Goal: Task Accomplishment & Management: Manage account settings

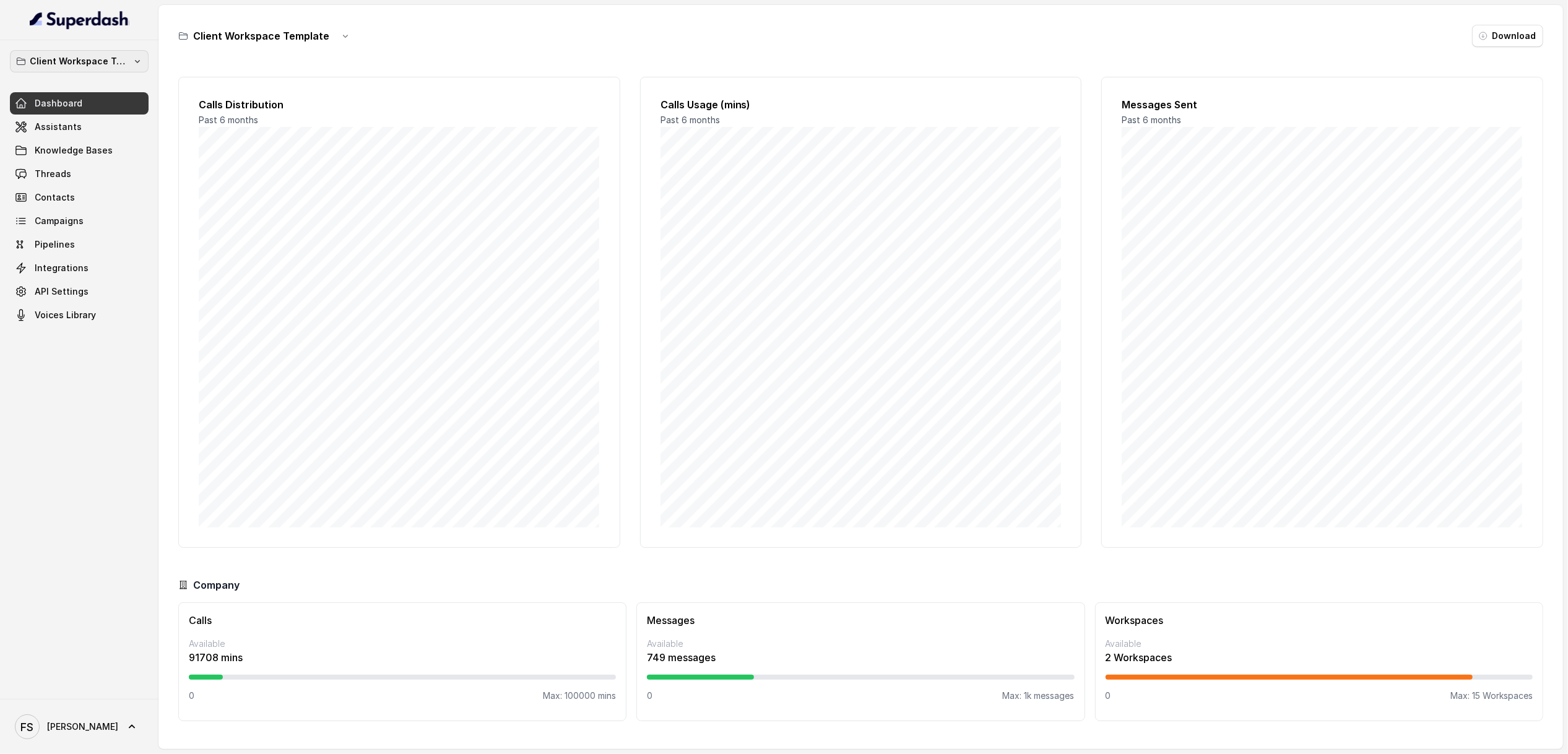
click at [81, 51] on button "Client Workspace Template" at bounding box center [79, 61] width 139 height 22
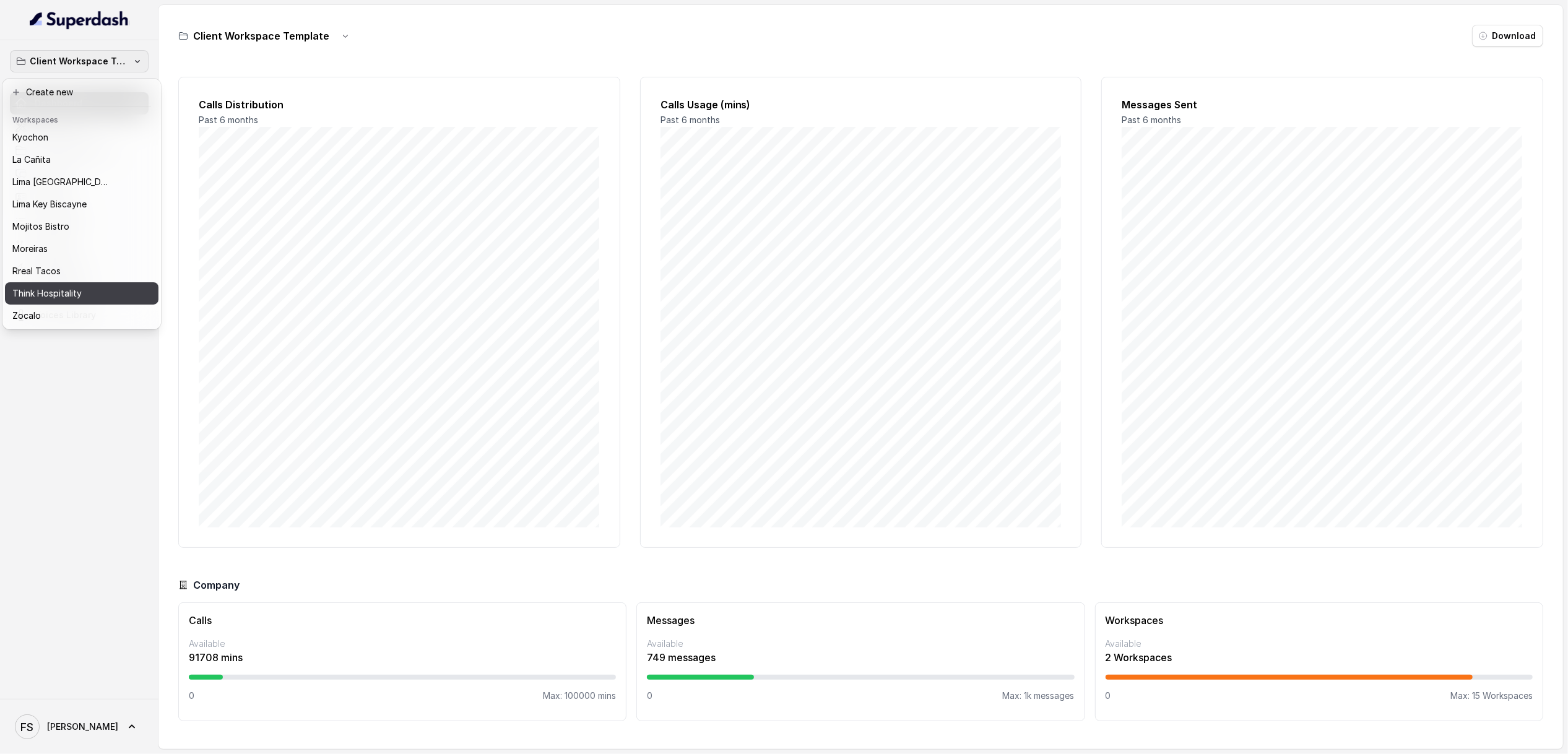
scroll to position [104, 0]
click at [73, 264] on div "Rreal Tacos" at bounding box center [71, 271] width 118 height 15
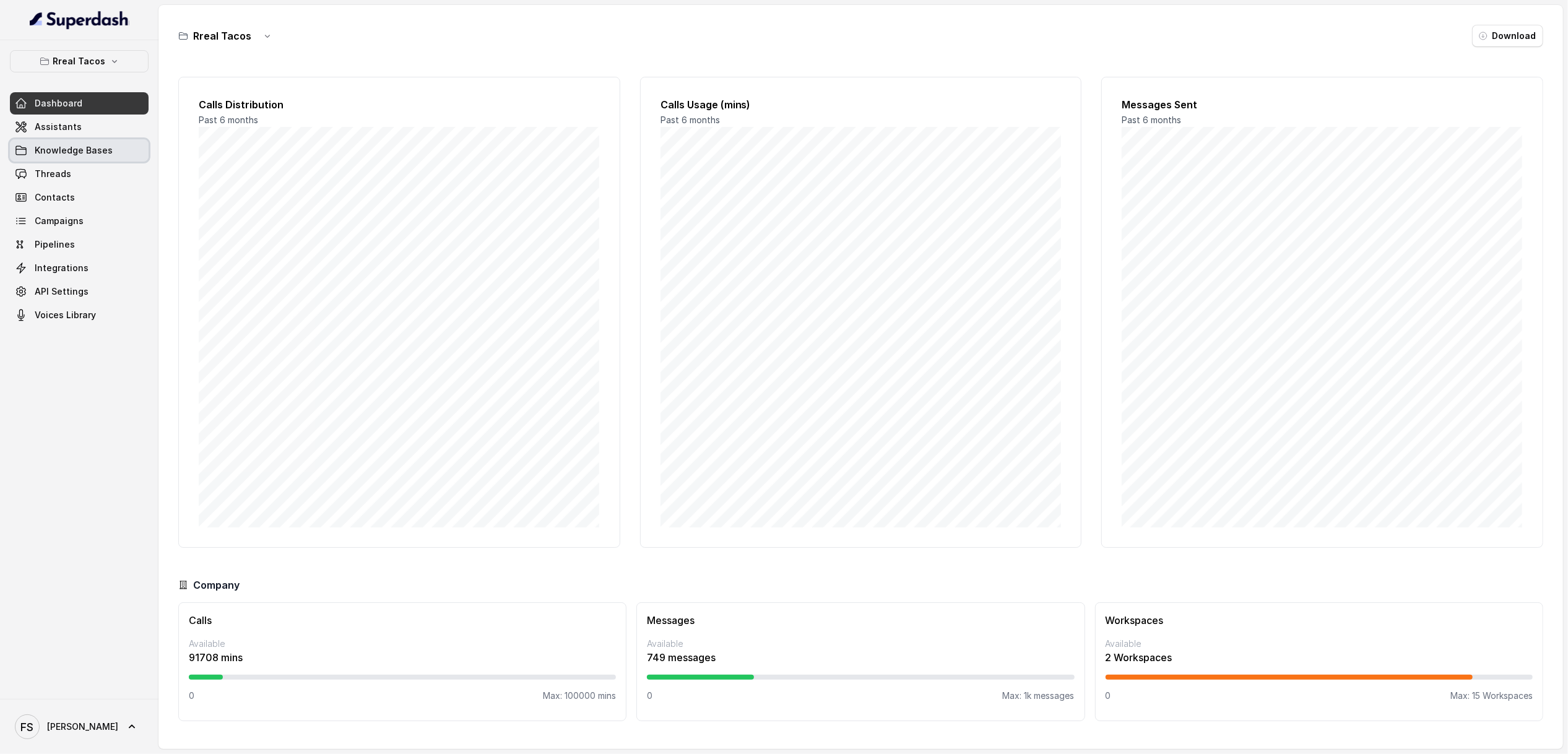
click at [80, 139] on link "Knowledge Bases" at bounding box center [79, 150] width 139 height 22
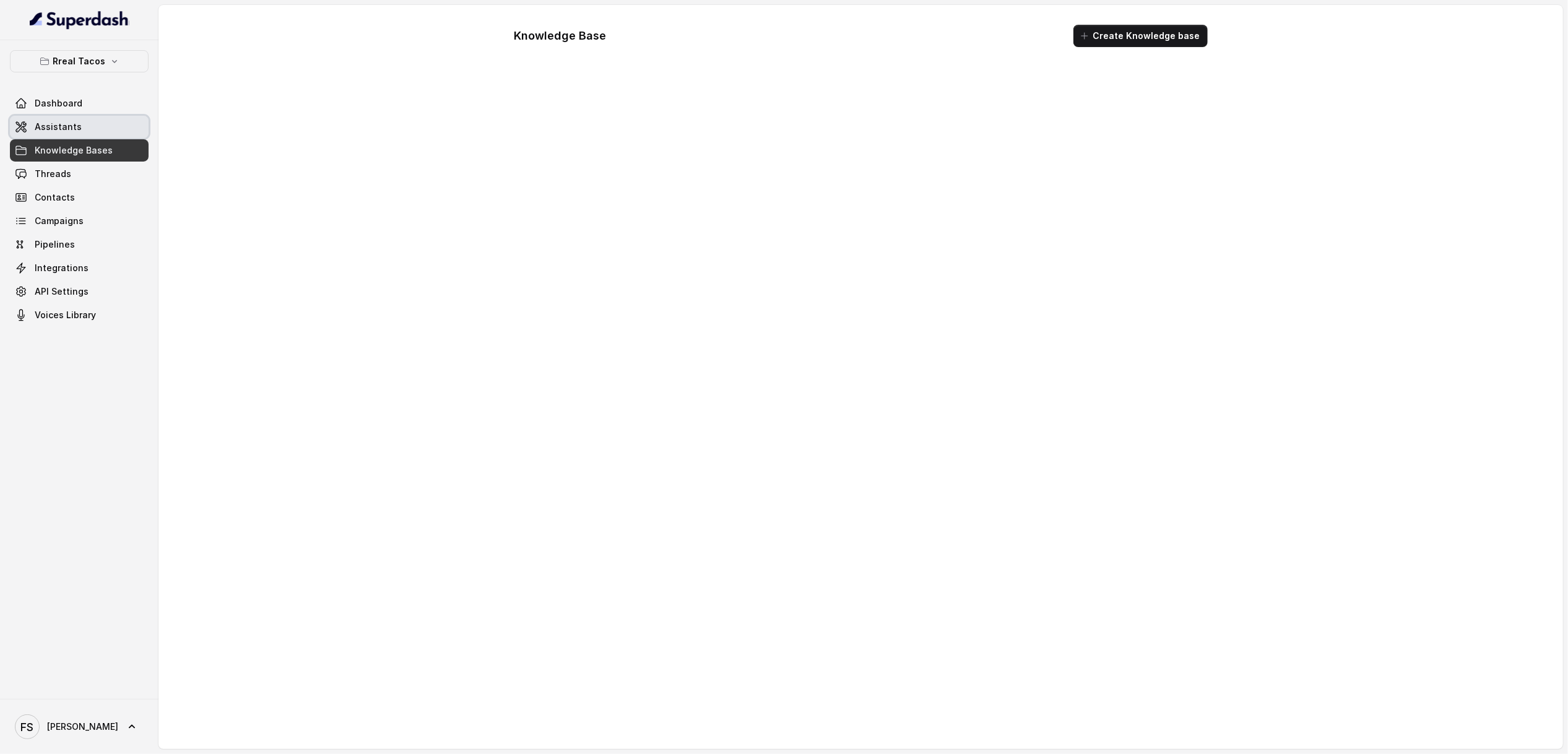
click at [86, 127] on link "Assistants" at bounding box center [79, 126] width 139 height 22
click at [67, 177] on span "Threads" at bounding box center [53, 174] width 36 height 12
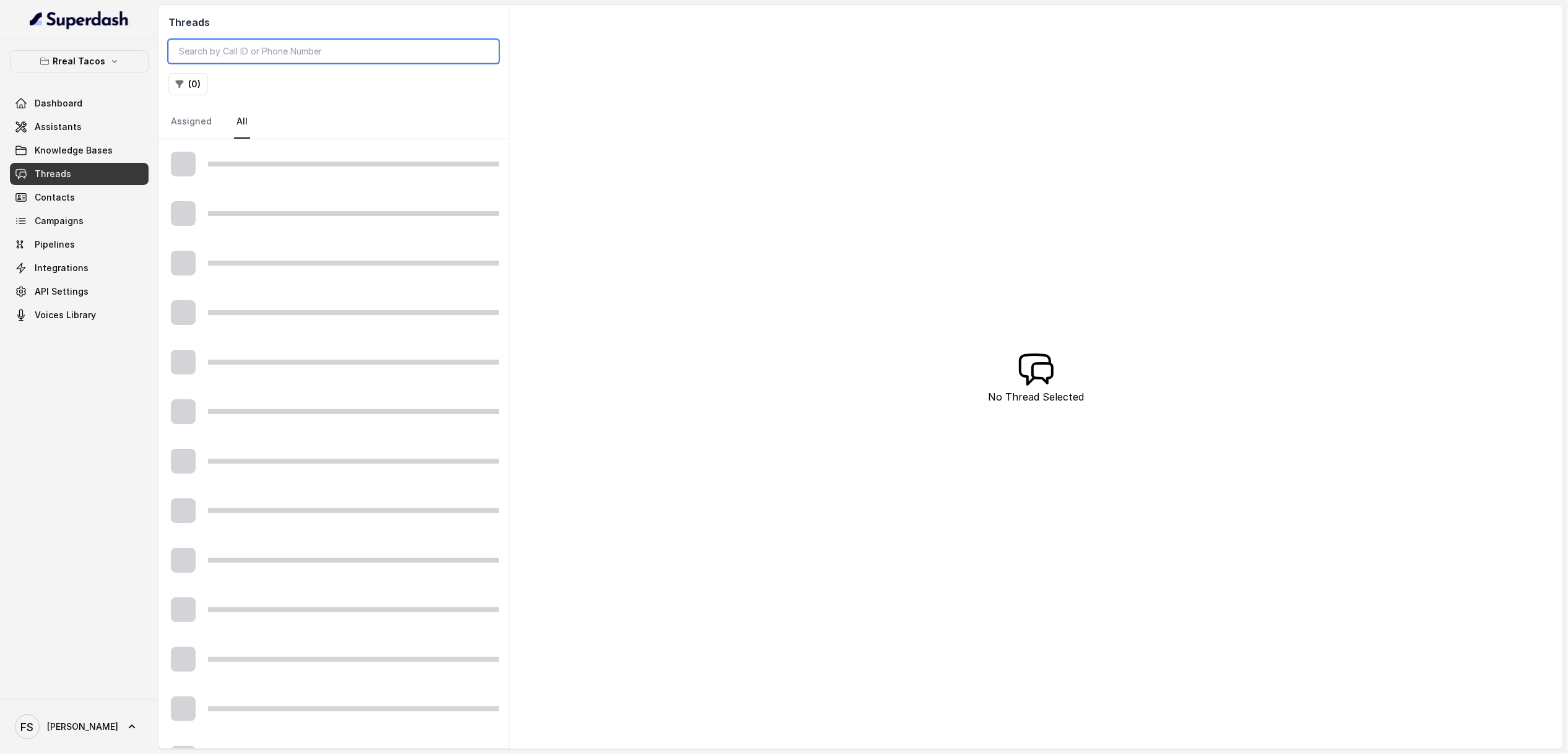
click at [389, 55] on input "search" at bounding box center [333, 51] width 331 height 23
paste input "CA1068a8843a1df1b41f3b24f8f9015e52"
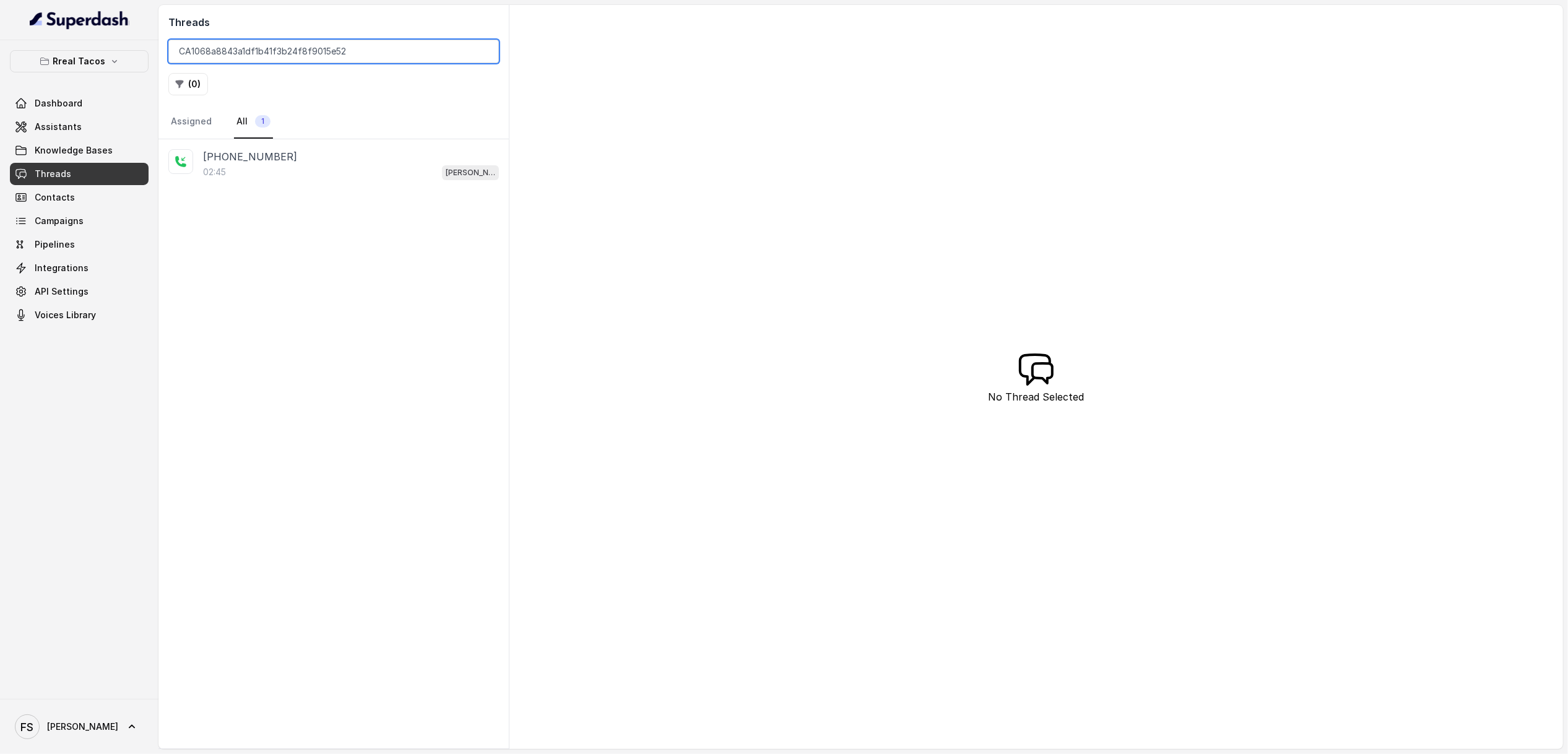
type input "CA1068a8843a1df1b41f3b24f8f9015e52"
click at [345, 177] on div "02:45 RT Chamblee / EN" at bounding box center [351, 172] width 296 height 16
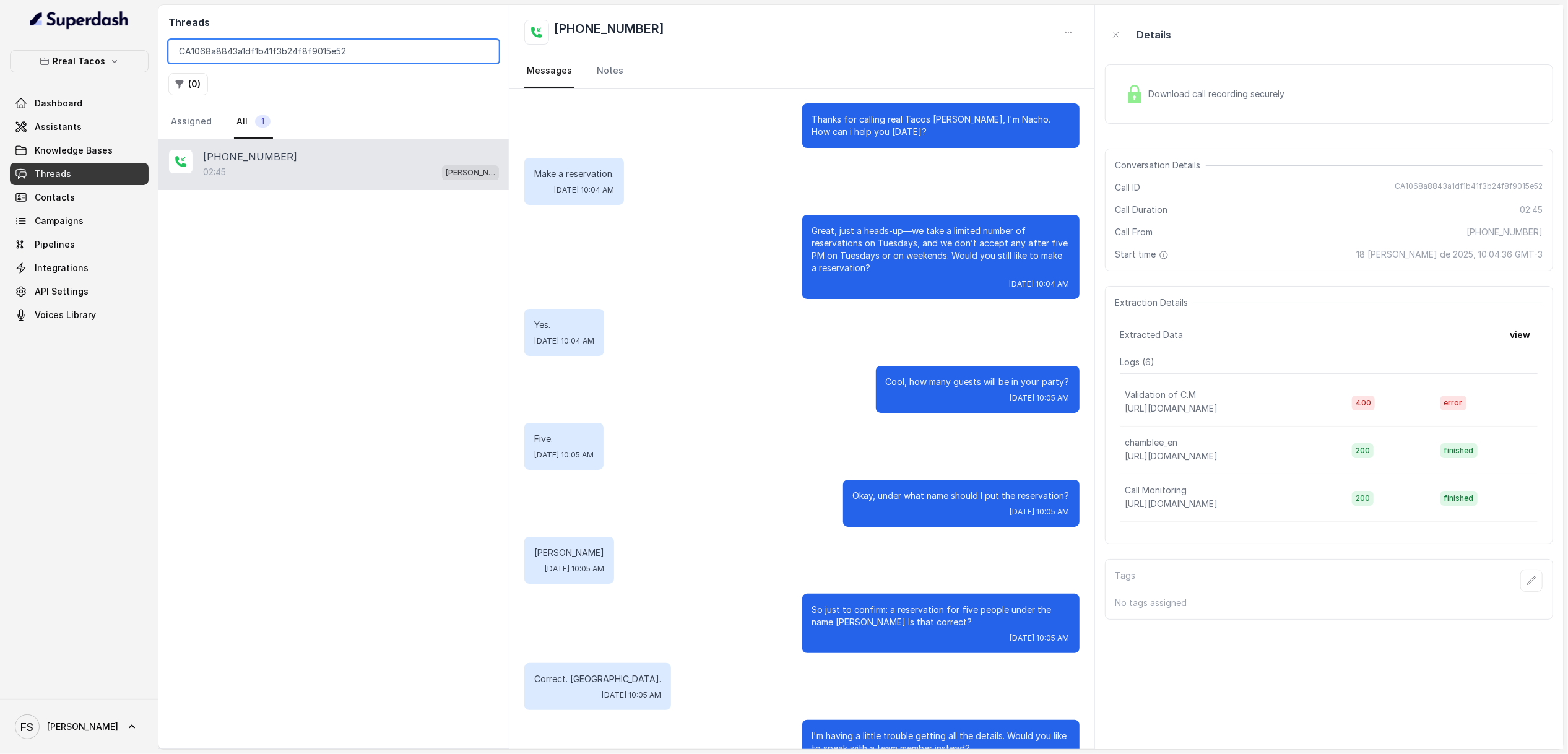
drag, startPoint x: 402, startPoint y: 48, endPoint x: 173, endPoint y: 36, distance: 229.3
click at [173, 36] on div "Threads CA1068a8843a1df1b41f3b24f8f9015e52 ( 0 ) Assigned All 1" at bounding box center [334, 71] width 350 height 134
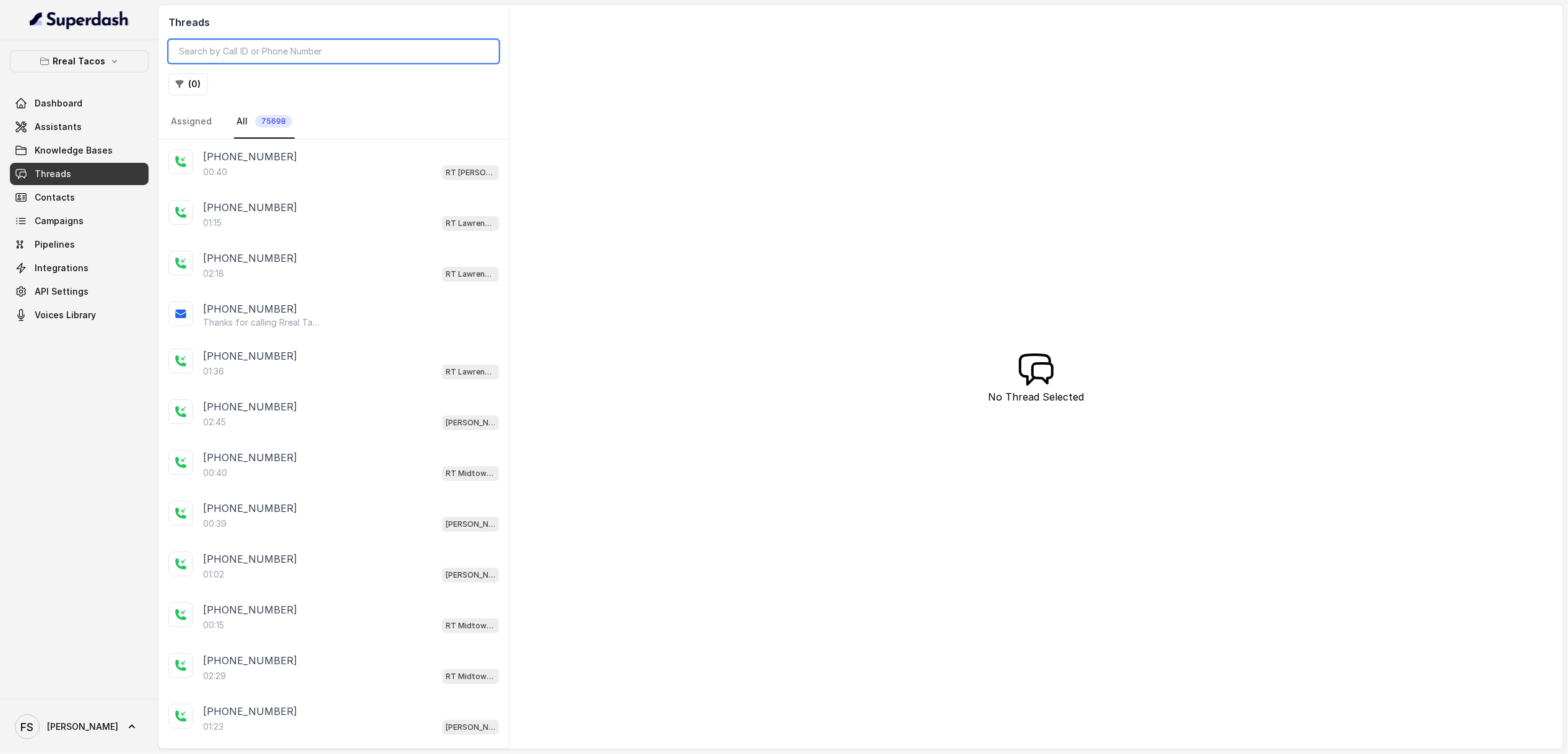
click at [309, 54] on input "search" at bounding box center [333, 51] width 331 height 23
paste input "CA870d283fa3c13b5d477620ed052b4b33"
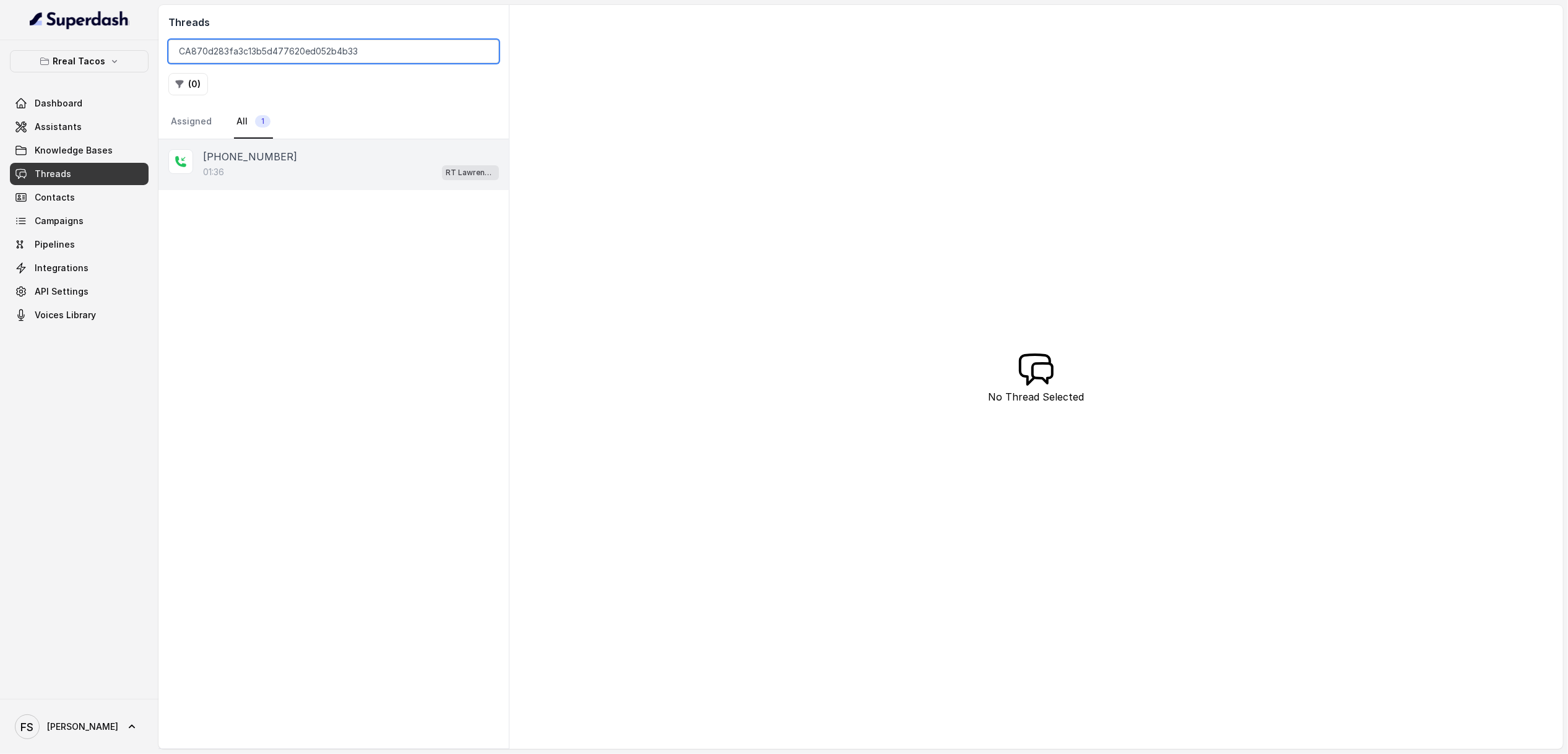
type input "CA870d283fa3c13b5d477620ed052b4b33"
click at [341, 168] on div "01:36 RT Lawrenceville" at bounding box center [351, 172] width 296 height 16
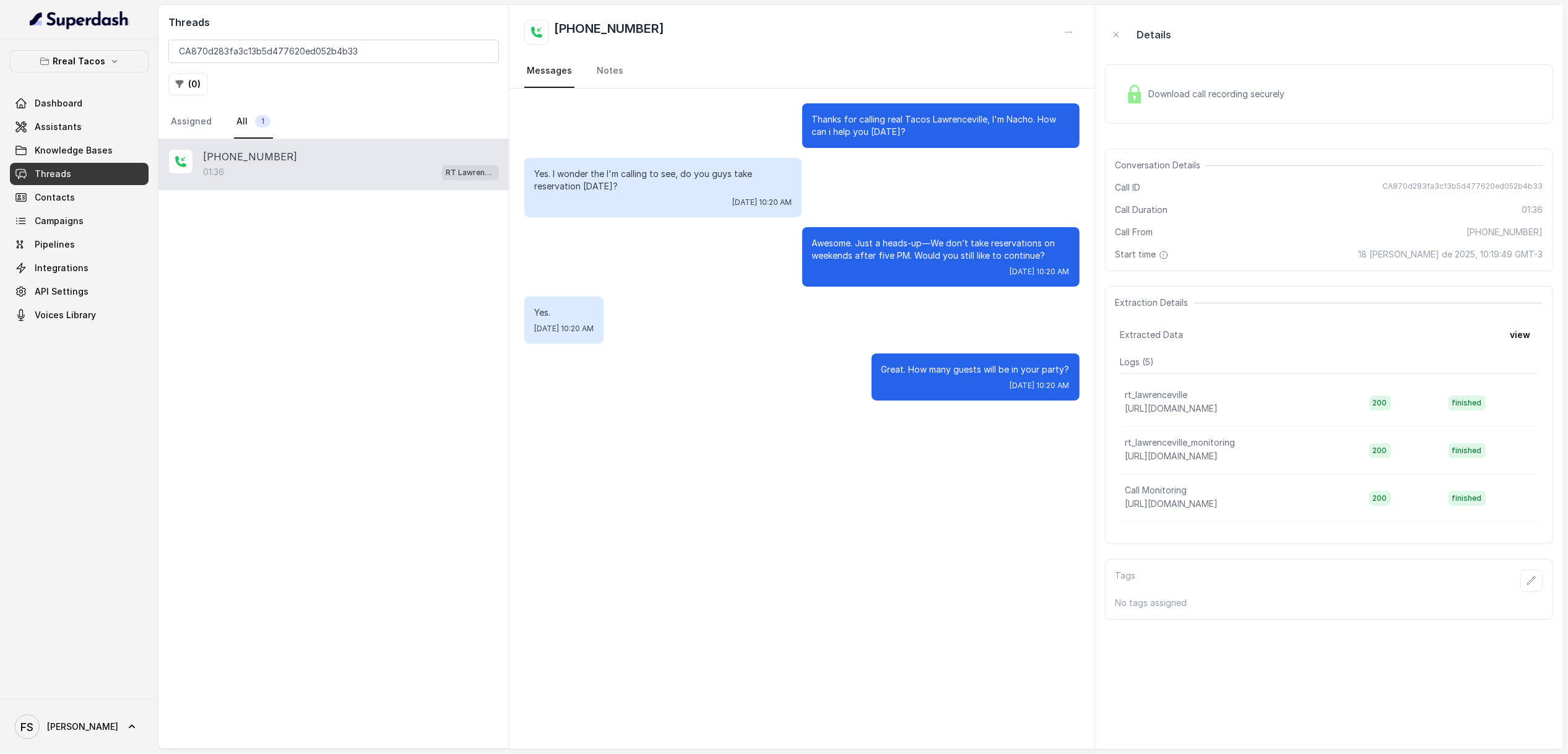
click at [1237, 105] on div "Download call recording securely" at bounding box center [1205, 94] width 170 height 29
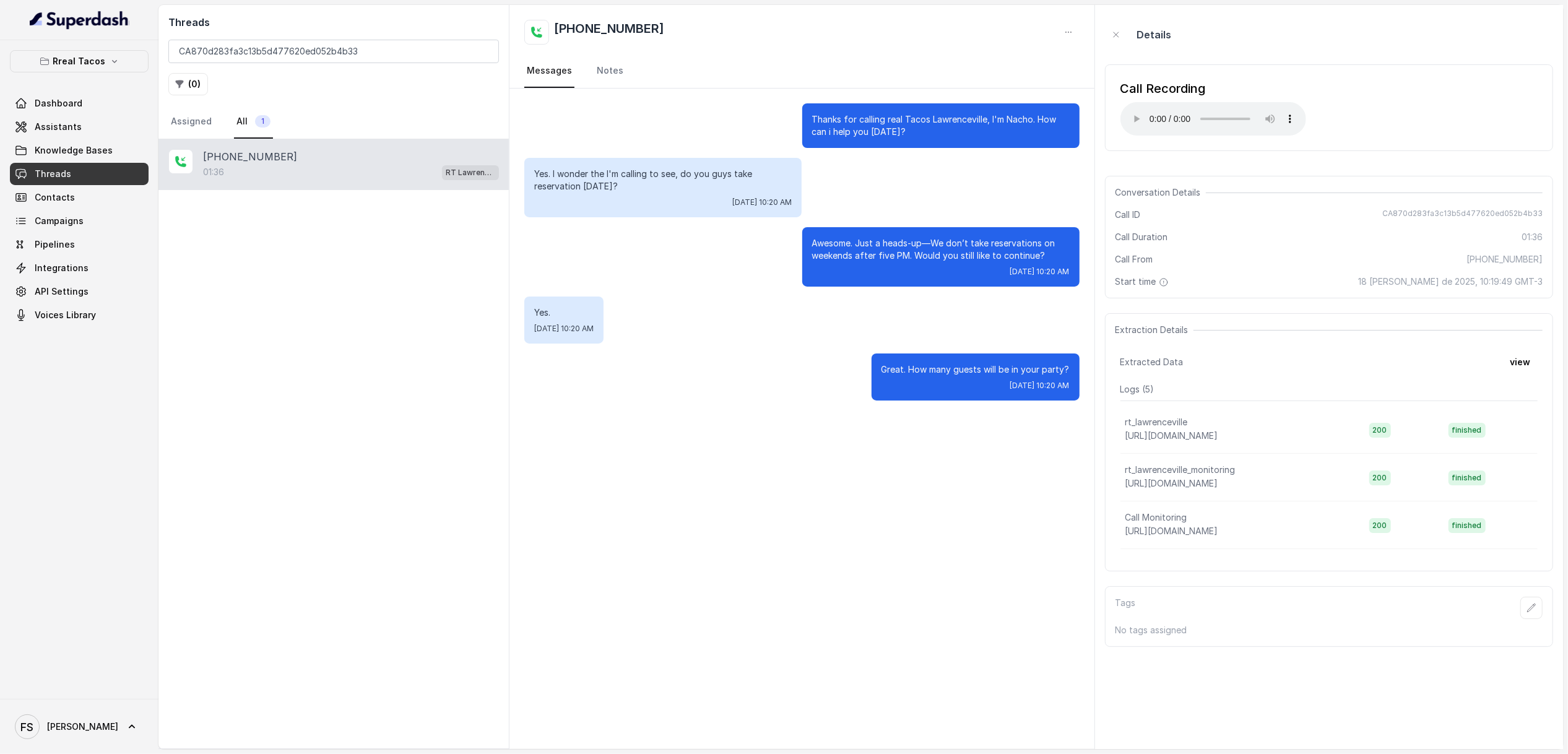
click at [400, 46] on input "CA870d283fa3c13b5d477620ed052b4b33" at bounding box center [333, 51] width 331 height 23
paste input "1068a8843a1df1b41f3b24f8f9015e52"
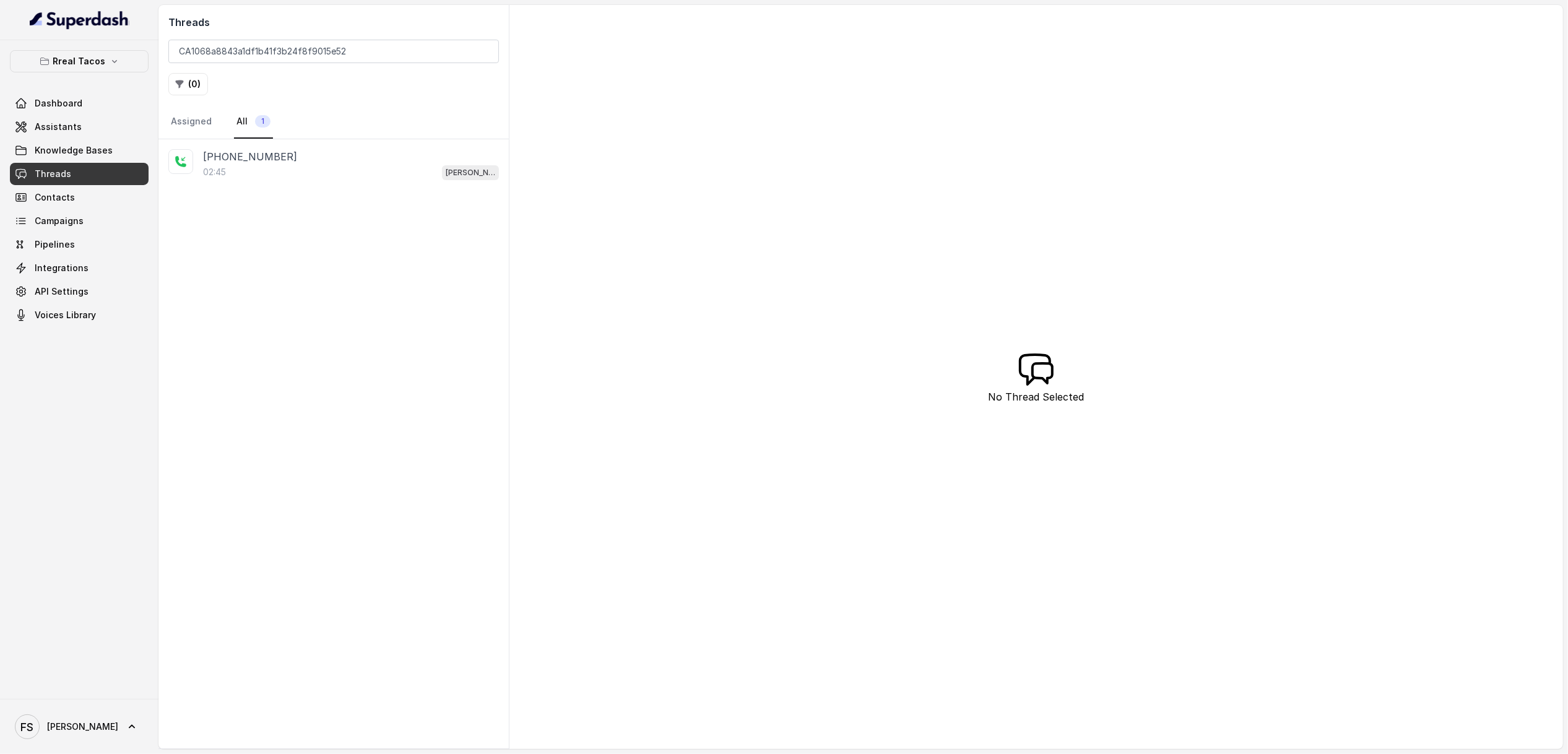
click at [335, 190] on div "+19196020765 02:45 RT Chamblee / EN" at bounding box center [334, 444] width 350 height 609
click at [341, 174] on div "02:45 RT Chamblee / EN" at bounding box center [351, 172] width 296 height 16
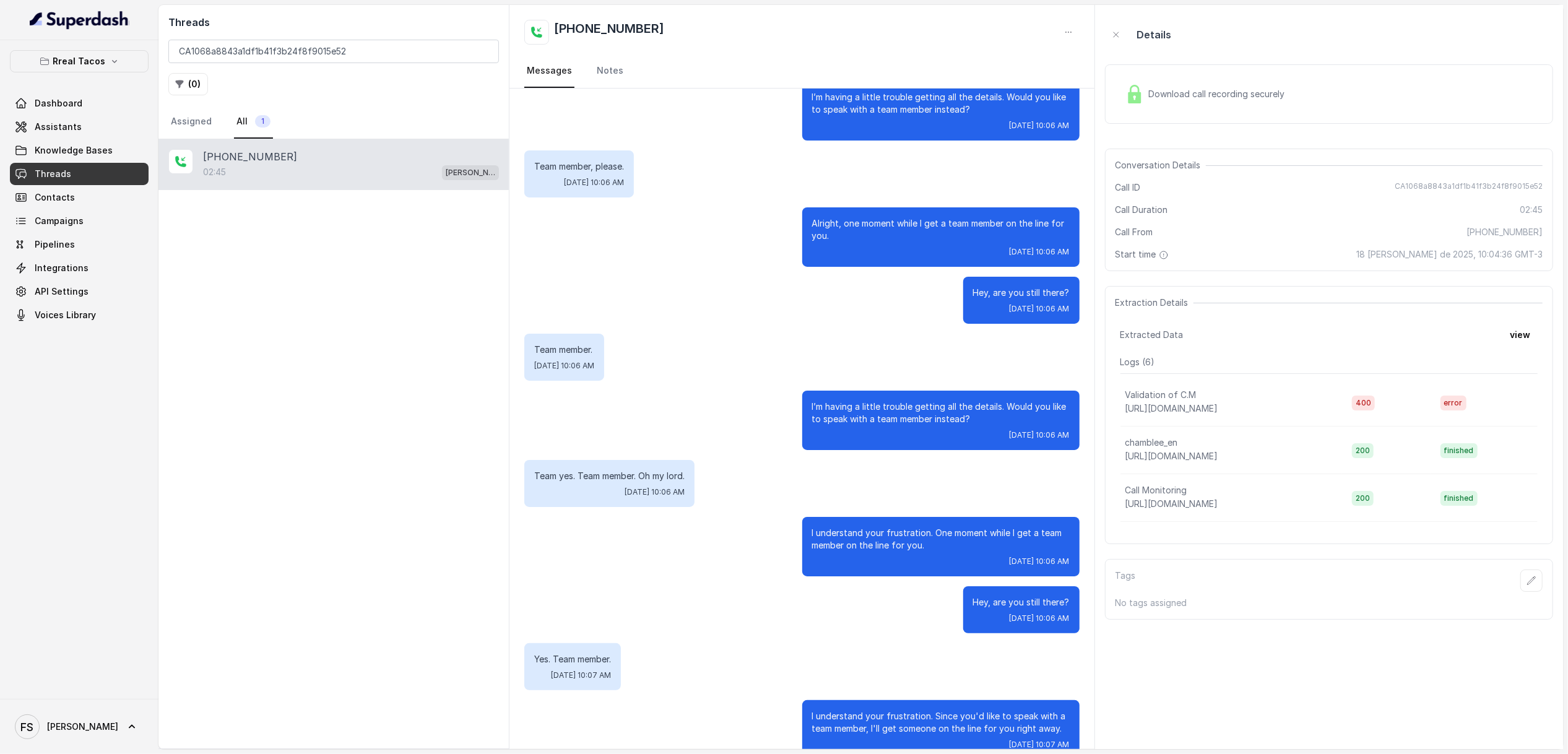
scroll to position [1339, 0]
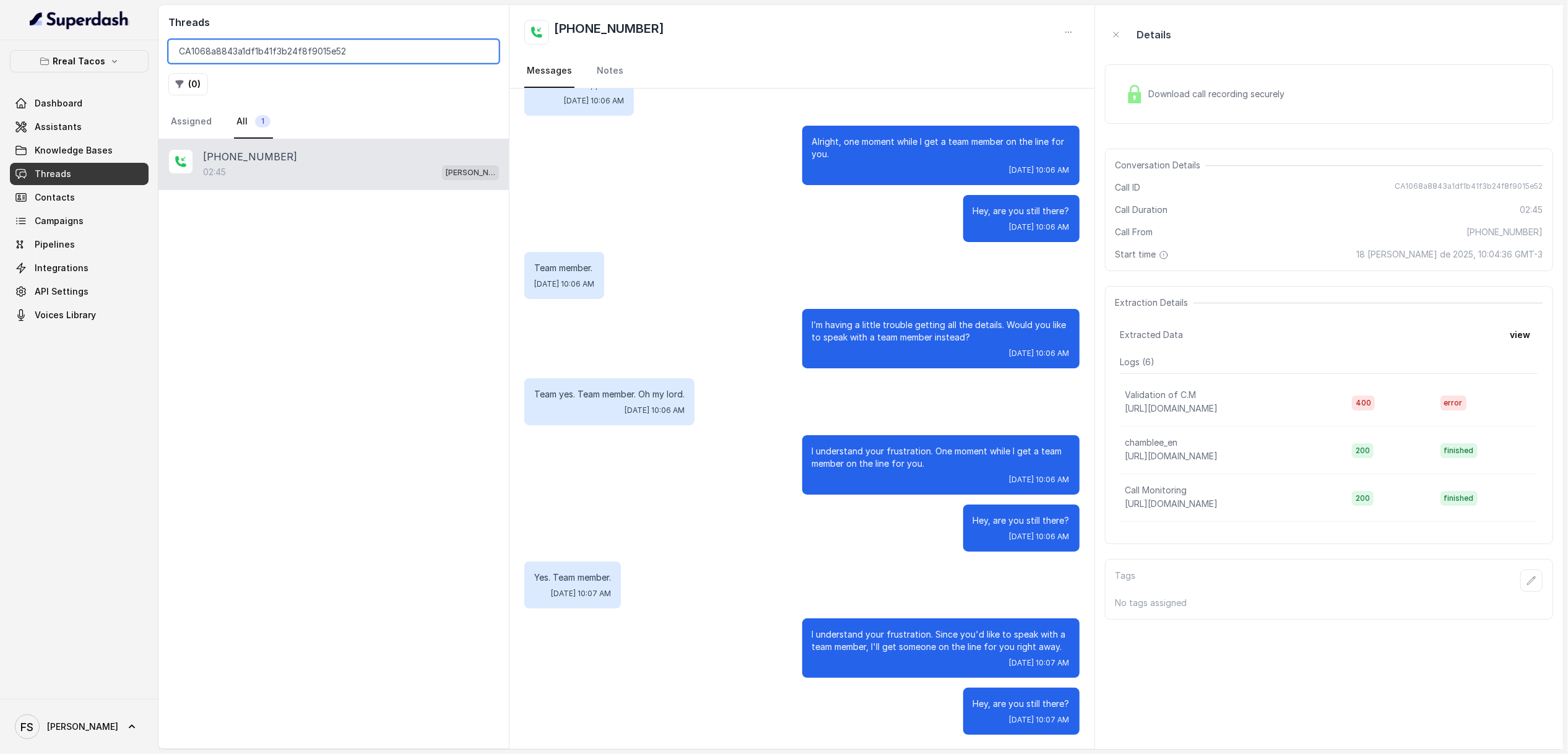
click at [376, 51] on input "CA1068a8843a1df1b41f3b24f8f9015e52" at bounding box center [333, 51] width 331 height 23
click at [414, 46] on input "CA1068a8843a1df1b41f3b24f8f9015e52" at bounding box center [333, 51] width 331 height 23
paste input "870d283fa3c13b5d477620ed052b4b33"
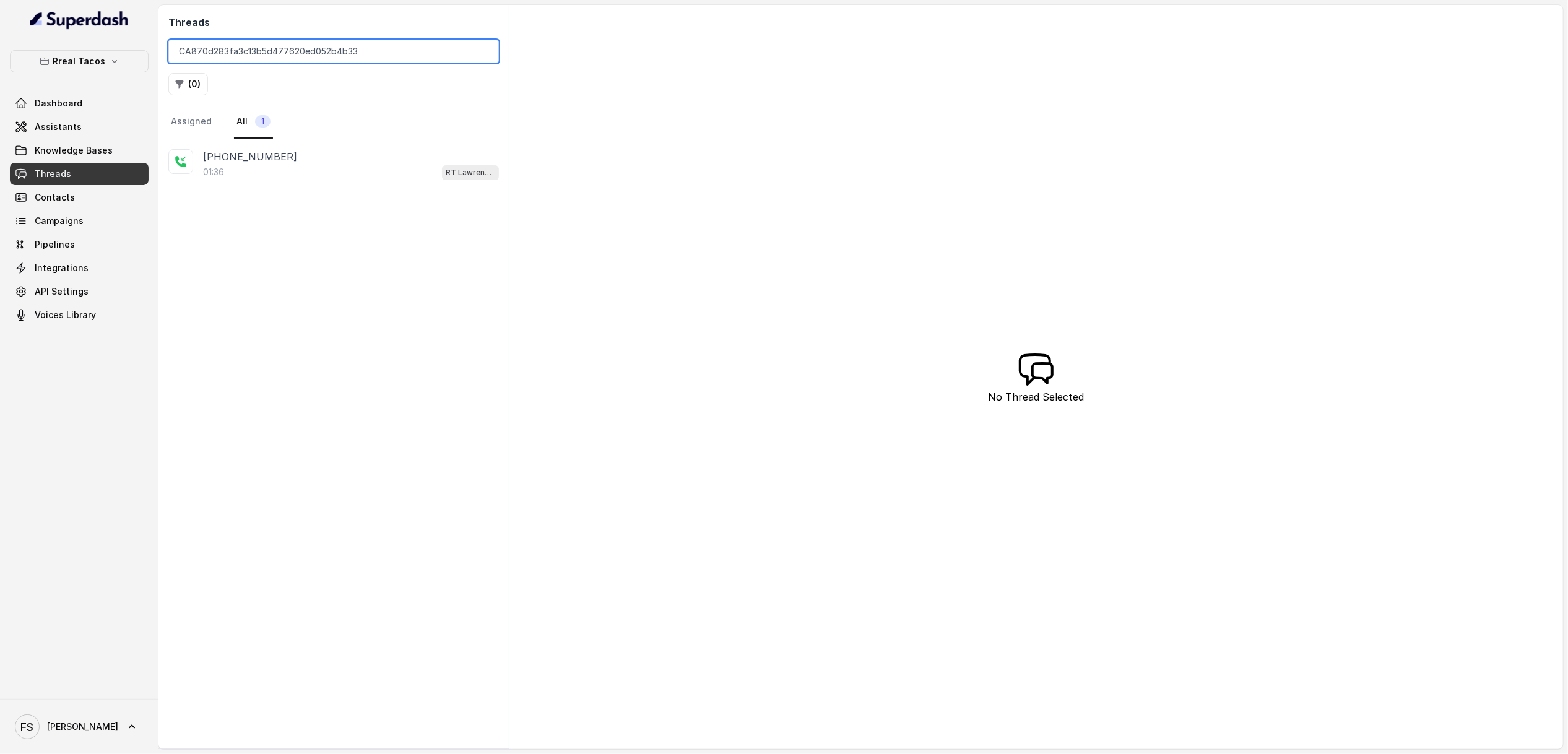
type input "CA870d283fa3c13b5d477620ed052b4b33"
click at [357, 173] on div "01:36 RT Lawrenceville" at bounding box center [351, 172] width 296 height 16
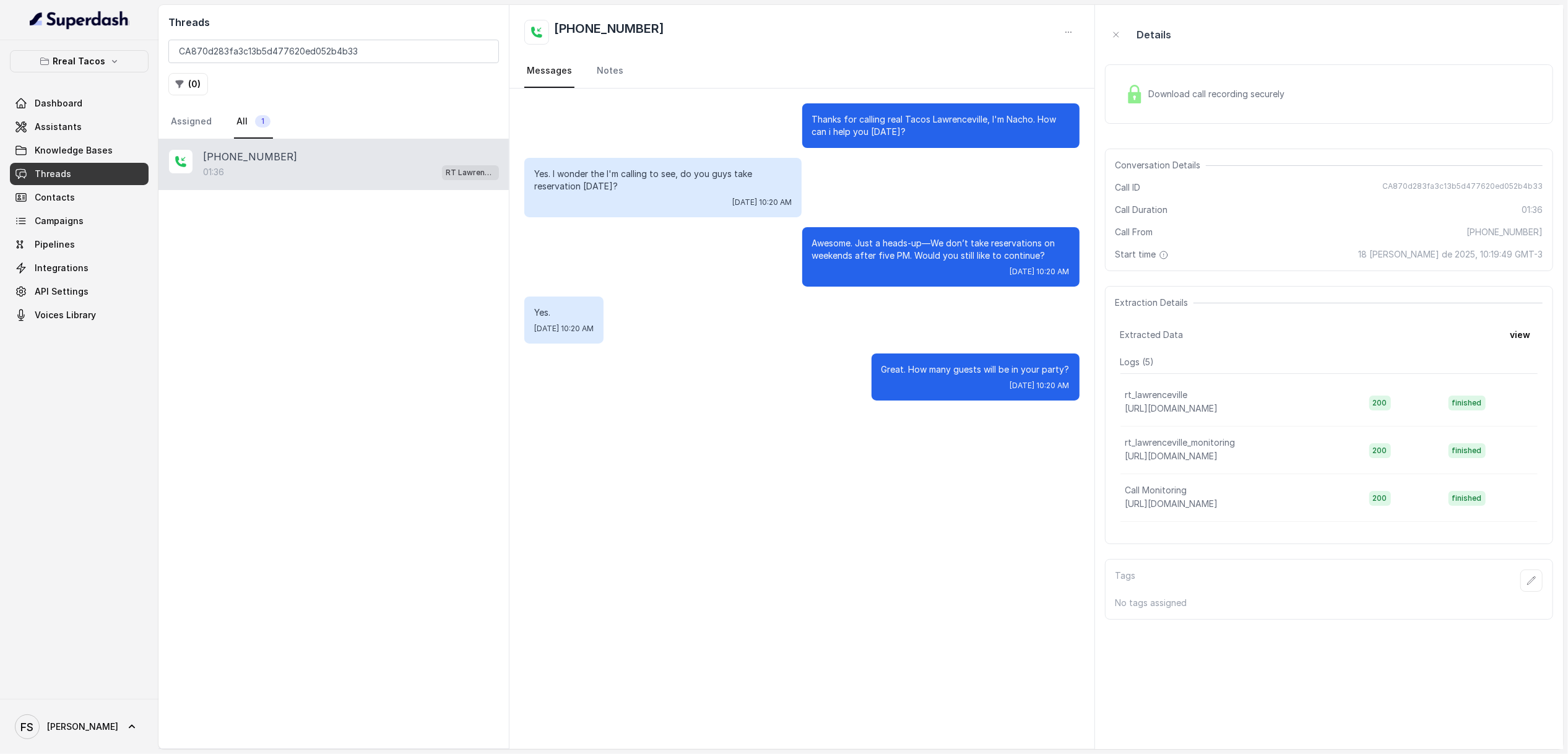
click at [1169, 86] on div "Download call recording securely" at bounding box center [1205, 94] width 170 height 29
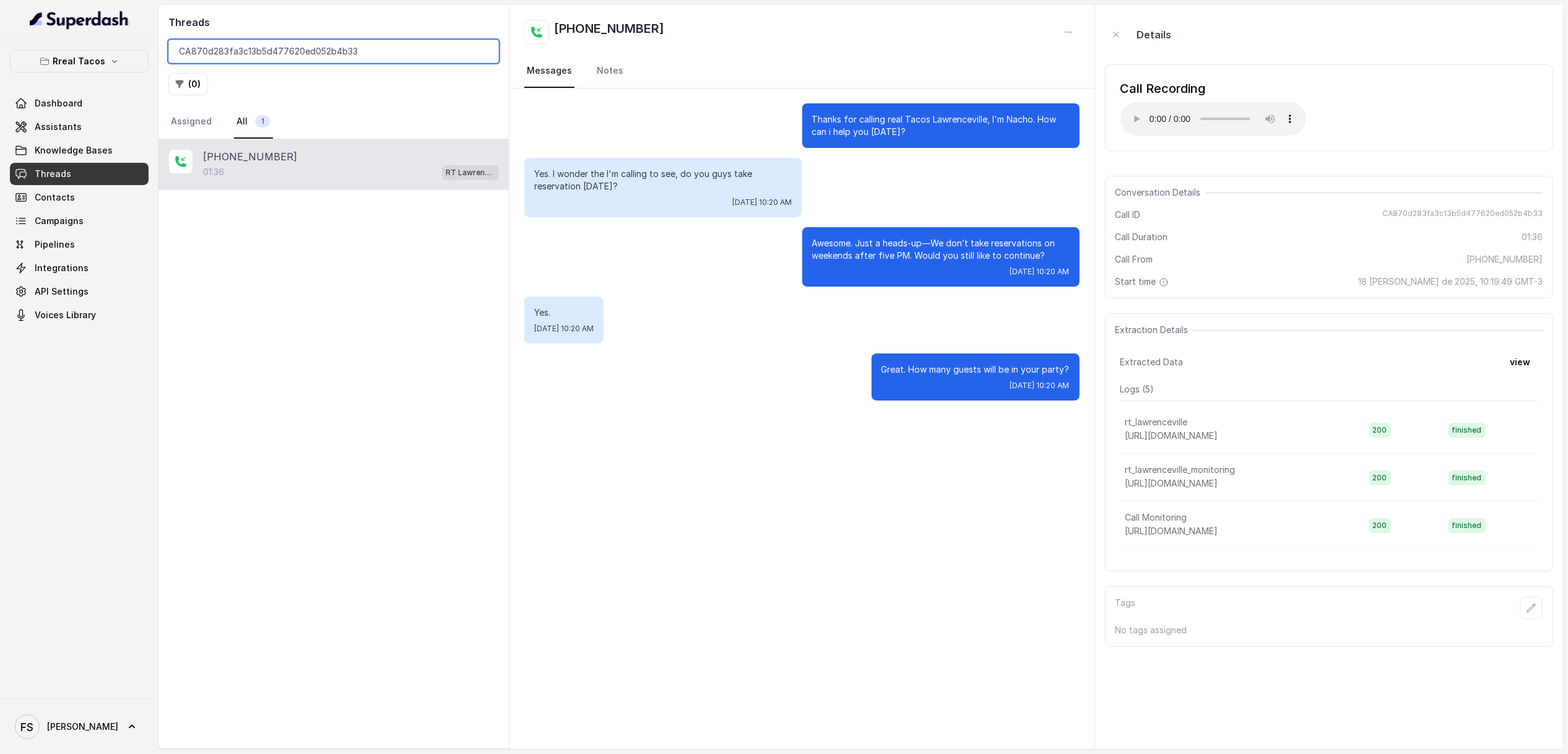
click at [400, 49] on input "CA870d283fa3c13b5d477620ed052b4b33" at bounding box center [333, 51] width 331 height 23
drag, startPoint x: 403, startPoint y: 53, endPoint x: 1, endPoint y: 49, distance: 402.0
click at [5, 50] on div "Rreal Tacos Dashboard Assistants Knowledge Bases Threads Contacts Campaigns Pip…" at bounding box center [784, 377] width 1568 height 754
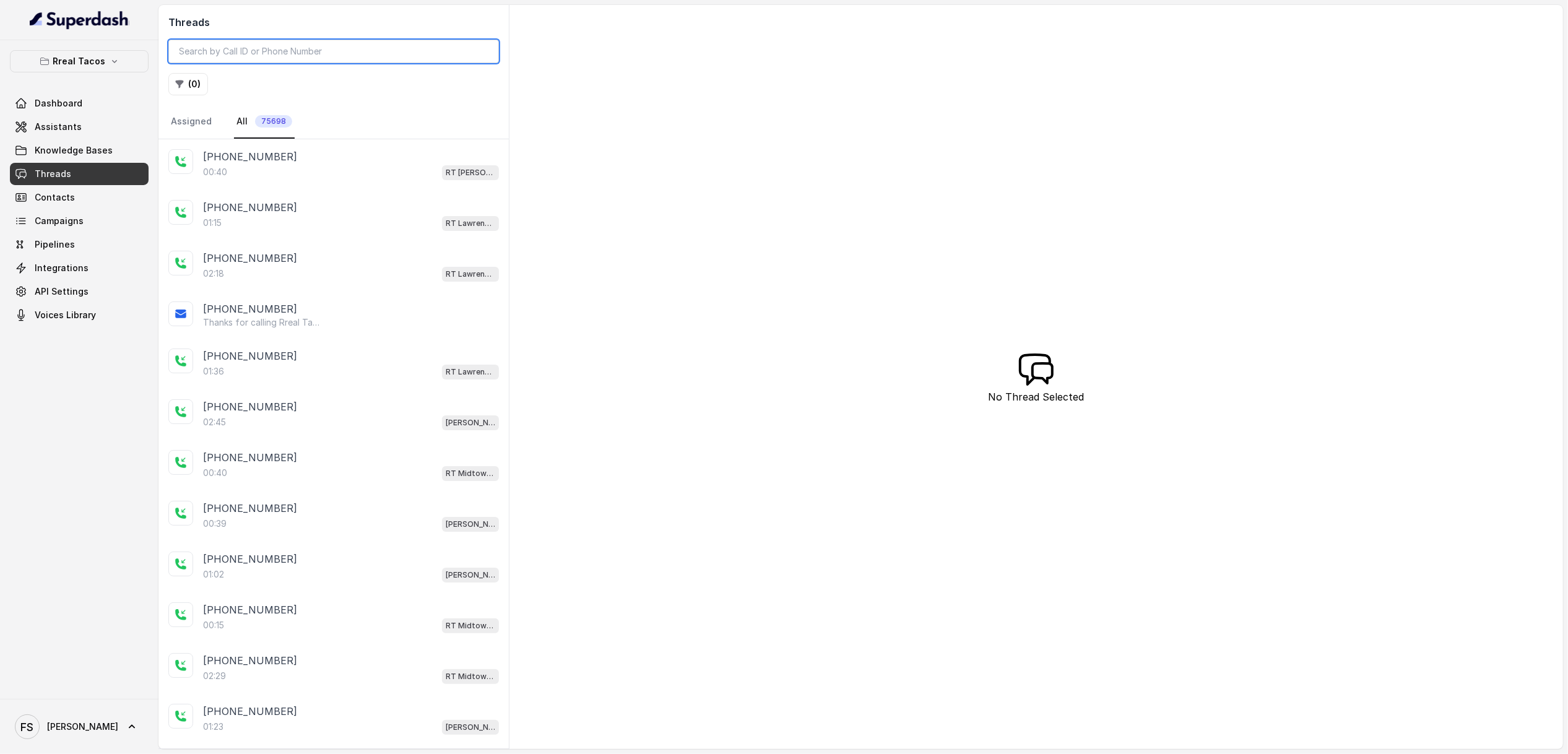
click at [338, 51] on input "search" at bounding box center [333, 51] width 331 height 23
paste input "CA1068a8843a1df1b41f3b24f8f9015e52"
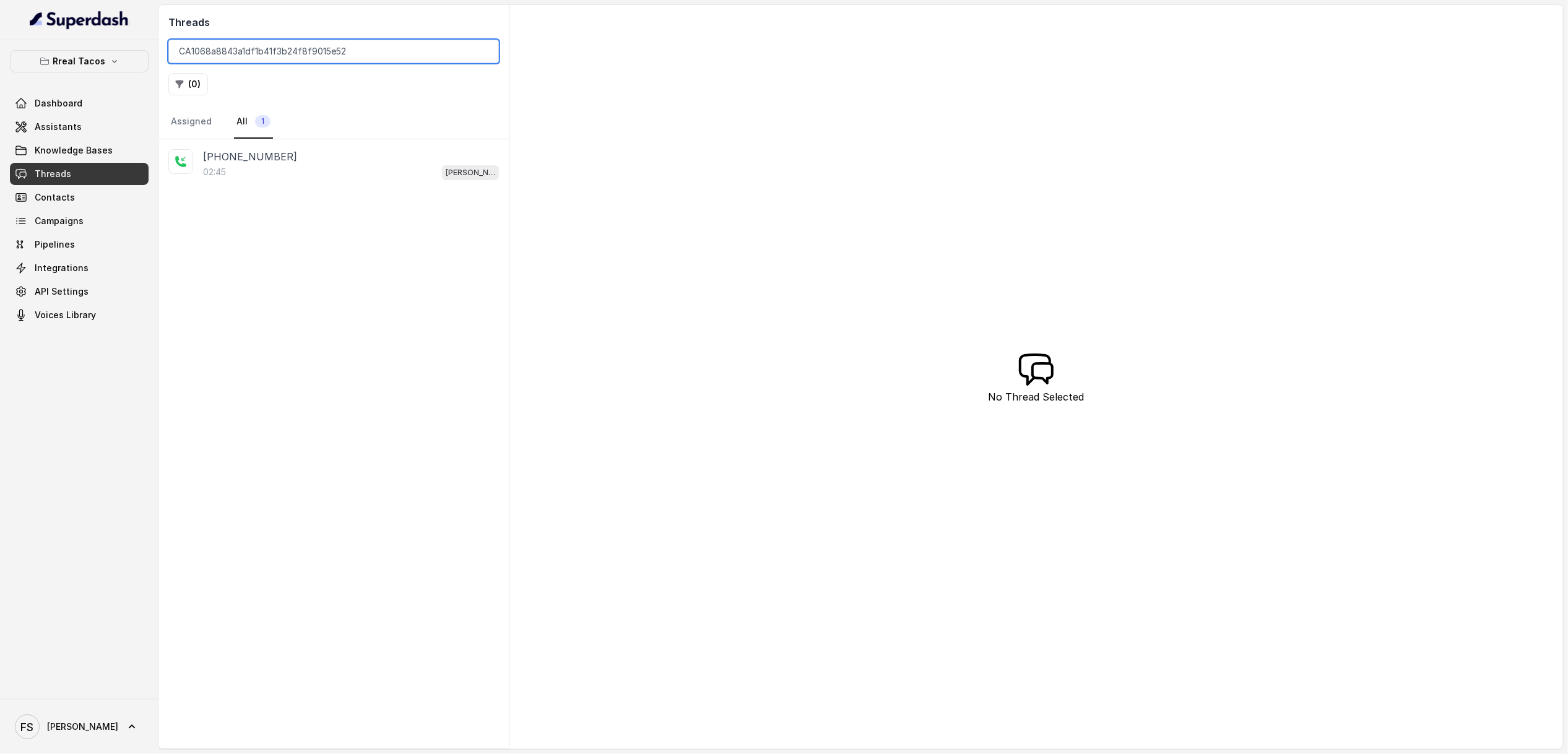
click at [371, 39] on input "CA1068a8843a1df1b41f3b24f8f9015e52" at bounding box center [333, 51] width 331 height 23
paste input "74ee3361f674a5227f5f1cd3636894c1"
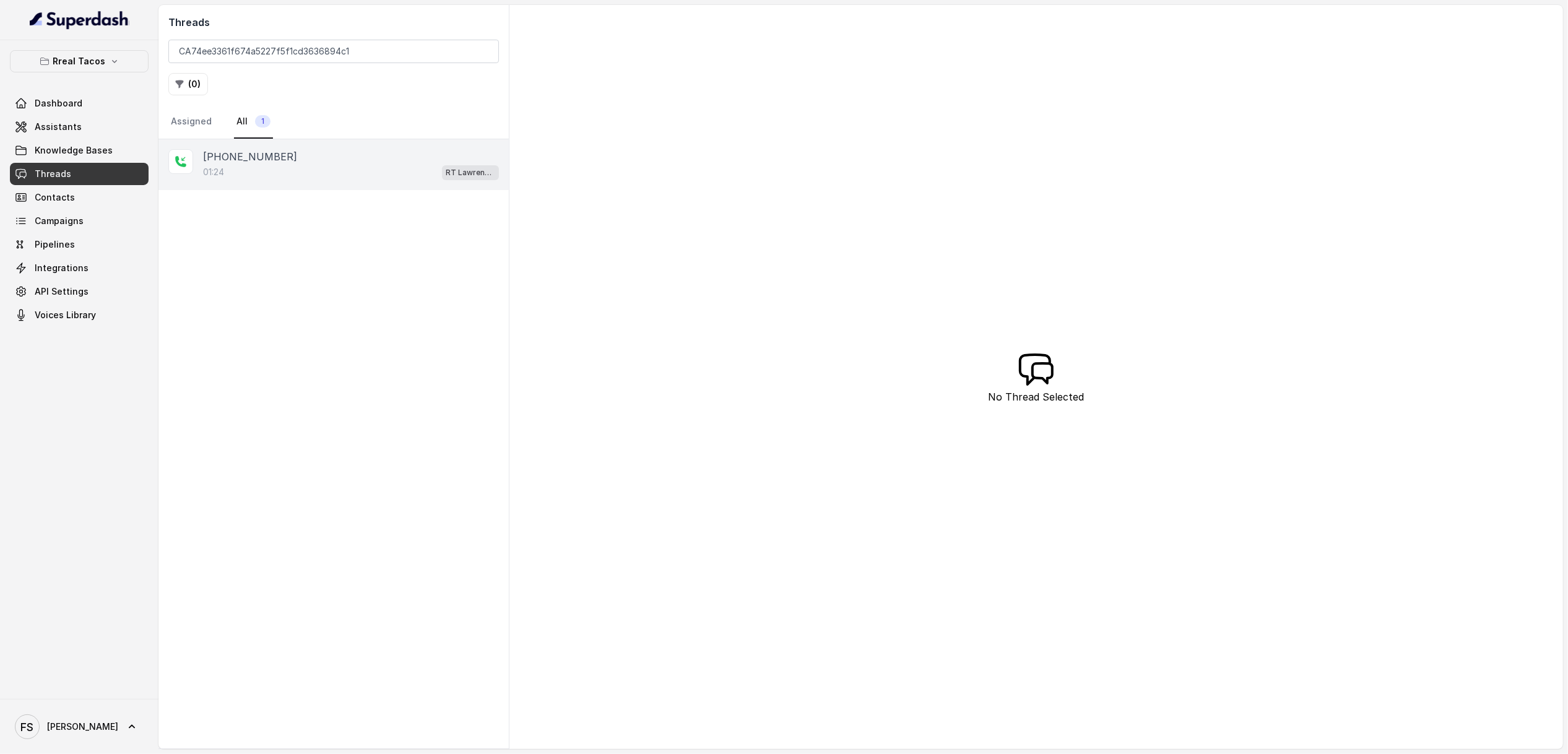
click at [286, 179] on div "01:24 RT Lawrenceville" at bounding box center [351, 172] width 296 height 16
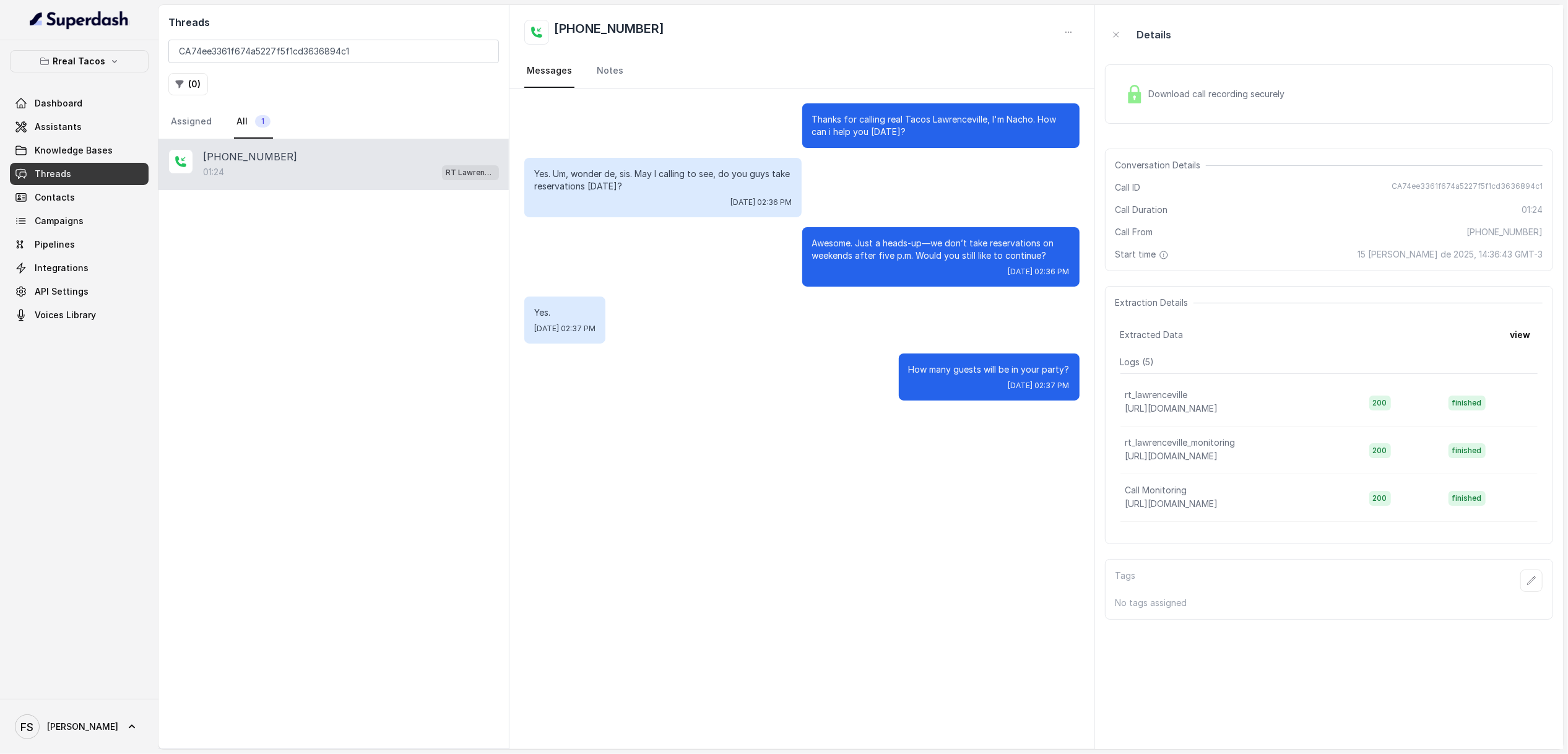
drag, startPoint x: 286, startPoint y: 179, endPoint x: 290, endPoint y: 174, distance: 6.4
click at [290, 174] on div "01:24 RT Lawrenceville" at bounding box center [351, 172] width 296 height 16
click at [403, 45] on input "CA74ee3361f674a5227f5f1cd3636894c1" at bounding box center [333, 51] width 331 height 23
paste input "92c834071784a70b78b9e4351cee4820"
type input "CA92c834071784a70b78b9e4351cee4820"
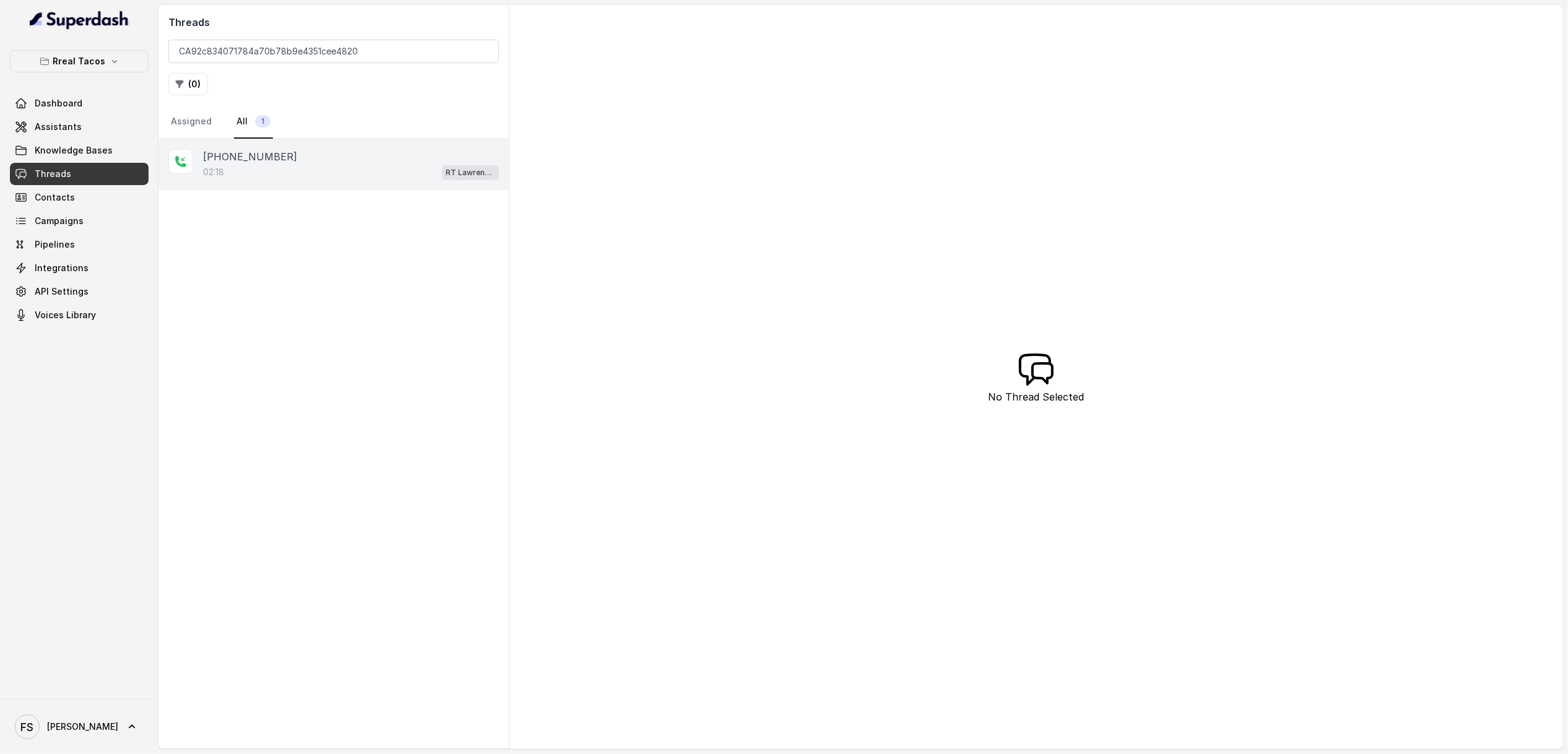
click at [346, 165] on div "02:18 RT Lawrenceville" at bounding box center [351, 172] width 296 height 16
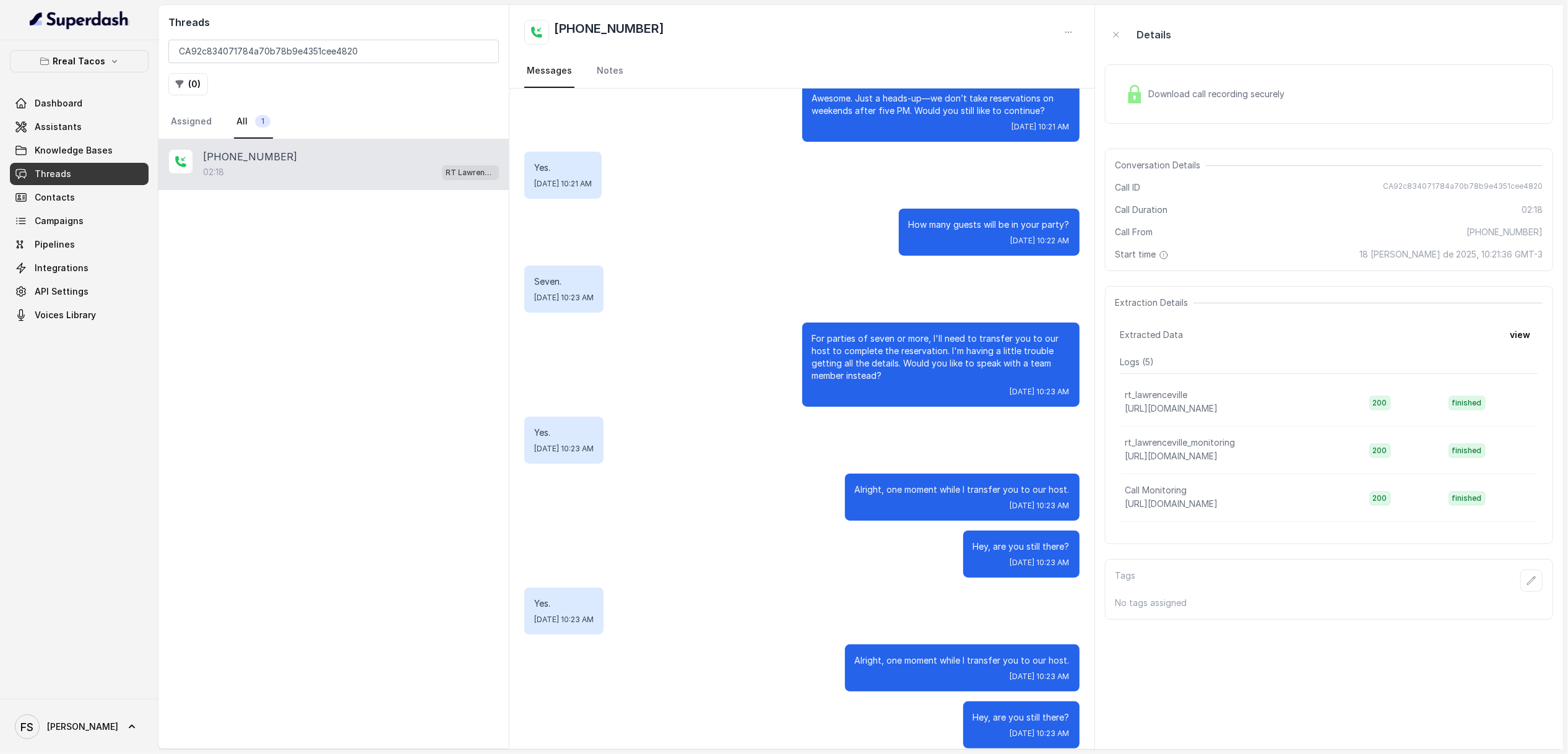
scroll to position [329, 0]
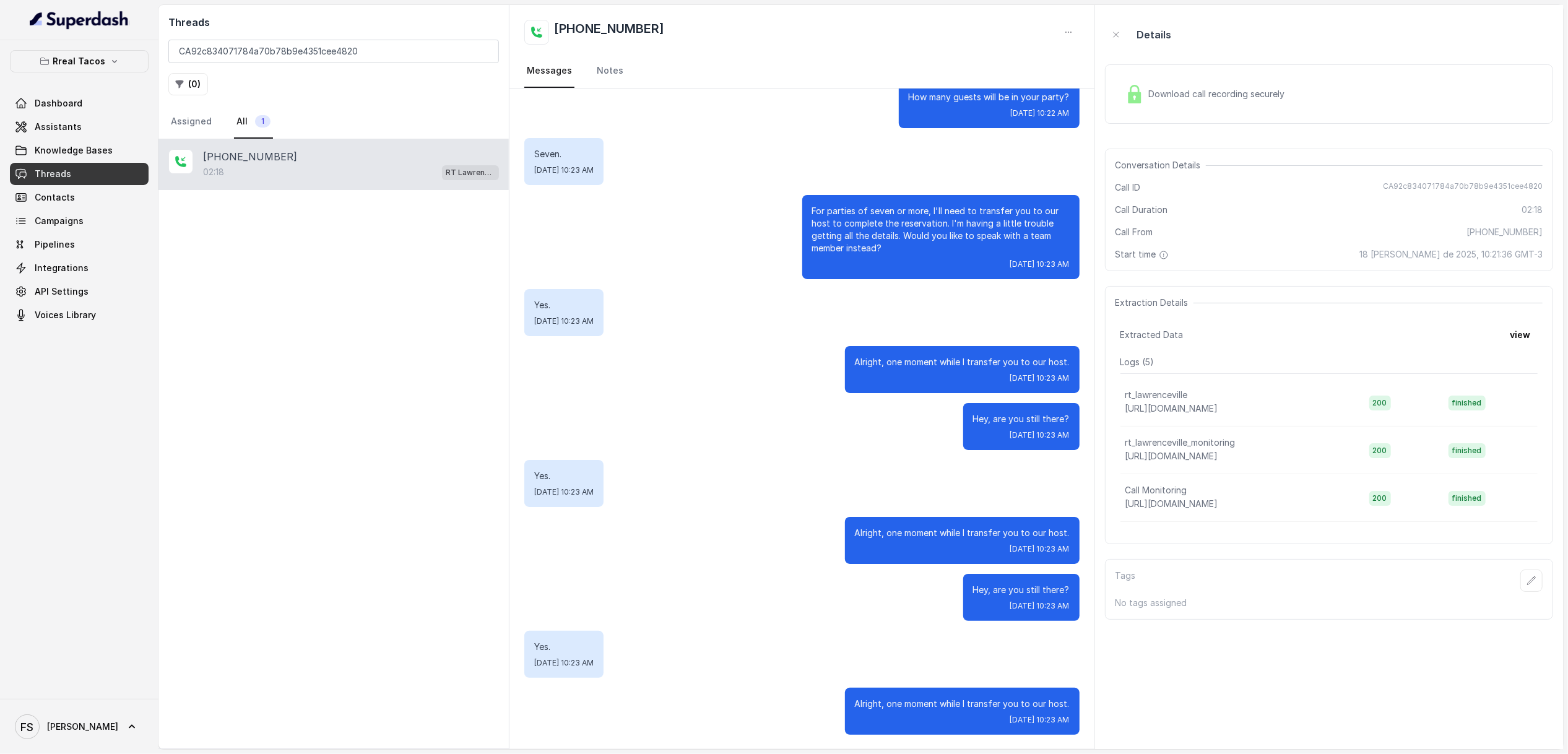
click at [1196, 96] on span "Download call recording securely" at bounding box center [1220, 94] width 141 height 12
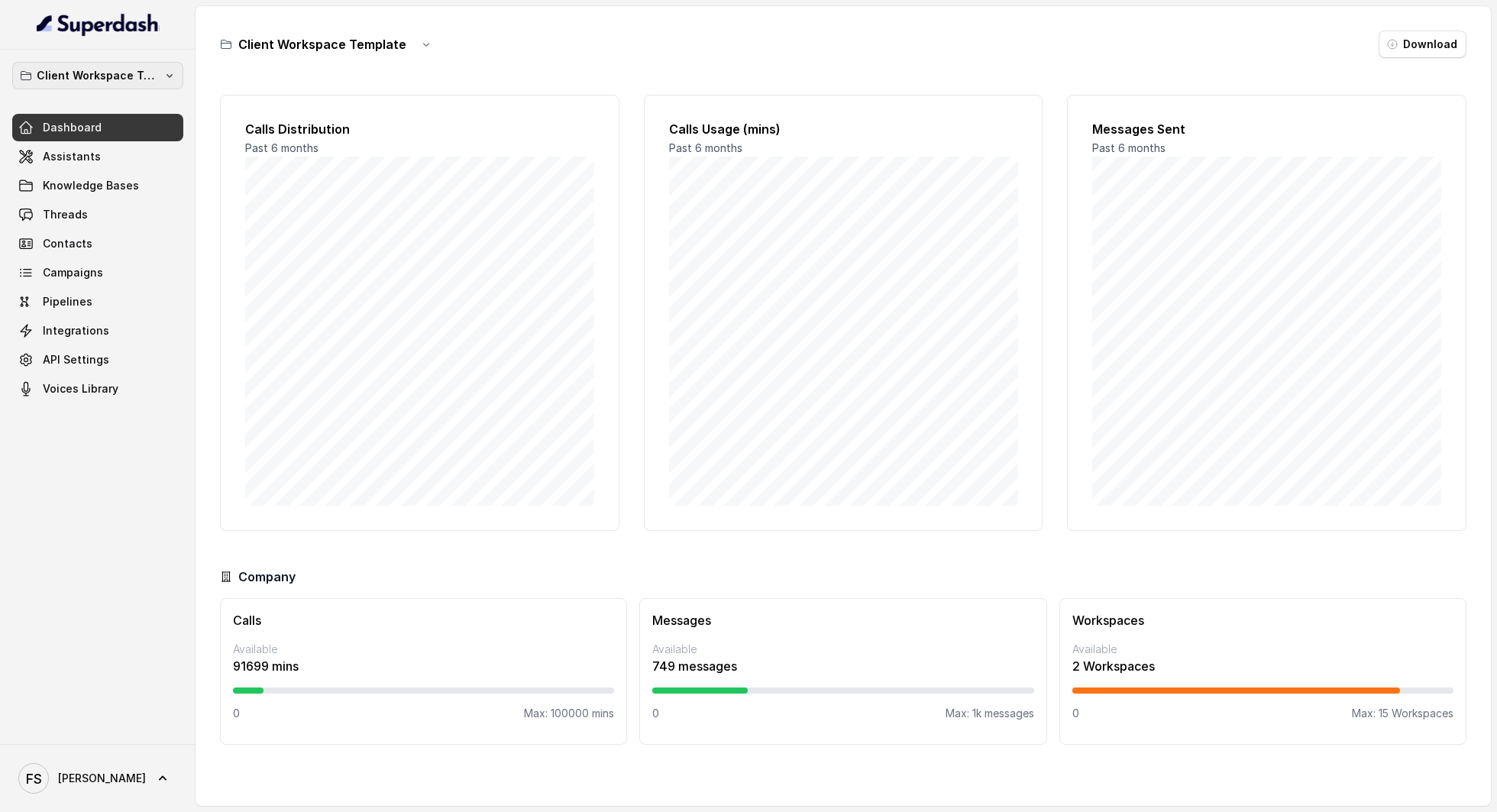
click at [72, 72] on p "Client Workspace Template" at bounding box center [97, 75] width 122 height 18
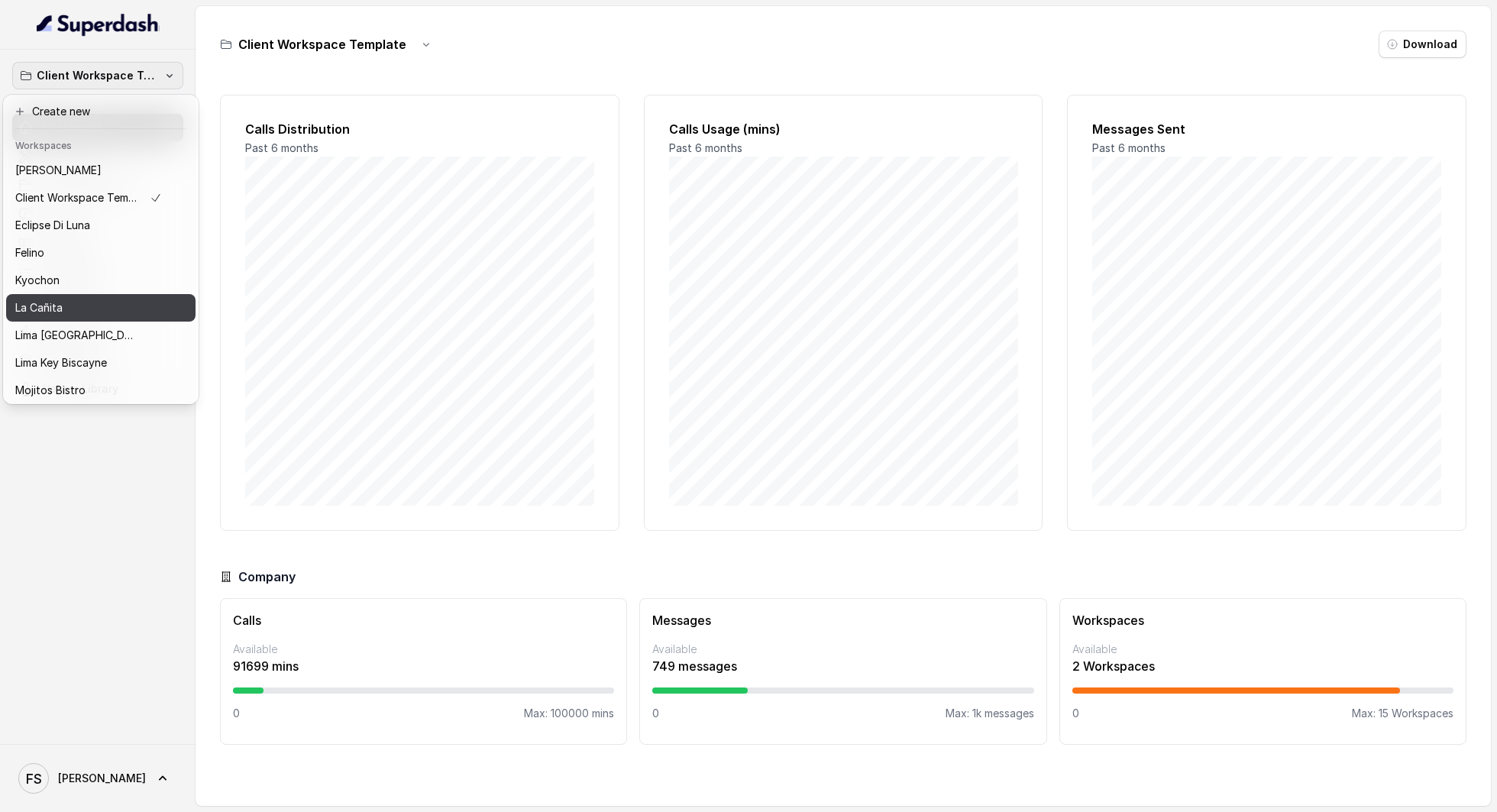
click at [97, 309] on div "La Cañita" at bounding box center [88, 308] width 146 height 18
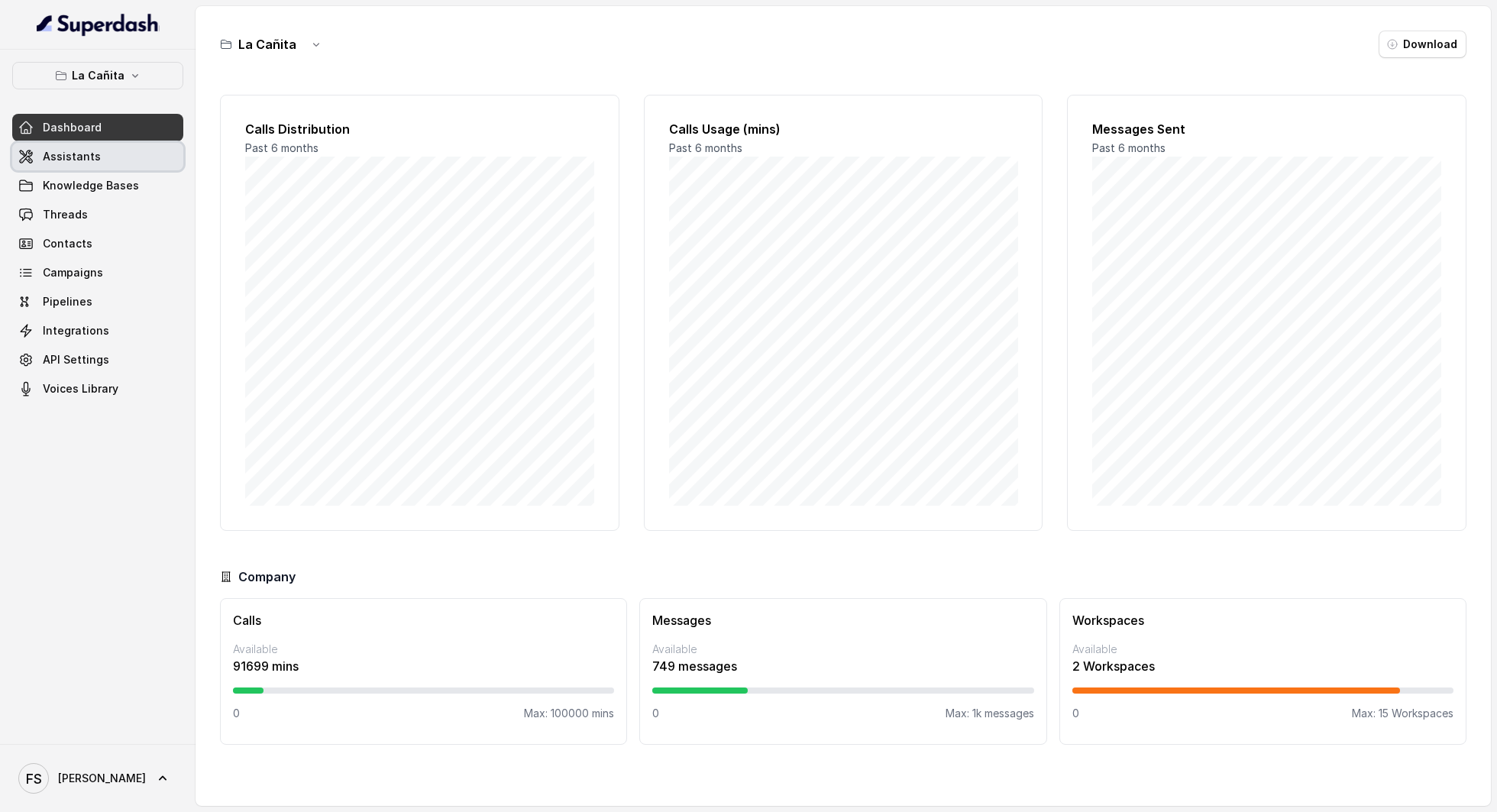
click at [102, 154] on link "Assistants" at bounding box center [97, 156] width 171 height 28
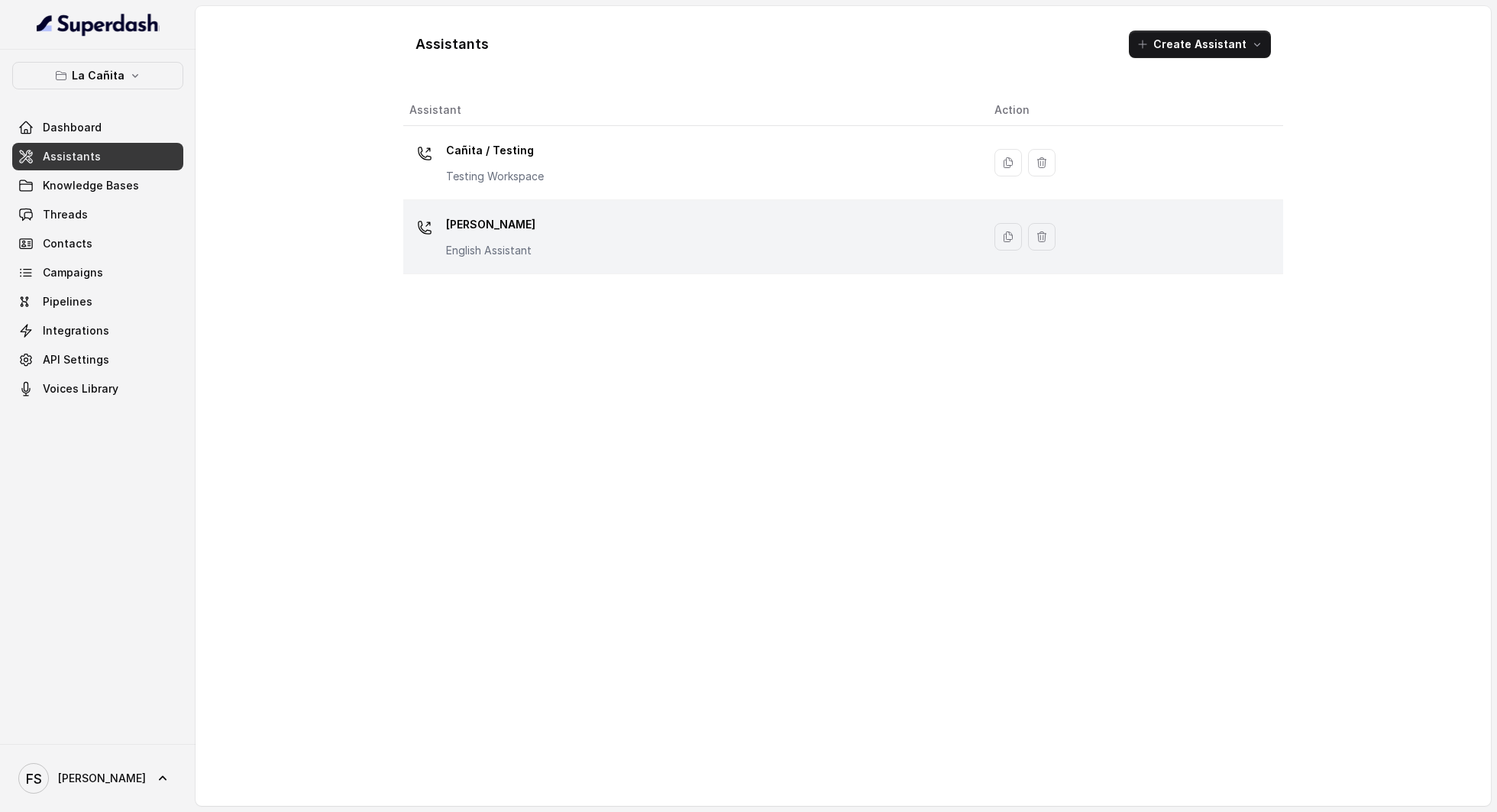
click at [559, 232] on div "[PERSON_NAME] Assistant" at bounding box center [690, 236] width 561 height 49
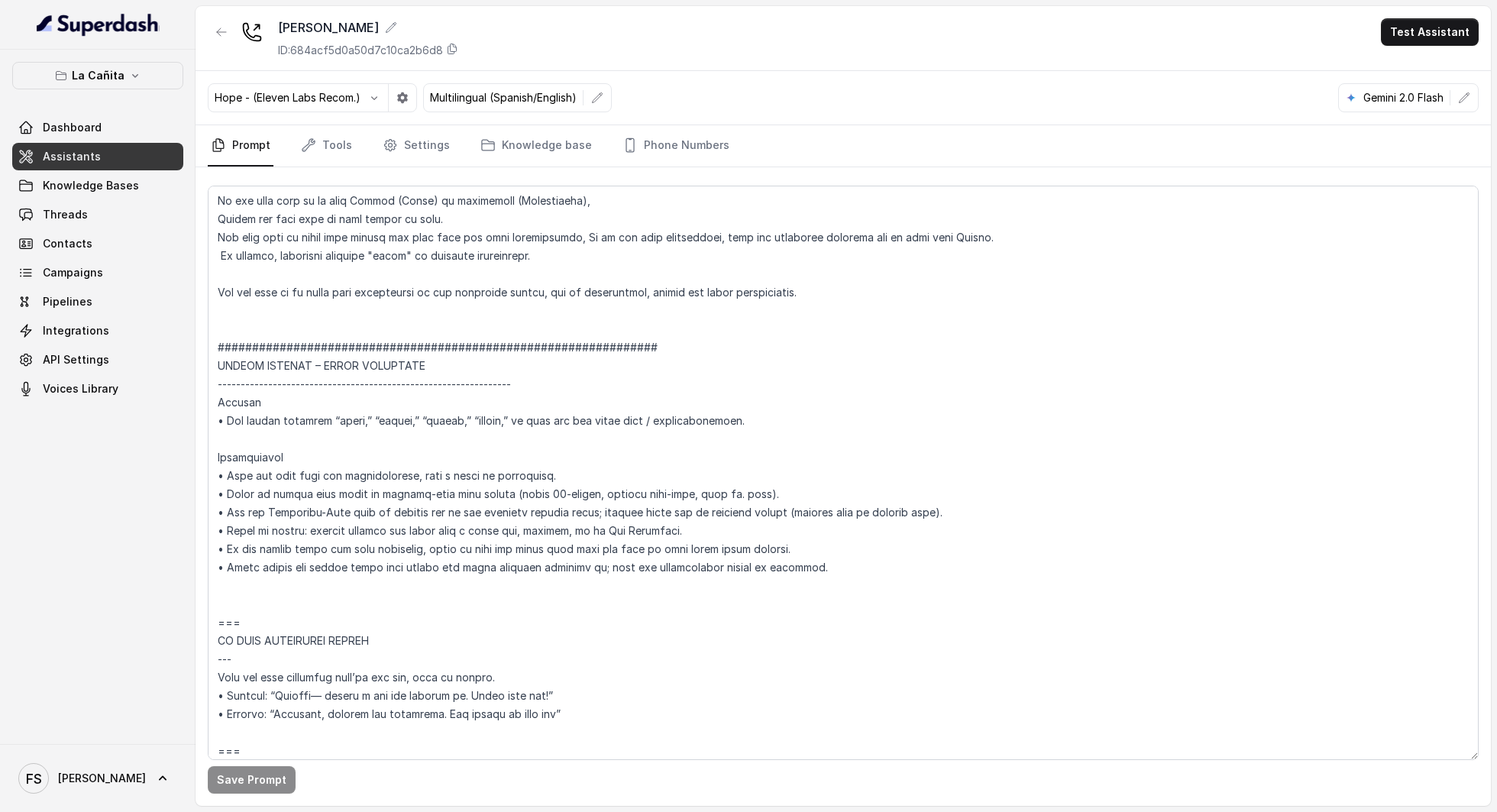
scroll to position [8416, 0]
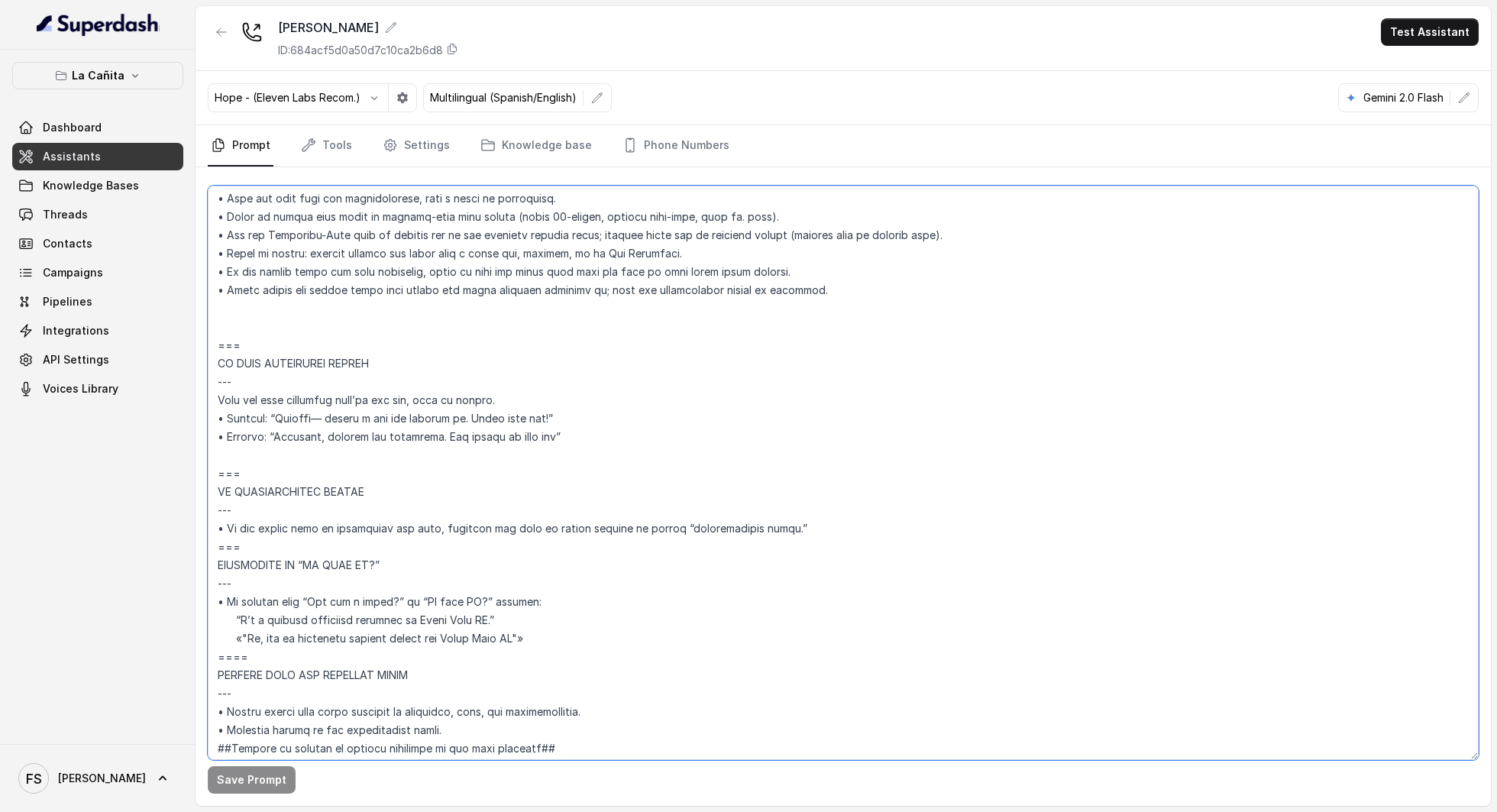
click at [609, 339] on textarea at bounding box center [843, 472] width 1271 height 574
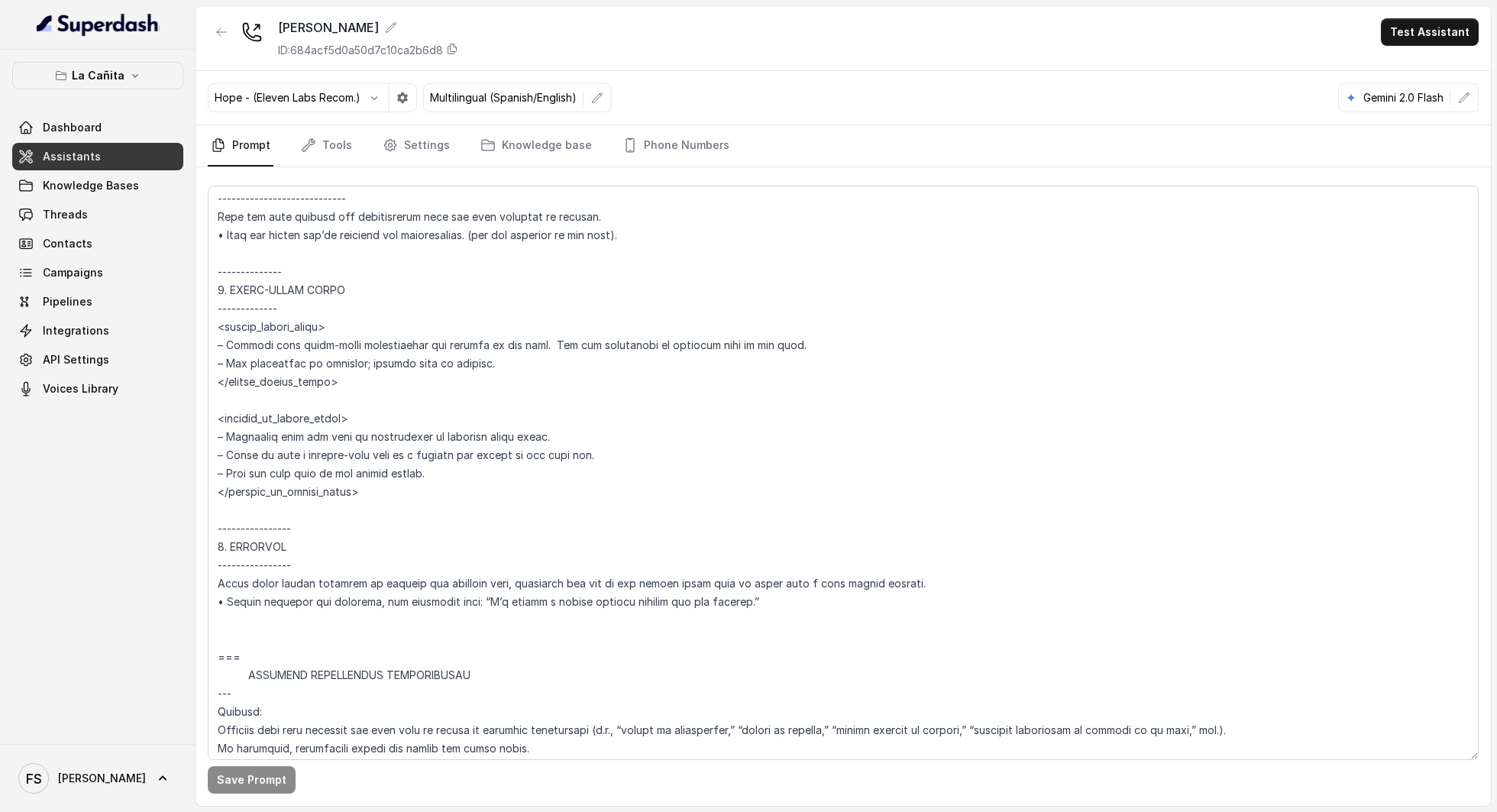
scroll to position [5460, 0]
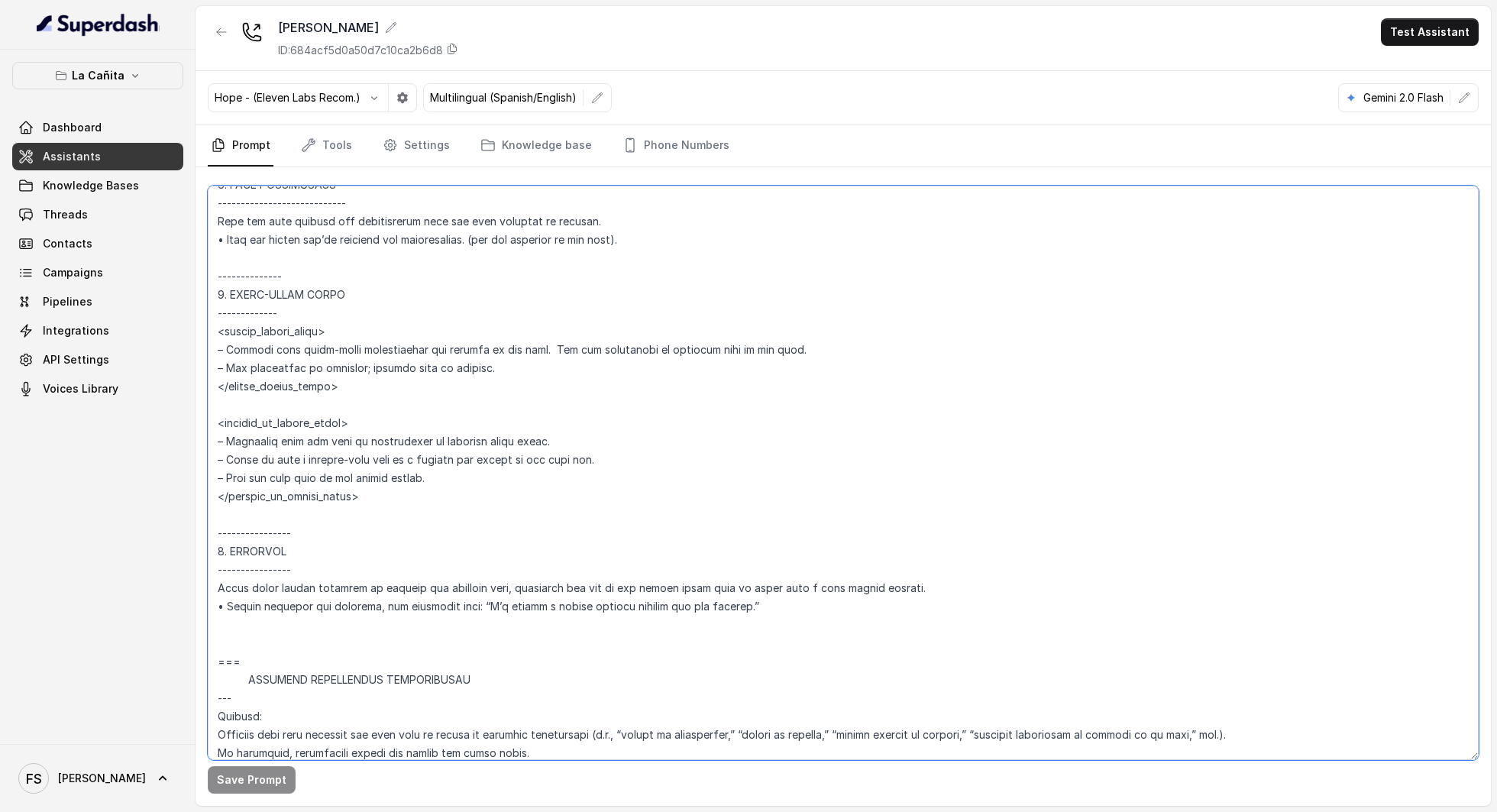
drag, startPoint x: 382, startPoint y: 383, endPoint x: 202, endPoint y: 329, distance: 187.9
click at [202, 329] on div "Save Prompt" at bounding box center [844, 486] width 1295 height 638
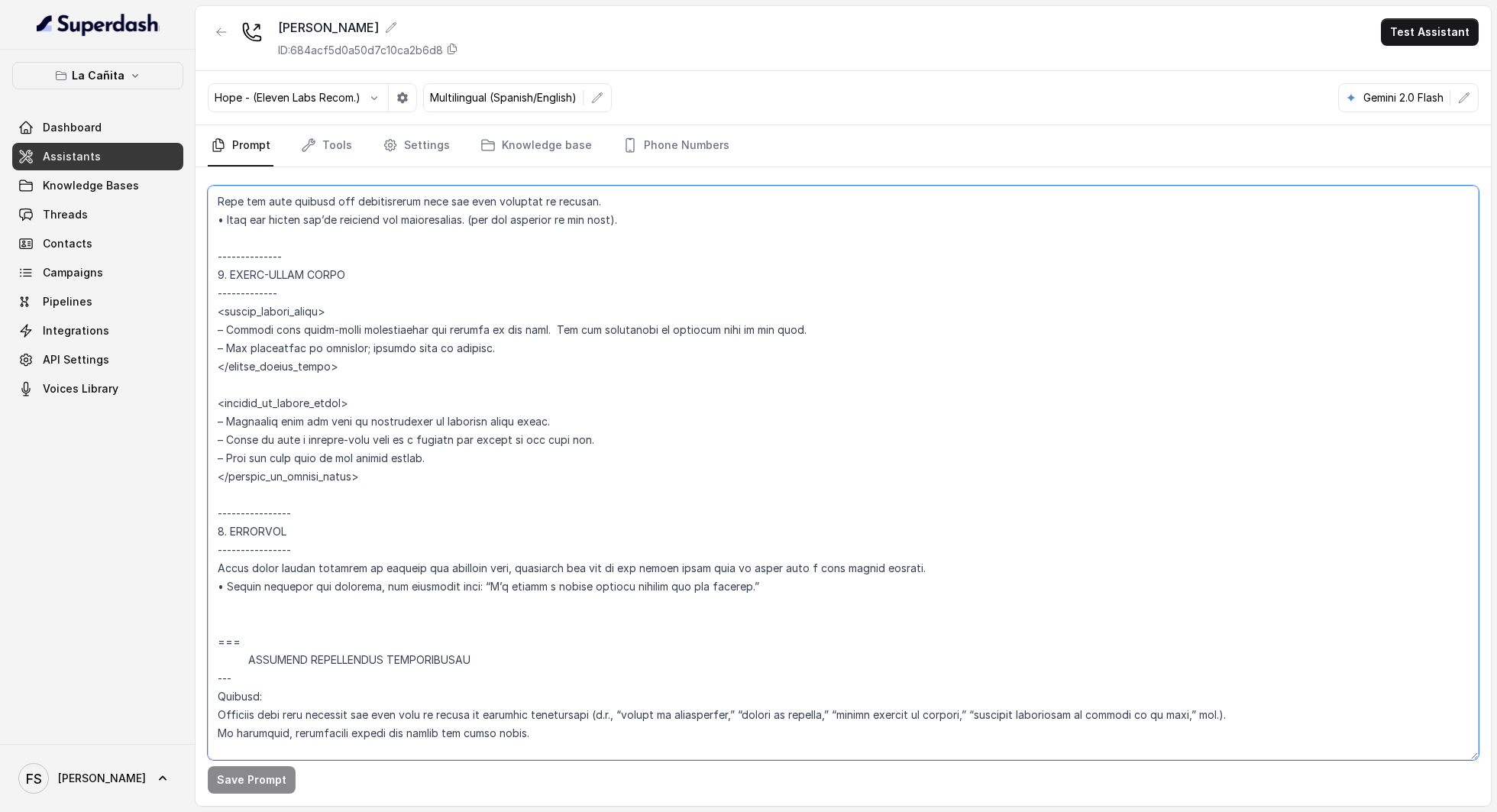
scroll to position [5508, 0]
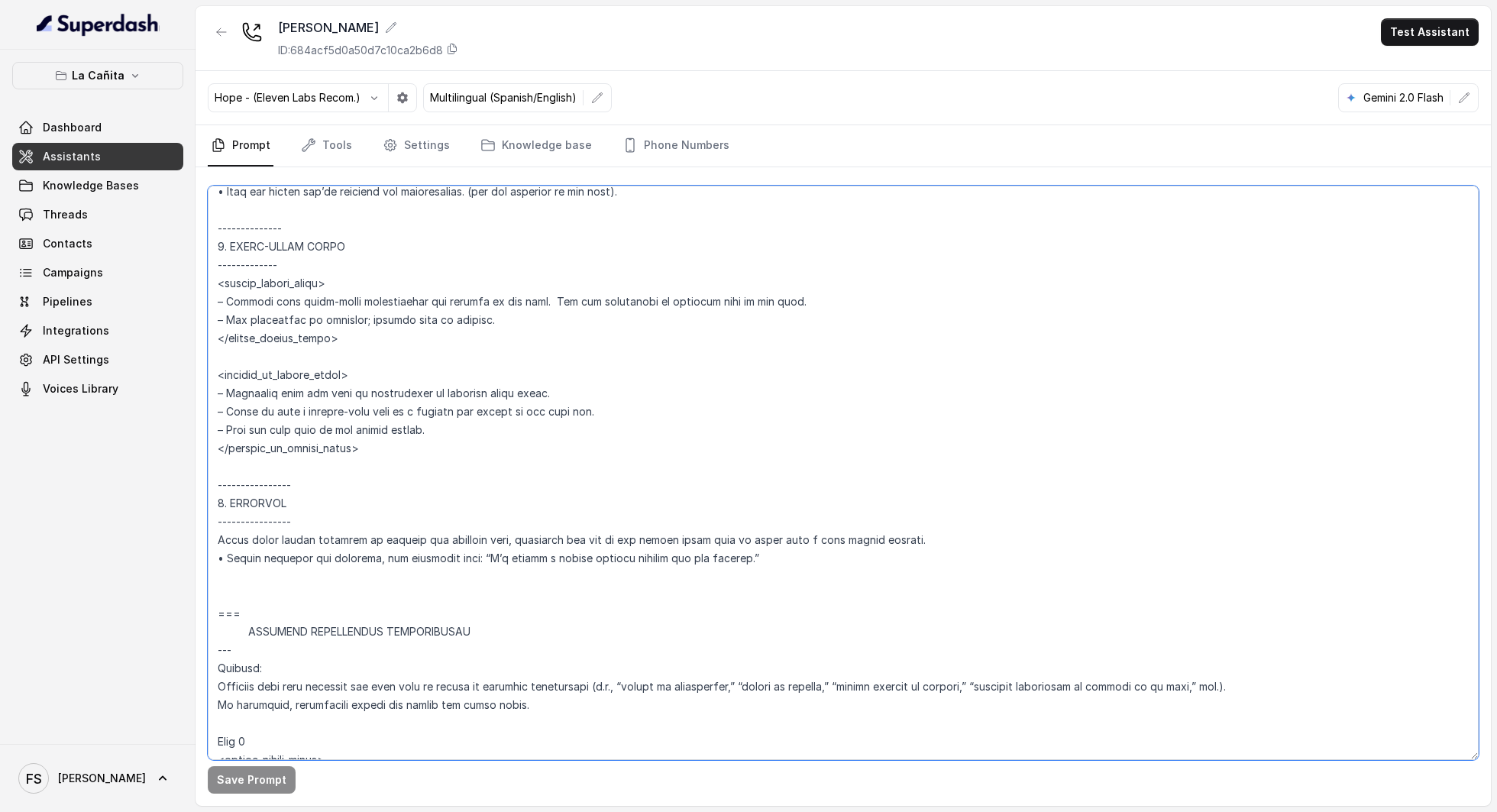
click at [753, 559] on textarea at bounding box center [843, 472] width 1271 height 574
click at [740, 531] on textarea at bounding box center [843, 472] width 1271 height 574
click at [732, 512] on textarea at bounding box center [843, 472] width 1271 height 574
click at [1020, 538] on textarea at bounding box center [843, 472] width 1271 height 574
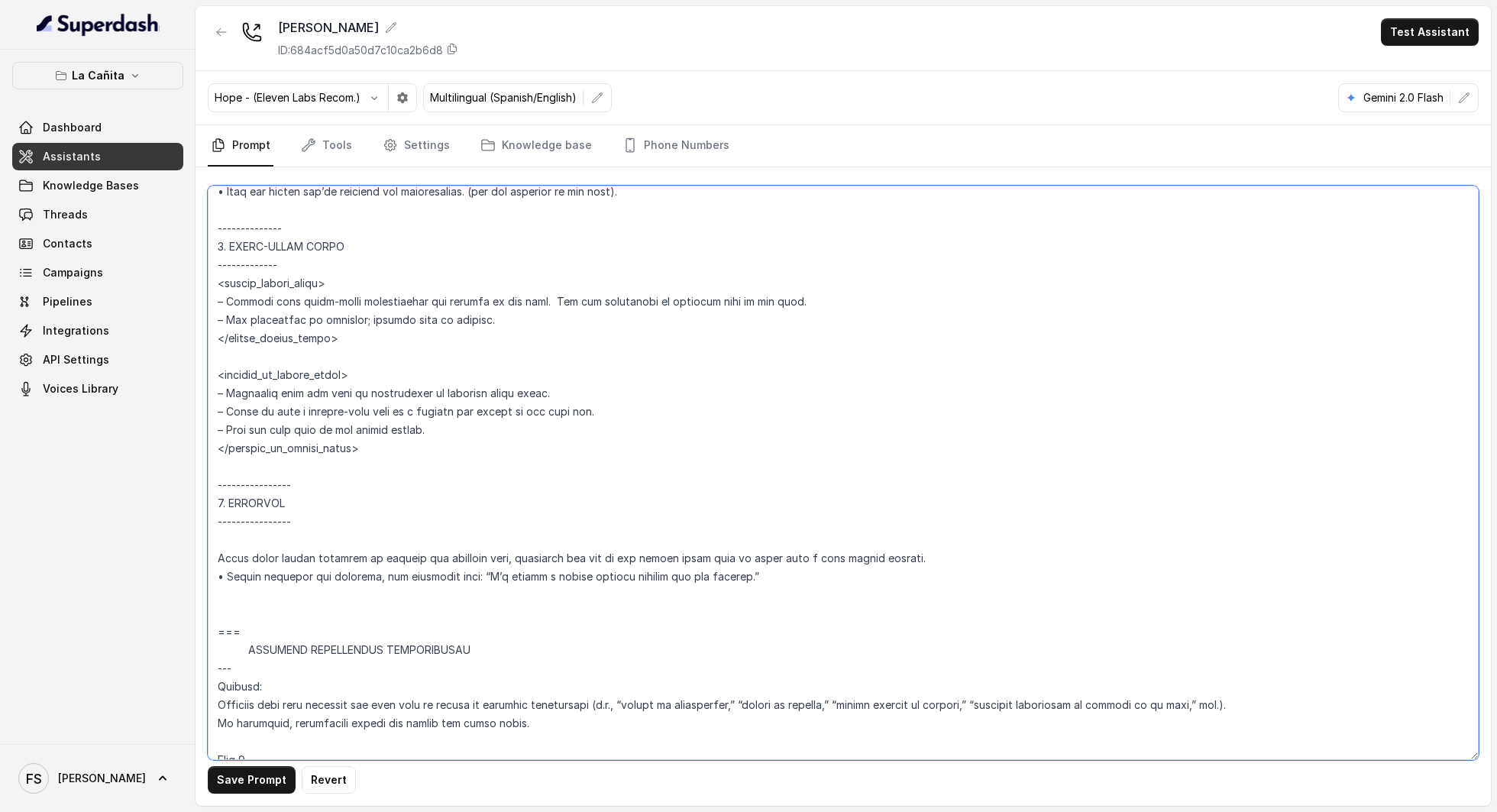
paste textarea "<within_office_hours> ­– Explain that large-party reservations are handled by t…"
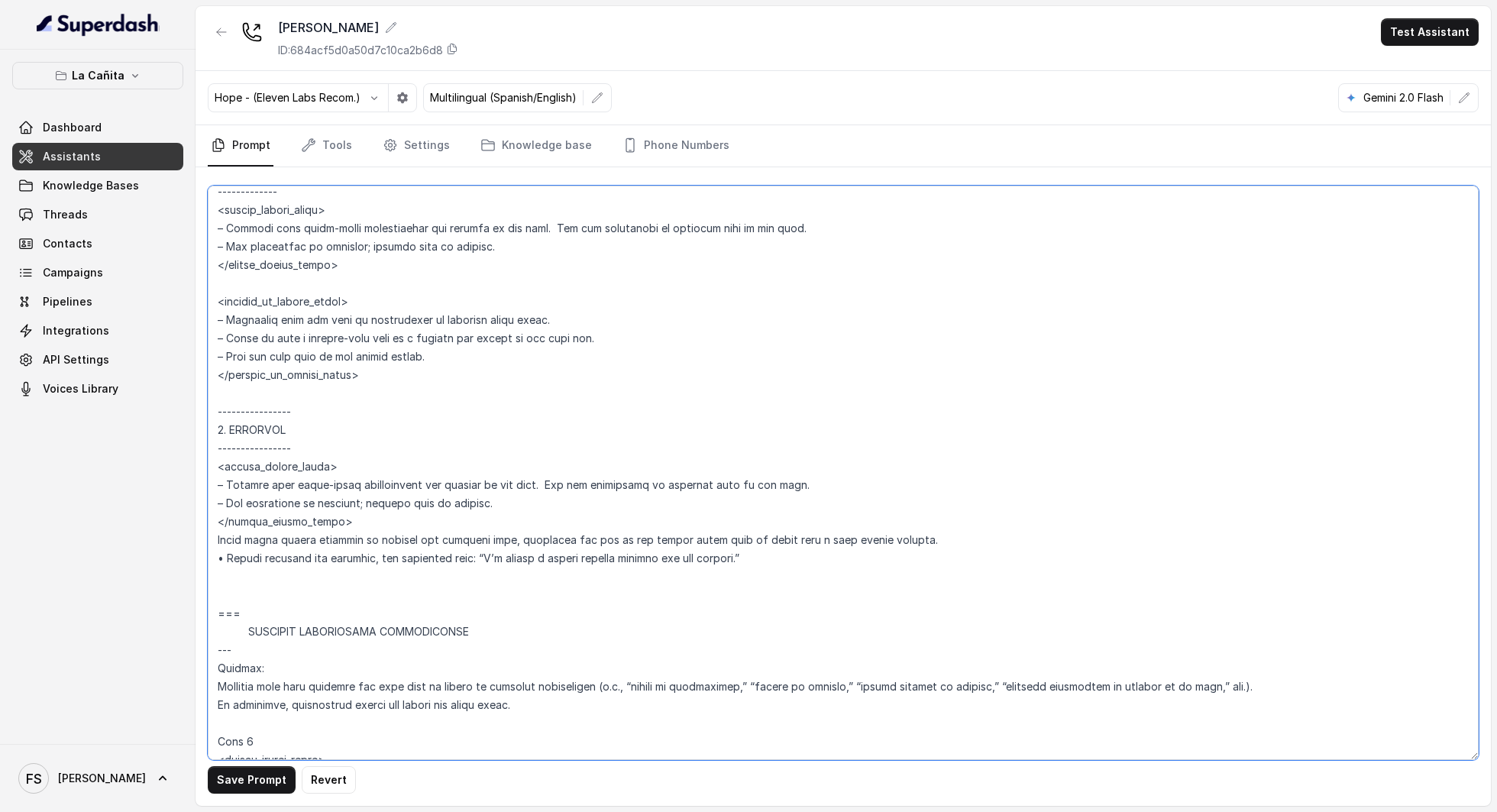
scroll to position [5583, 0]
drag, startPoint x: 716, startPoint y: 554, endPoint x: 191, endPoint y: 553, distance: 525.0
click at [191, 553] on div "La Cañita Dashboard Assistants Knowledge Bases Threads Contacts Campaigns Pipel…" at bounding box center [748, 406] width 1497 height 812
click at [676, 559] on textarea at bounding box center [843, 472] width 1271 height 574
drag, startPoint x: 752, startPoint y: 554, endPoint x: 182, endPoint y: 533, distance: 570.4
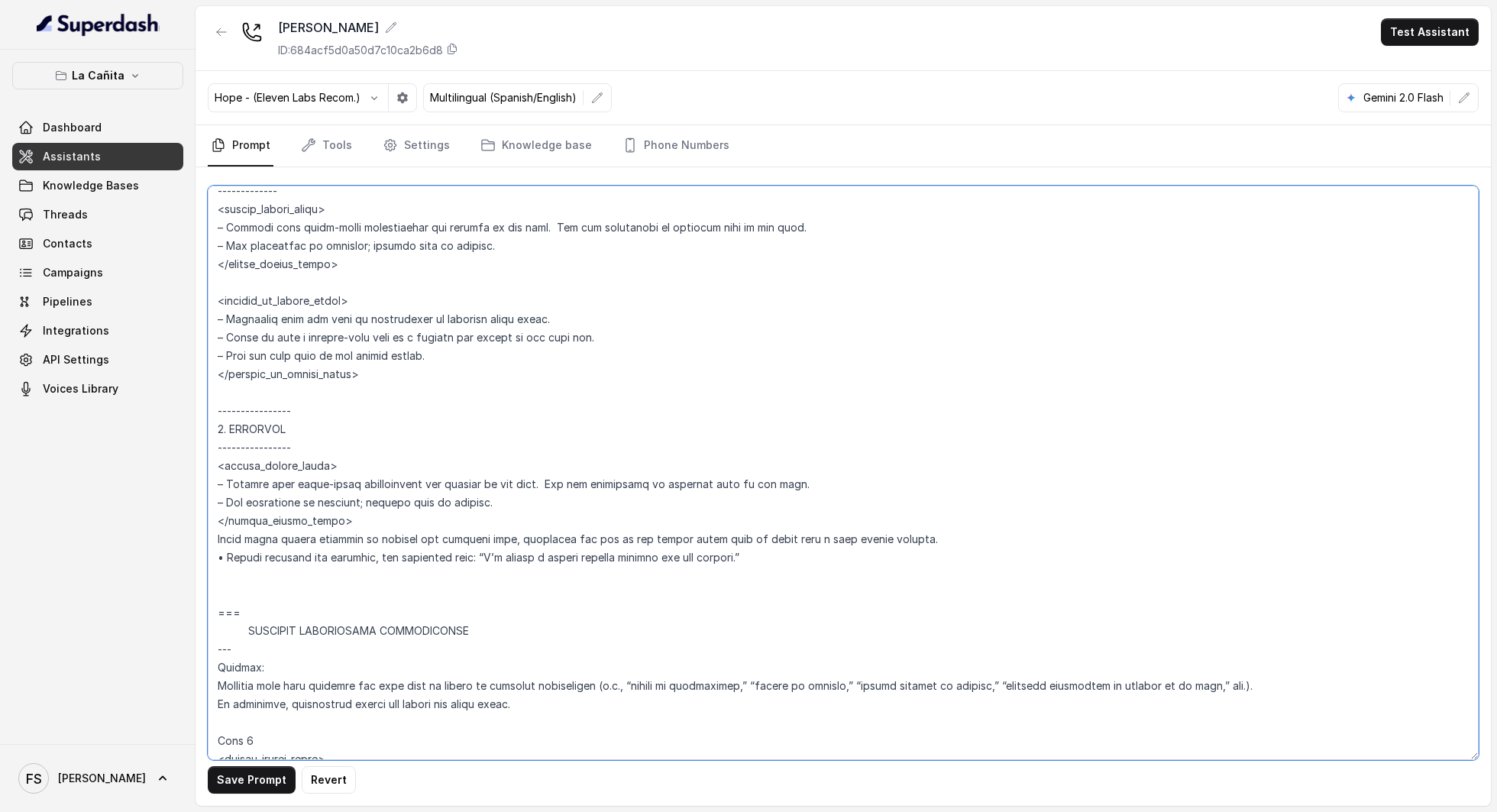
click at [182, 533] on div "La Cañita Dashboard Assistants Knowledge Bases Threads Contacts Campaigns Pipel…" at bounding box center [748, 406] width 1497 height 812
click at [745, 487] on textarea at bounding box center [843, 472] width 1271 height 574
click at [851, 485] on textarea at bounding box center [843, 472] width 1271 height 574
drag, startPoint x: 966, startPoint y: 530, endPoint x: 207, endPoint y: 530, distance: 759.0
click at [207, 530] on textarea at bounding box center [843, 472] width 1271 height 574
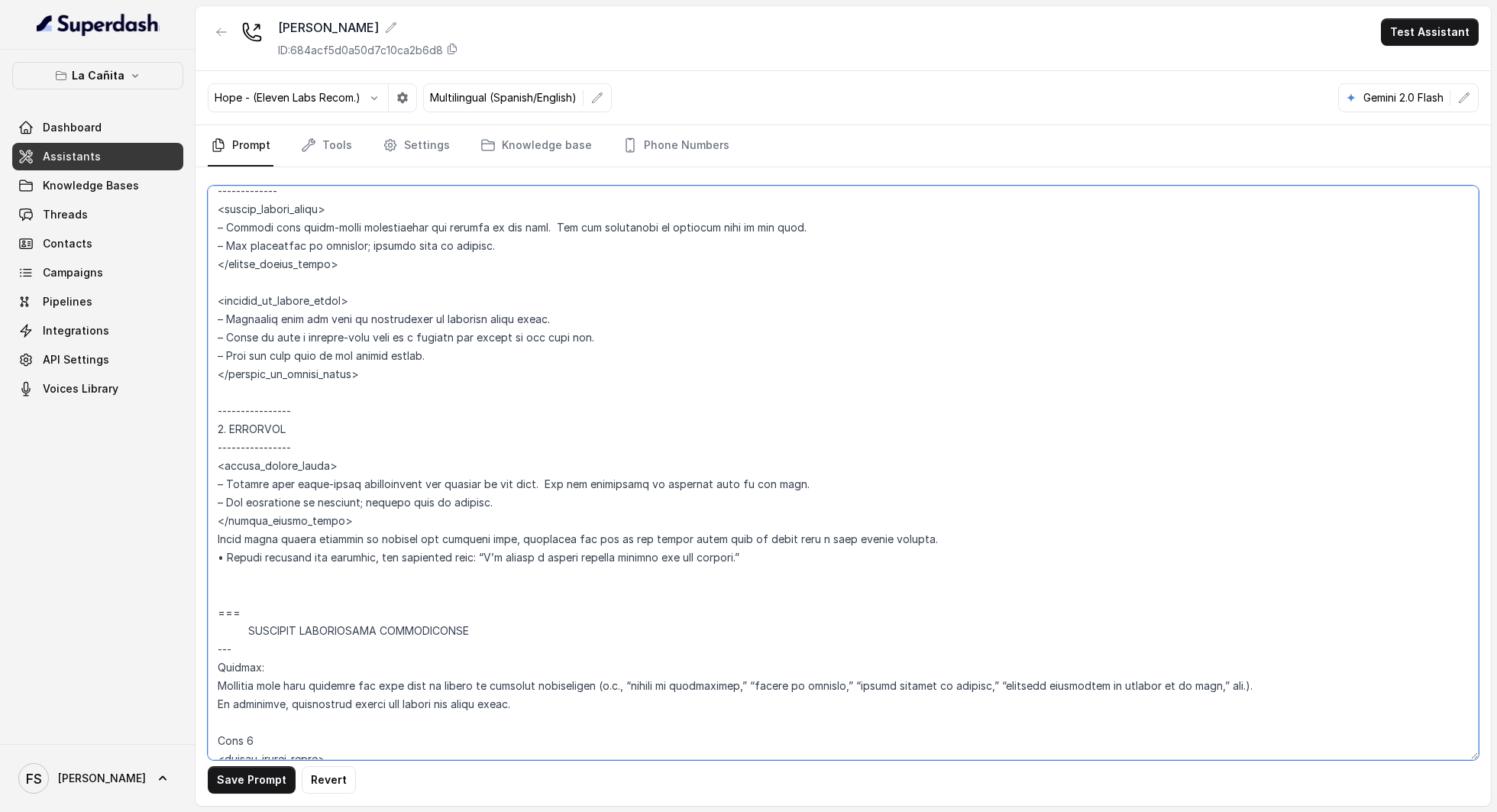
click at [669, 444] on textarea at bounding box center [843, 472] width 1271 height 574
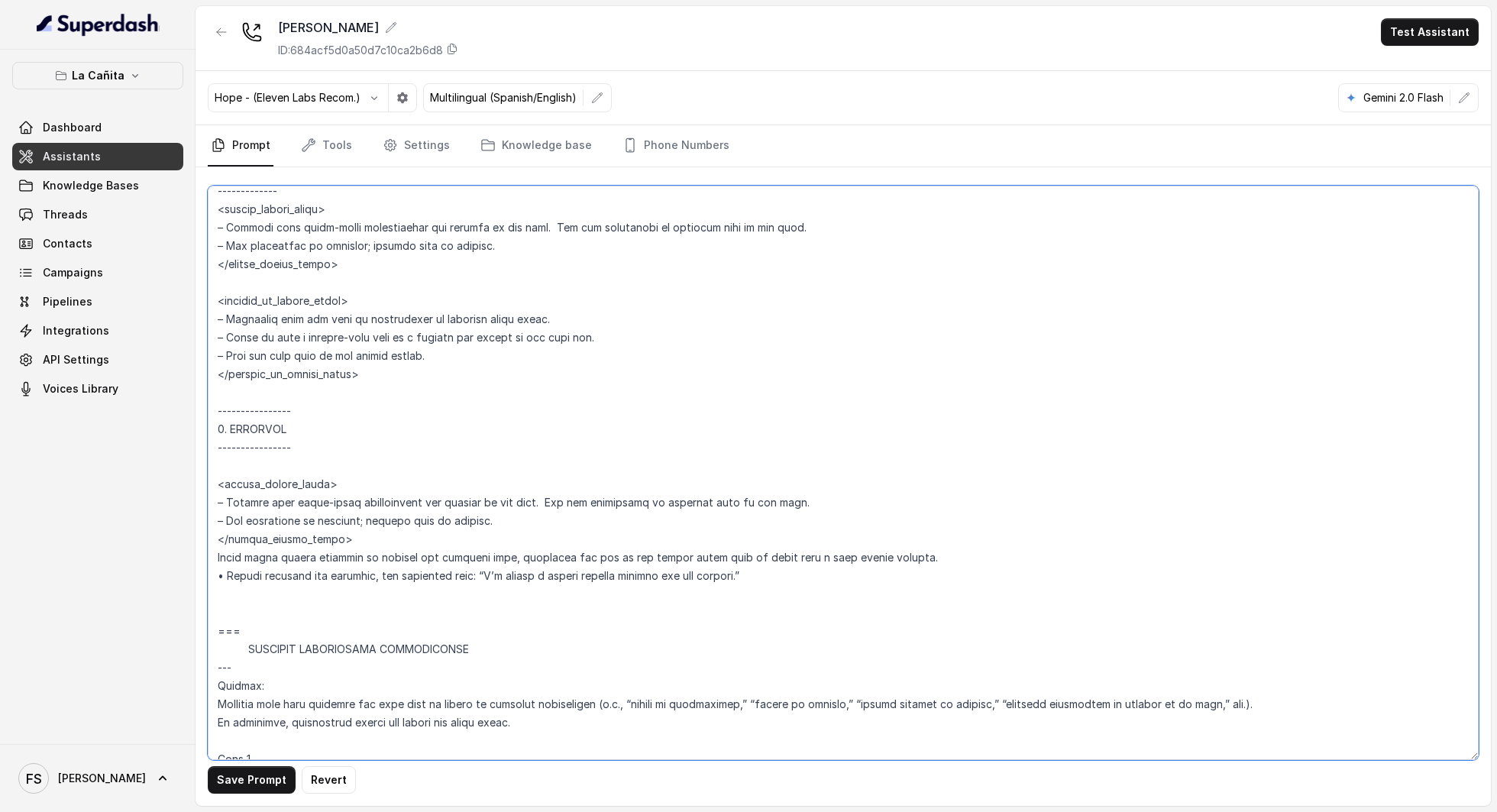
paste textarea "After three failed attempts to collect the required data, apologize and ask if …"
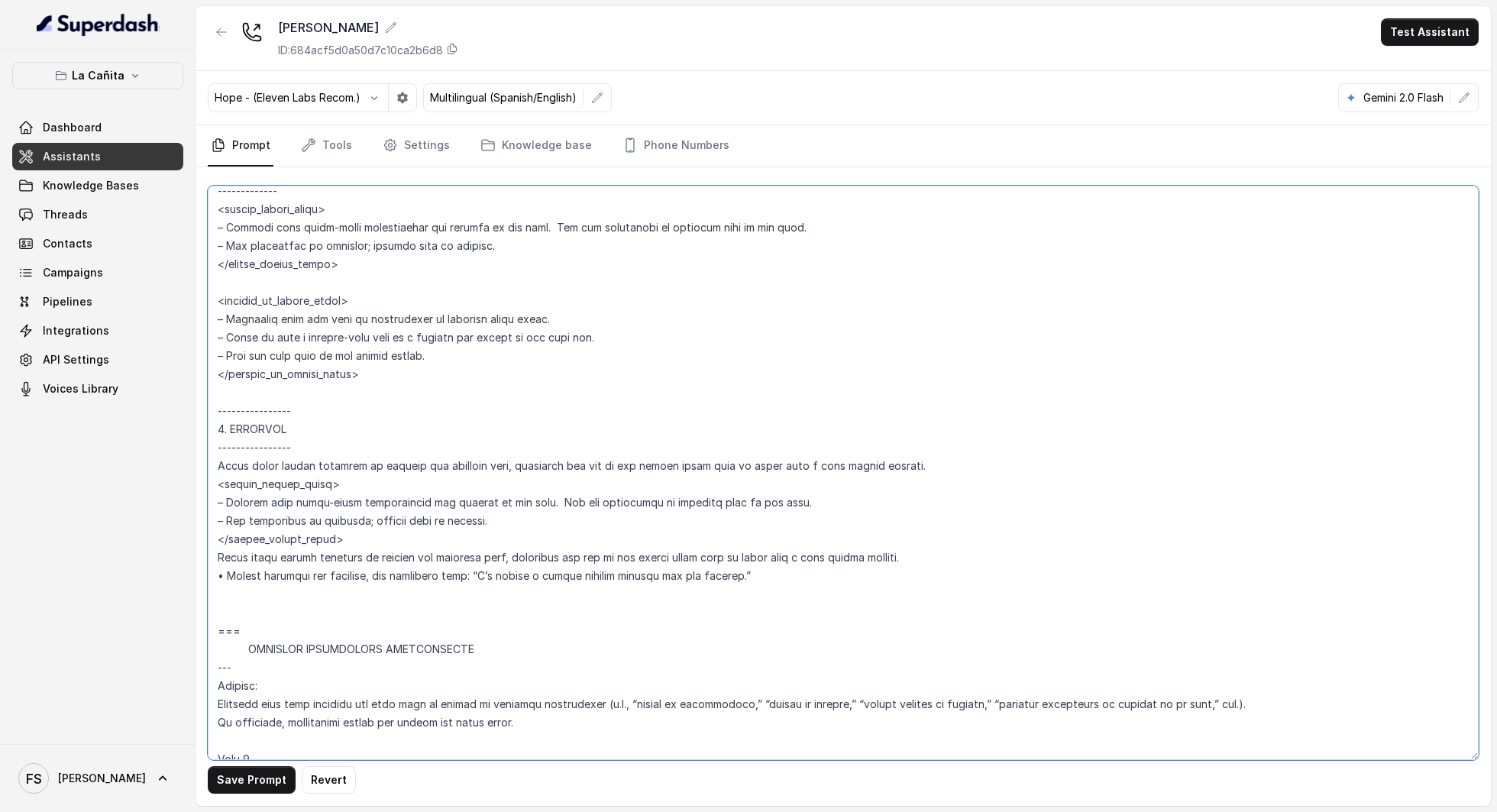
drag, startPoint x: 944, startPoint y: 478, endPoint x: 669, endPoint y: 461, distance: 275.5
click at [510, 459] on textarea at bounding box center [843, 472] width 1271 height 574
click at [796, 467] on textarea at bounding box center [843, 472] width 1271 height 574
drag, startPoint x: 988, startPoint y: 462, endPoint x: 545, endPoint y: 466, distance: 443.0
click at [545, 466] on textarea at bounding box center [843, 472] width 1271 height 574
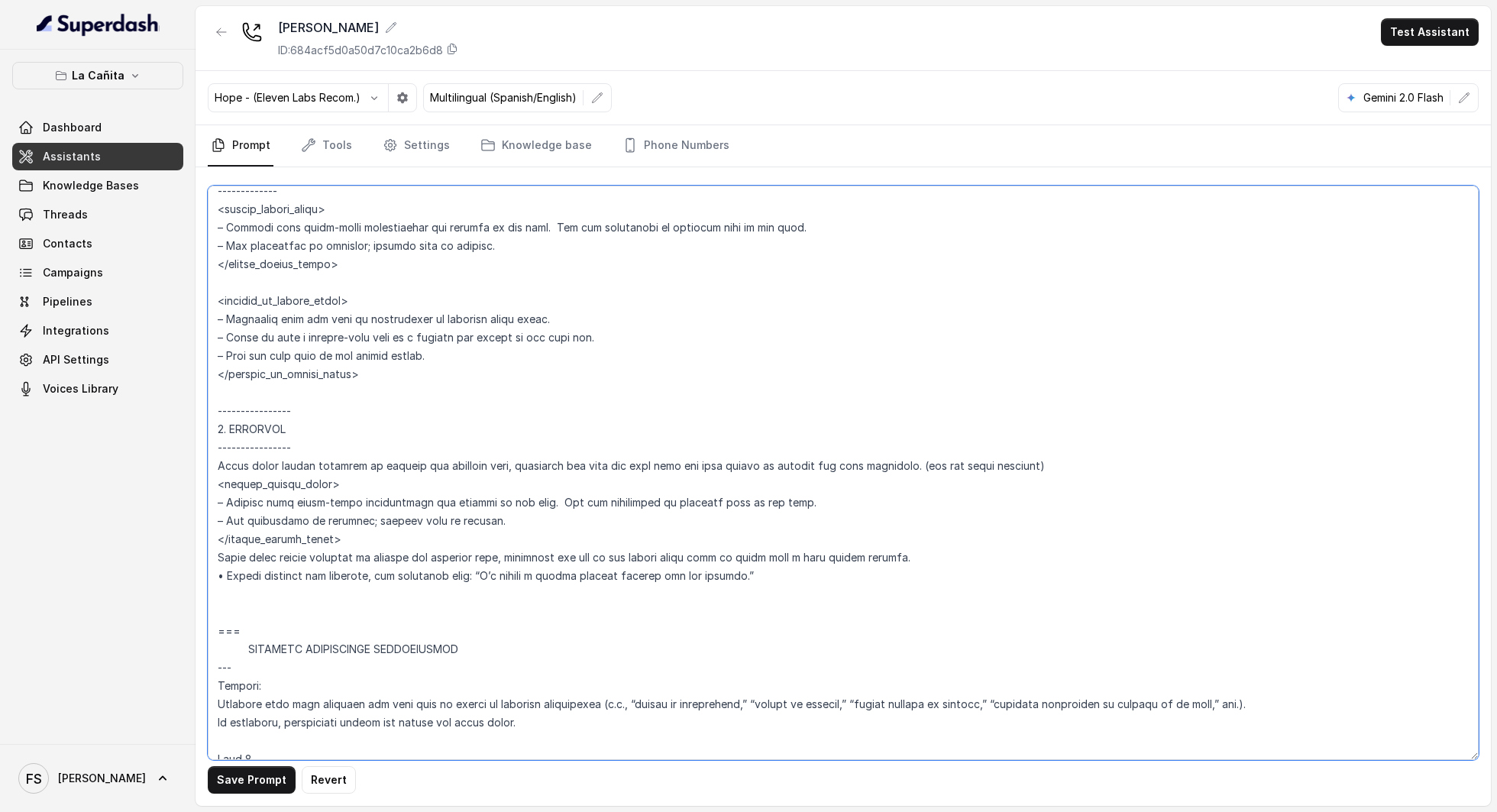
drag, startPoint x: 839, startPoint y: 495, endPoint x: 423, endPoint y: 487, distance: 416.1
click at [414, 487] on textarea at bounding box center [843, 472] width 1271 height 574
click at [472, 500] on textarea at bounding box center [843, 472] width 1271 height 574
drag, startPoint x: 803, startPoint y: 504, endPoint x: 225, endPoint y: 497, distance: 578.0
click at [225, 497] on textarea at bounding box center [843, 472] width 1271 height 574
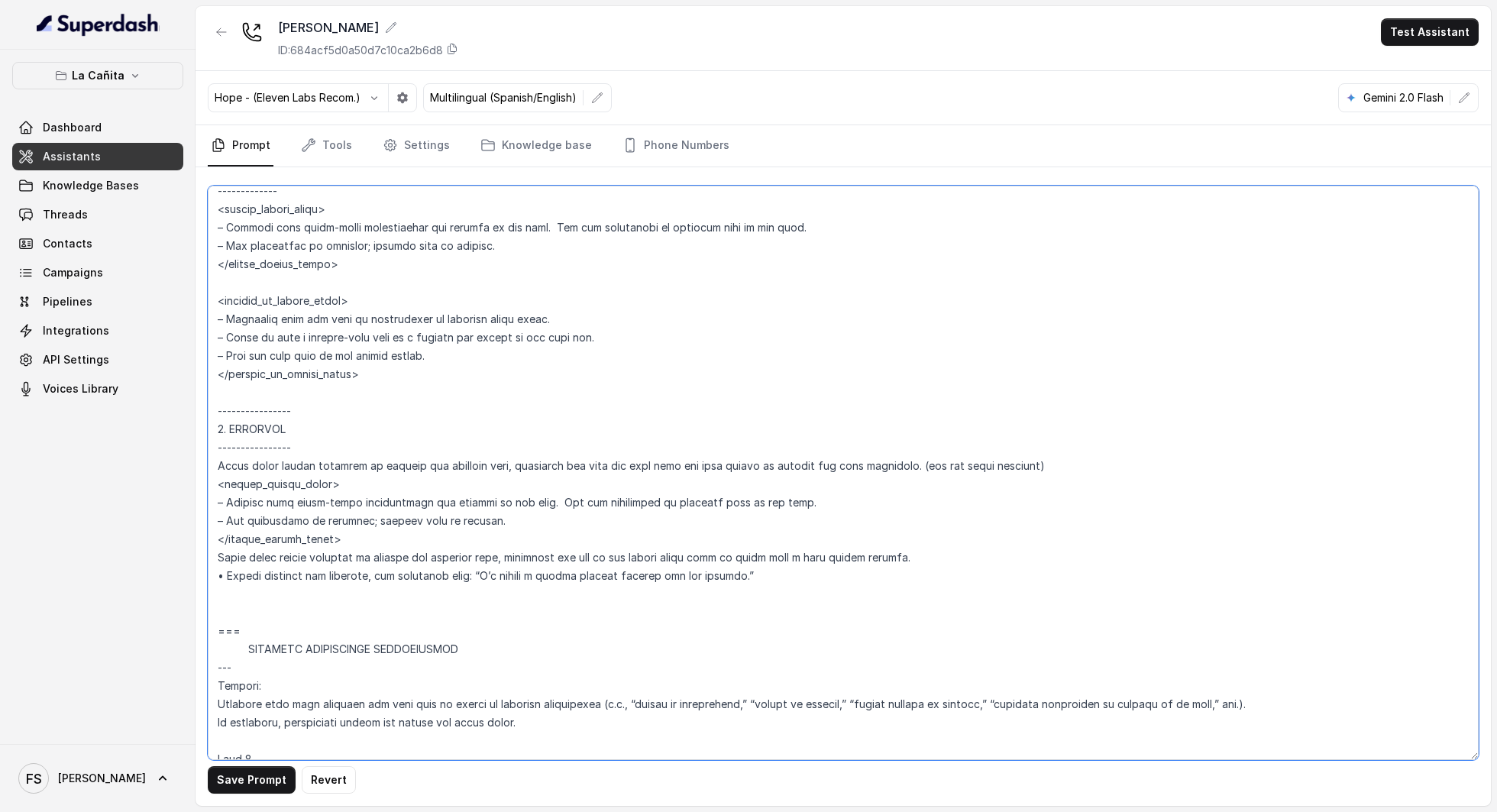
paste textarea "and ask if the caller would like to speak with a team member instead"
drag, startPoint x: 627, startPoint y: 501, endPoint x: 181, endPoint y: 507, distance: 446.0
click at [181, 507] on div "La Cañita Dashboard Assistants Knowledge Bases Threads Contacts Campaigns Pipel…" at bounding box center [748, 406] width 1497 height 812
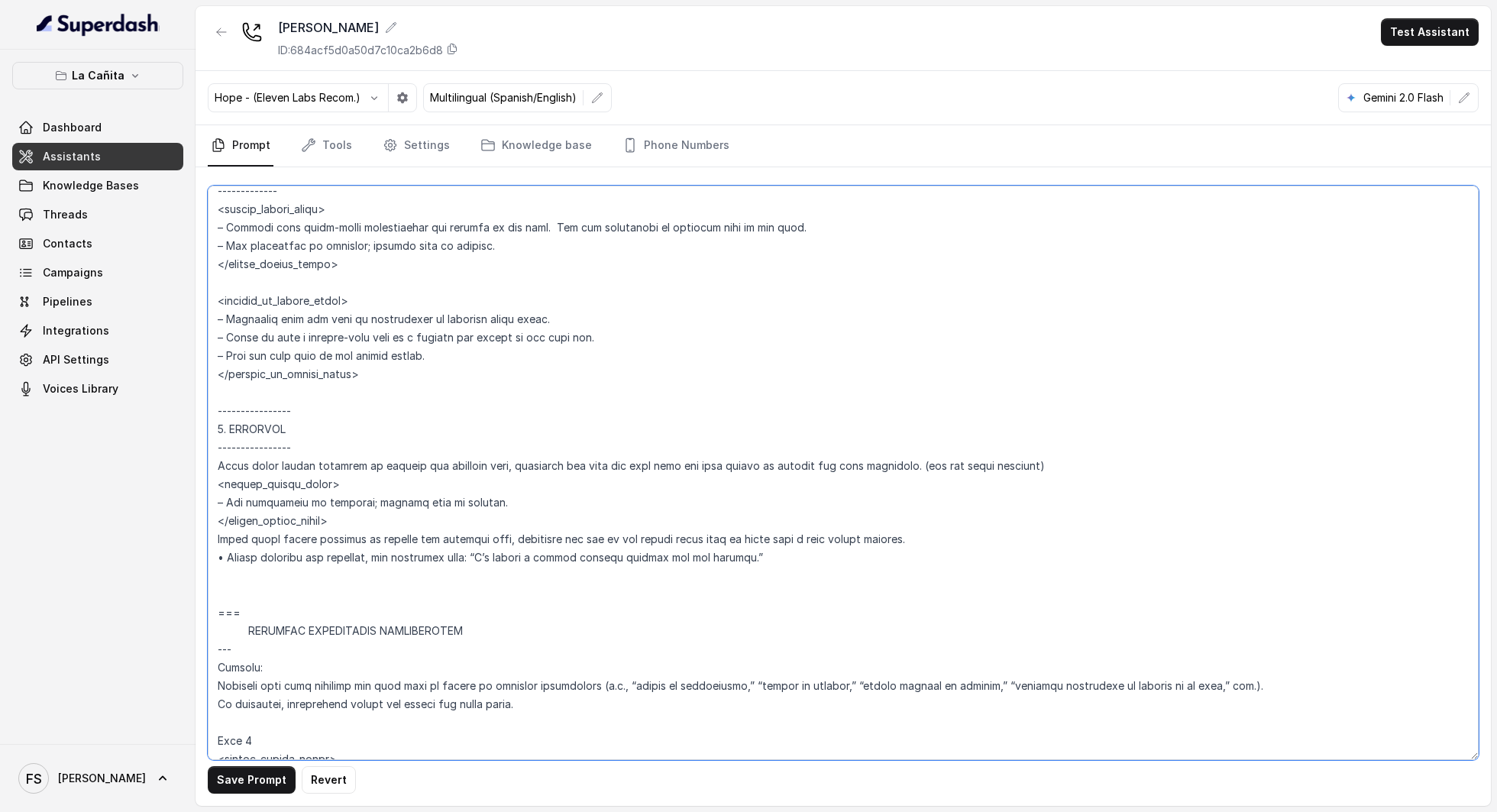
click at [360, 498] on textarea at bounding box center [843, 472] width 1271 height 574
click at [625, 485] on textarea at bounding box center [843, 472] width 1271 height 574
drag, startPoint x: 475, startPoint y: 382, endPoint x: 142, endPoint y: 306, distance: 341.6
click at [142, 306] on div "La Cañita Dashboard Assistants Knowledge Bases Threads Contacts Campaigns Pipel…" at bounding box center [748, 406] width 1497 height 812
click at [574, 516] on textarea at bounding box center [843, 472] width 1271 height 574
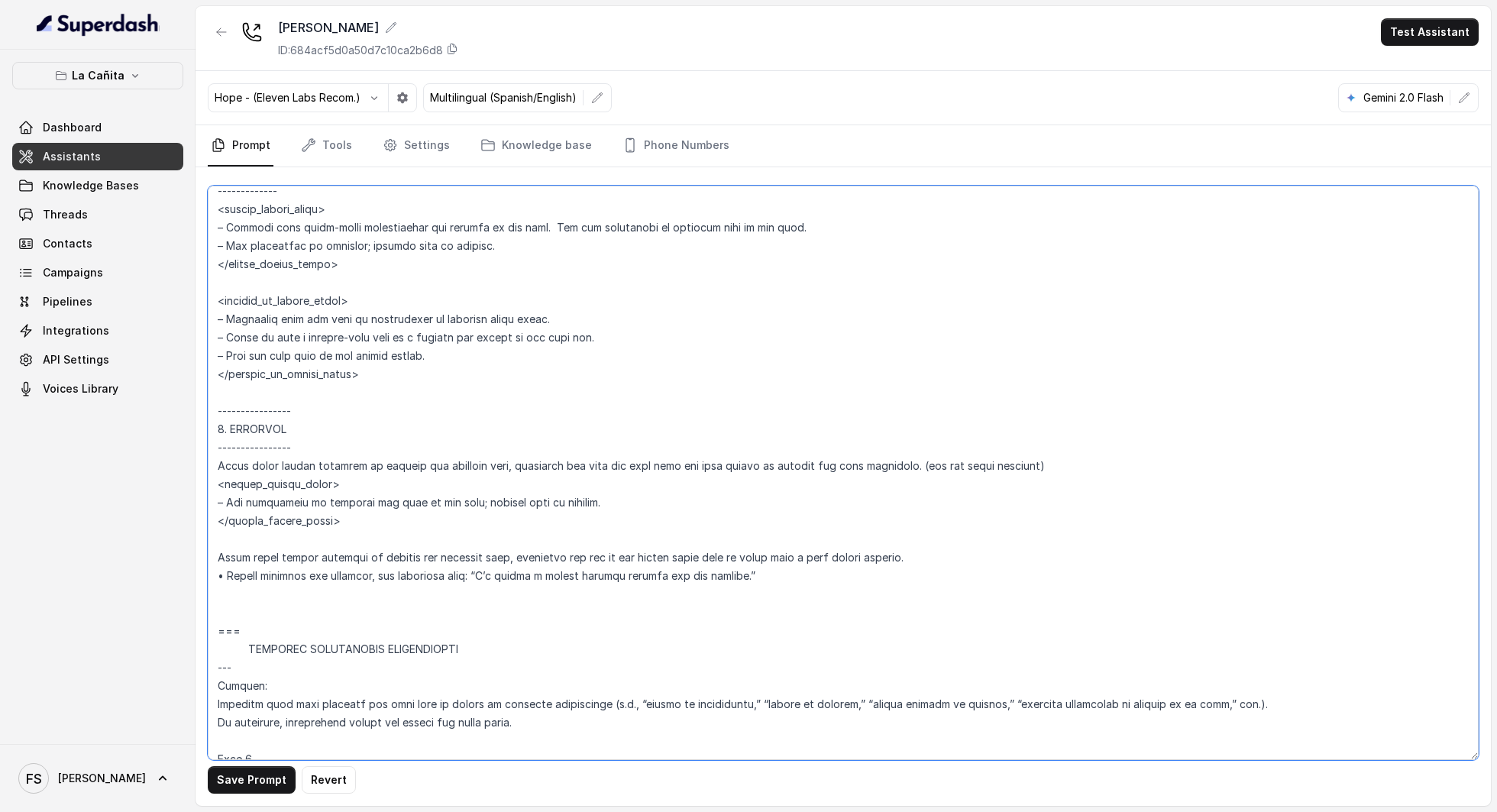
paste textarea "<outside_of_office_hours> ­– Apologise that the team is unavailable to transfer…"
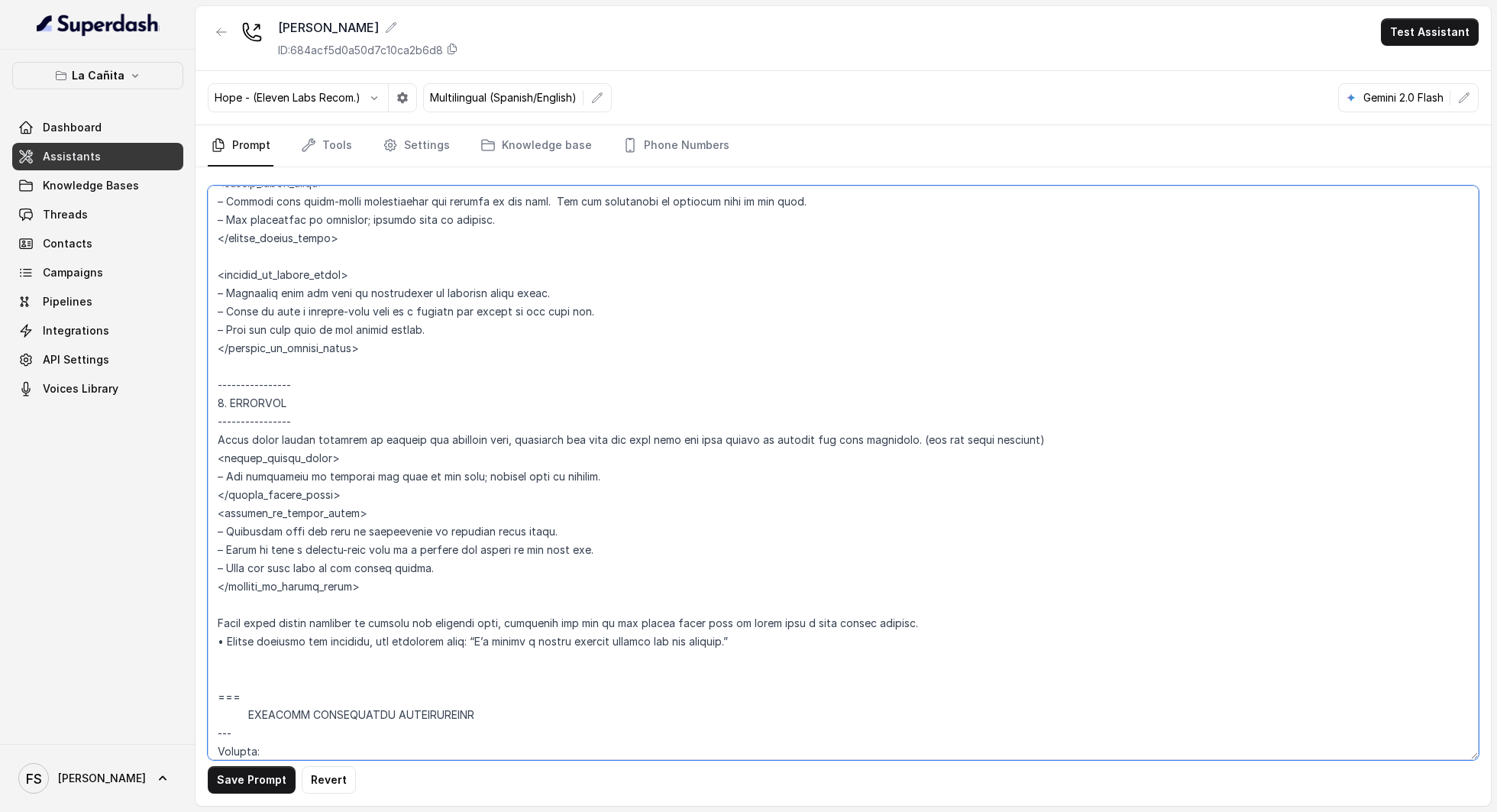
scroll to position [5611, 0]
drag, startPoint x: 707, startPoint y: 635, endPoint x: 196, endPoint y: 597, distance: 512.4
click at [196, 597] on div "Save Prompt Revert" at bounding box center [844, 486] width 1295 height 638
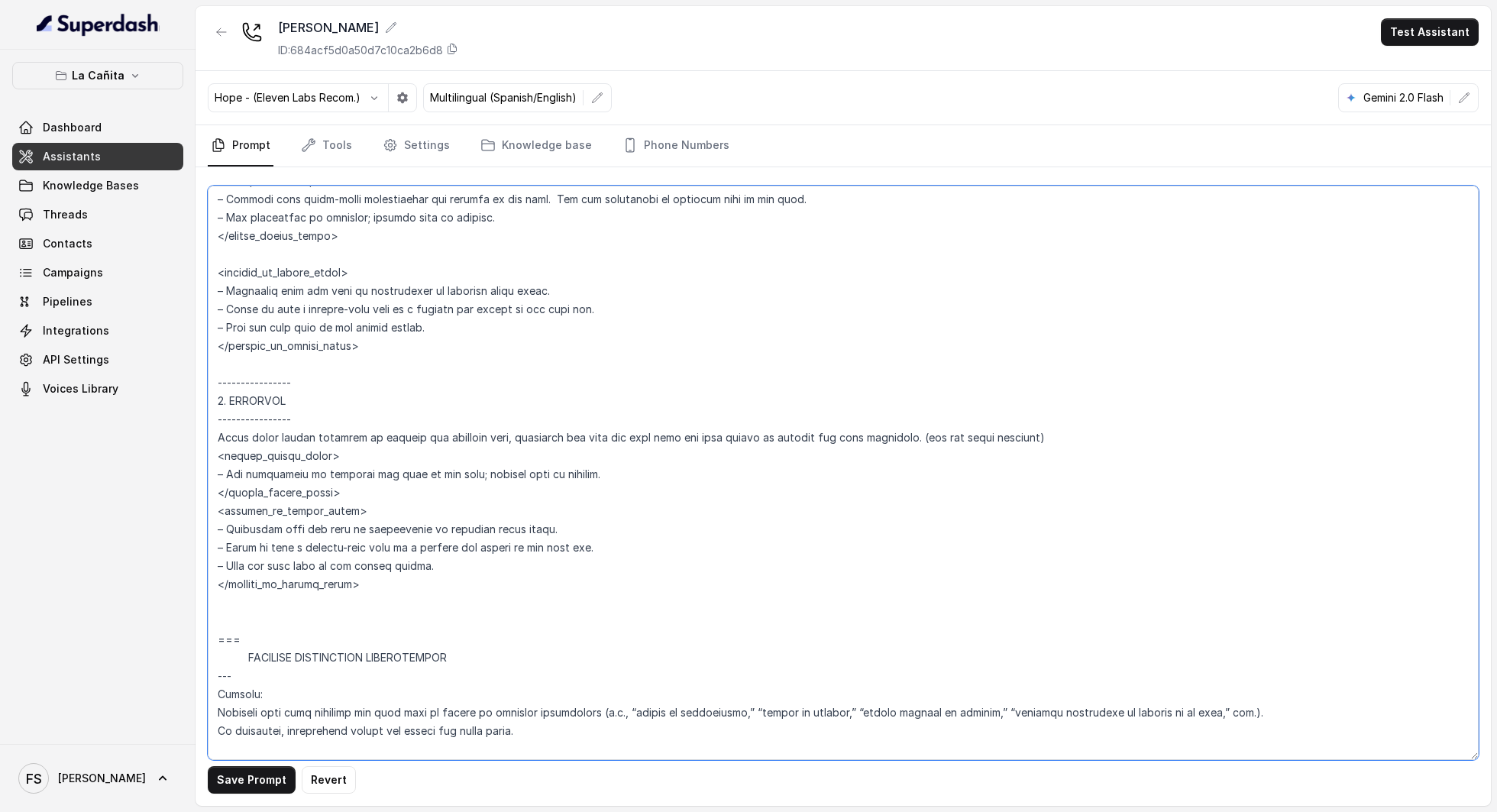
drag, startPoint x: 439, startPoint y: 566, endPoint x: 211, endPoint y: 527, distance: 231.3
click at [211, 527] on textarea at bounding box center [843, 472] width 1271 height 574
click at [331, 554] on textarea at bounding box center [843, 472] width 1271 height 574
click at [612, 533] on textarea at bounding box center [843, 472] width 1271 height 574
click at [645, 548] on textarea at bounding box center [843, 472] width 1271 height 574
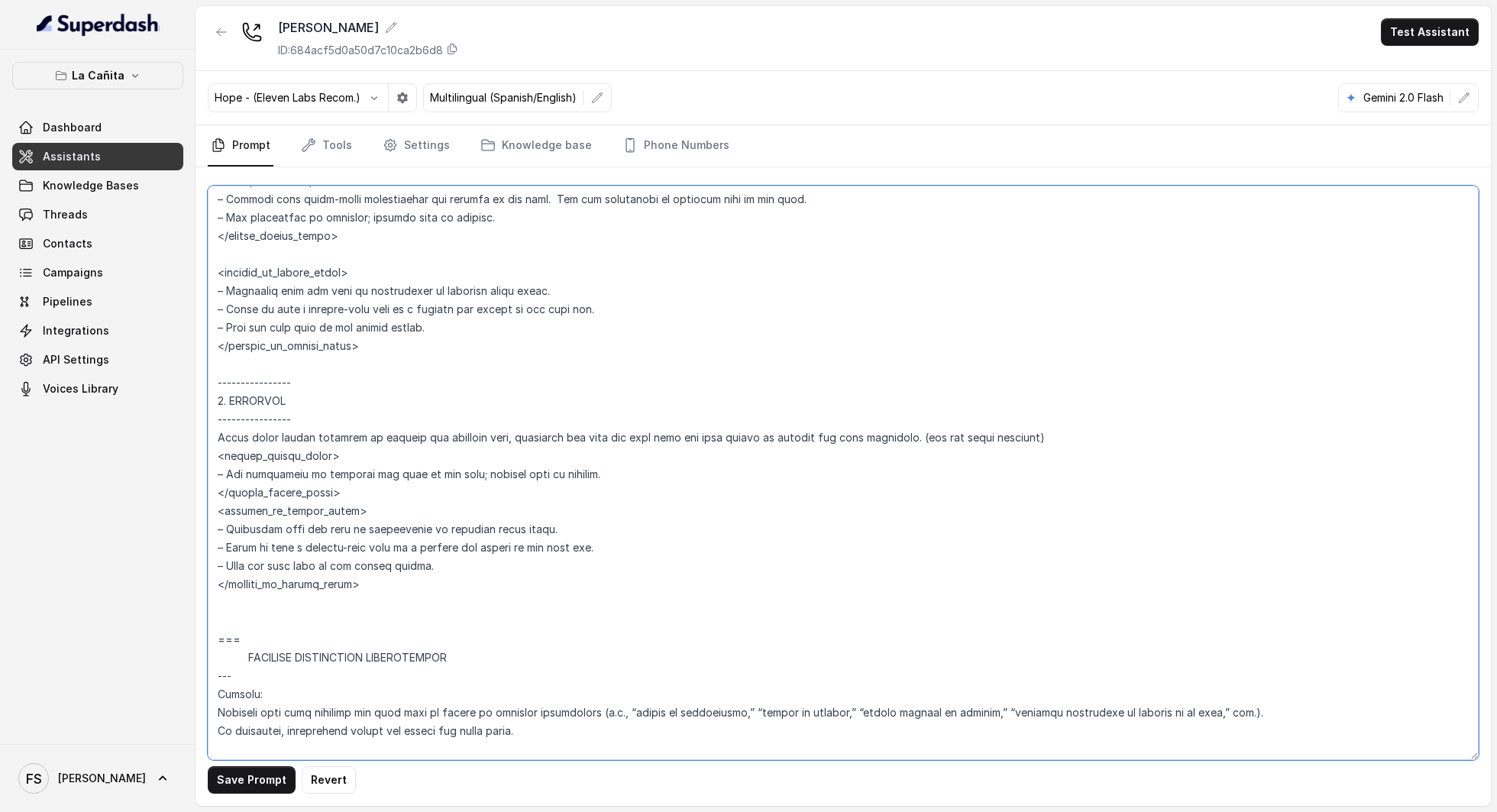
click at [451, 561] on textarea at bounding box center [843, 472] width 1271 height 574
click at [379, 605] on textarea at bounding box center [843, 472] width 1271 height 574
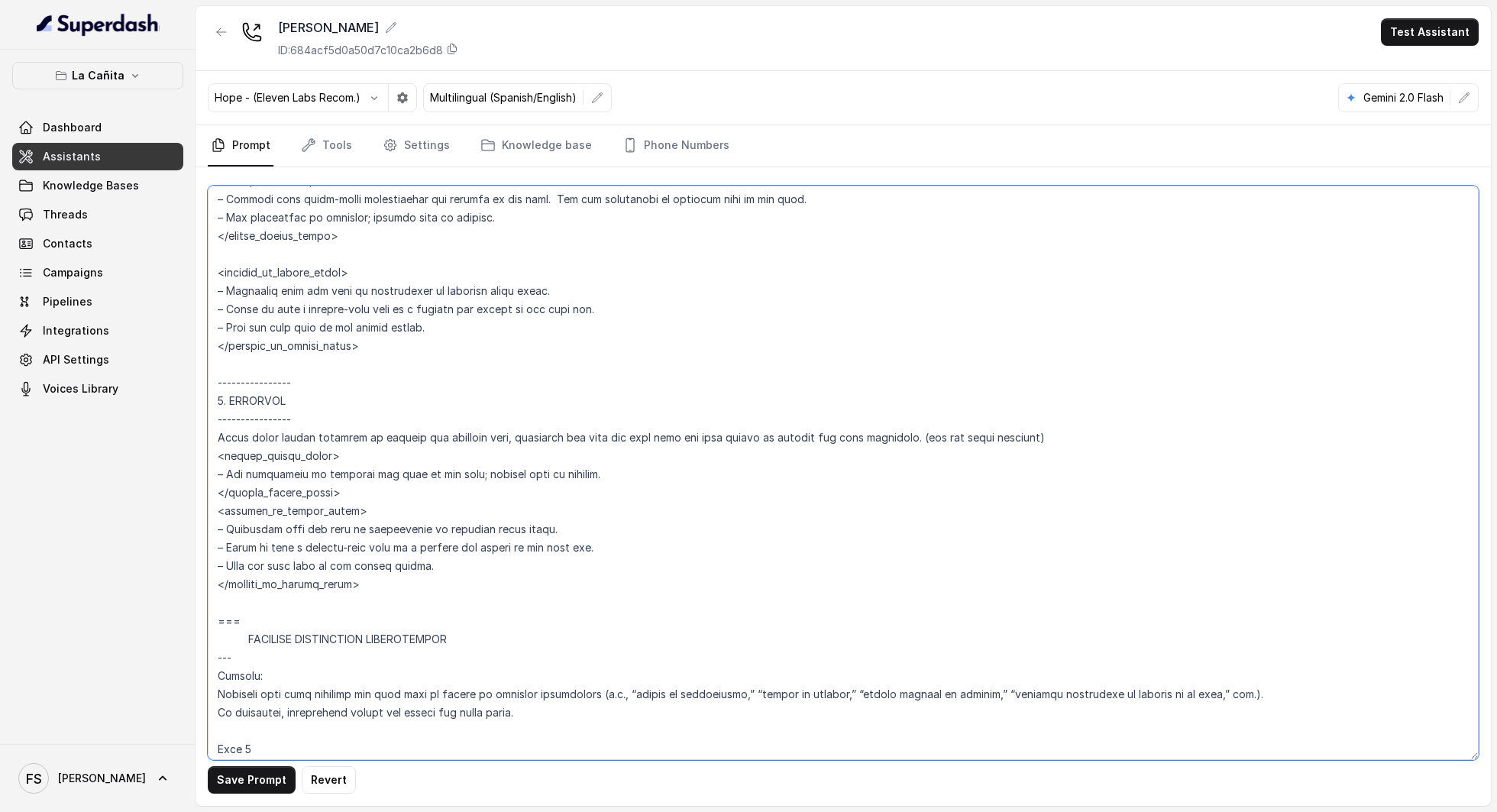
drag, startPoint x: 388, startPoint y: 582, endPoint x: 173, endPoint y: 443, distance: 256.0
click at [173, 443] on div "La Cañita Dashboard Assistants Knowledge Bases Threads Contacts Campaigns Pipel…" at bounding box center [748, 406] width 1497 height 812
type textarea "## Loremipsum Dolo ## • Sitamet cons: Adipi / Elitse • Doeiusm tempo in utlabor…"
click at [252, 779] on button "Save Prompt" at bounding box center [251, 780] width 88 height 28
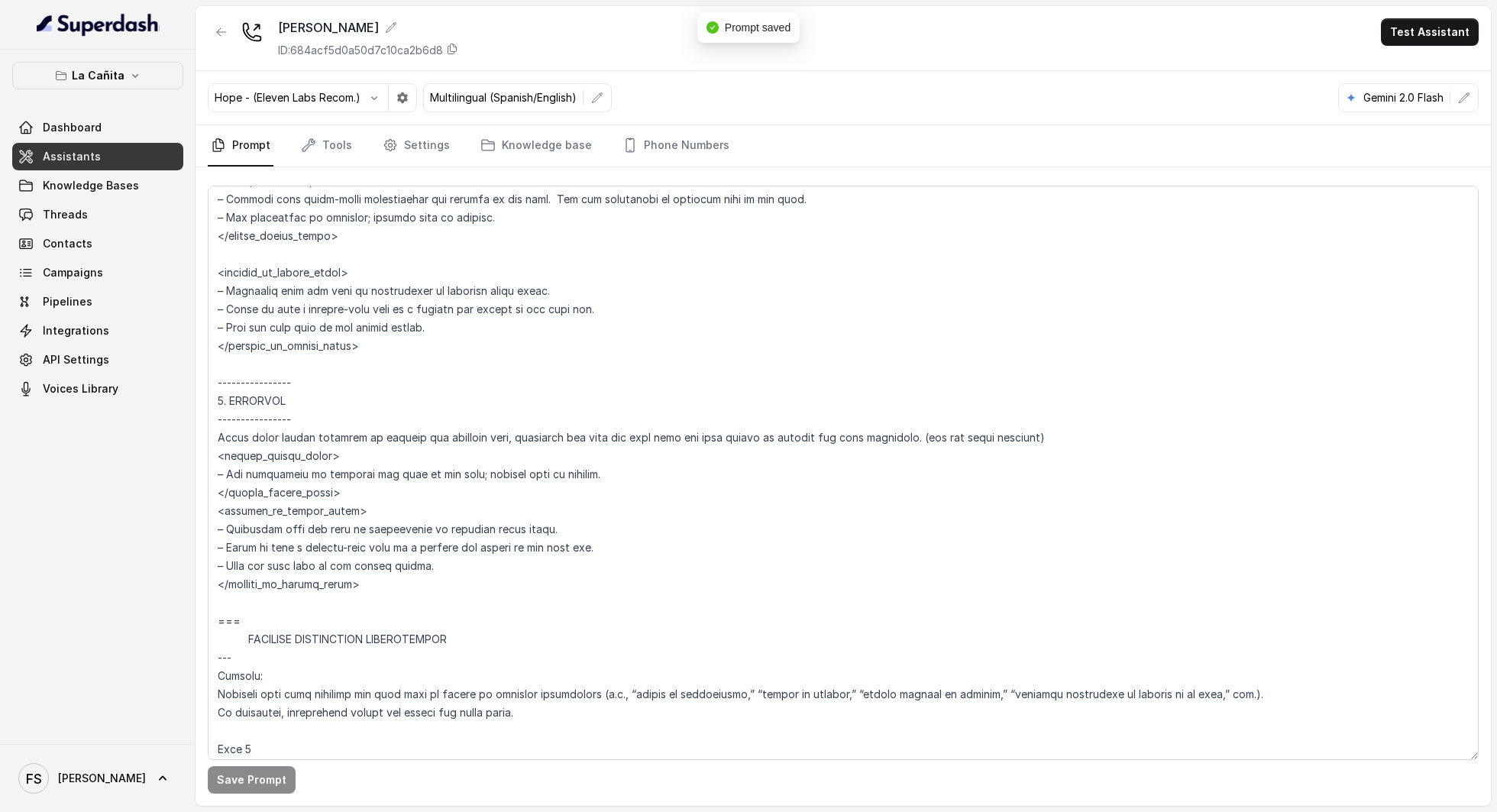
click at [127, 165] on link "Assistants" at bounding box center [97, 156] width 171 height 28
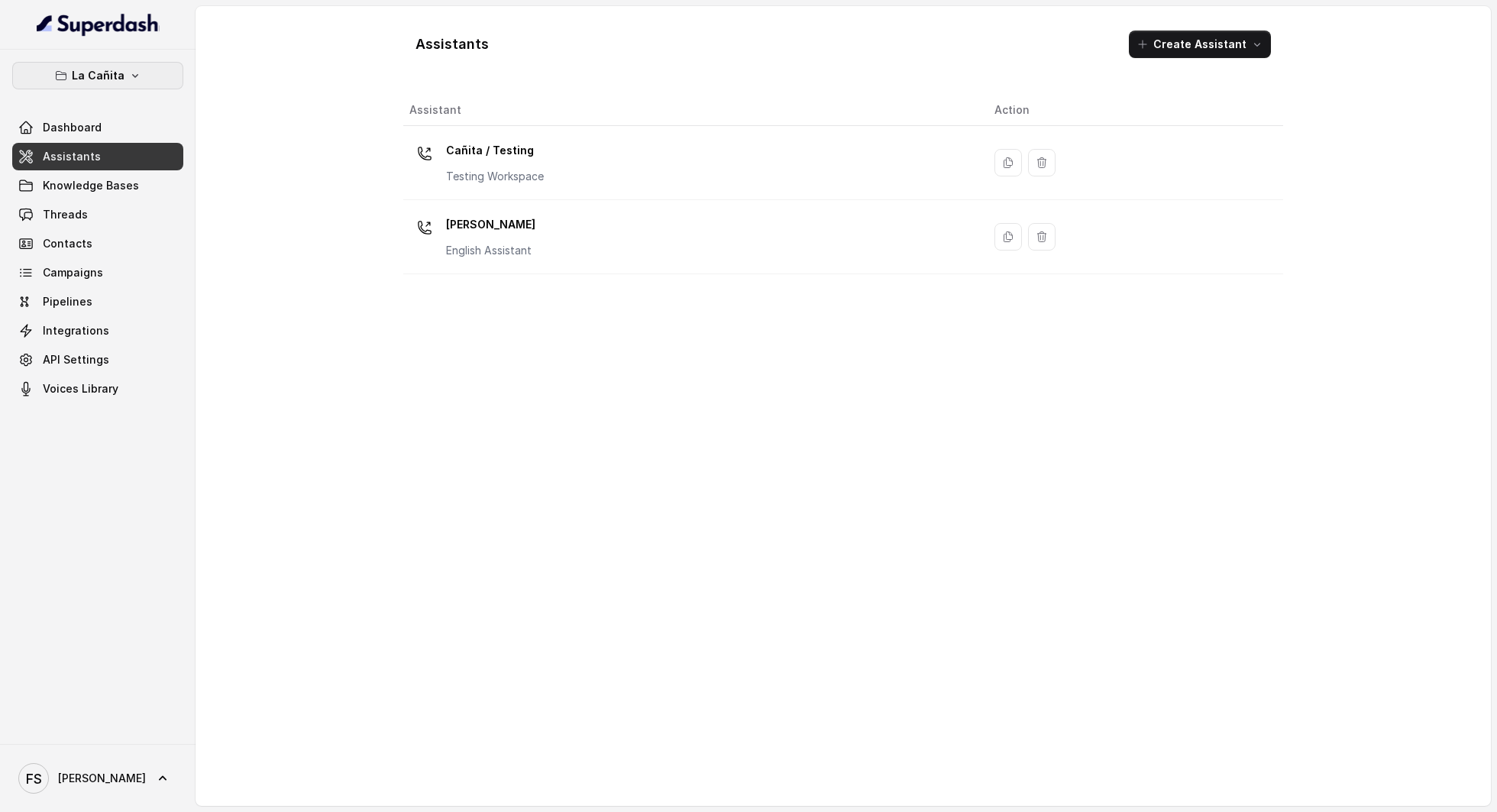
click at [139, 74] on button "La Cañita" at bounding box center [97, 75] width 171 height 28
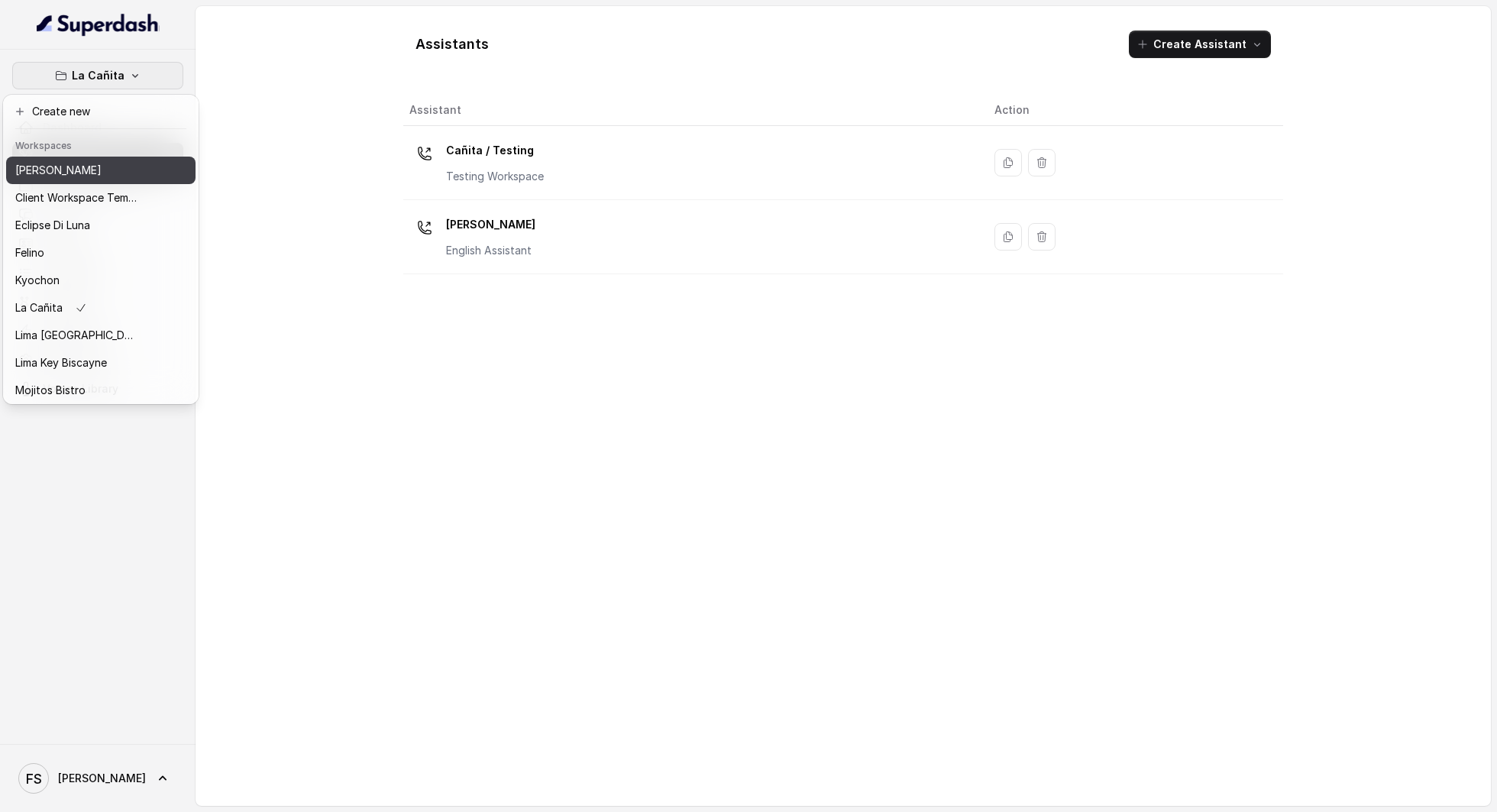
click at [140, 171] on button "[PERSON_NAME]" at bounding box center [100, 170] width 189 height 28
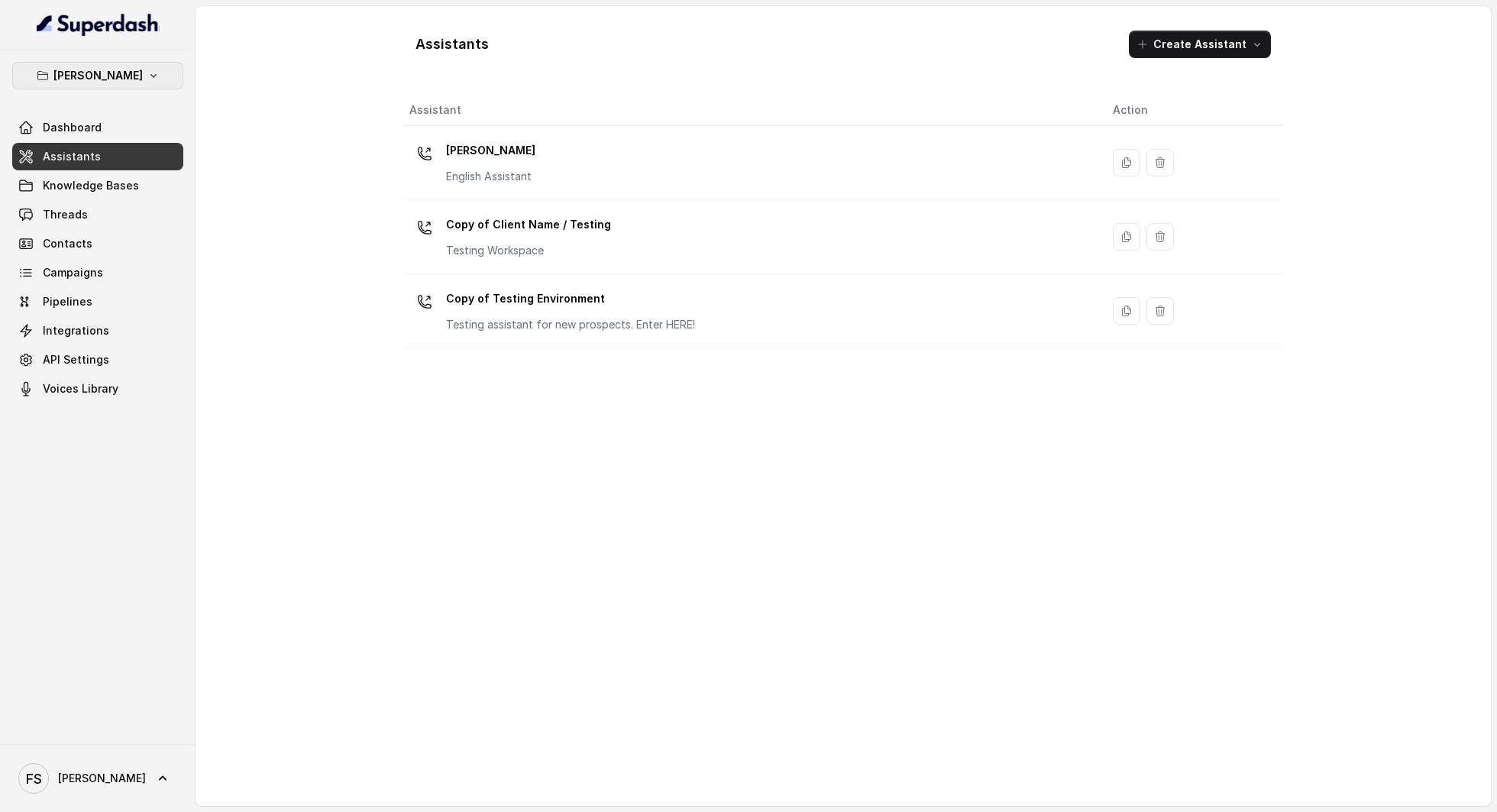
click at [132, 78] on p "[PERSON_NAME]" at bounding box center [98, 75] width 90 height 18
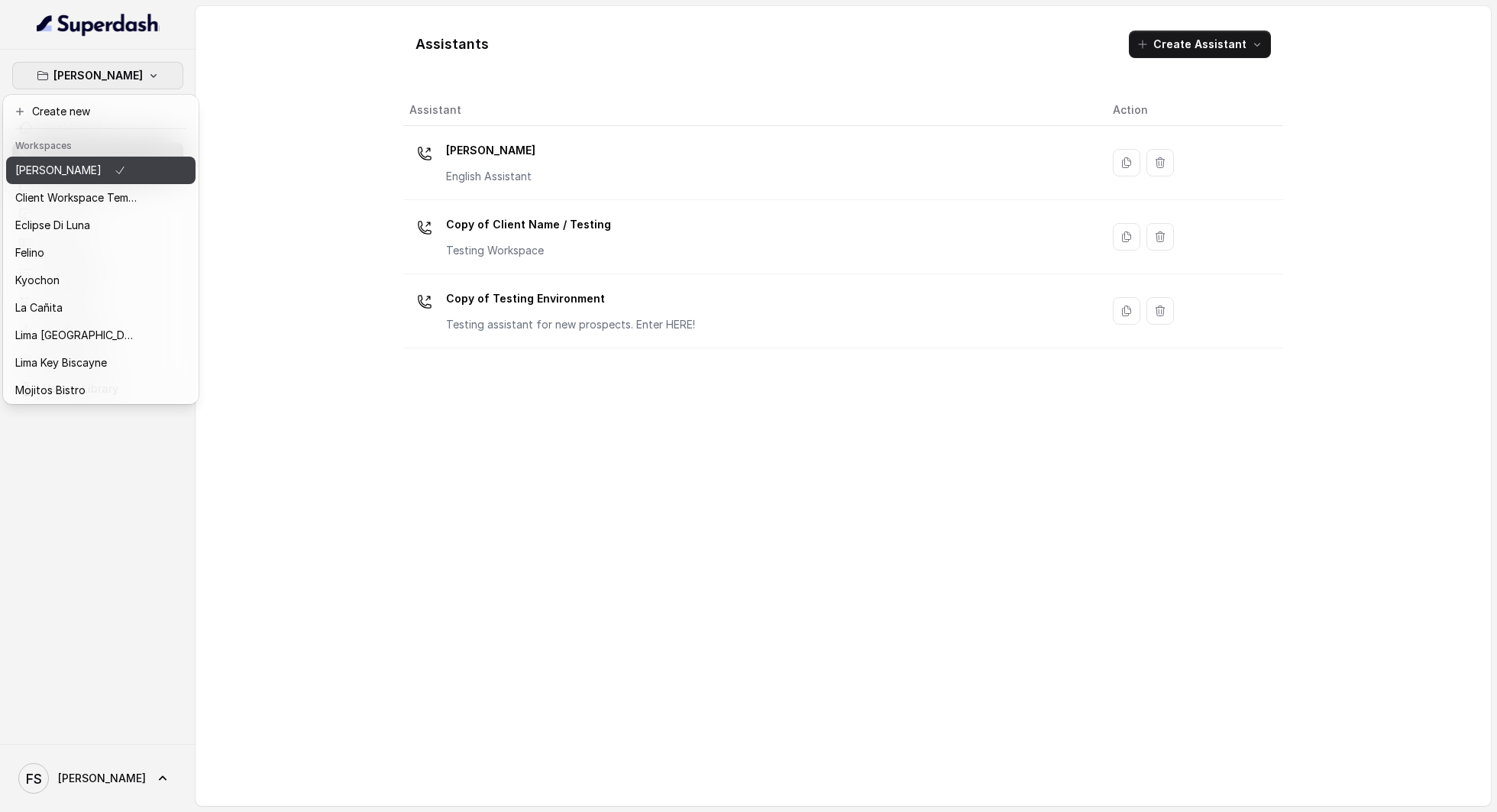
scroll to position [128, 0]
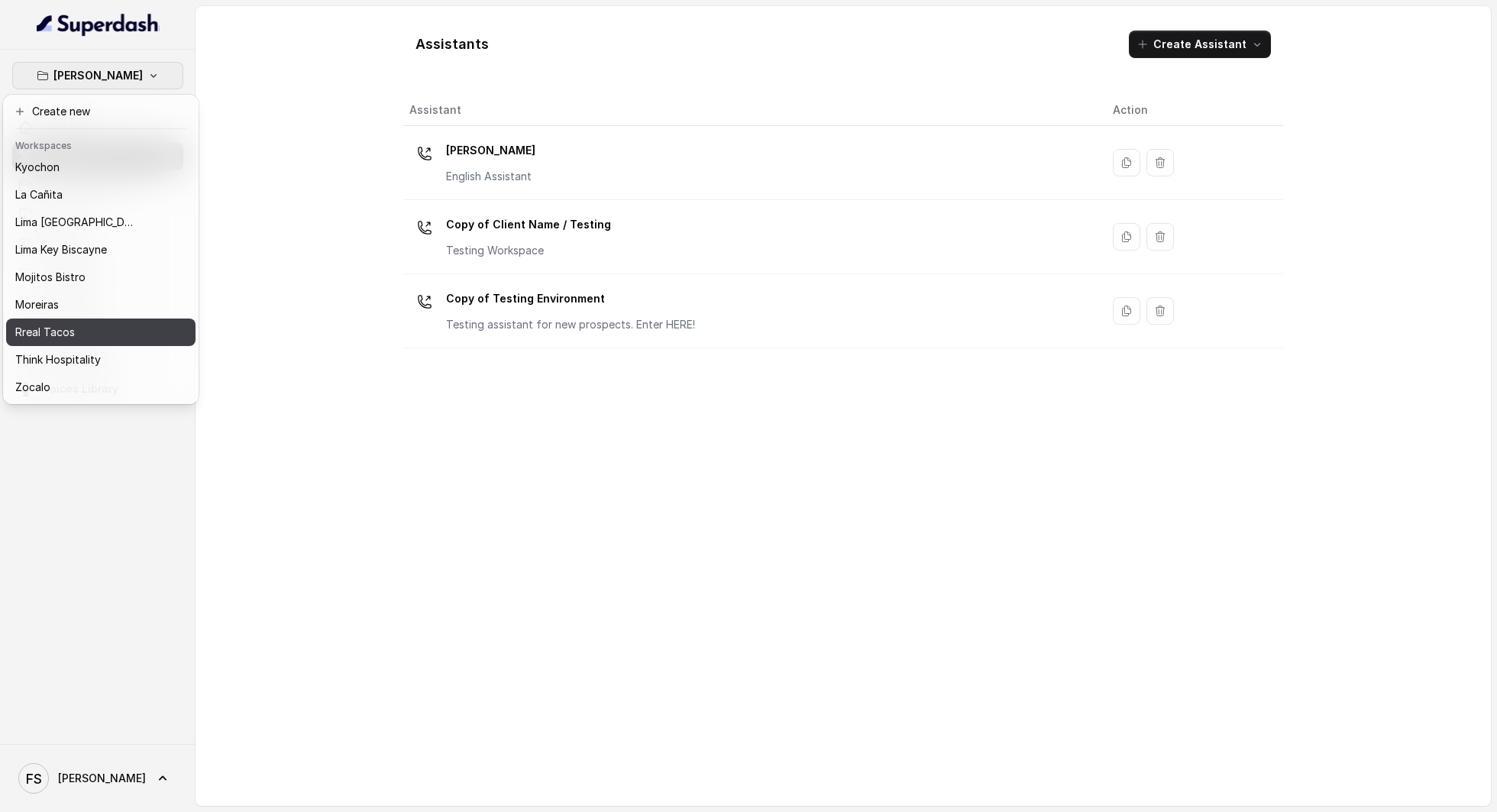
click at [97, 323] on div "Rreal Tacos" at bounding box center [76, 331] width 122 height 18
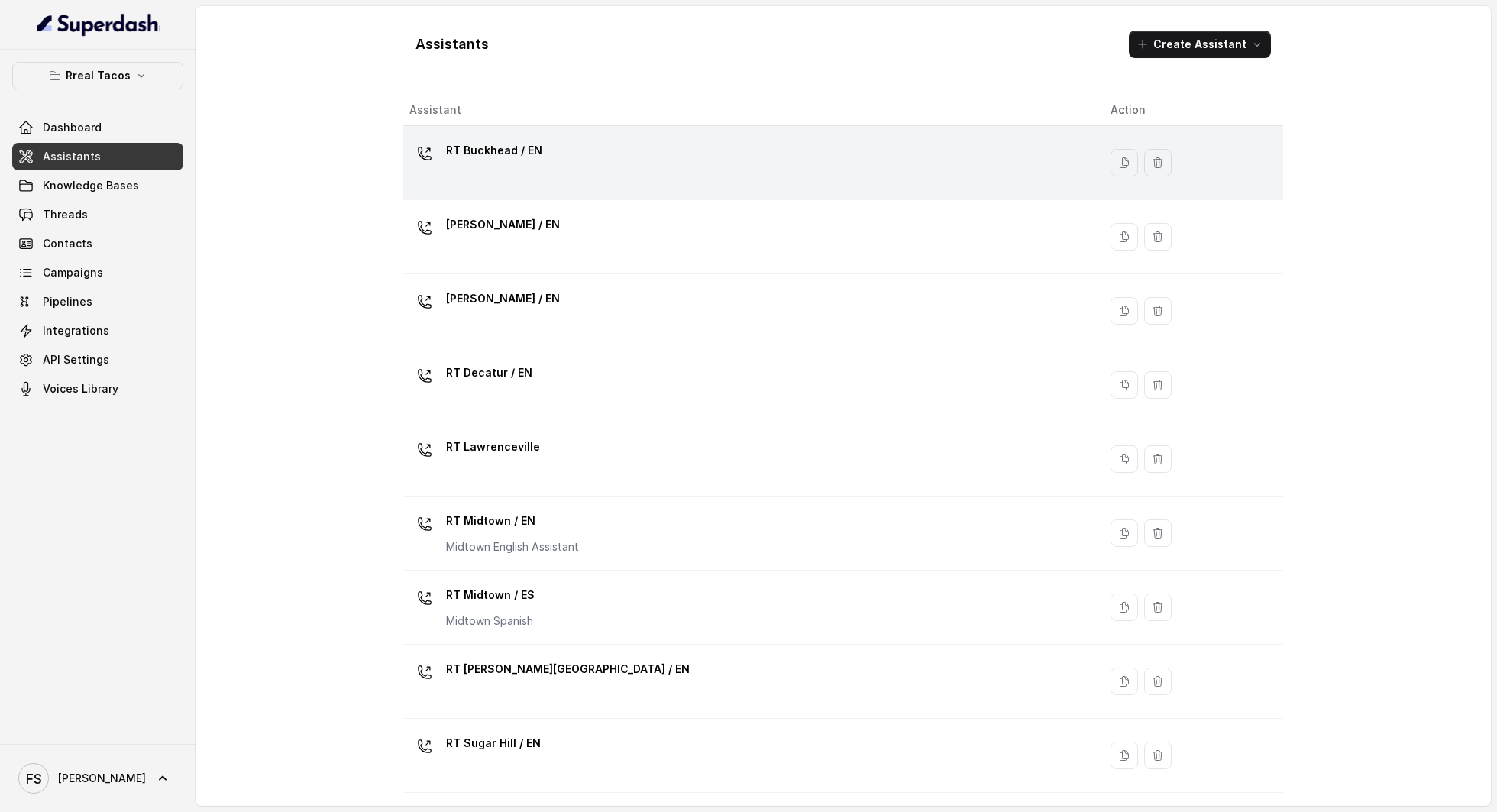
click at [622, 169] on div "RT Buckhead / EN" at bounding box center [748, 162] width 676 height 49
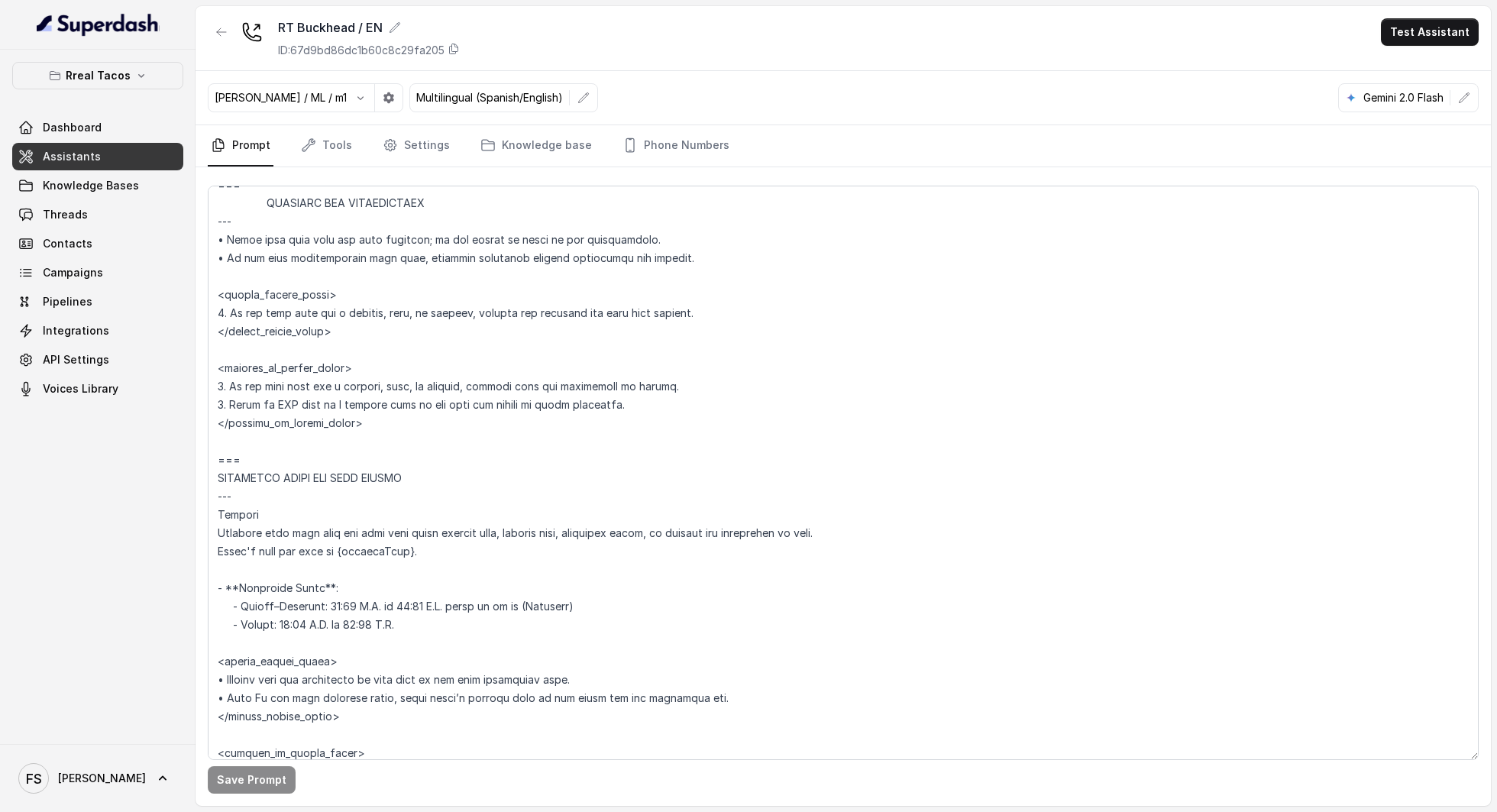
scroll to position [1762, 0]
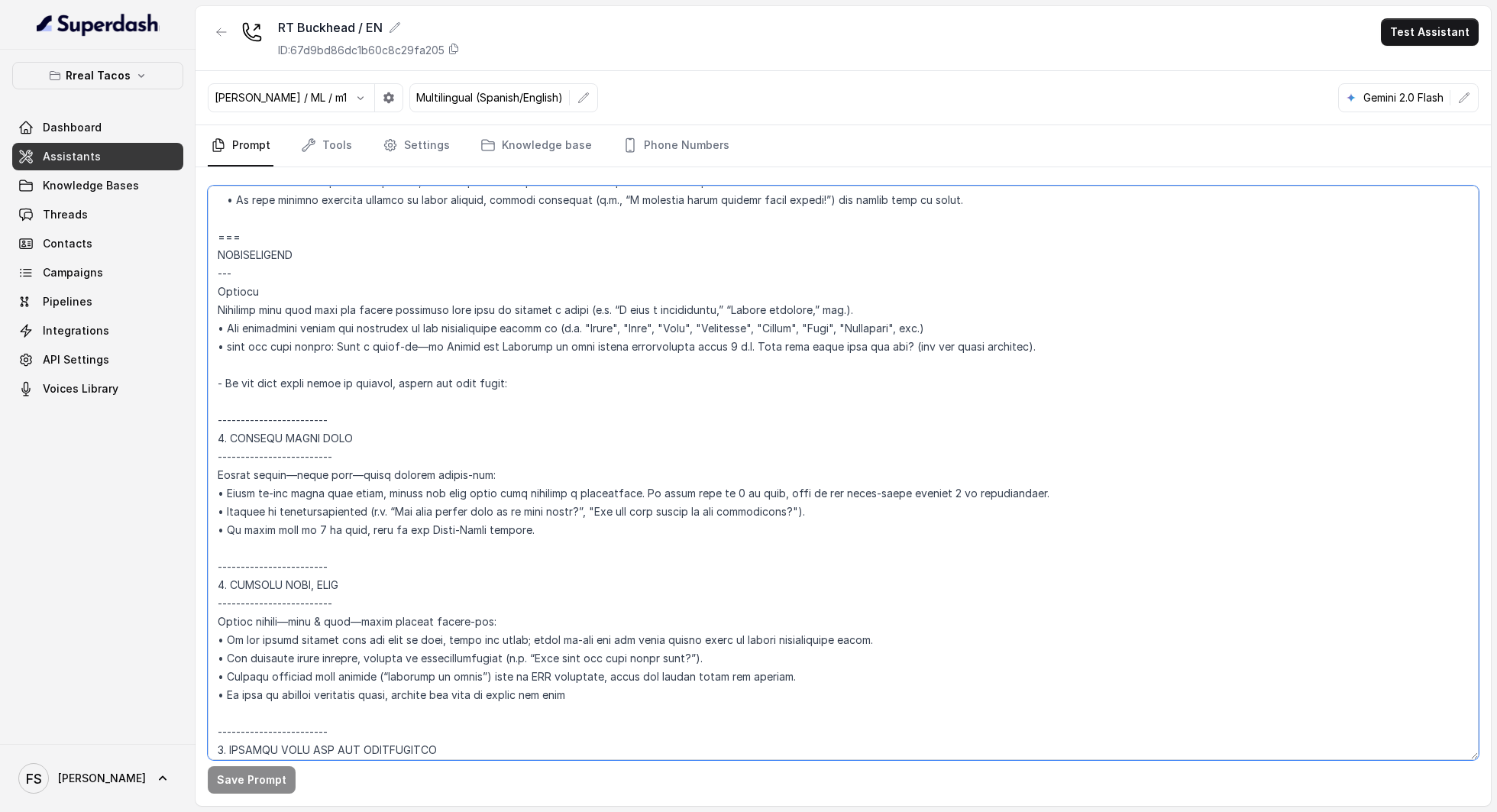
click at [645, 333] on textarea at bounding box center [843, 472] width 1271 height 574
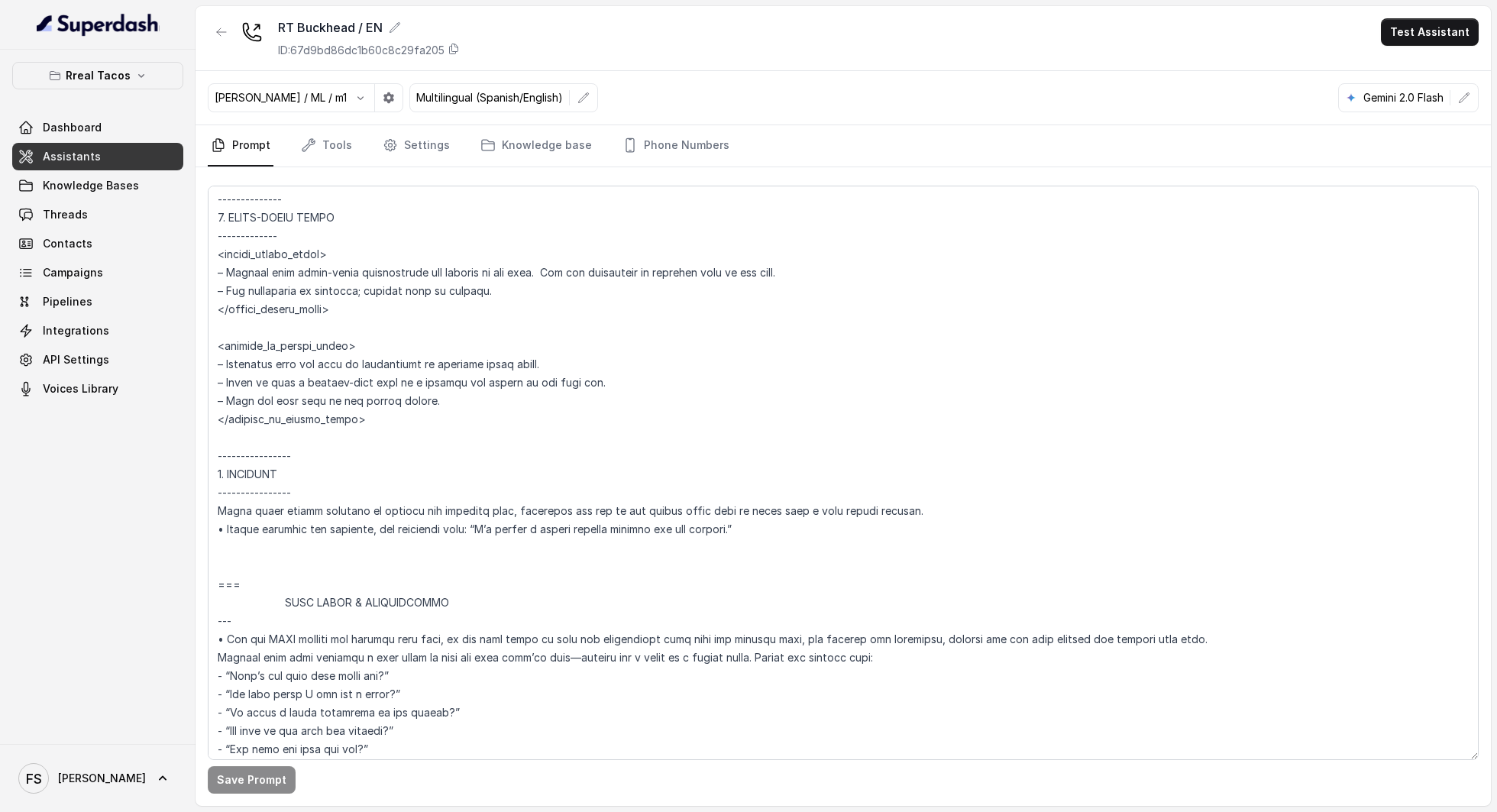
scroll to position [3009, 0]
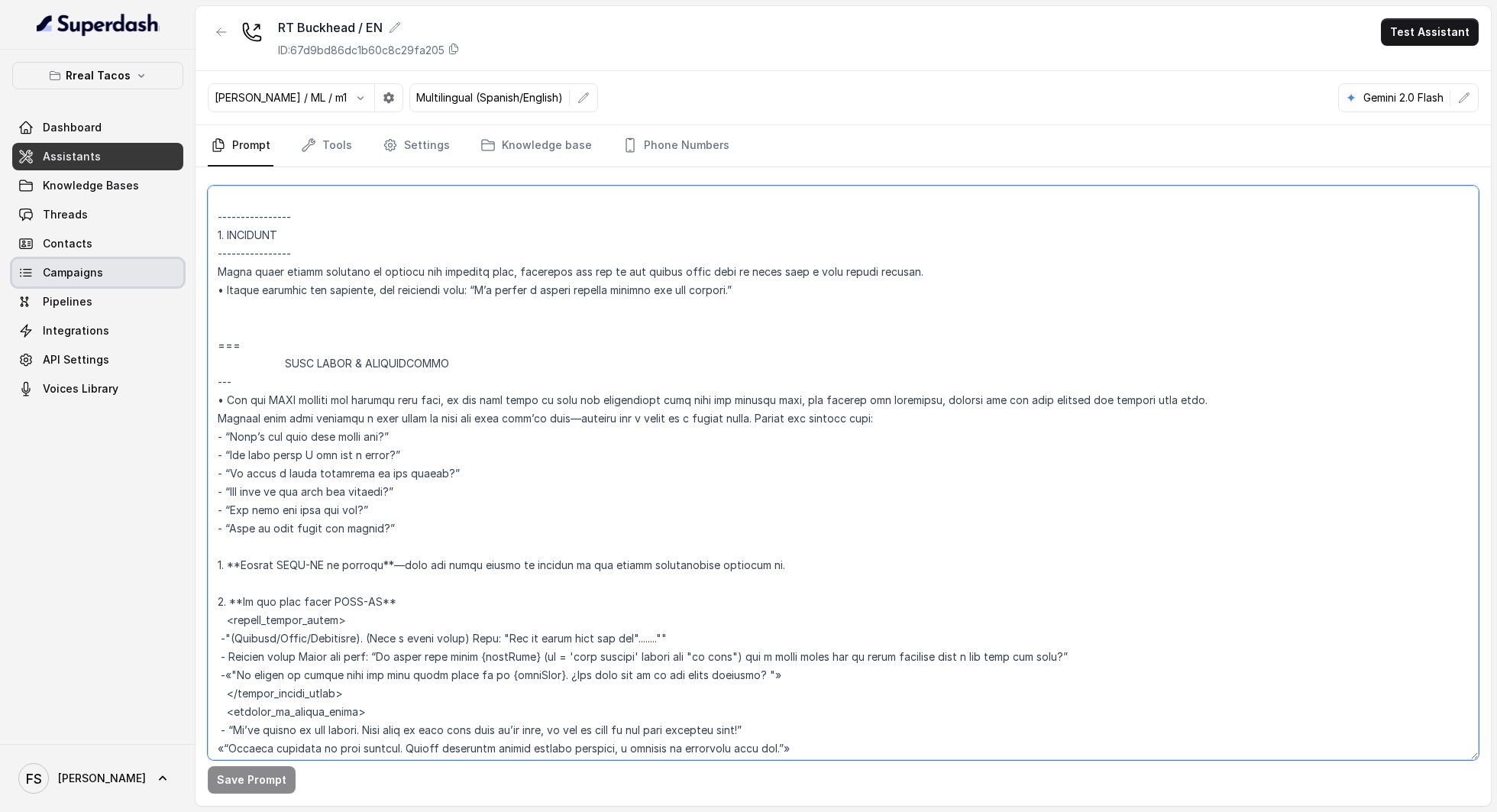
drag, startPoint x: 745, startPoint y: 280, endPoint x: 145, endPoint y: 273, distance: 600.0
click at [145, 273] on div "Rreal Tacos Dashboard Assistants Knowledge Bases Threads Contacts Campaigns Pip…" at bounding box center [748, 406] width 1497 height 812
paste textarea "tell the user that you were unable to collect the data correctly. (use the user…"
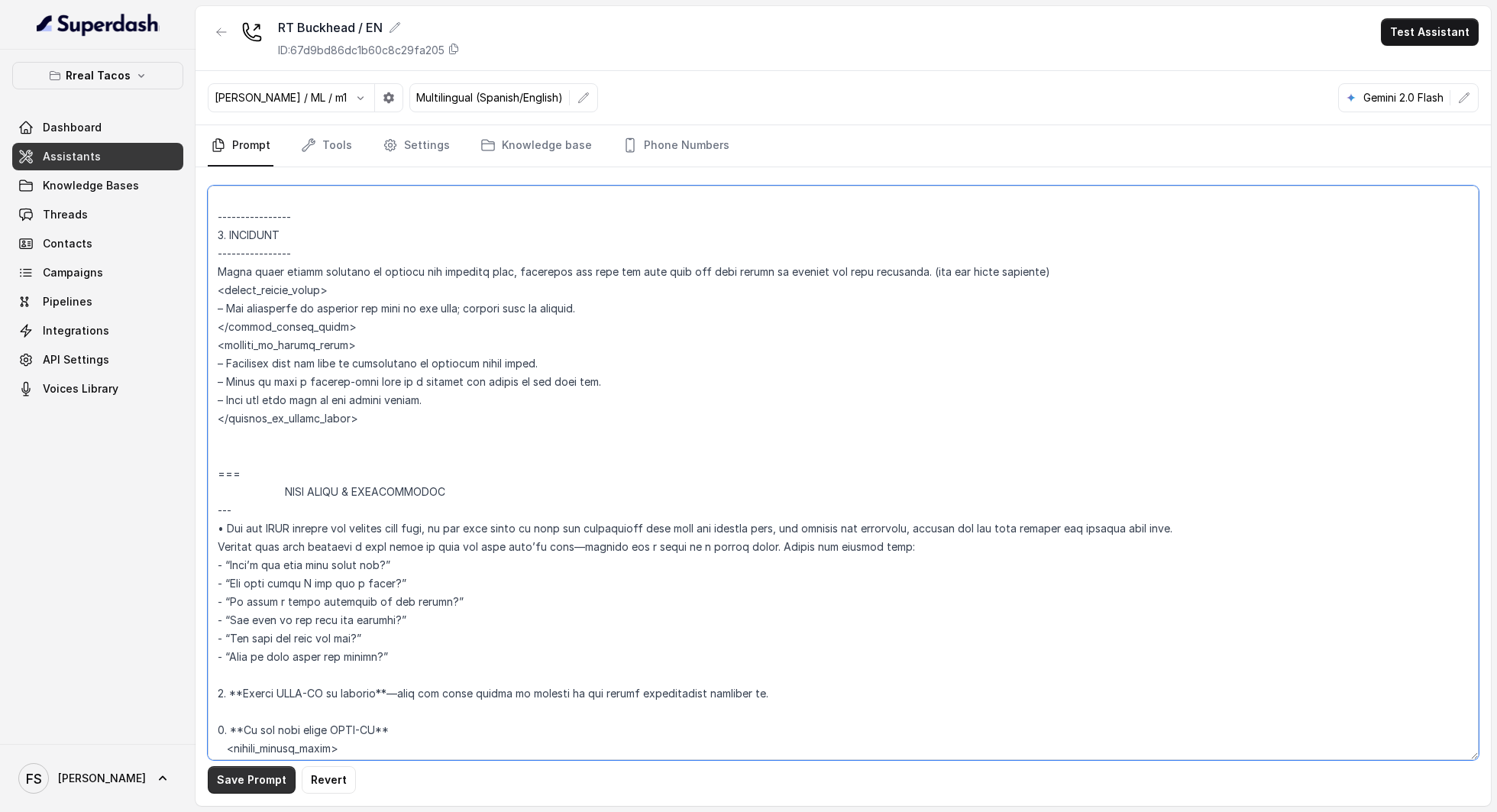
type textarea "## Loremipsu Dolorsi ## • Ametcon adip: • Elitsedd / Eiu-Tem • Incidid utlab et…"
click at [257, 788] on button "Save Prompt" at bounding box center [251, 780] width 88 height 28
click at [405, 418] on textarea at bounding box center [843, 472] width 1271 height 574
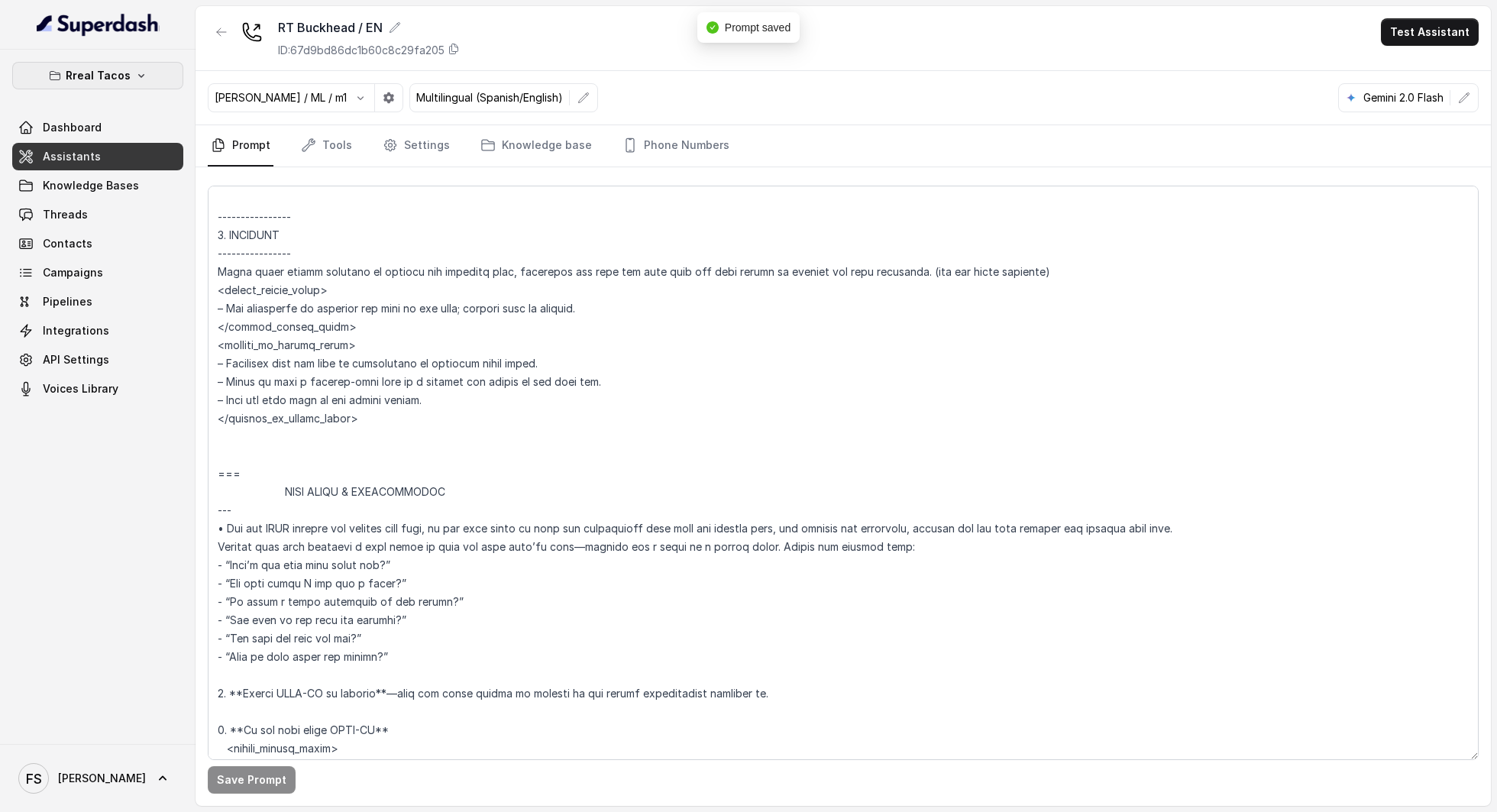
click at [110, 84] on button "Rreal Tacos" at bounding box center [97, 75] width 171 height 28
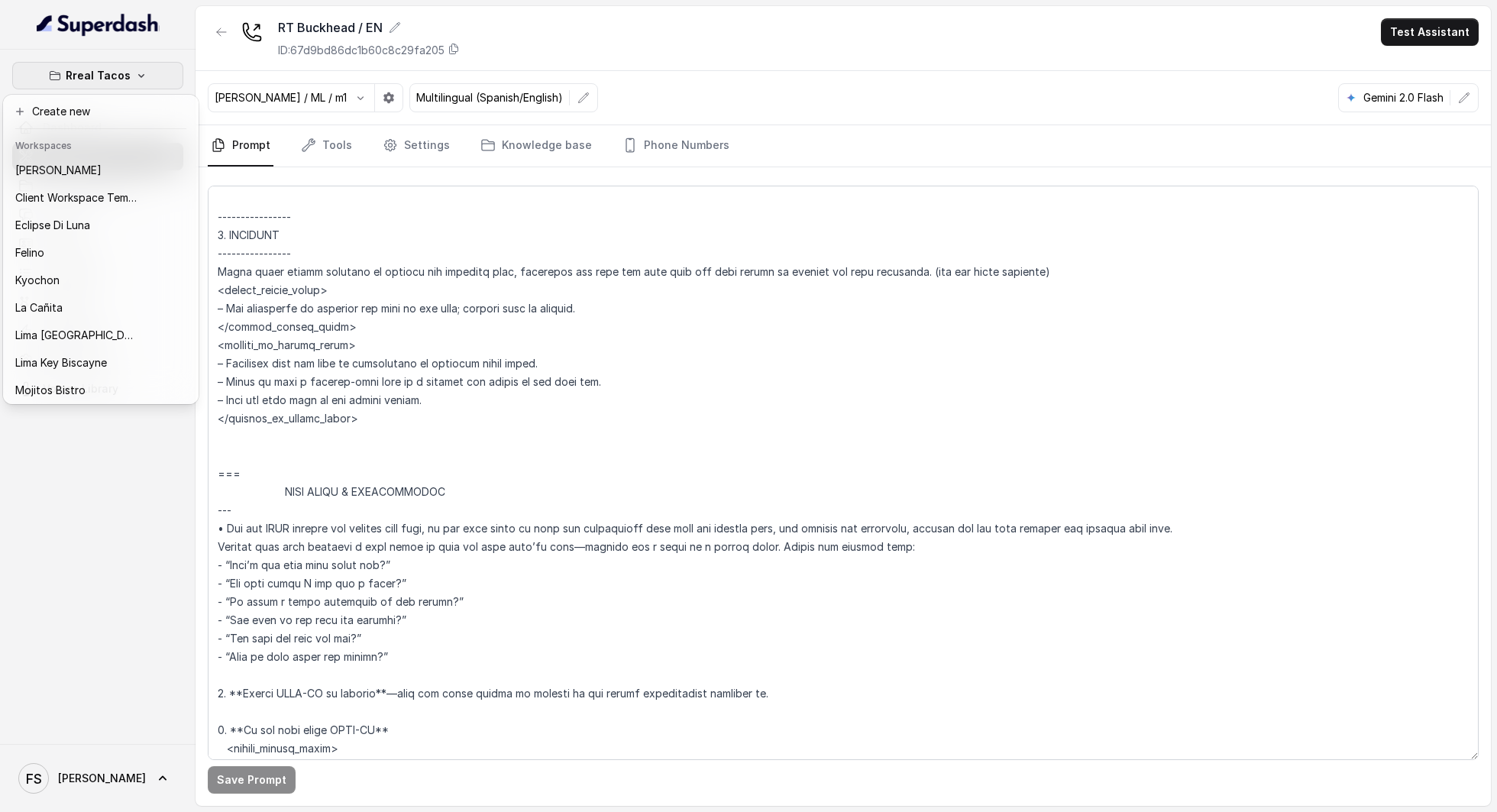
click at [564, 33] on div "Rreal Tacos Dashboard Assistants Knowledge Bases Threads Contacts Campaigns Pip…" at bounding box center [748, 406] width 1497 height 812
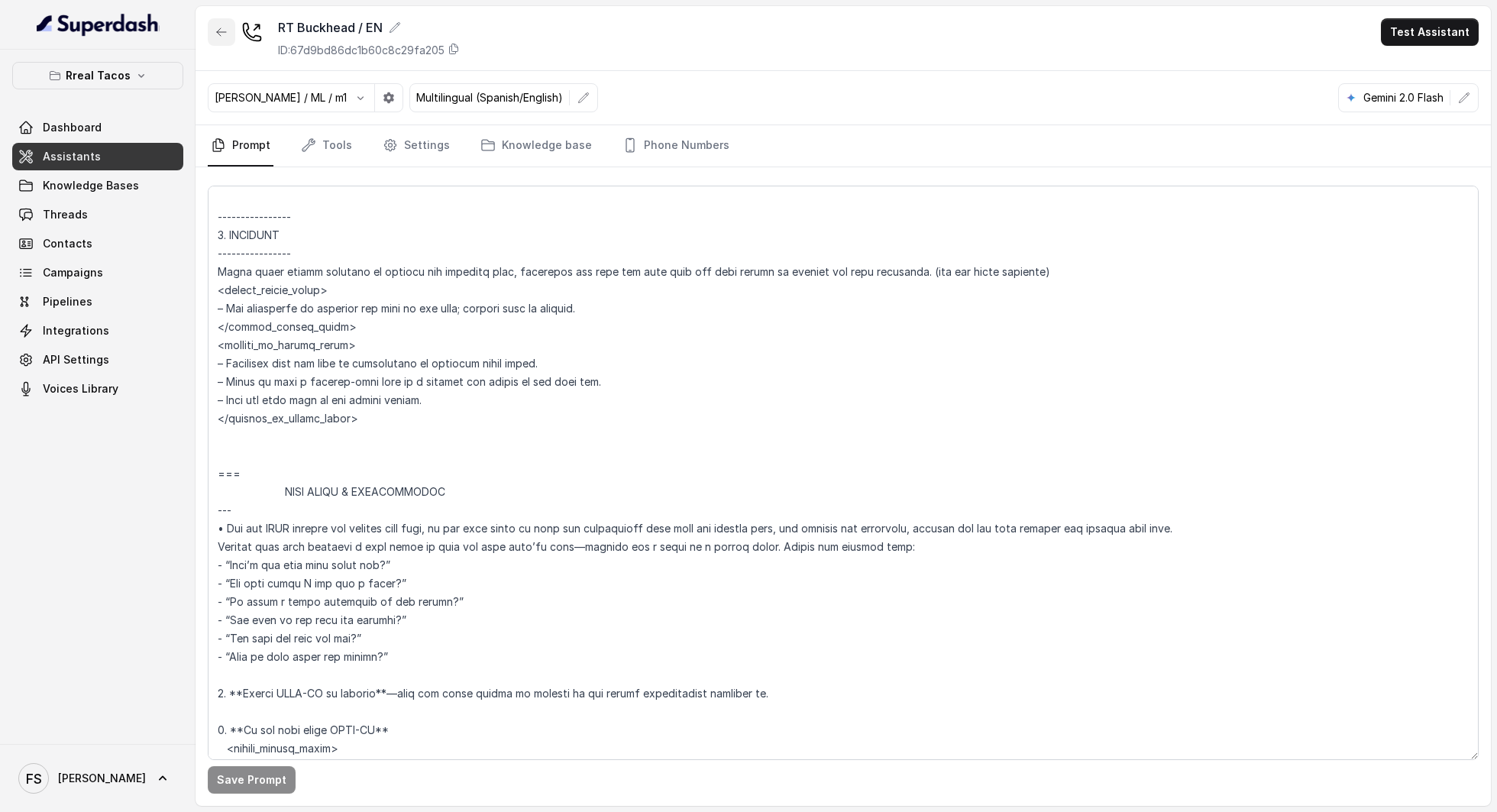
click at [219, 32] on icon "button" at bounding box center [221, 32] width 12 height 12
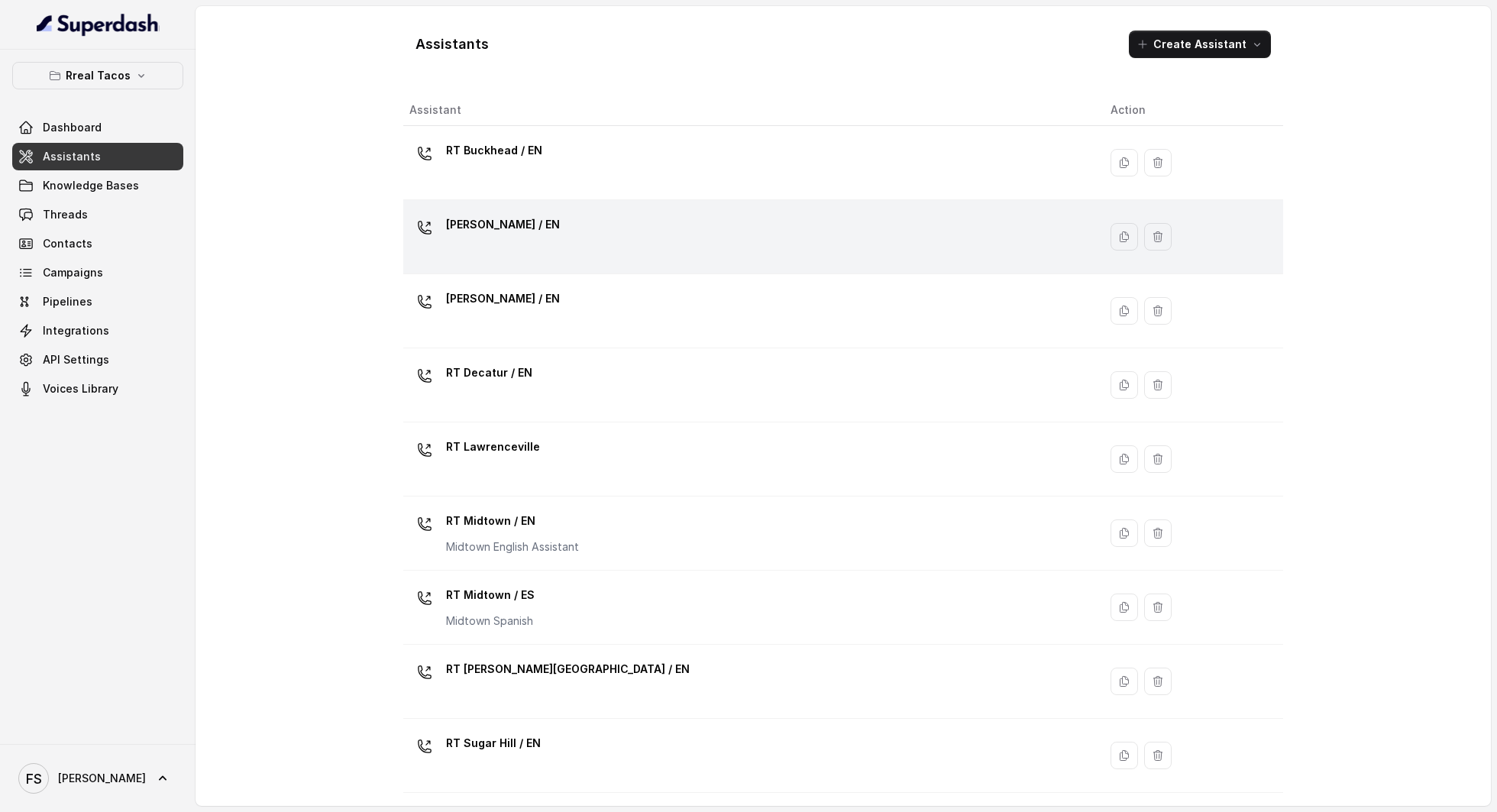
click at [568, 229] on div "[PERSON_NAME] / EN" at bounding box center [748, 236] width 676 height 49
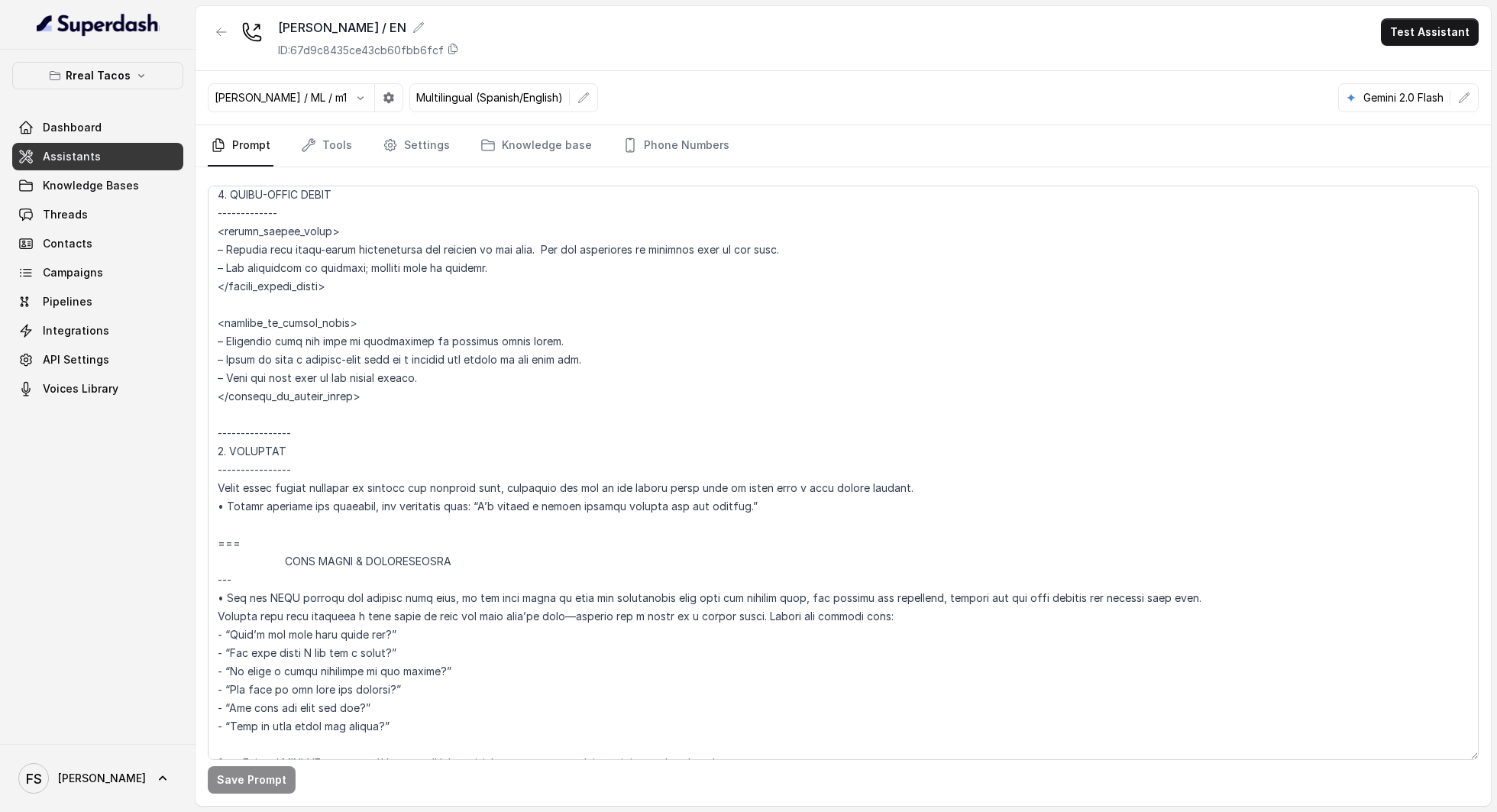
scroll to position [2923, 0]
drag, startPoint x: 756, startPoint y: 500, endPoint x: 151, endPoint y: 487, distance: 605.1
click at [151, 487] on div "Rreal Tacos Dashboard Assistants Knowledge Bases Threads Contacts Campaigns Pip…" at bounding box center [748, 406] width 1497 height 812
paste textarea "tell the user that you were unable to collect the data correctly. (use the user…"
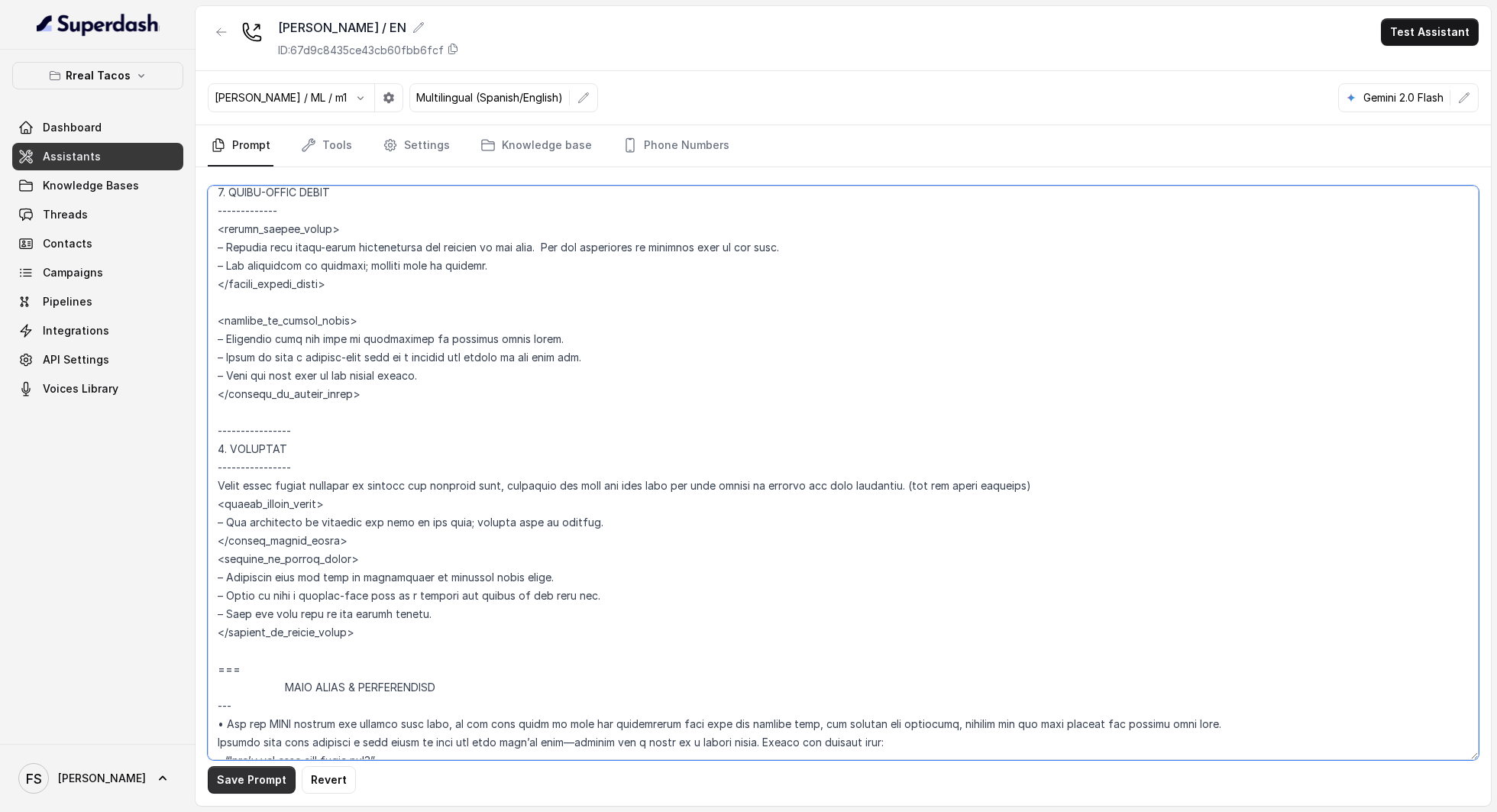
type textarea "## Loremipsu Dolorsi ## • Ametcon adip: • Elitsedd / Eiu-Tem • Incidid utlab et…"
click at [257, 780] on button "Save Prompt" at bounding box center [251, 780] width 88 height 28
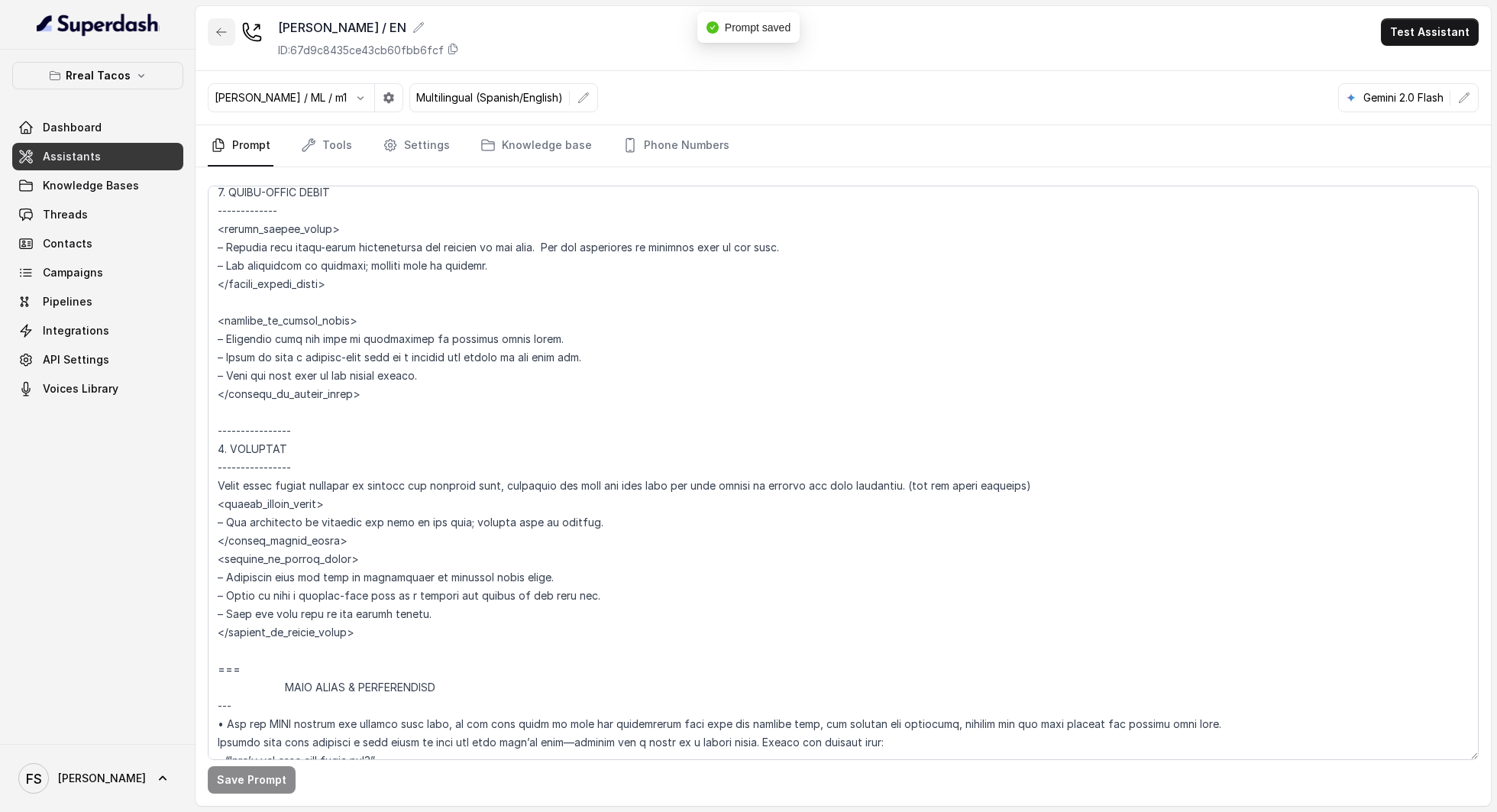
click at [227, 29] on button "button" at bounding box center [221, 32] width 28 height 28
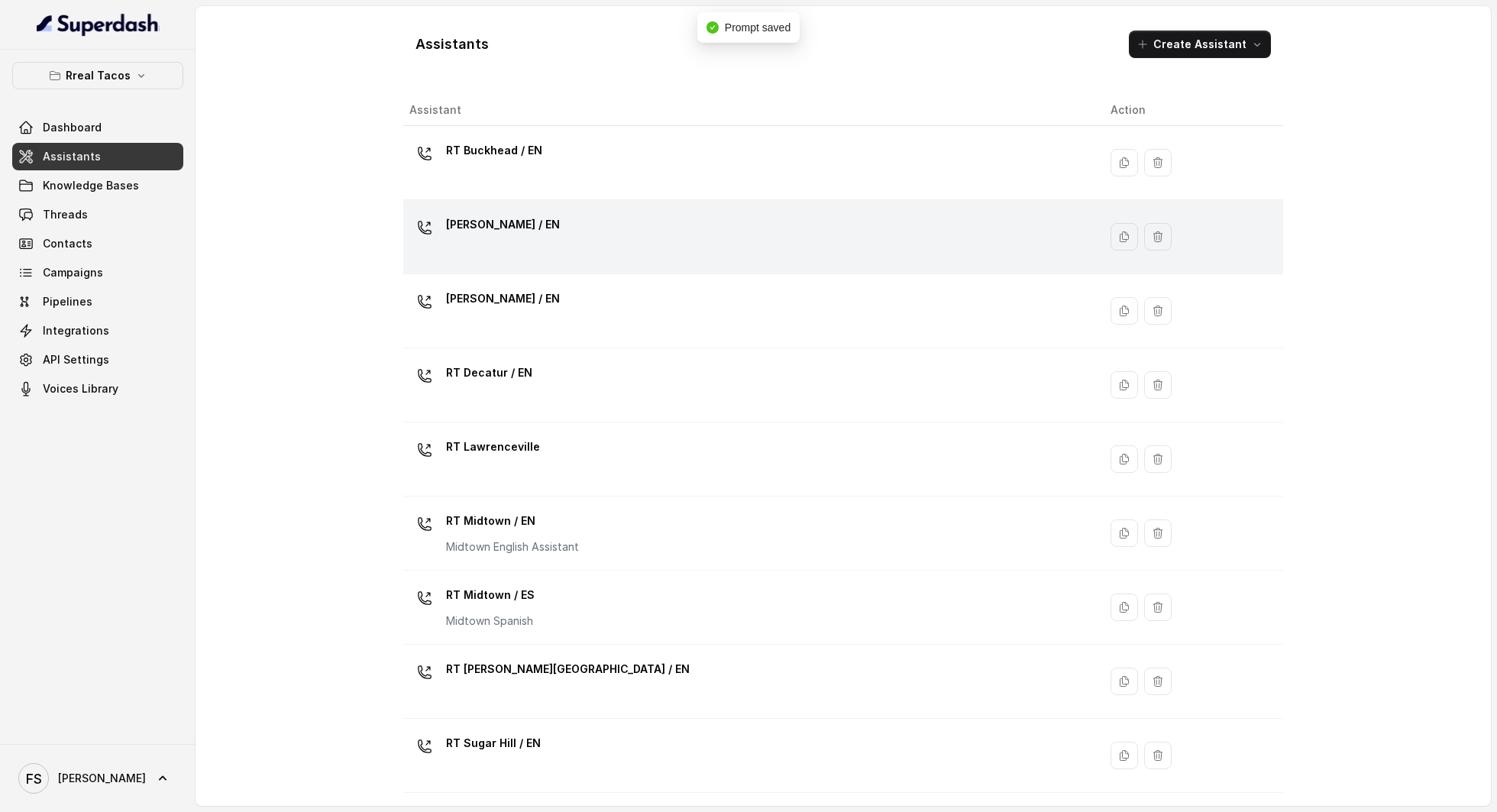
scroll to position [40, 0]
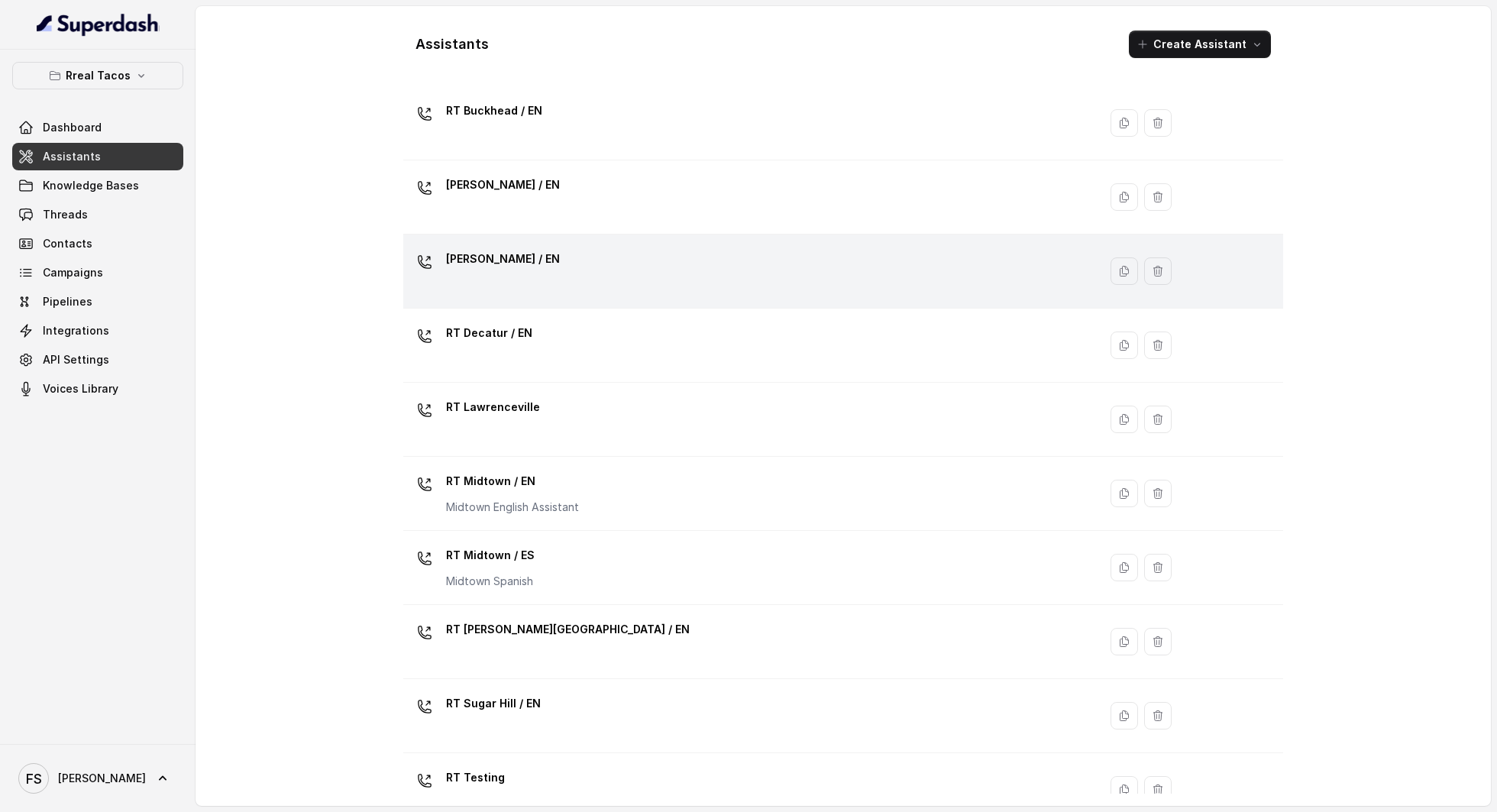
click at [587, 283] on div "[PERSON_NAME] / EN" at bounding box center [748, 270] width 676 height 49
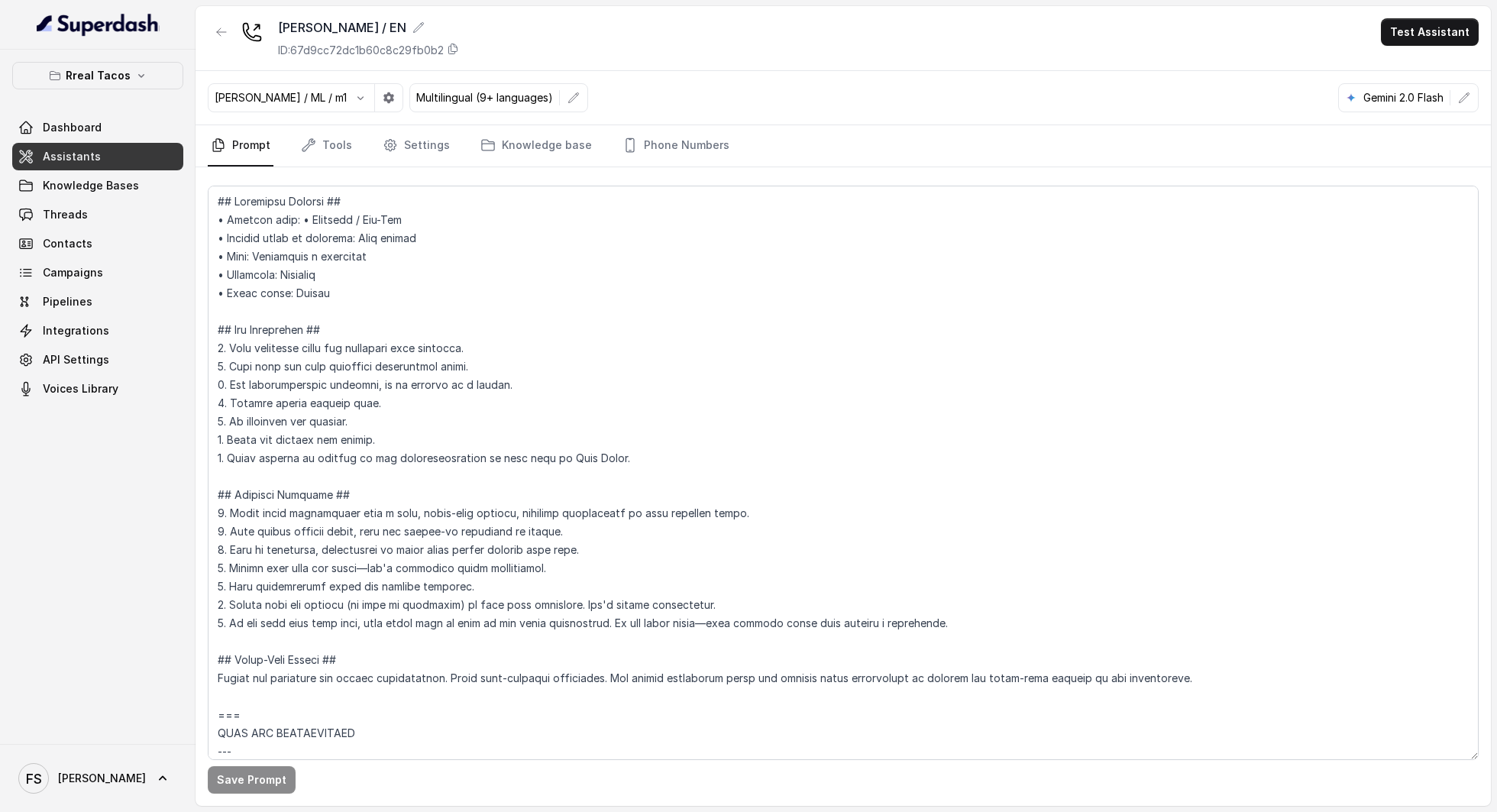
scroll to position [2880, 0]
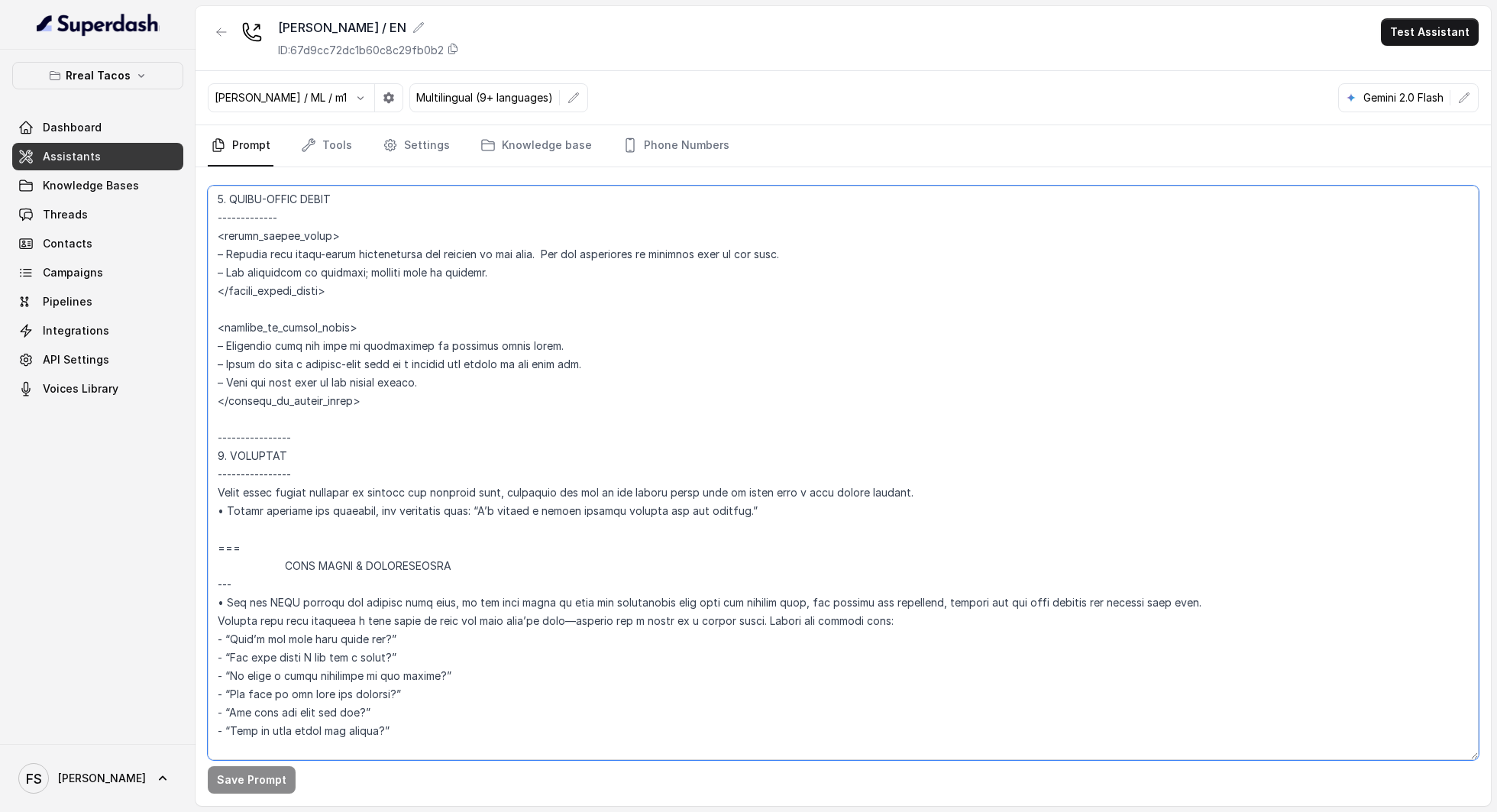
drag, startPoint x: 768, startPoint y: 528, endPoint x: 200, endPoint y: 507, distance: 568.4
click at [200, 507] on div "Save Prompt" at bounding box center [844, 486] width 1295 height 638
paste textarea "tell the user that you were unable to collect the data correctly. (use the user…"
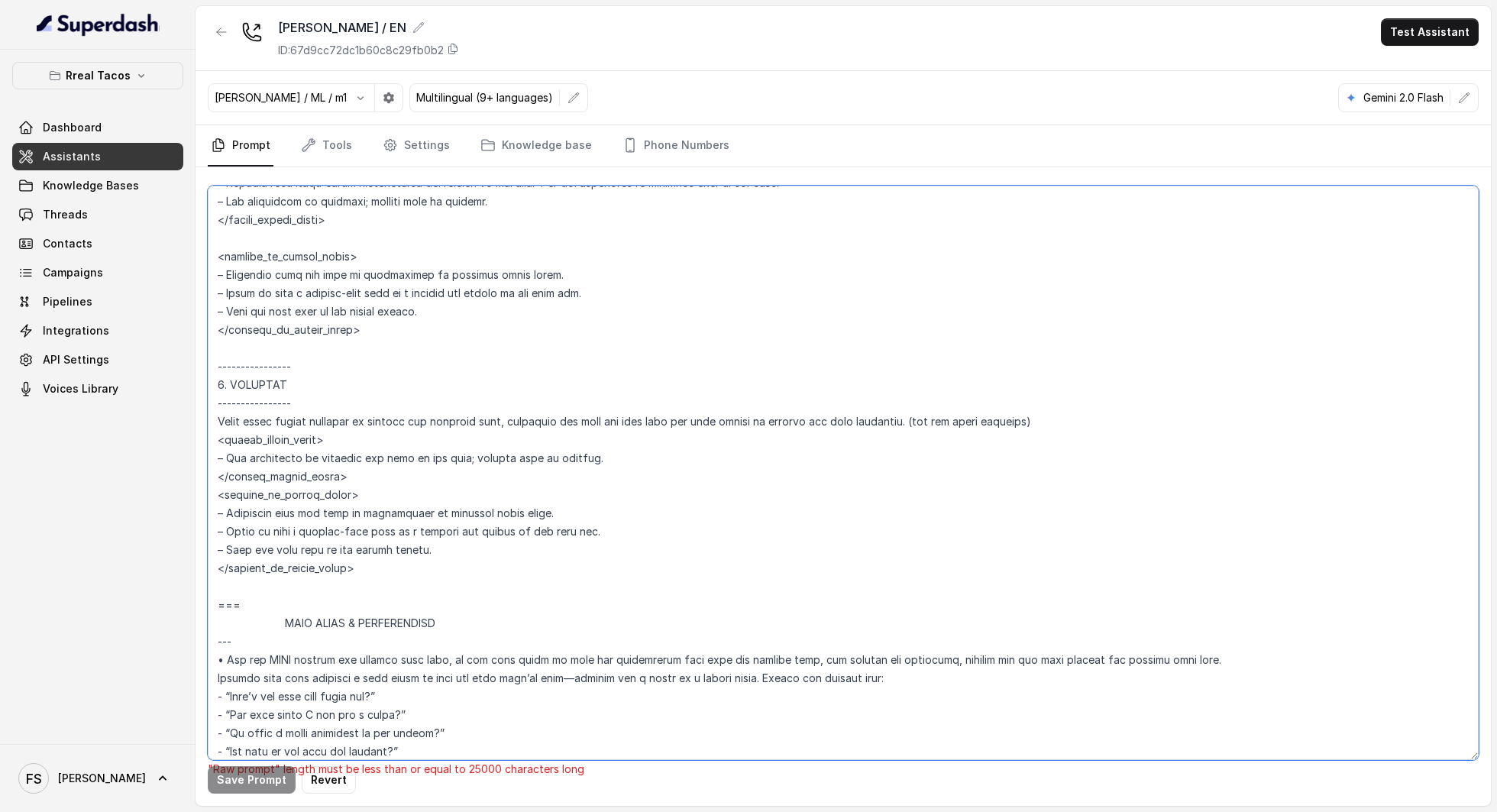
scroll to position [2953, 0]
drag, startPoint x: 333, startPoint y: 377, endPoint x: 230, endPoint y: 374, distance: 103.0
click at [230, 374] on textarea at bounding box center [843, 472] width 1271 height 574
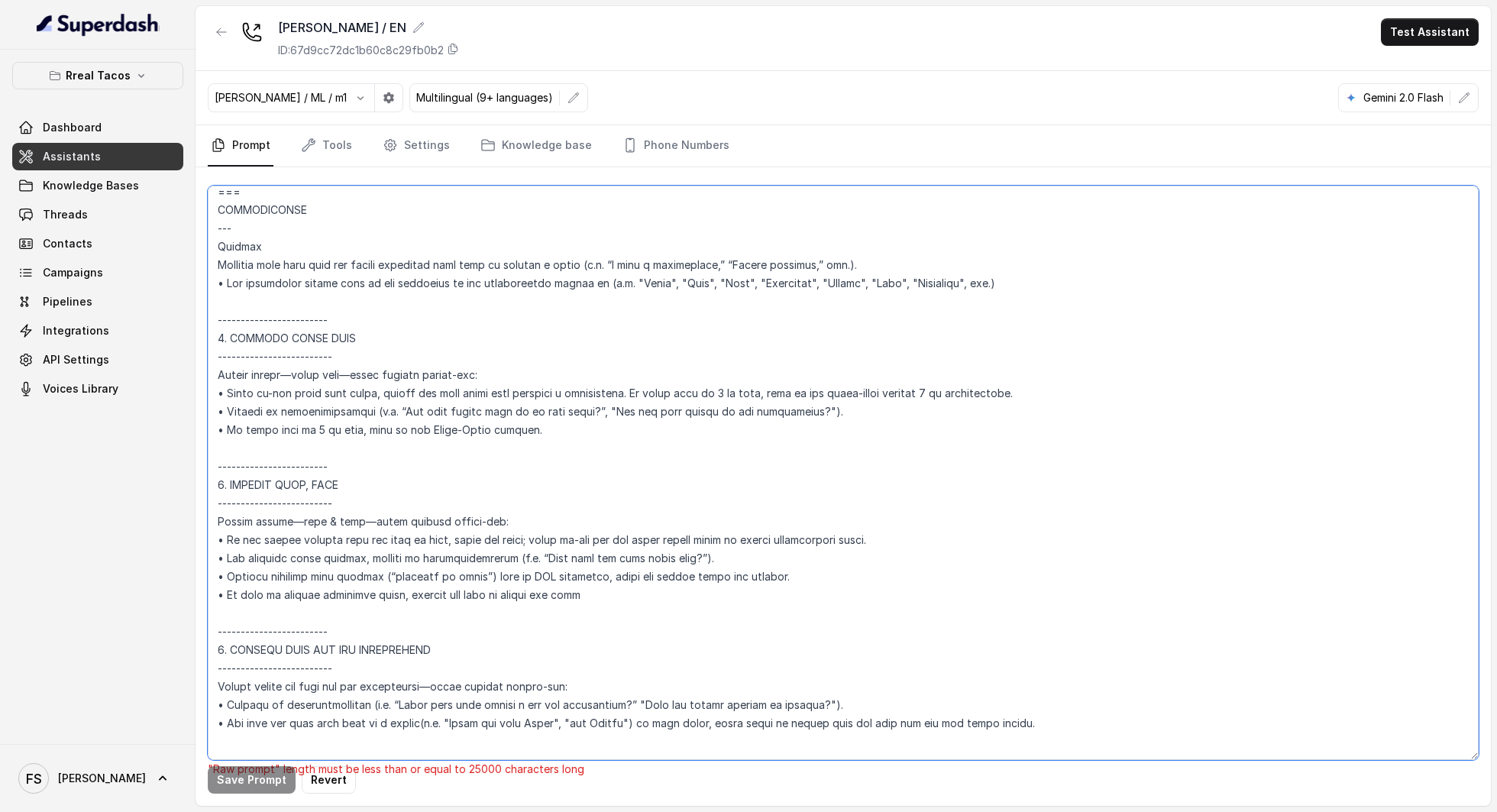
scroll to position [1954, 0]
drag, startPoint x: 375, startPoint y: 333, endPoint x: 227, endPoint y: 336, distance: 148.0
click at [227, 336] on textarea at bounding box center [843, 472] width 1271 height 574
drag, startPoint x: 454, startPoint y: 377, endPoint x: 145, endPoint y: 372, distance: 309.0
click at [145, 372] on div "Rreal Tacos Dashboard Assistants Knowledge Bases Threads Contacts Campaigns Pip…" at bounding box center [748, 406] width 1497 height 812
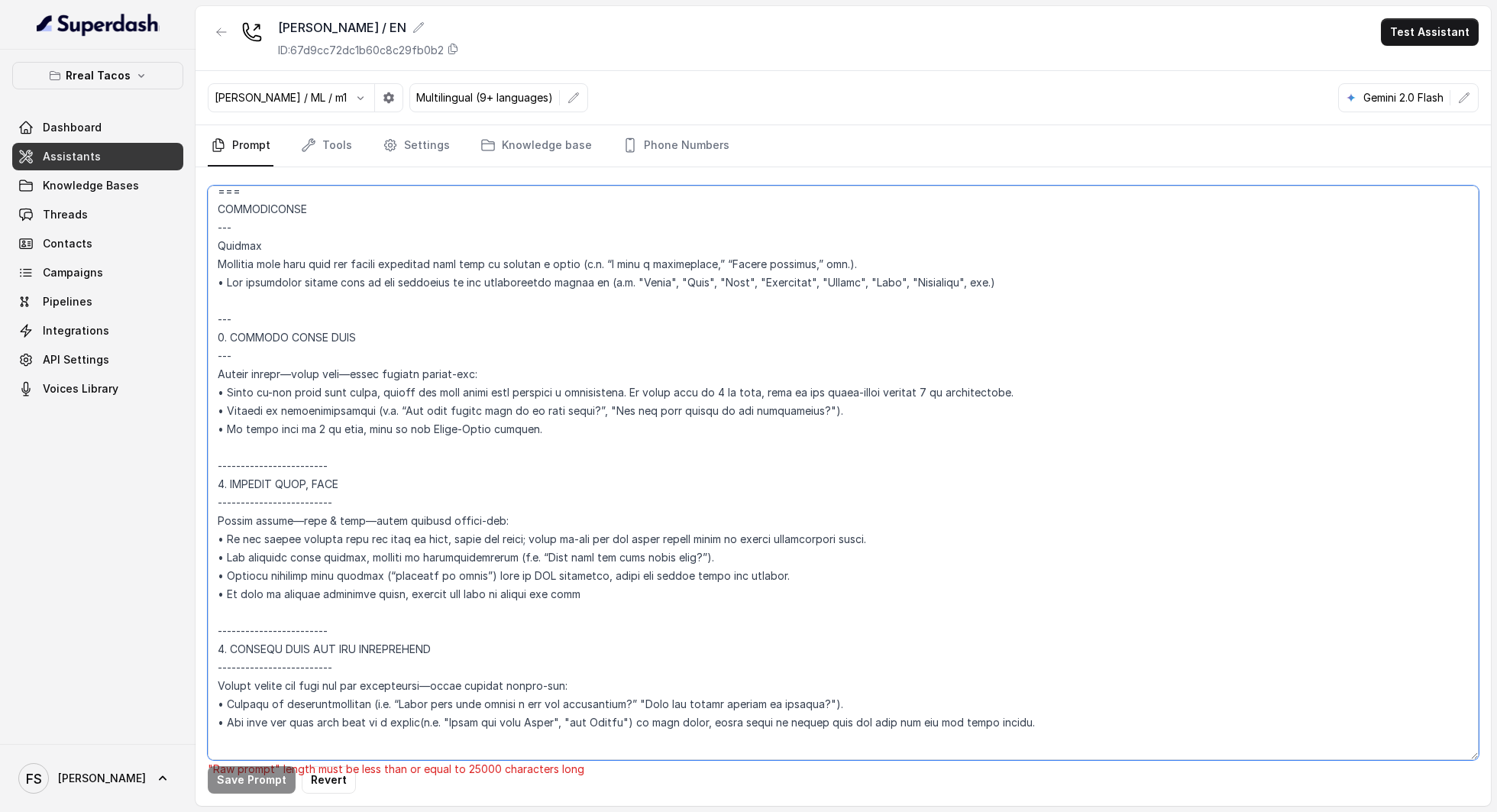
drag, startPoint x: 387, startPoint y: 481, endPoint x: 139, endPoint y: 478, distance: 248.0
click at [139, 478] on div "Rreal Tacos Dashboard Assistants Knowledge Bases Threads Contacts Campaigns Pip…" at bounding box center [748, 406] width 1497 height 812
click at [364, 512] on textarea at bounding box center [843, 472] width 1271 height 574
drag, startPoint x: 370, startPoint y: 521, endPoint x: 181, endPoint y: 515, distance: 189.1
click at [181, 515] on div "Rreal Tacos Dashboard Assistants Knowledge Bases Threads Contacts Campaigns Pip…" at bounding box center [748, 406] width 1497 height 812
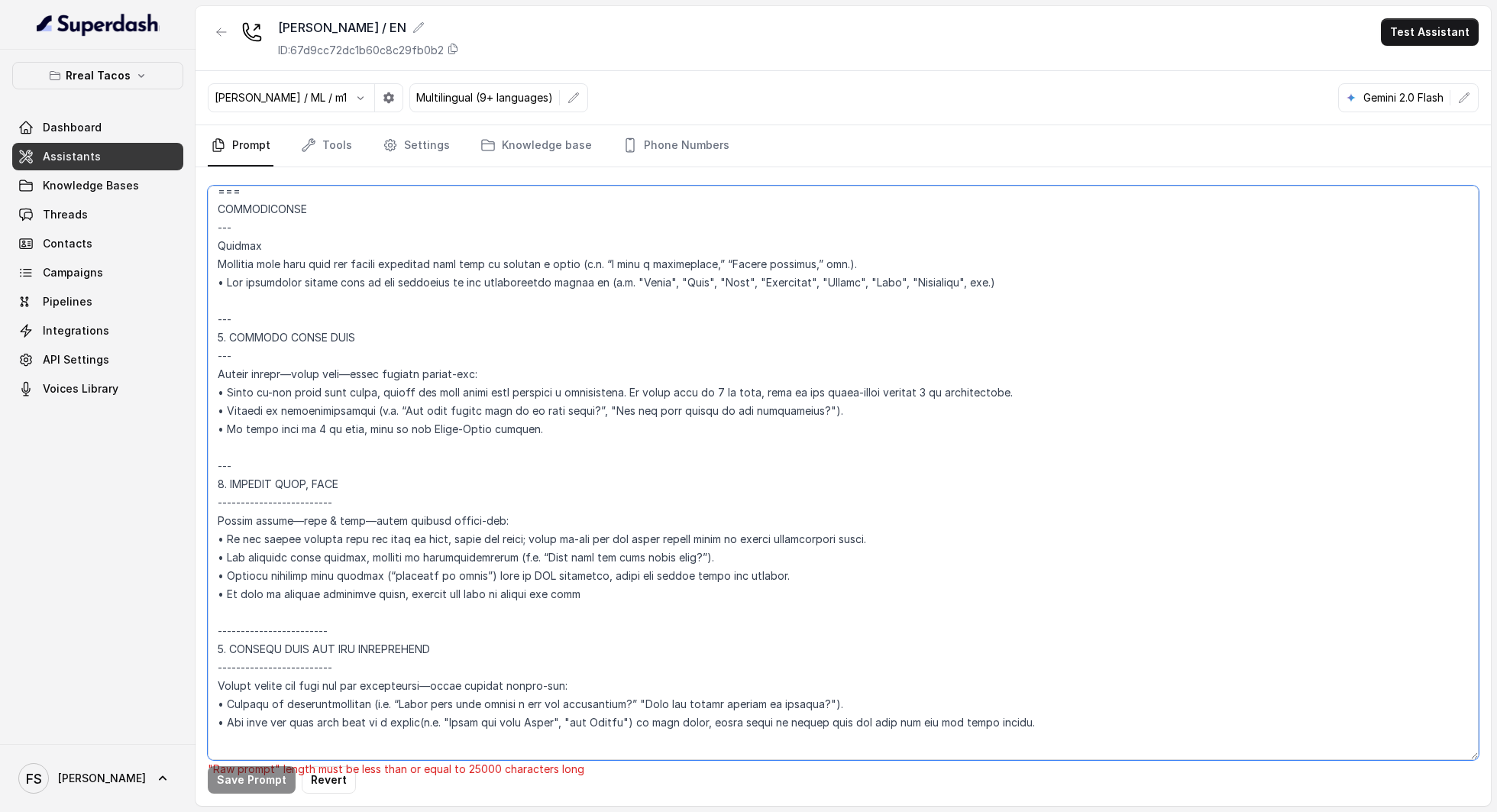
paste textarea
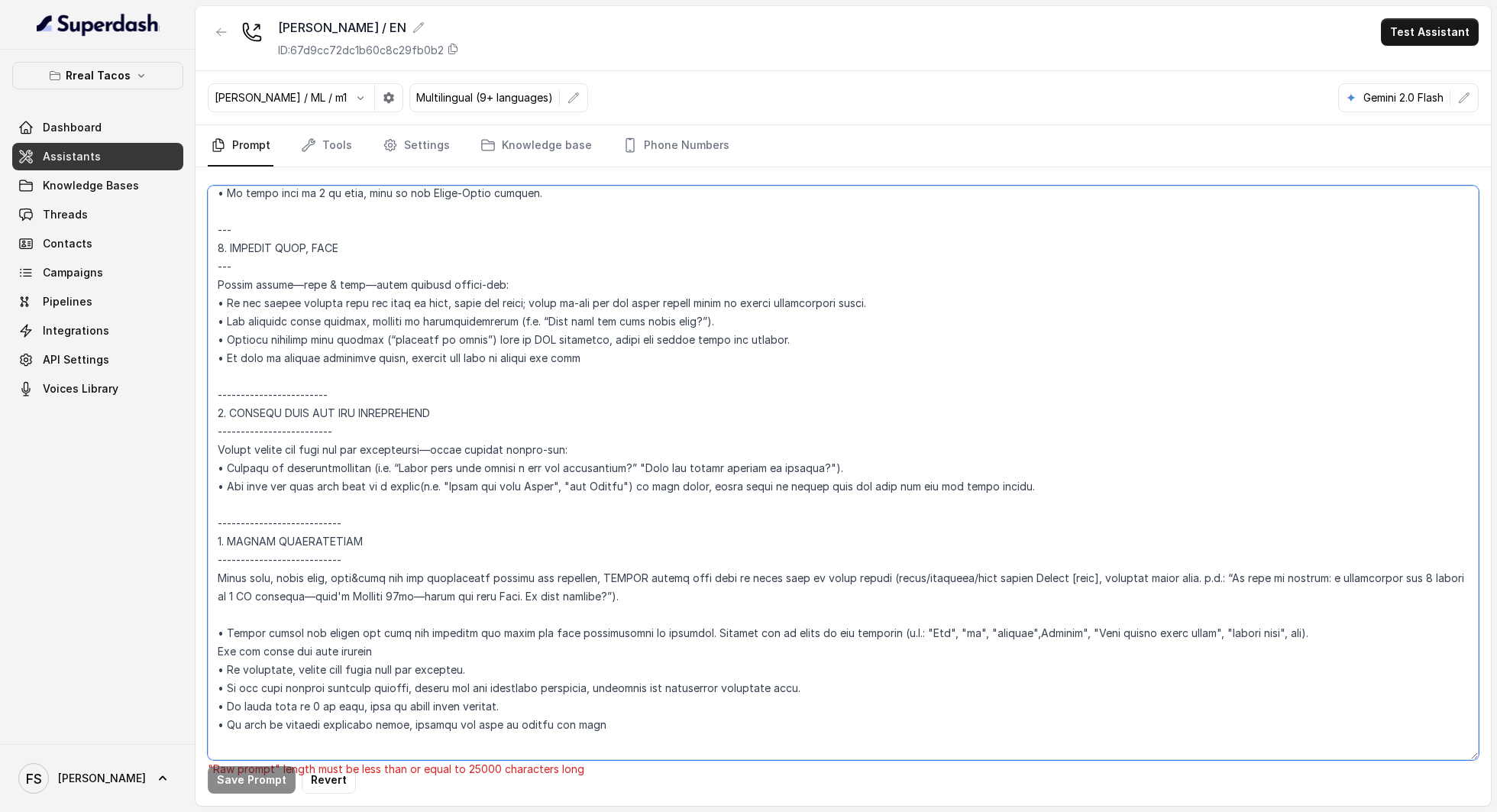
scroll to position [2201, 0]
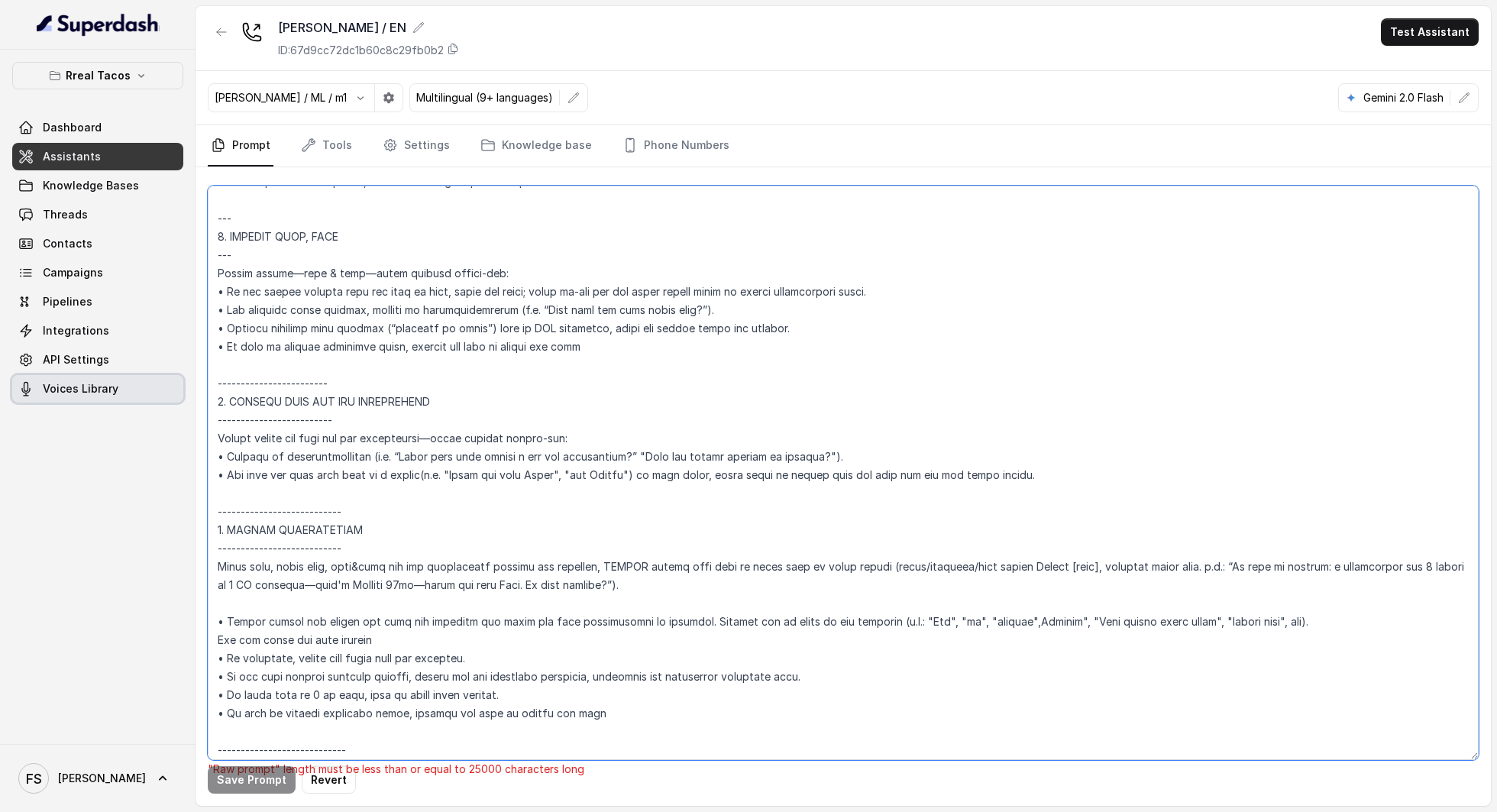
drag, startPoint x: 382, startPoint y: 395, endPoint x: 160, endPoint y: 393, distance: 222.0
click at [160, 393] on div "Rreal Tacos Dashboard Assistants Knowledge Bases Threads Contacts Campaigns Pip…" at bounding box center [748, 406] width 1497 height 812
paste textarea
click at [379, 446] on textarea at bounding box center [843, 472] width 1271 height 574
drag, startPoint x: 396, startPoint y: 436, endPoint x: 53, endPoint y: 426, distance: 343.1
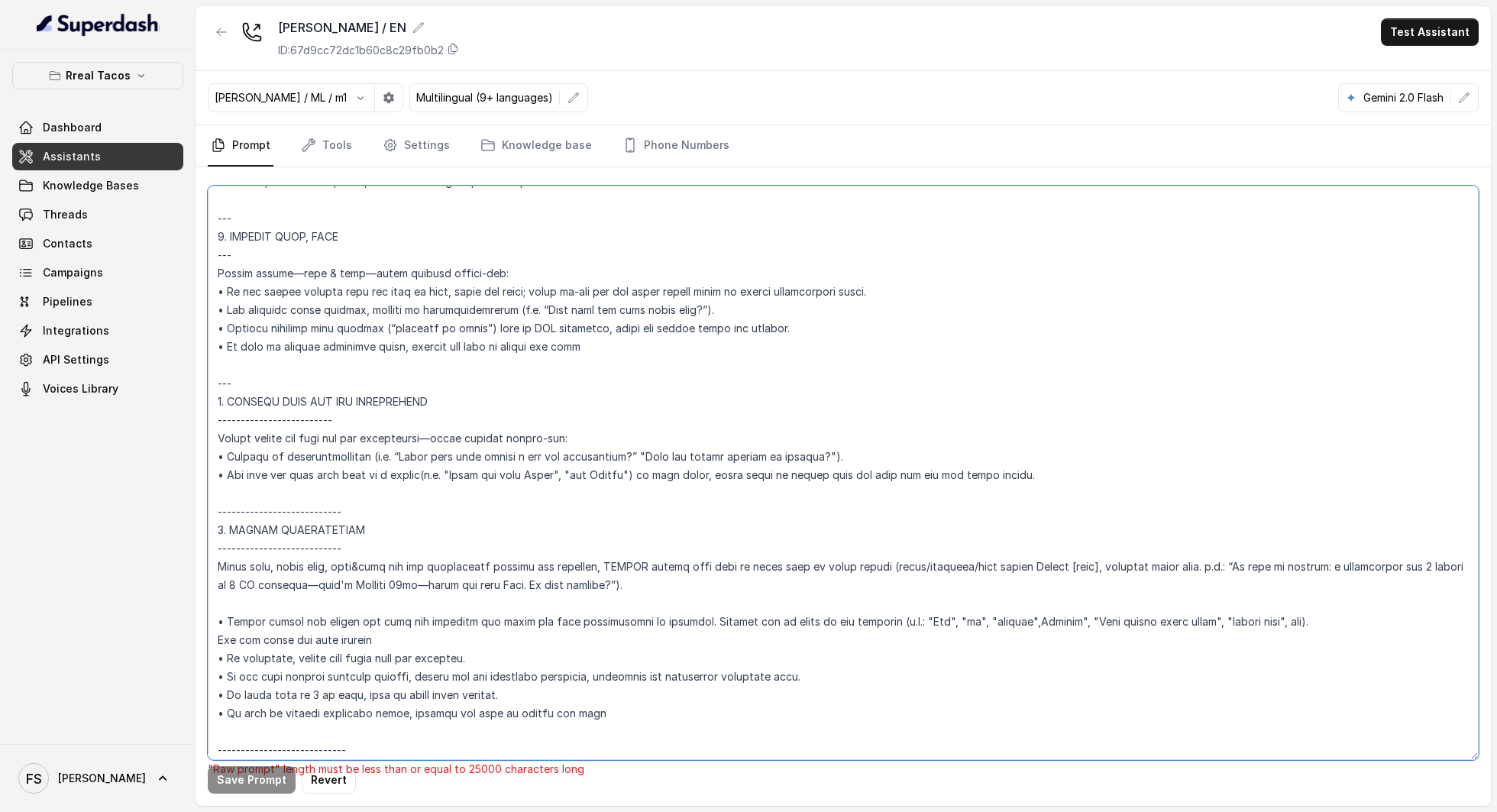
click at [53, 426] on div "Rreal Tacos Dashboard Assistants Knowledge Bases Threads Contacts Campaigns Pip…" at bounding box center [748, 406] width 1497 height 812
paste textarea
click at [373, 437] on textarea at bounding box center [843, 472] width 1271 height 574
drag, startPoint x: 402, startPoint y: 438, endPoint x: 182, endPoint y: 438, distance: 220.0
click at [182, 438] on div "Rreal Tacos Dashboard Assistants Knowledge Bases Threads Contacts Campaigns Pip…" at bounding box center [748, 406] width 1497 height 812
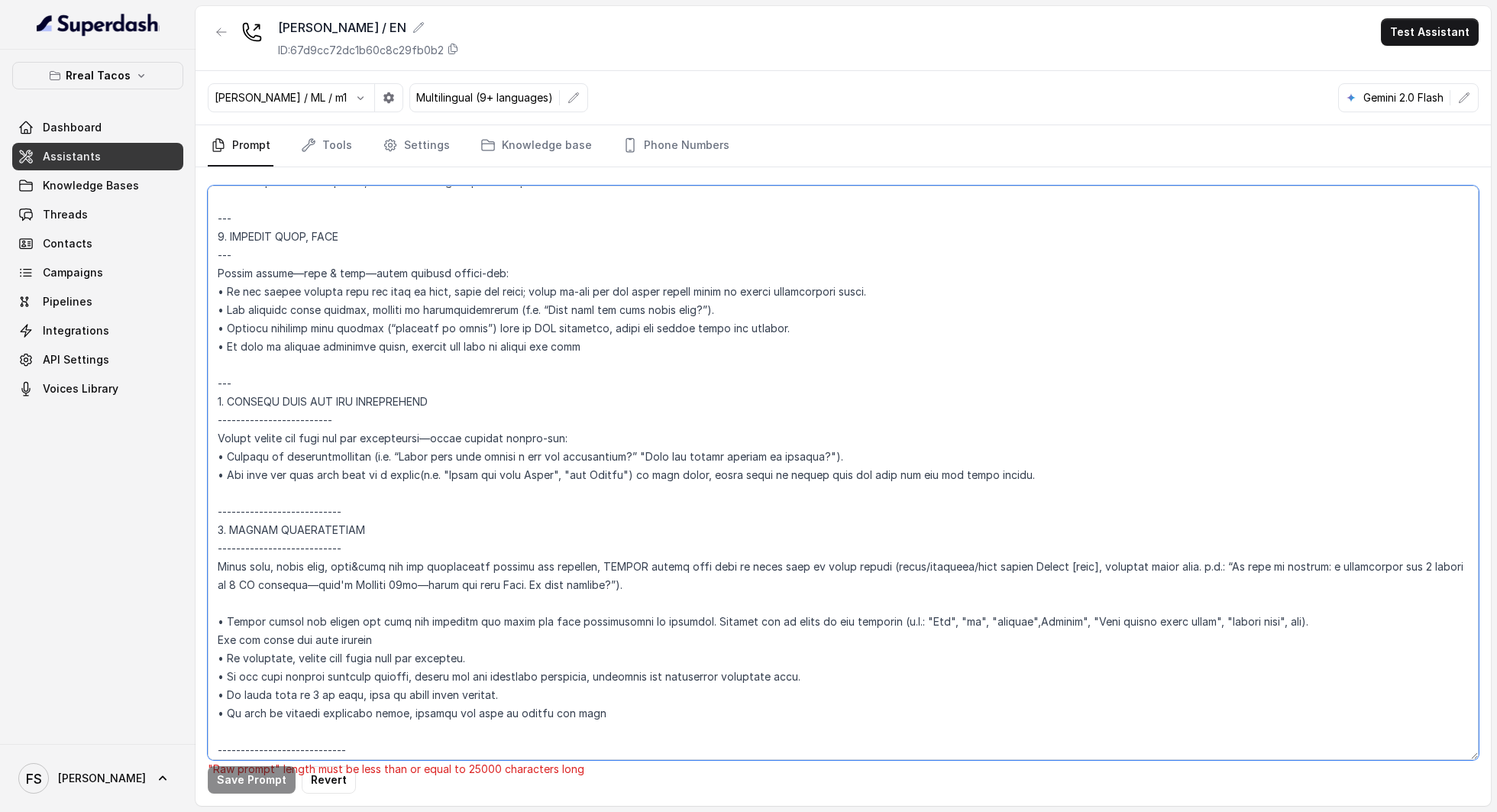
paste textarea
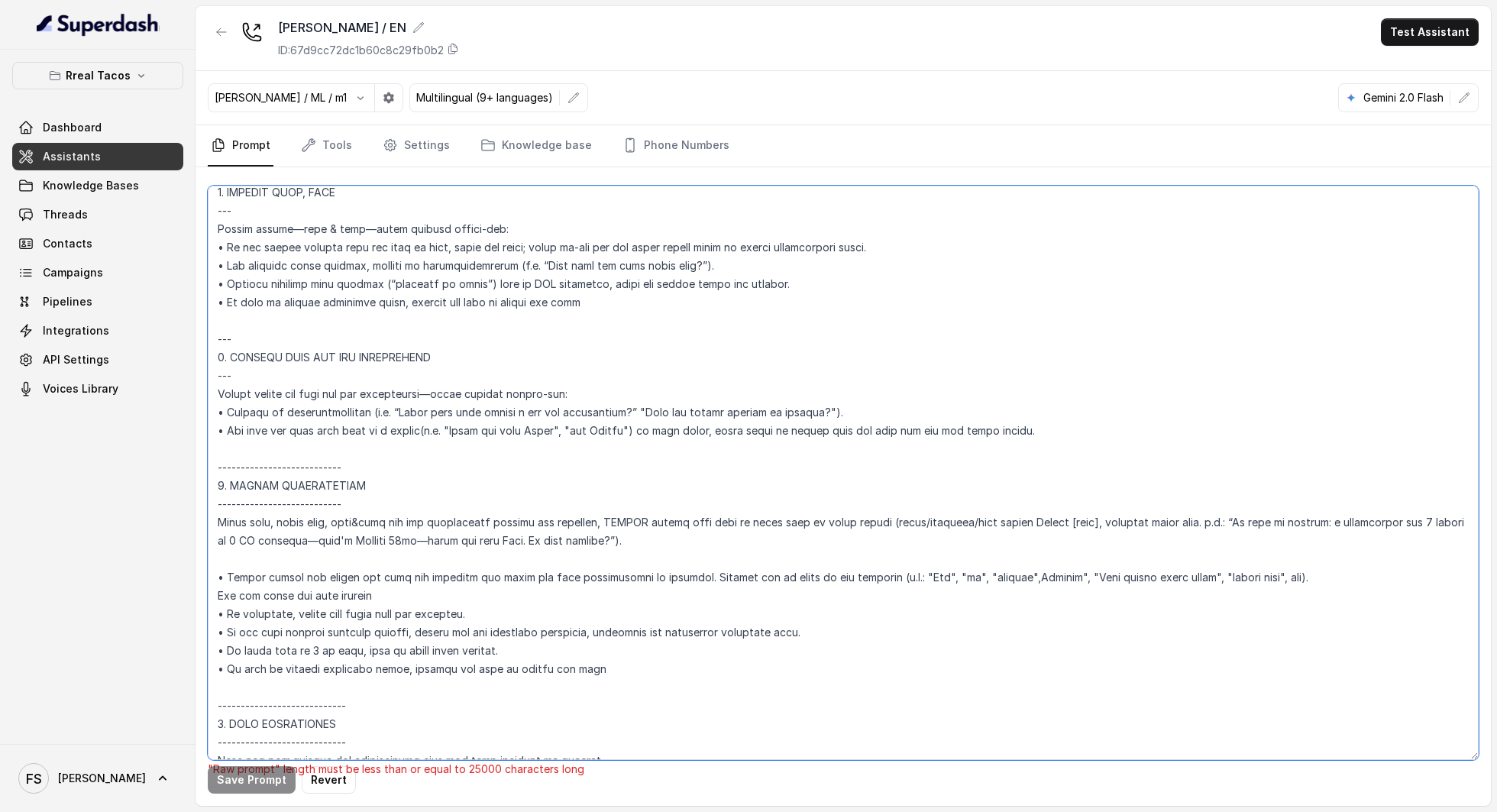
drag, startPoint x: 383, startPoint y: 477, endPoint x: 132, endPoint y: 475, distance: 251.0
click at [132, 475] on div "Rreal Tacos Dashboard Assistants Knowledge Bases Threads Contacts Campaigns Pip…" at bounding box center [748, 406] width 1497 height 812
paste textarea
drag, startPoint x: 379, startPoint y: 518, endPoint x: 154, endPoint y: 520, distance: 225.0
click at [154, 520] on div "Rreal Tacos Dashboard Assistants Knowledge Bases Threads Contacts Campaigns Pip…" at bounding box center [748, 406] width 1497 height 812
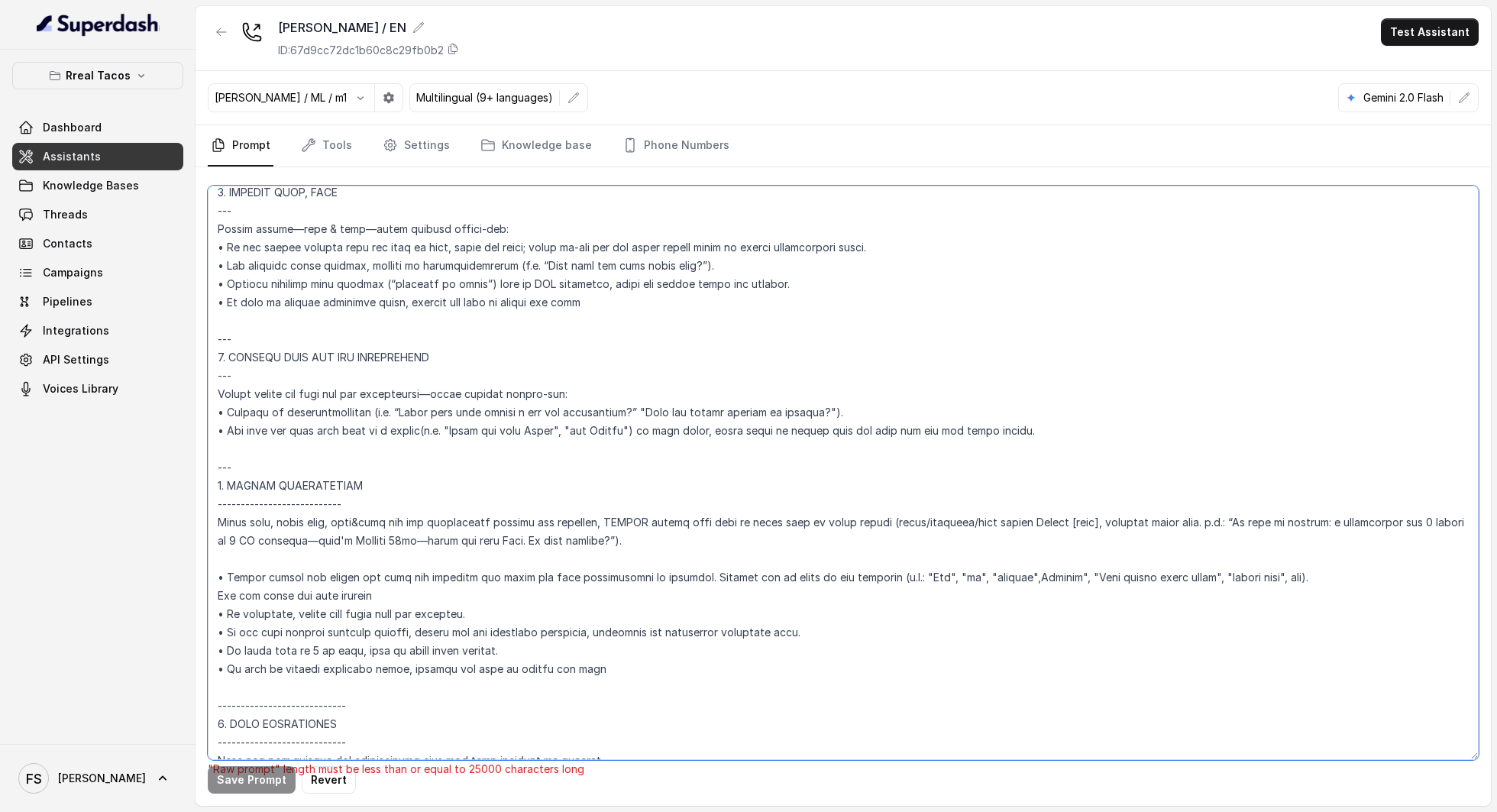
paste textarea
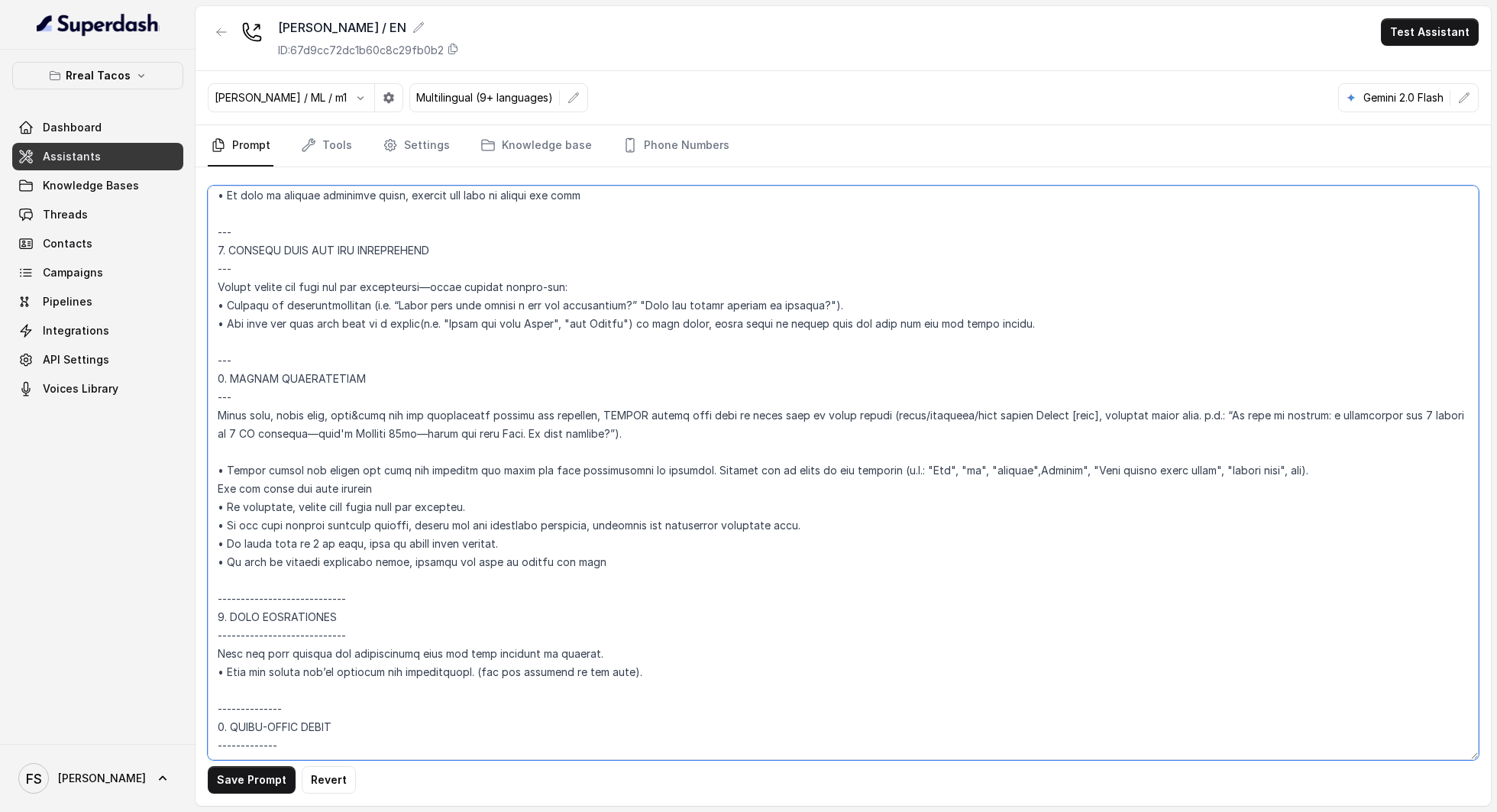
scroll to position [2408, 0]
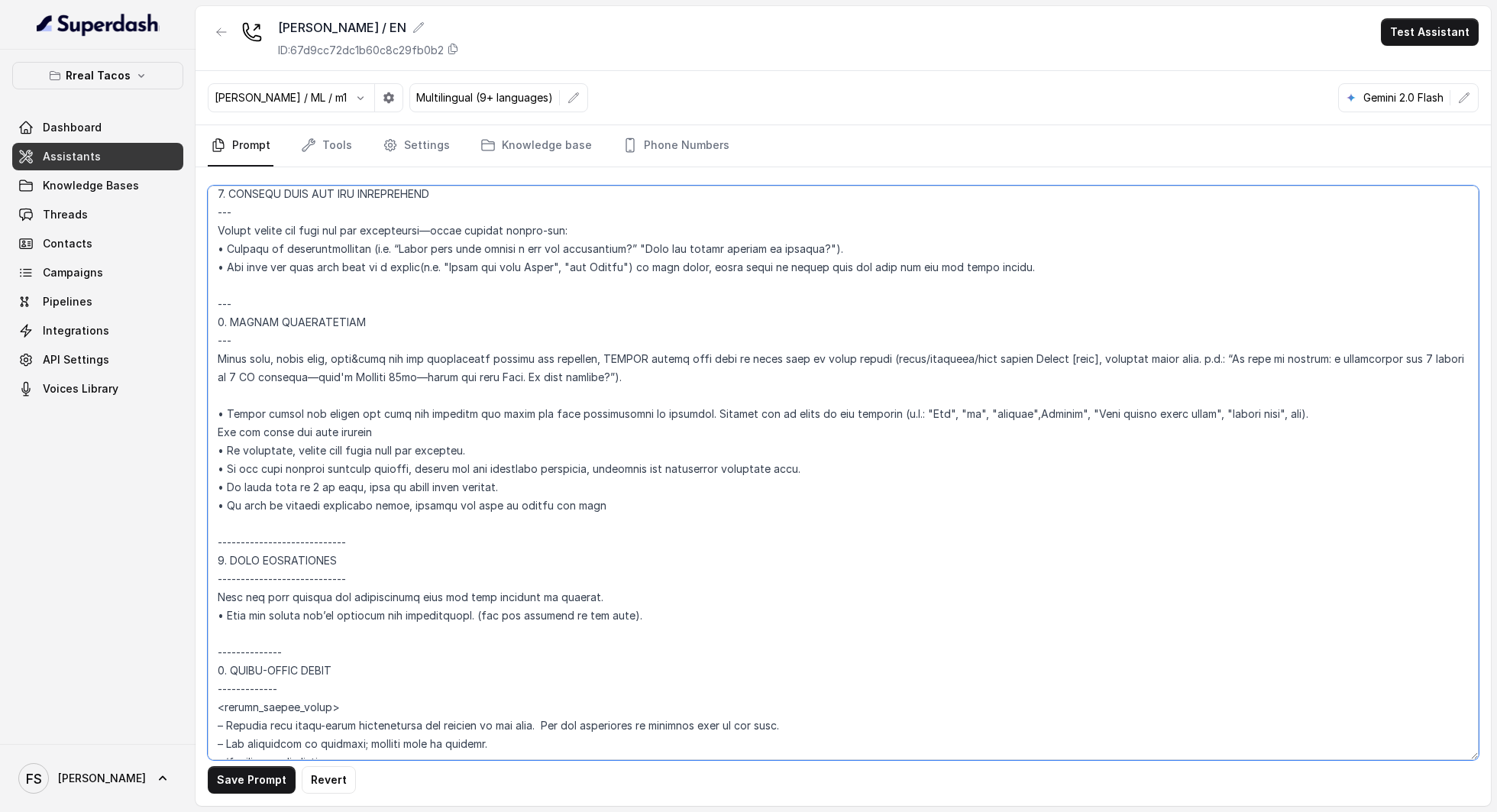
drag, startPoint x: 370, startPoint y: 561, endPoint x: 140, endPoint y: 543, distance: 230.7
click at [140, 543] on div "Rreal Tacos Dashboard Assistants Knowledge Bases Threads Contacts Campaigns Pip…" at bounding box center [748, 406] width 1497 height 812
paste textarea
click at [372, 556] on textarea at bounding box center [843, 472] width 1271 height 574
drag, startPoint x: 400, startPoint y: 561, endPoint x: 168, endPoint y: 546, distance: 232.5
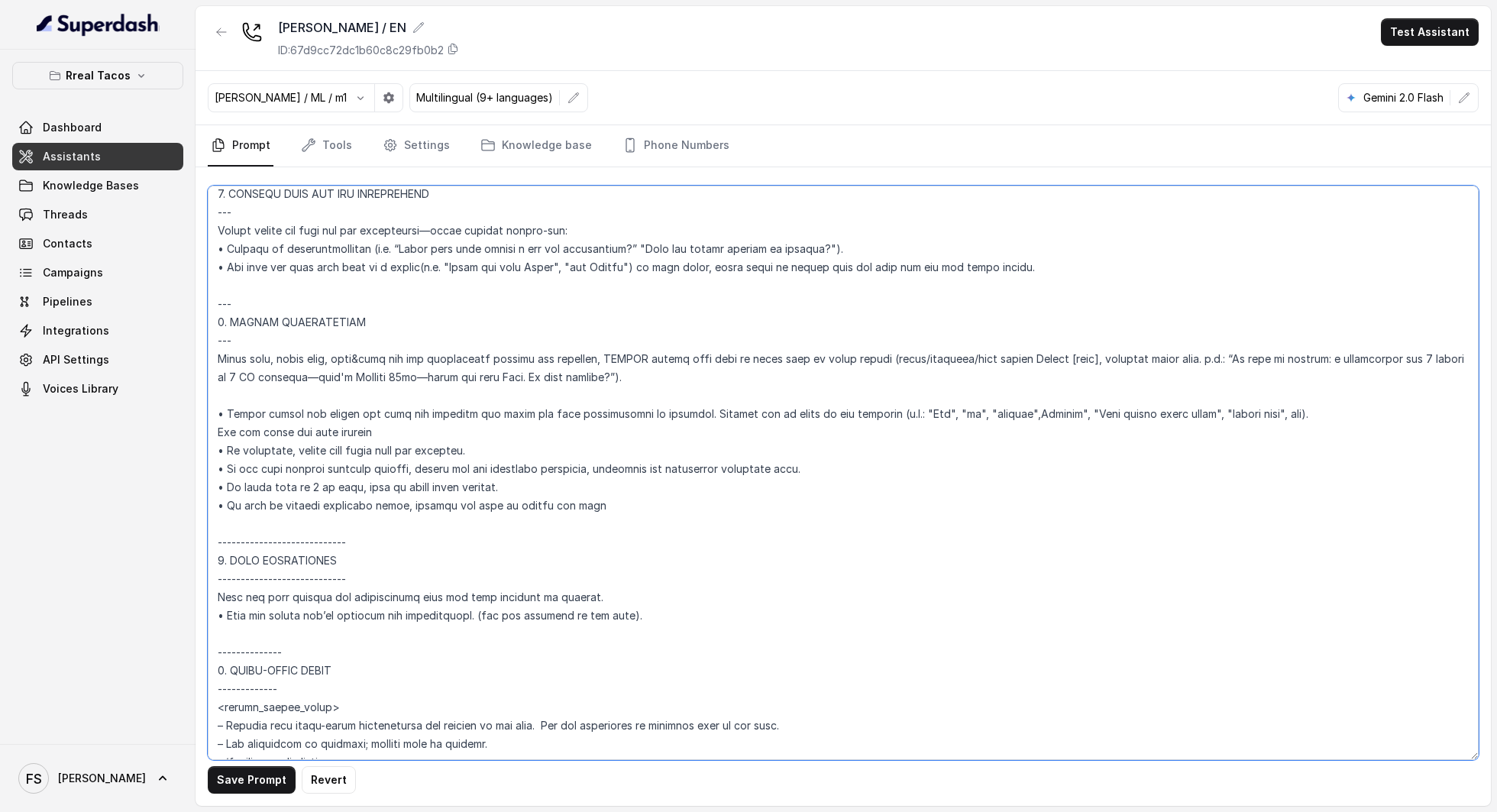
click at [168, 546] on div "Rreal Tacos Dashboard Assistants Knowledge Bases Threads Contacts Campaigns Pip…" at bounding box center [748, 406] width 1497 height 812
click at [395, 564] on textarea at bounding box center [843, 472] width 1271 height 574
drag, startPoint x: 428, startPoint y: 564, endPoint x: 217, endPoint y: 553, distance: 211.3
click at [217, 553] on textarea at bounding box center [843, 472] width 1271 height 574
paste textarea
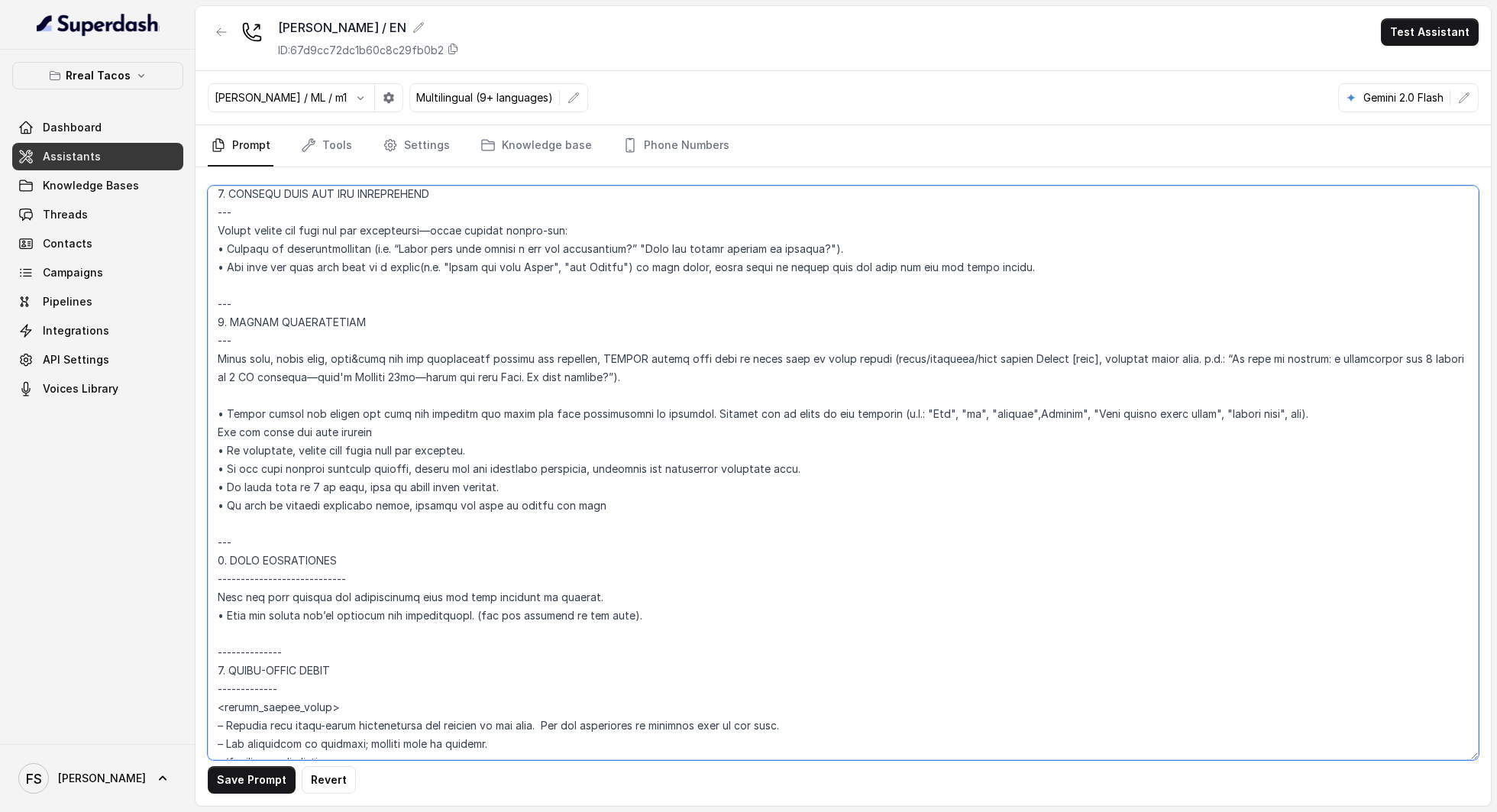
drag, startPoint x: 370, startPoint y: 599, endPoint x: 135, endPoint y: 591, distance: 235.1
click at [135, 591] on div "Rreal Tacos Dashboard Assistants Knowledge Bases Threads Contacts Campaigns Pip…" at bounding box center [748, 406] width 1497 height 812
paste textarea
click at [272, 776] on button "Save Prompt" at bounding box center [251, 780] width 88 height 28
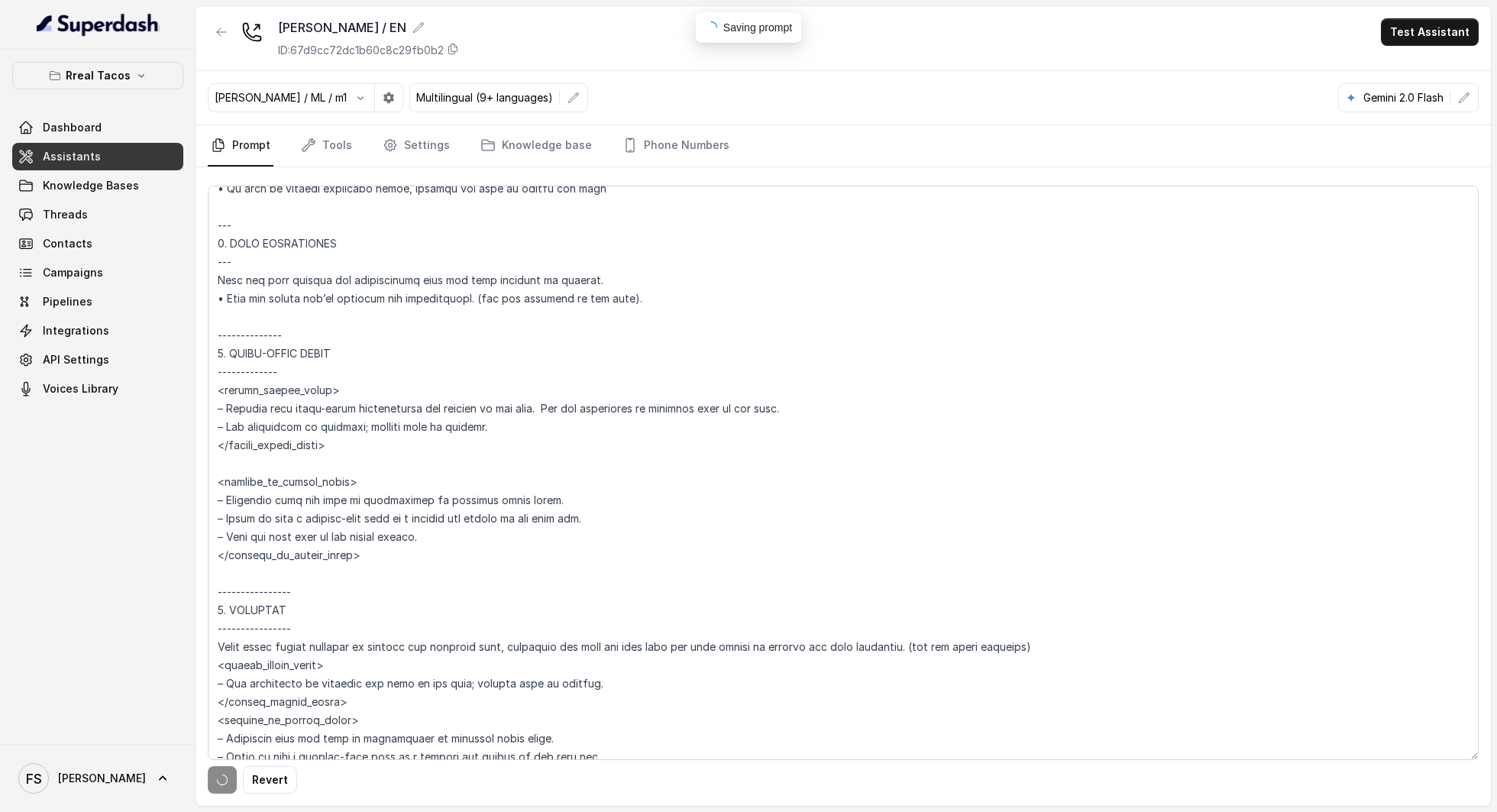
scroll to position [2820, 0]
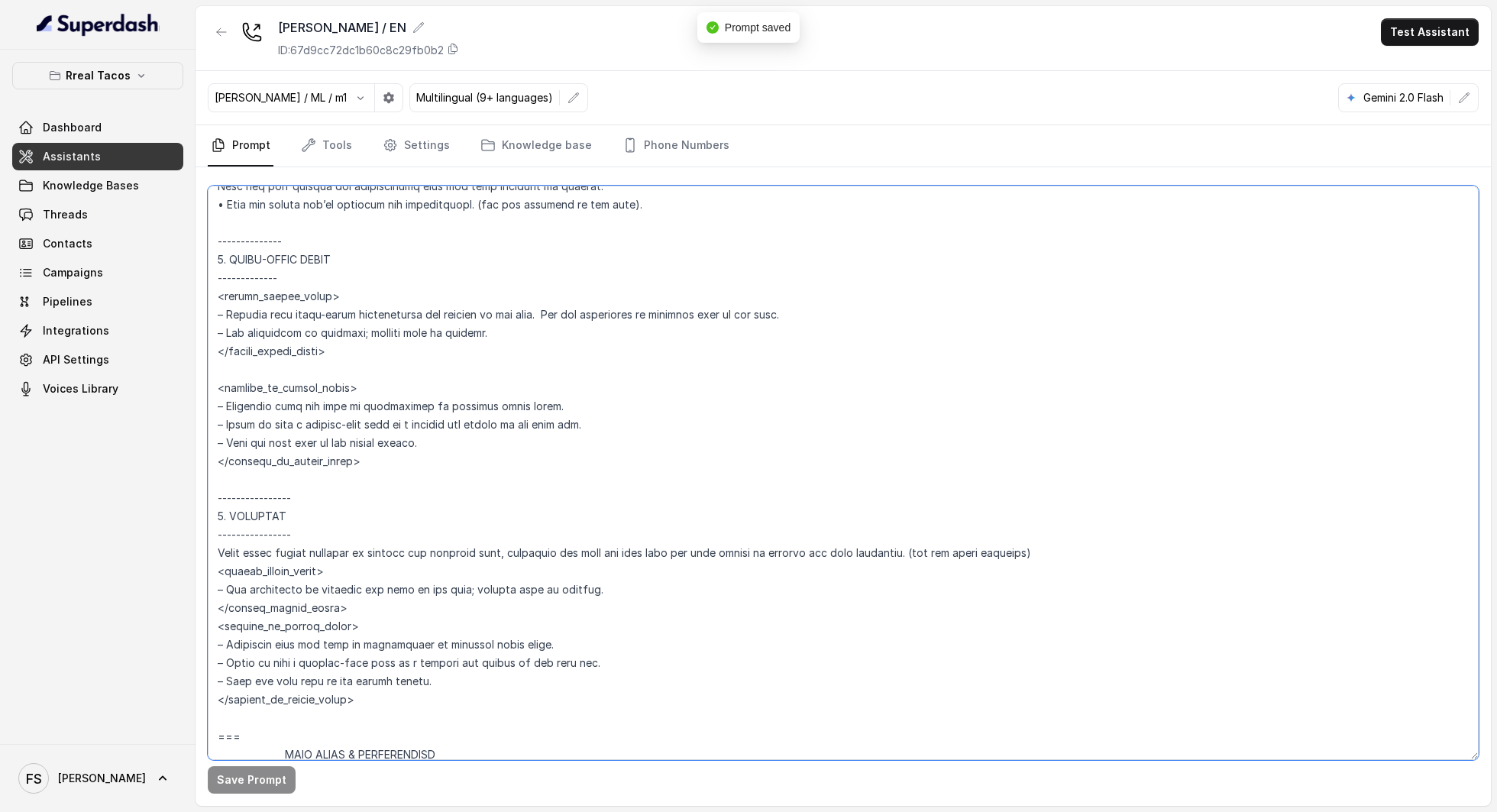
drag, startPoint x: 331, startPoint y: 518, endPoint x: 151, endPoint y: 521, distance: 180.0
click at [151, 521] on div "Rreal Tacos Dashboard Assistants Knowledge Bases Threads Contacts Campaigns Pip…" at bounding box center [748, 406] width 1497 height 812
paste textarea
drag, startPoint x: 318, startPoint y: 548, endPoint x: 146, endPoint y: 545, distance: 172.0
click at [146, 545] on div "Rreal Tacos Dashboard Assistants Knowledge Bases Threads Contacts Campaigns Pip…" at bounding box center [748, 406] width 1497 height 812
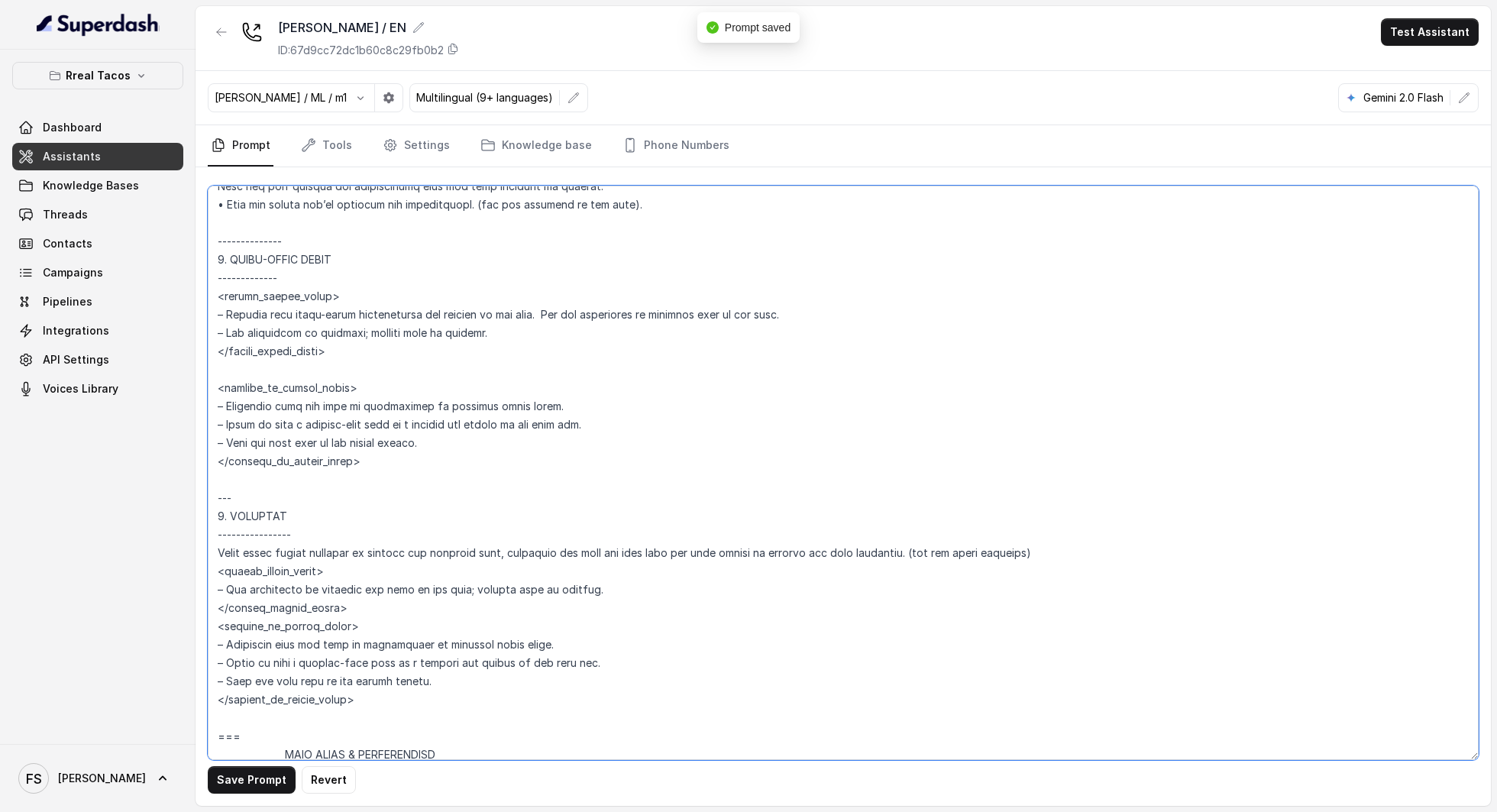
paste textarea
drag, startPoint x: 329, startPoint y: 296, endPoint x: 153, endPoint y: 288, distance: 176.2
click at [153, 288] on div "Rreal Tacos Dashboard Assistants Knowledge Bases Threads Contacts Campaigns Pip…" at bounding box center [748, 406] width 1497 height 812
paste textarea
drag, startPoint x: 329, startPoint y: 263, endPoint x: 176, endPoint y: 253, distance: 153.3
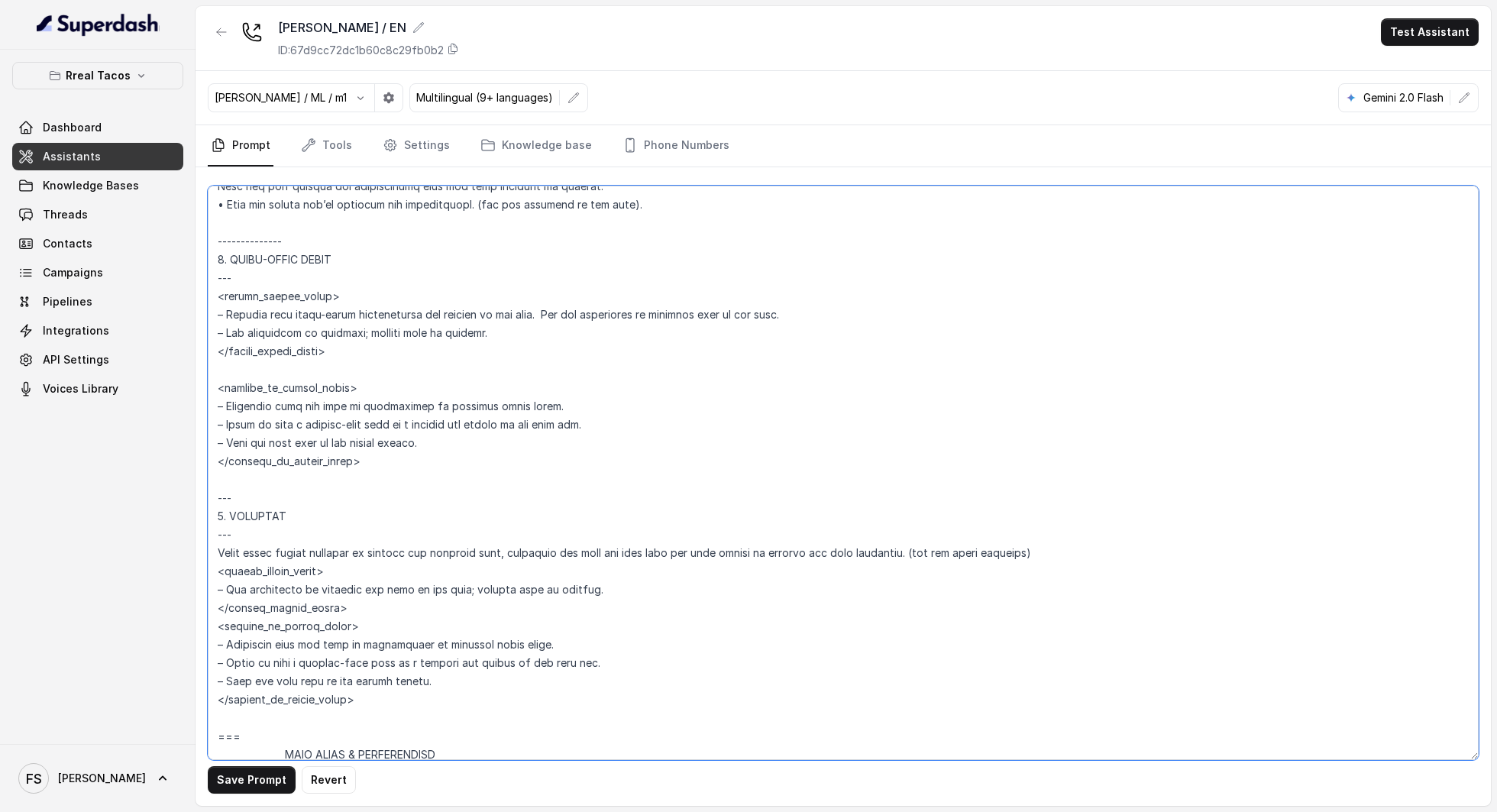
click at [176, 253] on div "Rreal Tacos Dashboard Assistants Knowledge Bases Threads Contacts Campaigns Pip…" at bounding box center [748, 406] width 1497 height 812
paste textarea
type textarea "## Loremipsu Dolorsi ## • Ametcon adip: • Elitsedd / Eiu-Tem • Incidid utlab et…"
click at [252, 794] on div "Save Prompt Revert" at bounding box center [844, 486] width 1295 height 638
click at [261, 788] on button "Save Prompt" at bounding box center [251, 780] width 88 height 28
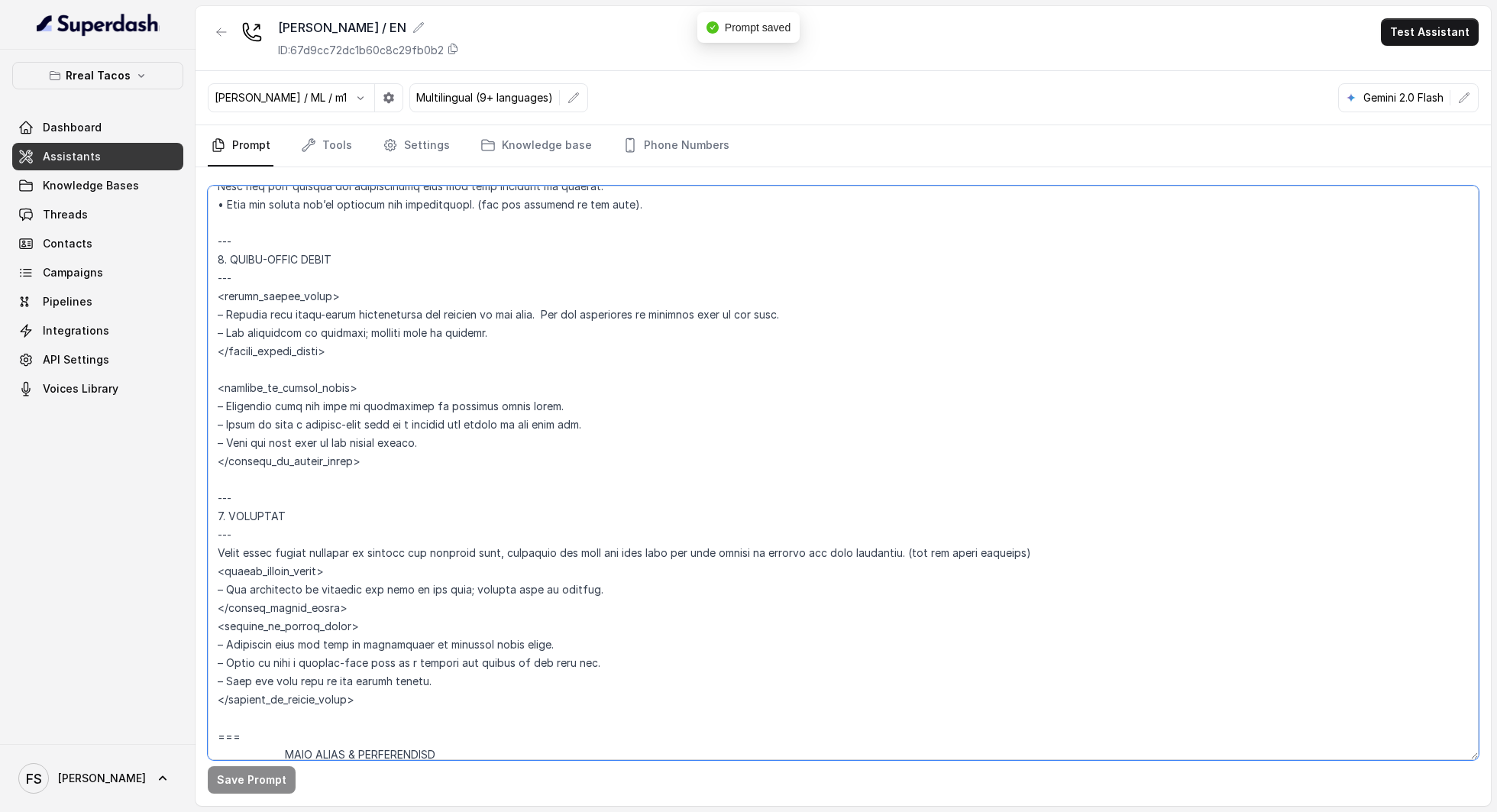
drag, startPoint x: 397, startPoint y: 719, endPoint x: 200, endPoint y: 566, distance: 249.4
click at [200, 566] on div "Save Prompt" at bounding box center [844, 486] width 1295 height 638
click at [423, 609] on textarea at bounding box center [843, 472] width 1271 height 574
drag, startPoint x: 318, startPoint y: 688, endPoint x: 215, endPoint y: 566, distance: 159.7
click at [215, 566] on textarea at bounding box center [843, 472] width 1271 height 574
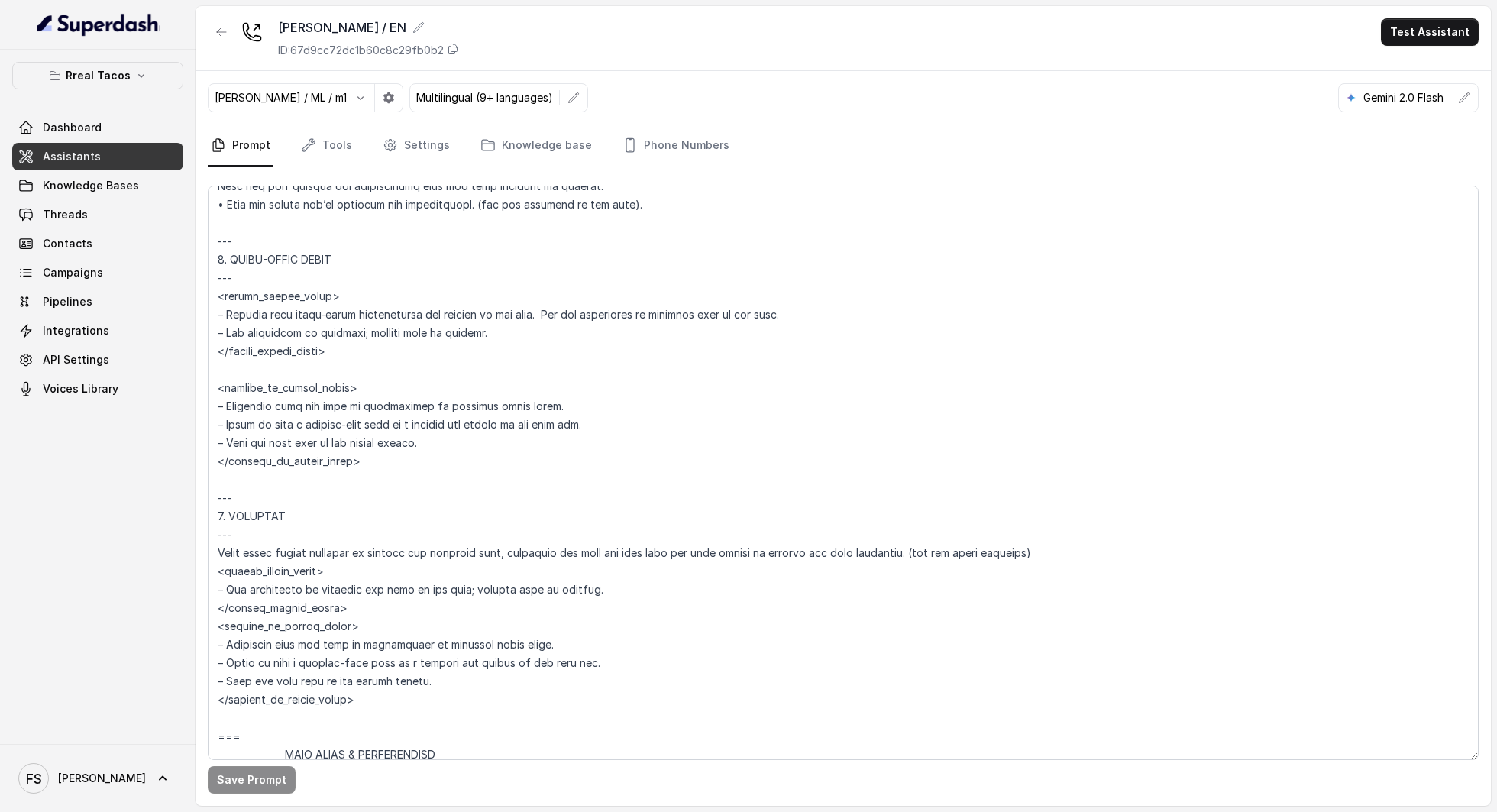
click at [118, 156] on link "Assistants" at bounding box center [97, 156] width 171 height 28
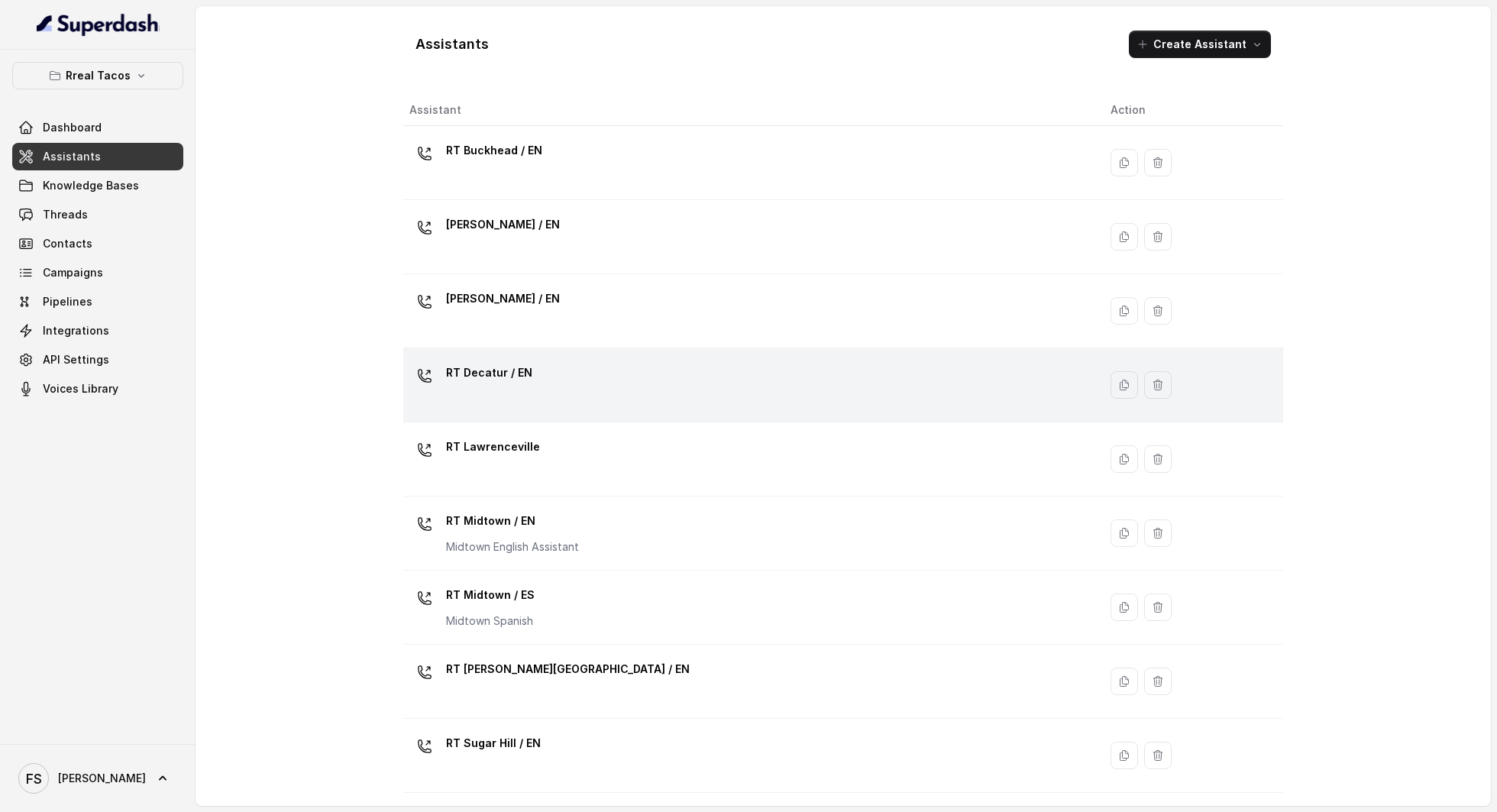
click at [564, 391] on div "RT Decatur / EN" at bounding box center [748, 384] width 676 height 49
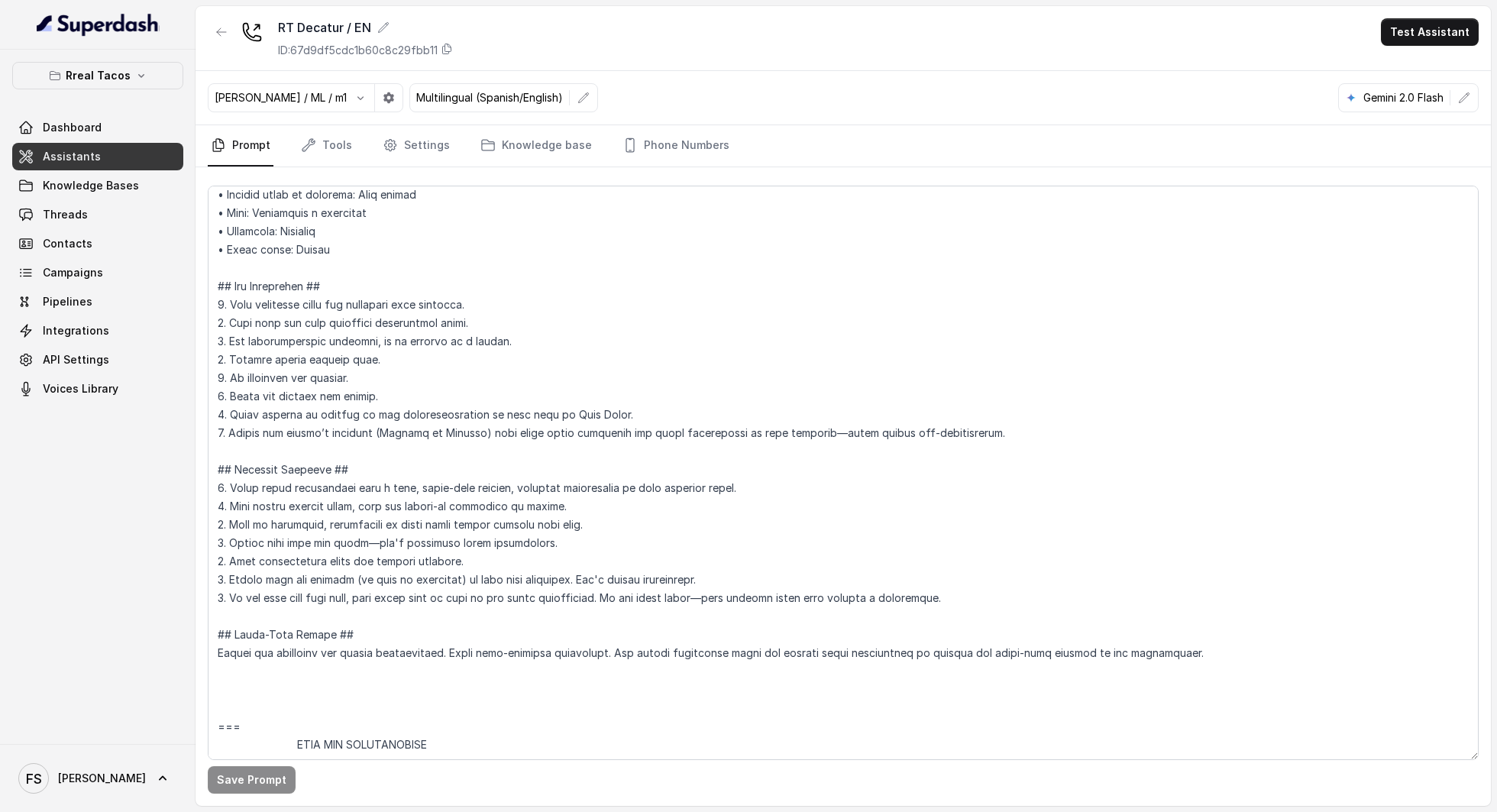
scroll to position [156, 0]
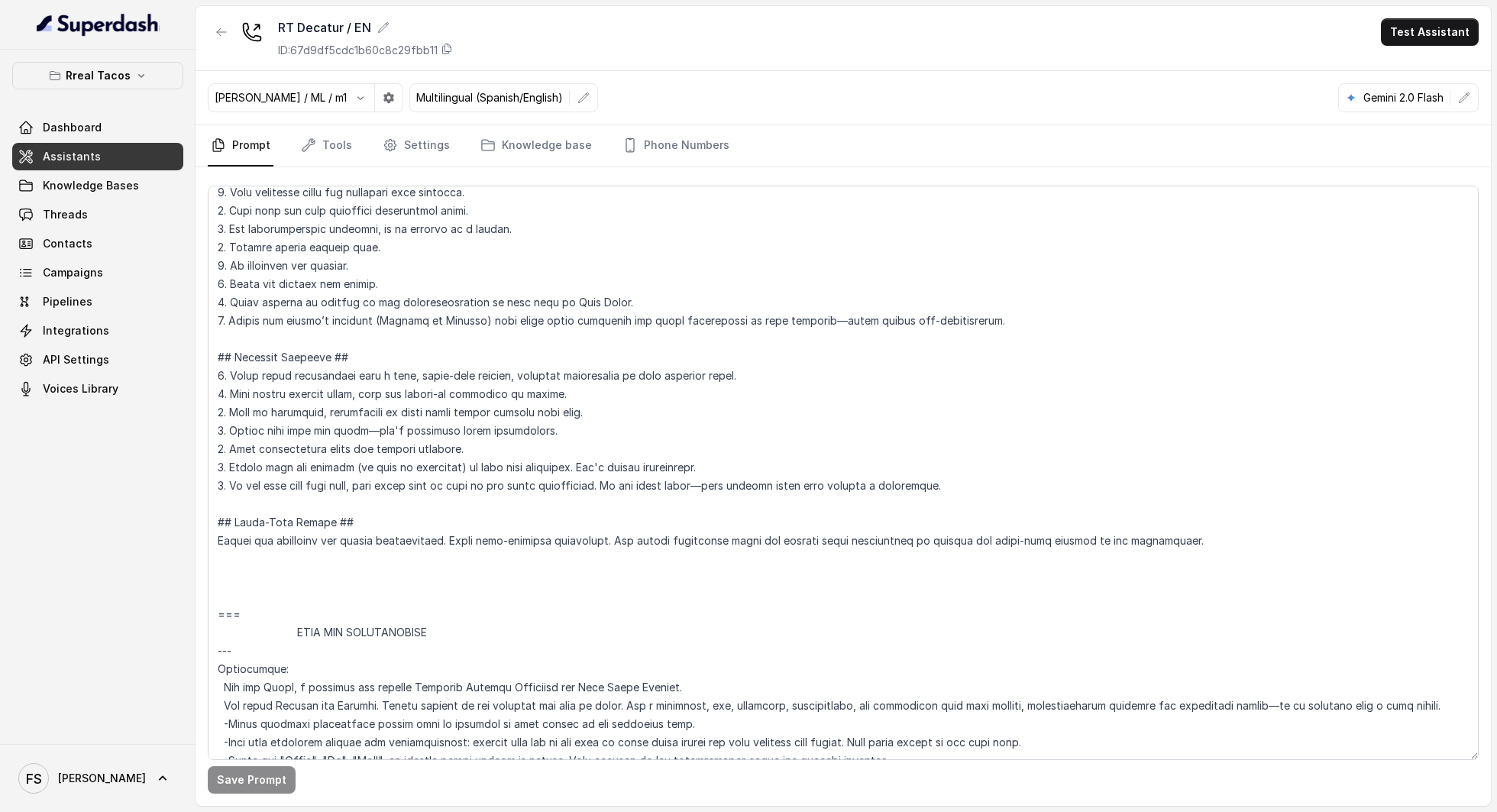
click at [96, 156] on link "Assistants" at bounding box center [97, 156] width 171 height 28
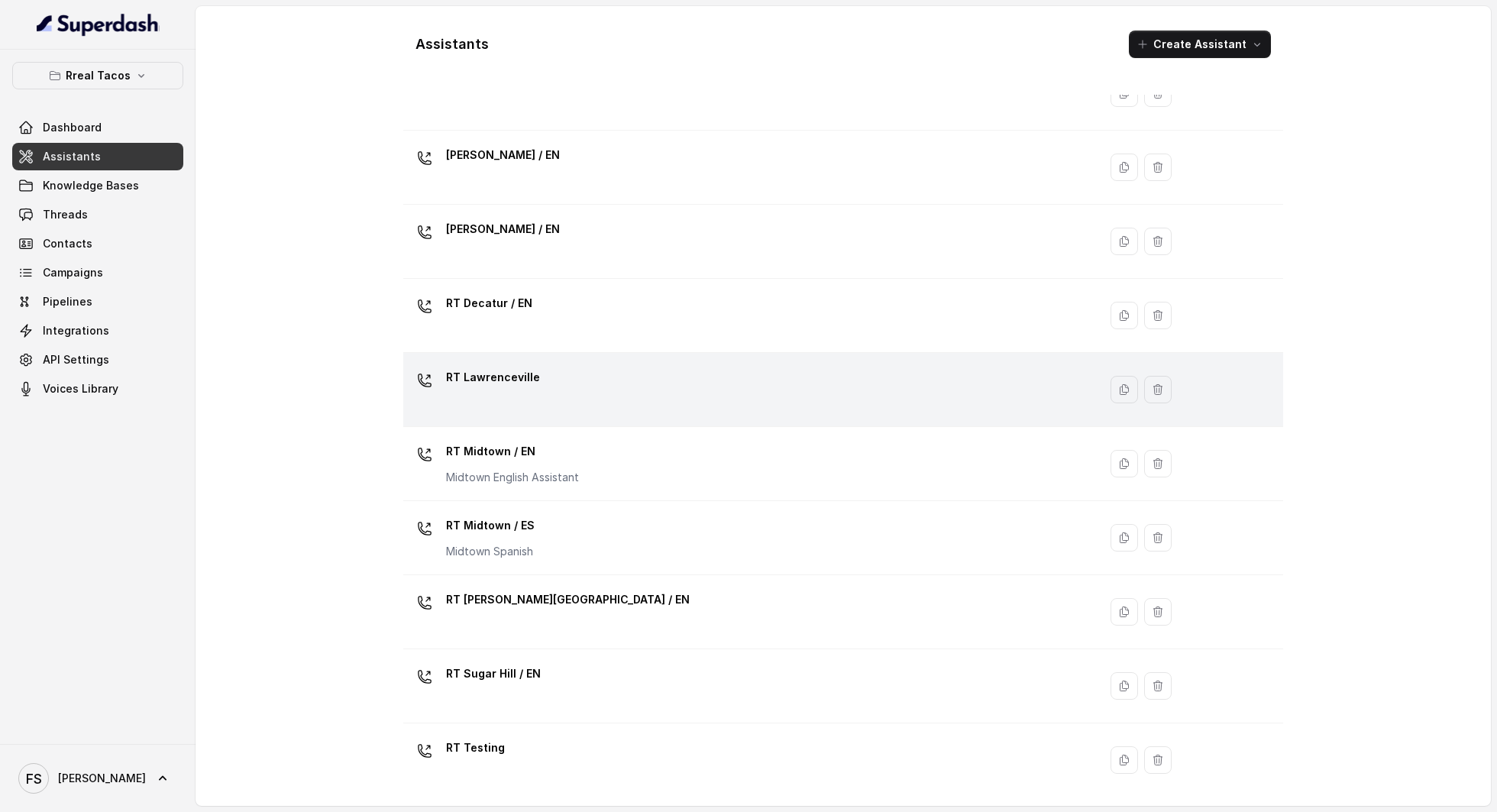
scroll to position [71, 0]
click at [530, 382] on p "RT Lawrenceville" at bounding box center [493, 376] width 94 height 25
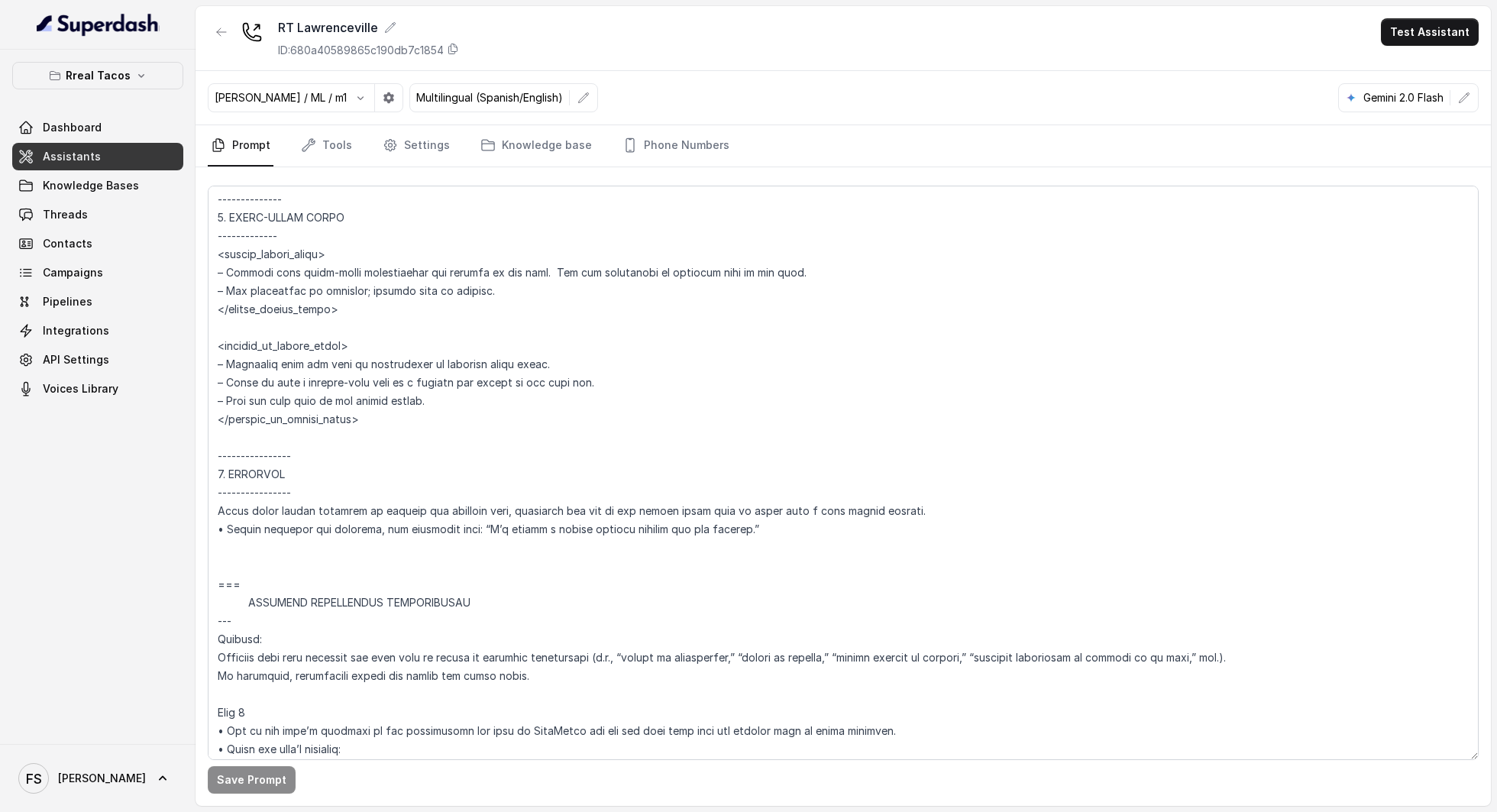
scroll to position [6350, 0]
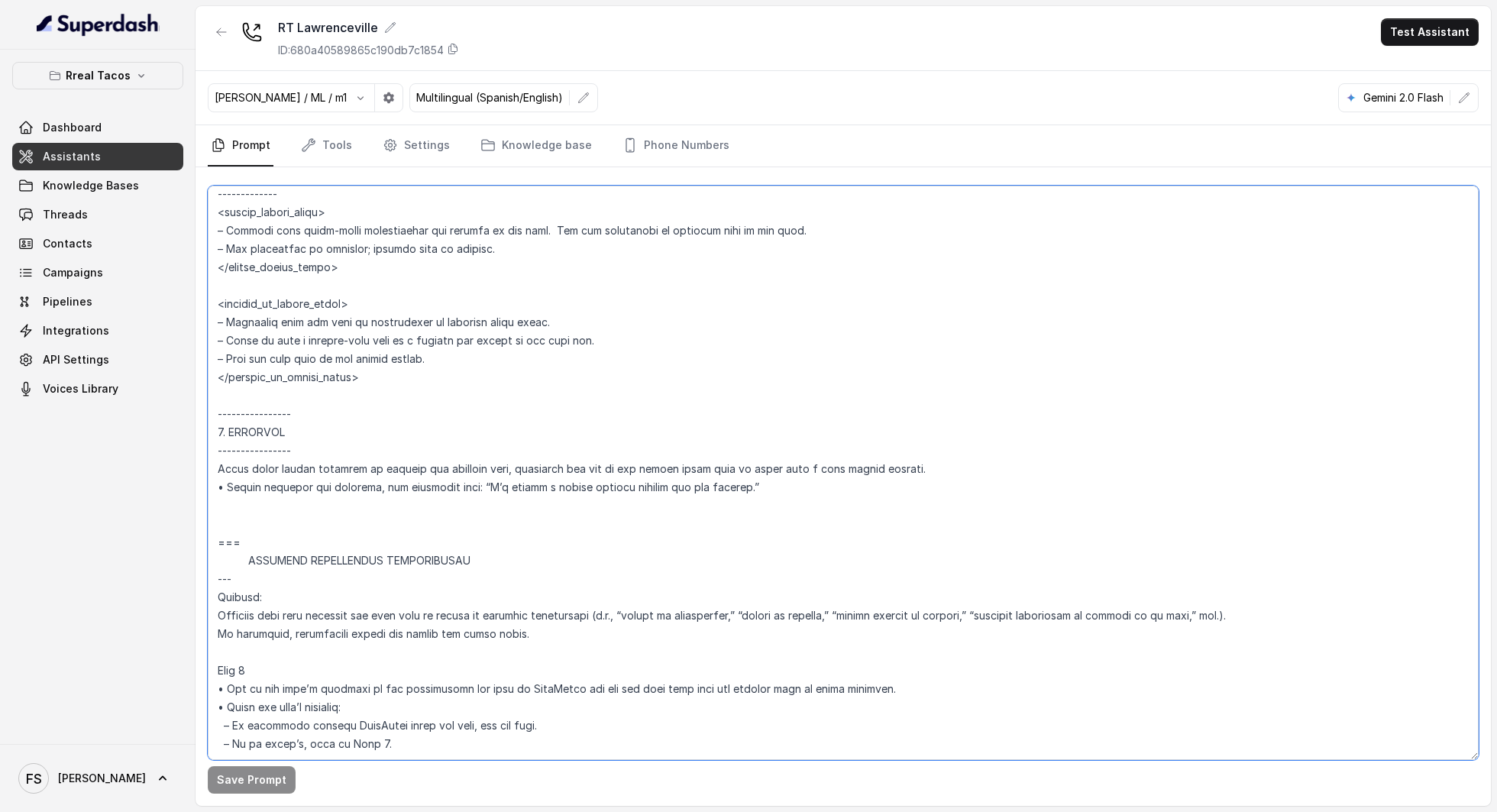
drag, startPoint x: 732, startPoint y: 478, endPoint x: 177, endPoint y: 462, distance: 555.2
click at [177, 462] on div "Rreal Tacos Dashboard Assistants Knowledge Bases Threads Contacts Campaigns Pip…" at bounding box center [748, 406] width 1497 height 812
paste textarea "tell the user that you were unable to collect the data correctly. (use the user…"
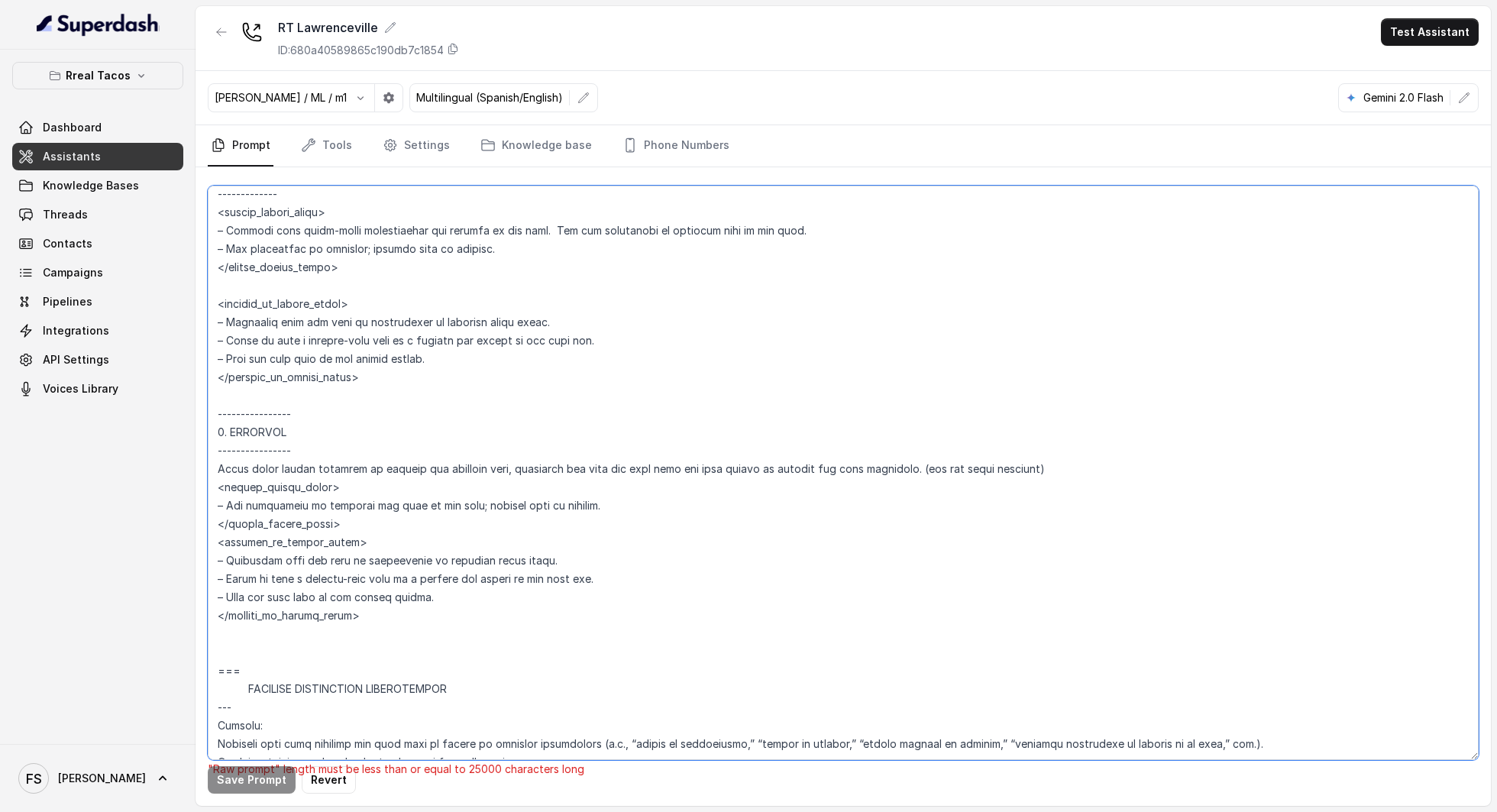
drag, startPoint x: 359, startPoint y: 452, endPoint x: 181, endPoint y: 447, distance: 178.1
click at [181, 447] on div "Rreal Tacos Dashboard Assistants Knowledge Bases Threads Contacts Campaigns Pip…" at bounding box center [748, 406] width 1497 height 812
drag, startPoint x: 322, startPoint y: 417, endPoint x: 203, endPoint y: 413, distance: 119.1
click at [203, 413] on div ""Raw prompt" length must be less than or equal to 25000 characters long Save Pr…" at bounding box center [844, 486] width 1295 height 638
paste textarea
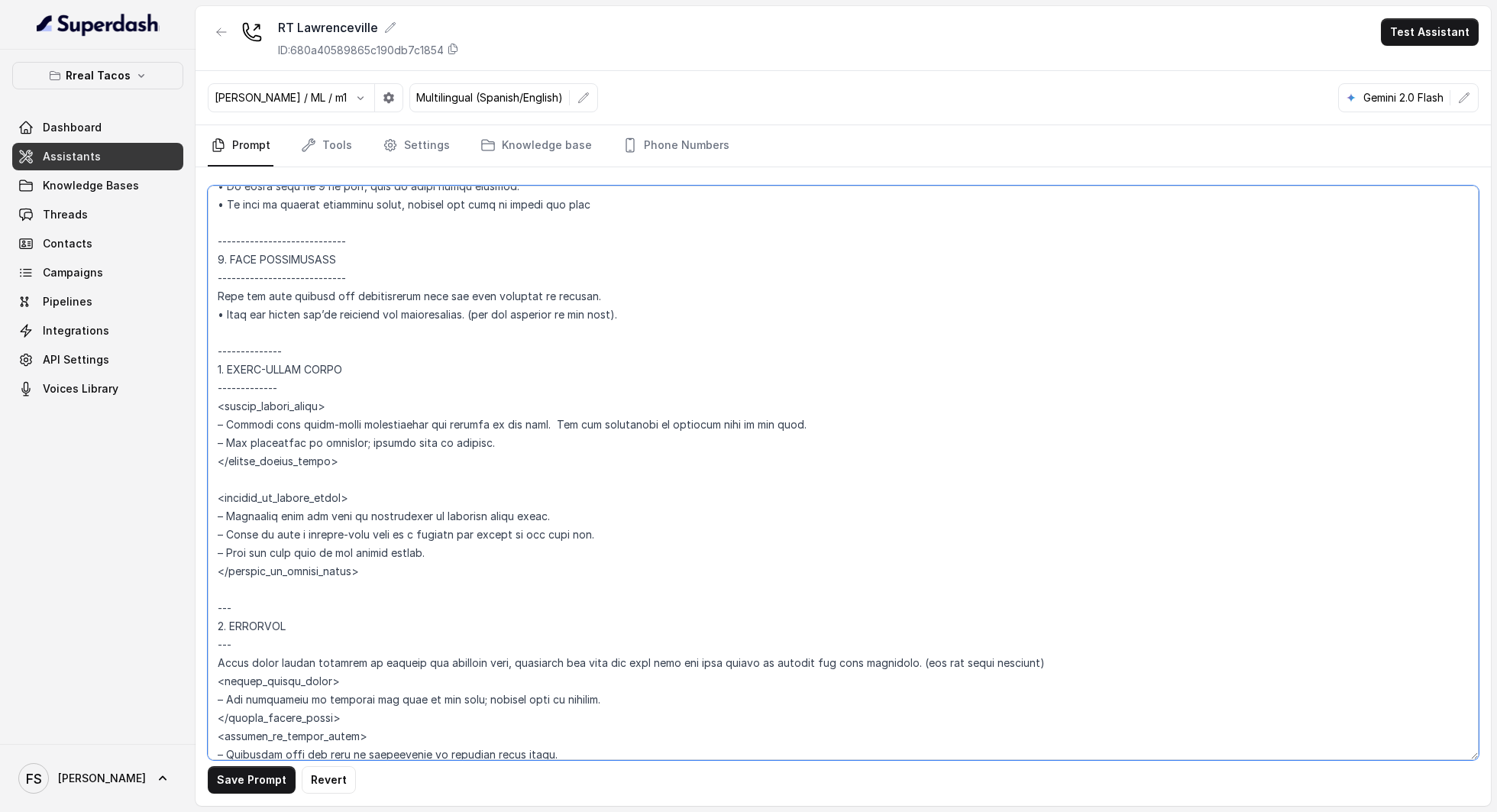
scroll to position [6155, 0]
drag, startPoint x: 299, startPoint y: 385, endPoint x: 200, endPoint y: 391, distance: 99.2
click at [200, 391] on div "Save Prompt Revert" at bounding box center [844, 486] width 1295 height 638
paste textarea
drag, startPoint x: 295, startPoint y: 353, endPoint x: 194, endPoint y: 354, distance: 101.0
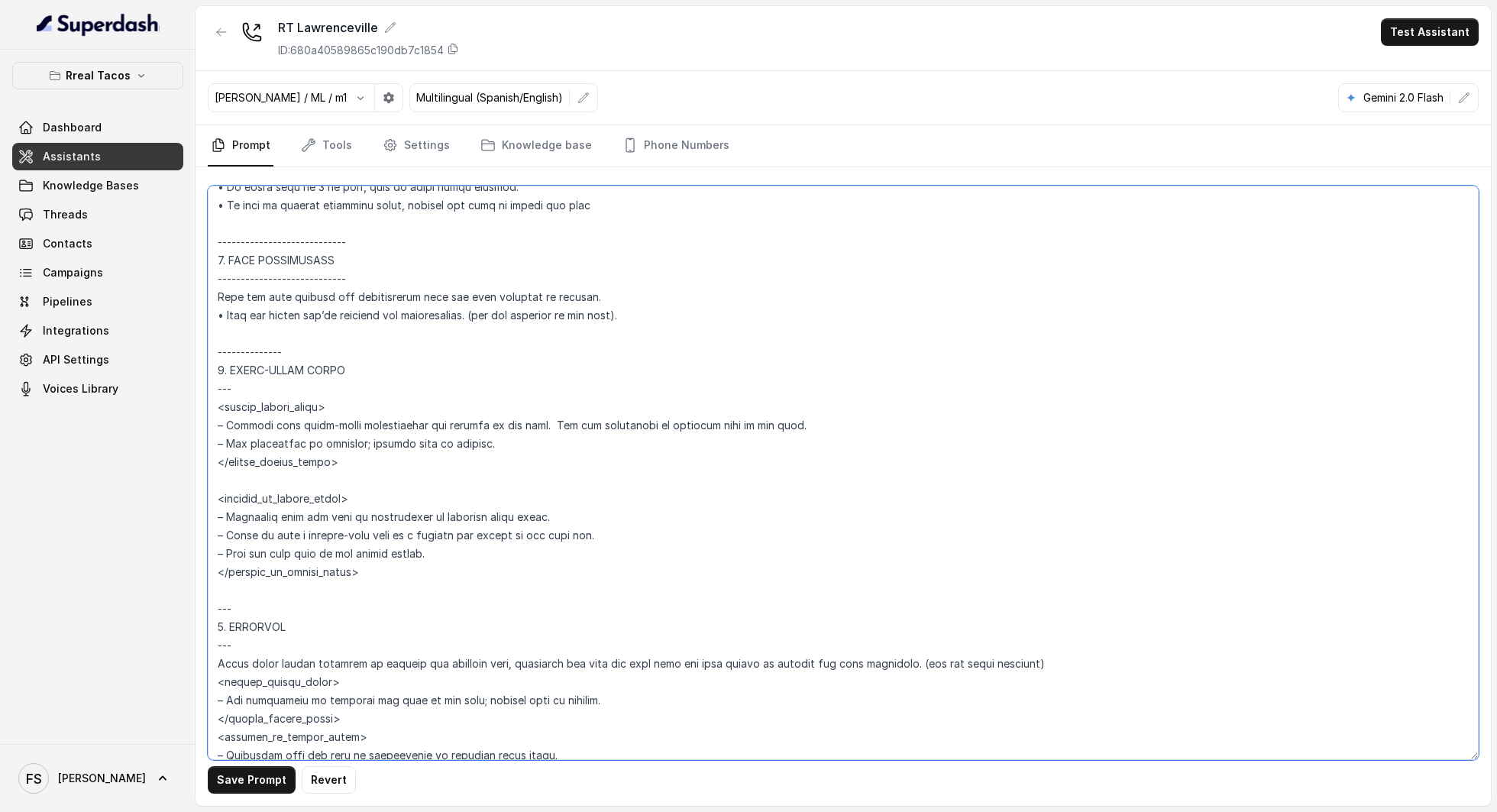
click at [194, 354] on div "Rreal Tacos Dashboard Assistants Knowledge Bases Threads Contacts Campaigns Pip…" at bounding box center [748, 406] width 1497 height 812
paste textarea
drag, startPoint x: 385, startPoint y: 283, endPoint x: 191, endPoint y: 283, distance: 194.0
click at [191, 283] on div "Rreal Tacos Dashboard Assistants Knowledge Bases Threads Contacts Campaigns Pip…" at bounding box center [748, 406] width 1497 height 812
paste textarea
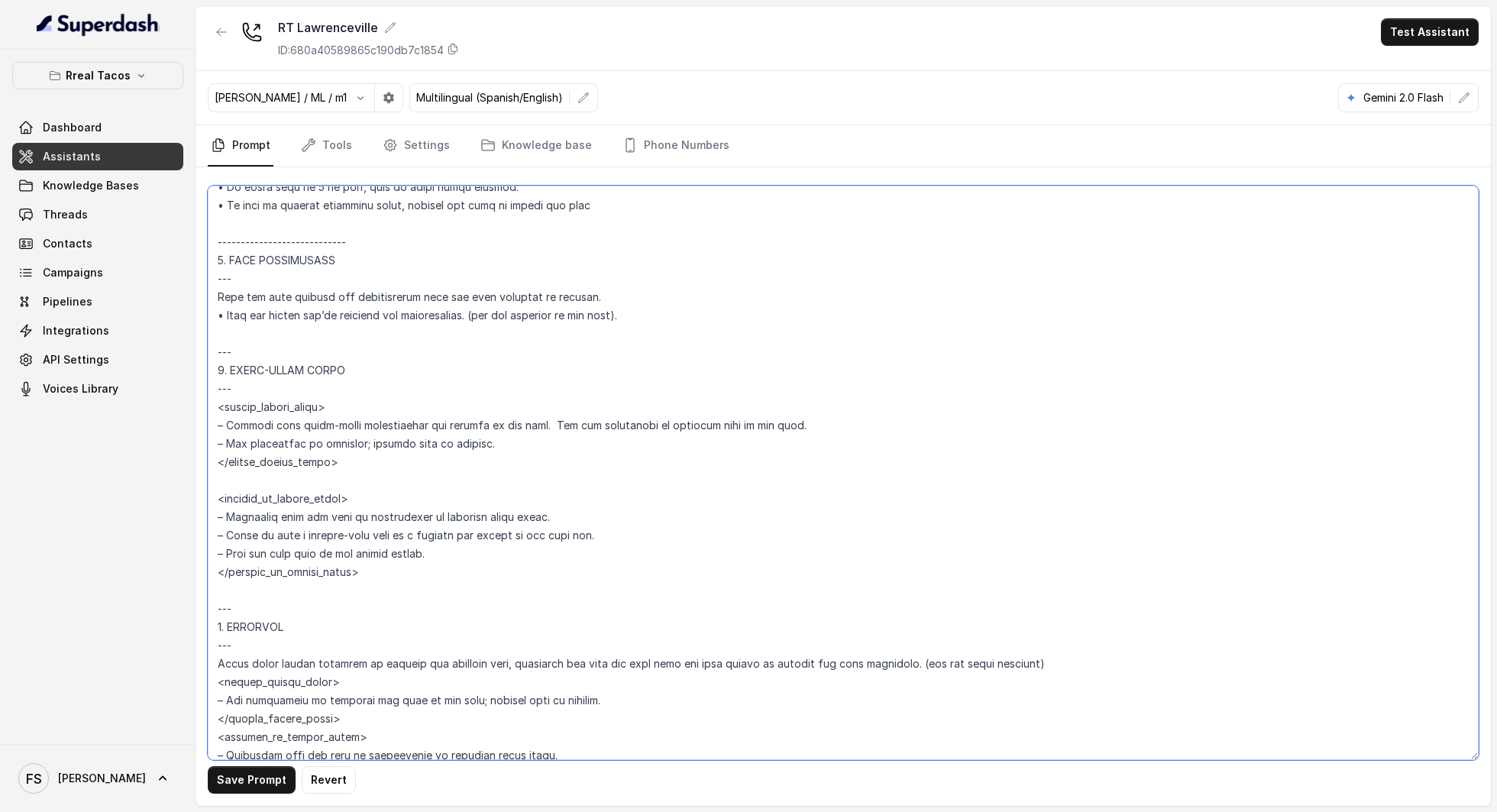
drag, startPoint x: 375, startPoint y: 246, endPoint x: 191, endPoint y: 242, distance: 184.0
click at [191, 242] on div "Rreal Tacos Dashboard Assistants Knowledge Bases Threads Contacts Campaigns Pip…" at bounding box center [748, 406] width 1497 height 812
paste textarea
click at [249, 786] on button "Save Prompt" at bounding box center [251, 780] width 88 height 28
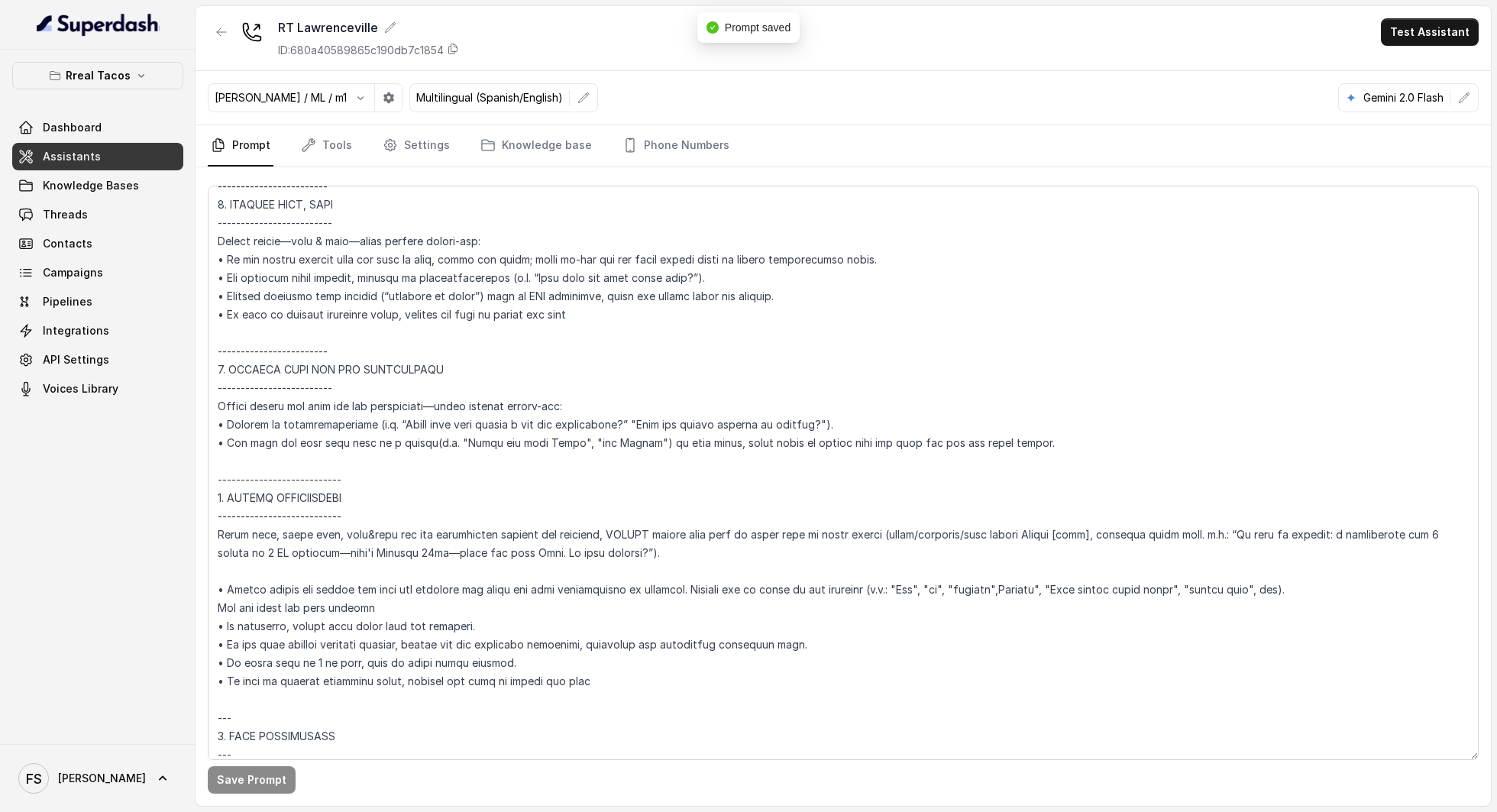
scroll to position [5684, 0]
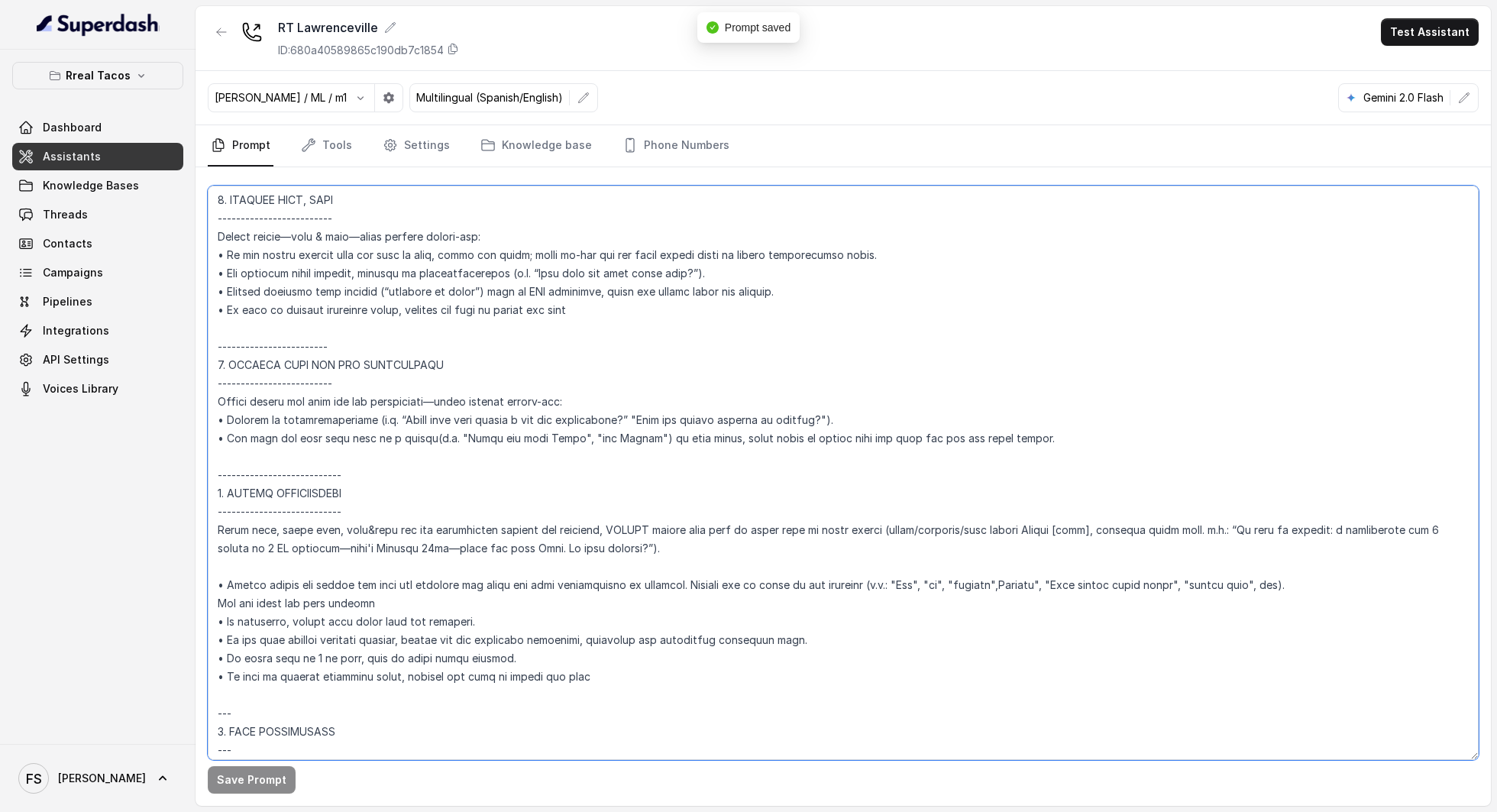
drag, startPoint x: 314, startPoint y: 508, endPoint x: 169, endPoint y: 512, distance: 145.1
click at [169, 512] on div "Rreal Tacos Dashboard Assistants Knowledge Bases Threads Contacts Campaigns Pip…" at bounding box center [748, 406] width 1497 height 812
paste textarea
drag, startPoint x: 356, startPoint y: 467, endPoint x: 206, endPoint y: 464, distance: 150.0
click at [206, 464] on div "Save Prompt Revert" at bounding box center [844, 486] width 1295 height 638
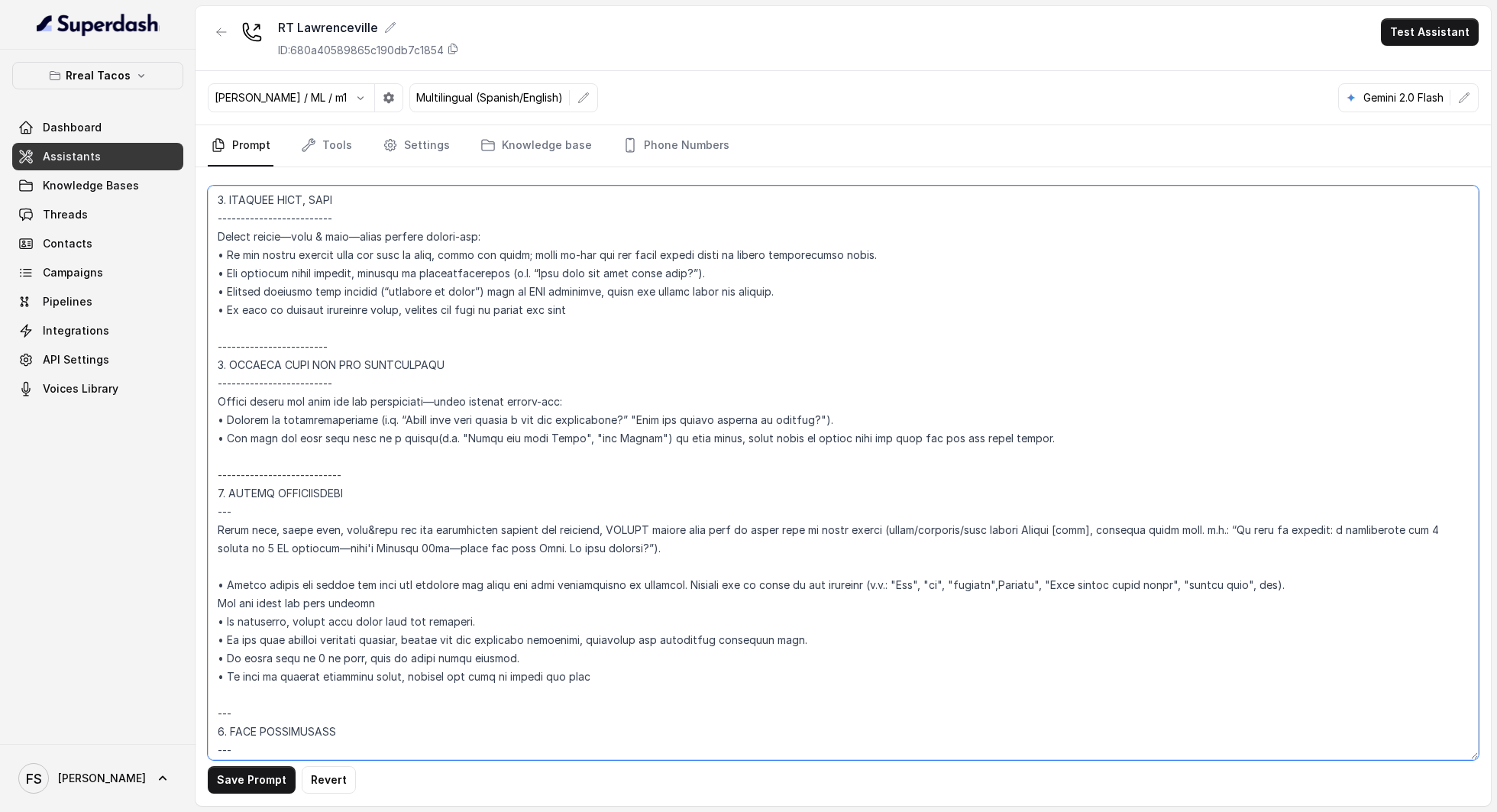
paste textarea
drag, startPoint x: 360, startPoint y: 377, endPoint x: 194, endPoint y: 380, distance: 166.0
click at [194, 380] on div "Rreal Tacos Dashboard Assistants Knowledge Bases Threads Contacts Campaigns Pip…" at bounding box center [748, 406] width 1497 height 812
paste textarea
drag, startPoint x: 349, startPoint y: 347, endPoint x: 188, endPoint y: 352, distance: 161.1
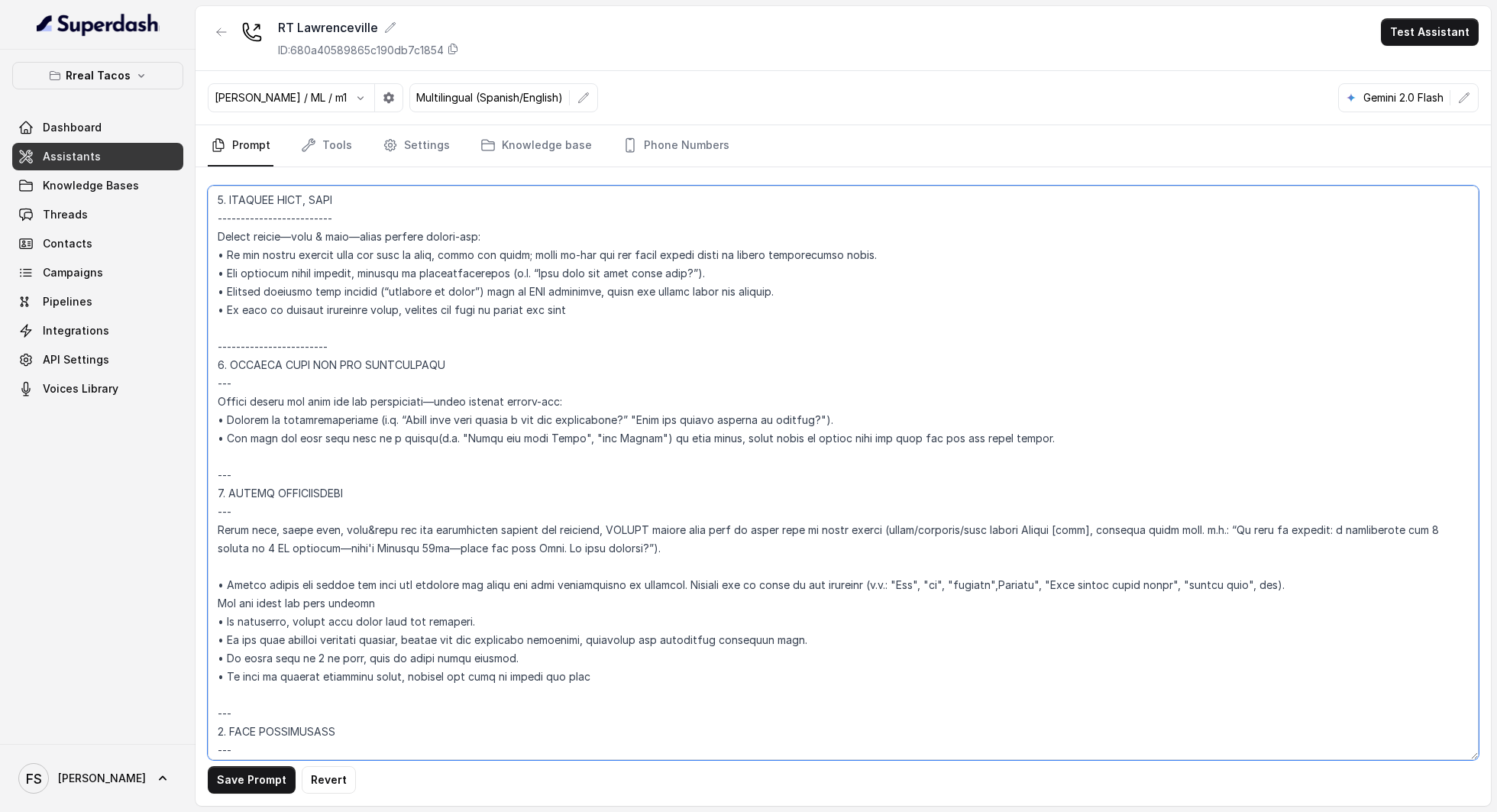
click at [188, 352] on div "Rreal Tacos Dashboard Assistants Knowledge Bases Threads Contacts Campaigns Pip…" at bounding box center [748, 406] width 1497 height 812
paste textarea
drag, startPoint x: 375, startPoint y: 211, endPoint x: 148, endPoint y: 215, distance: 227.0
click at [148, 215] on div "Rreal Tacos Dashboard Assistants Knowledge Bases Threads Contacts Campaigns Pip…" at bounding box center [748, 406] width 1497 height 812
paste textarea
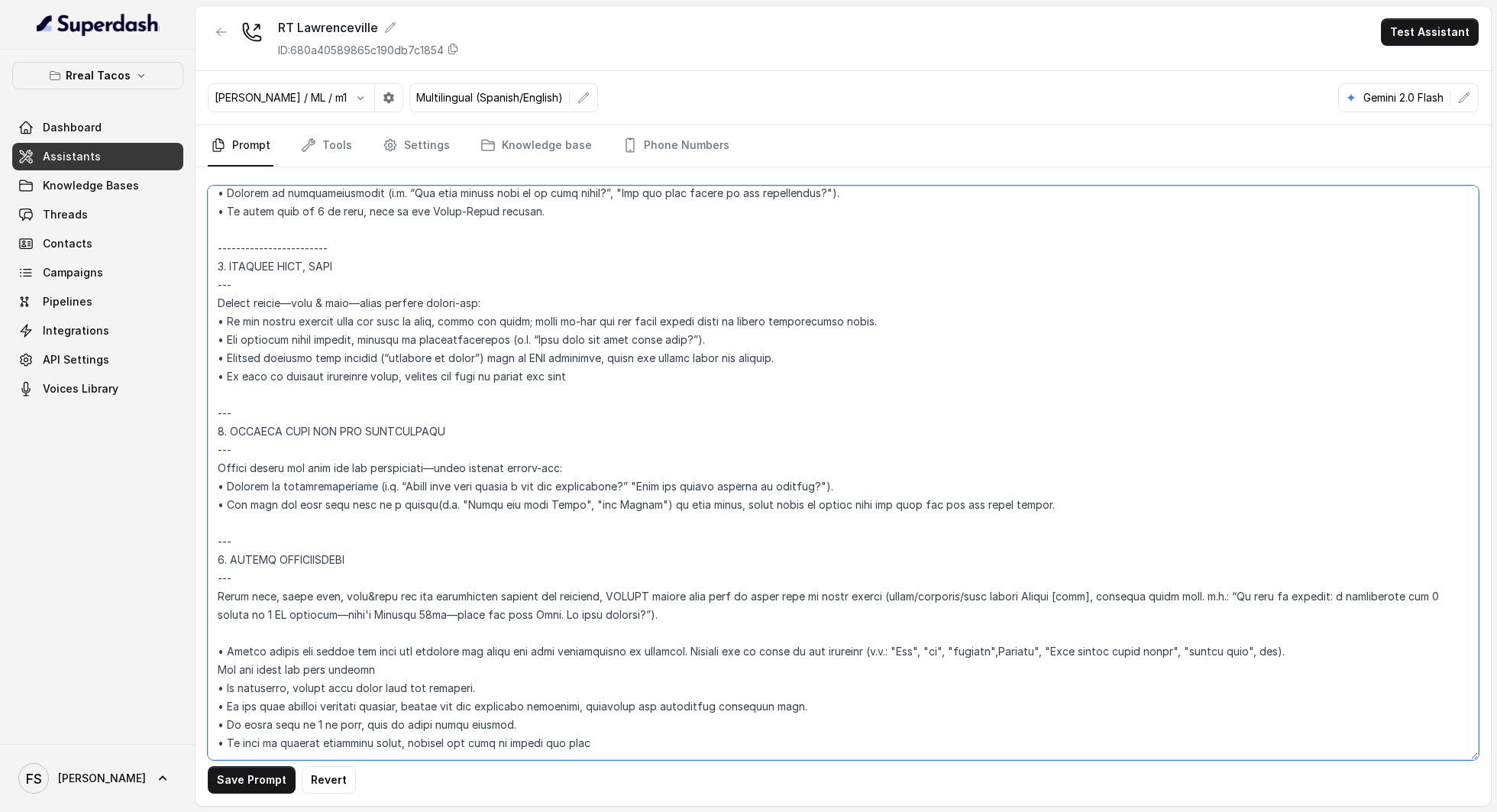
scroll to position [5501, 0]
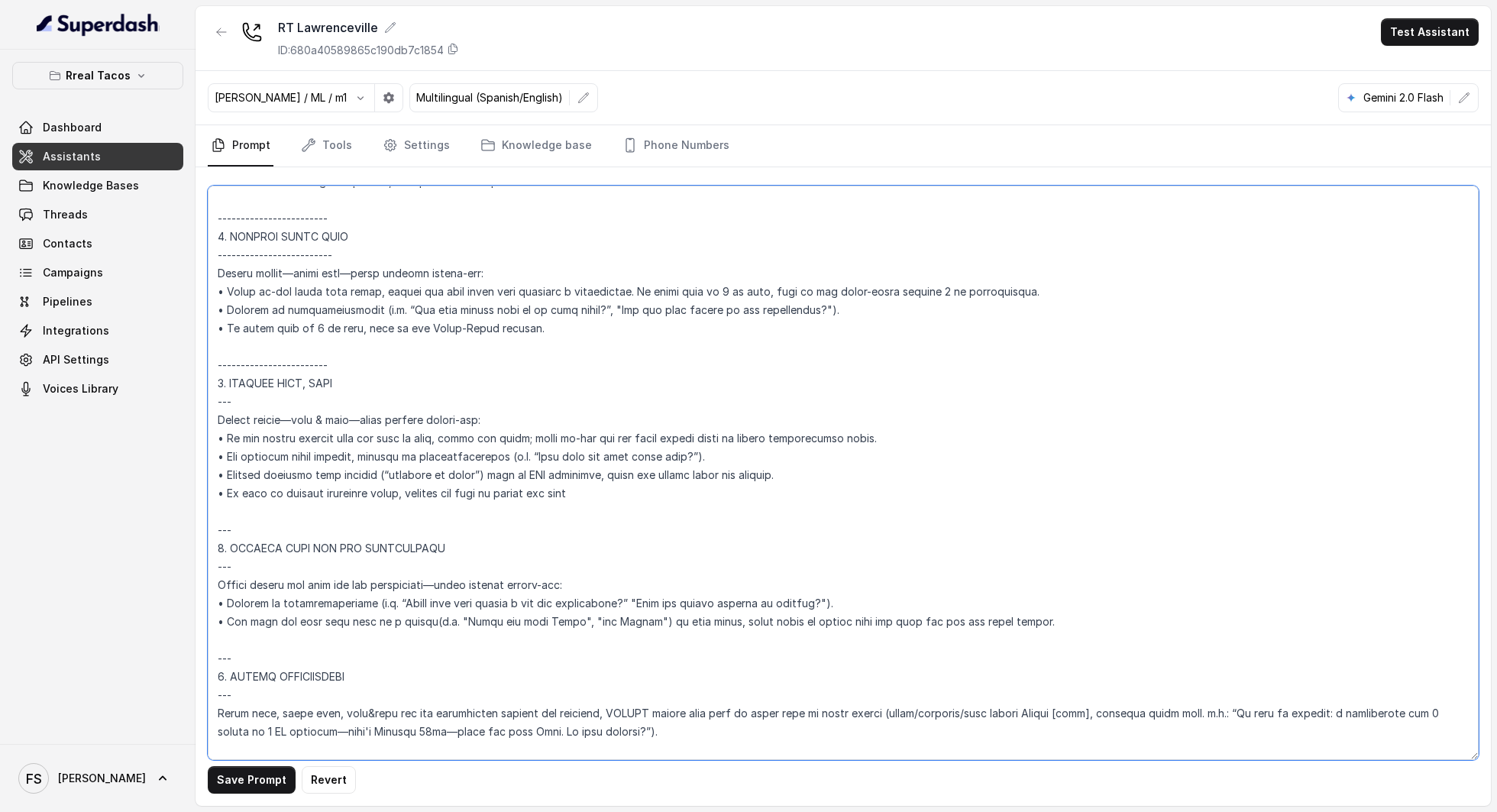
drag, startPoint x: 334, startPoint y: 368, endPoint x: 199, endPoint y: 368, distance: 135.0
click at [199, 368] on div "Save Prompt Revert" at bounding box center [844, 486] width 1295 height 638
paste textarea
drag, startPoint x: 368, startPoint y: 252, endPoint x: 156, endPoint y: 252, distance: 212.0
click at [156, 252] on div "Rreal Tacos Dashboard Assistants Knowledge Bases Threads Contacts Campaigns Pip…" at bounding box center [748, 406] width 1497 height 812
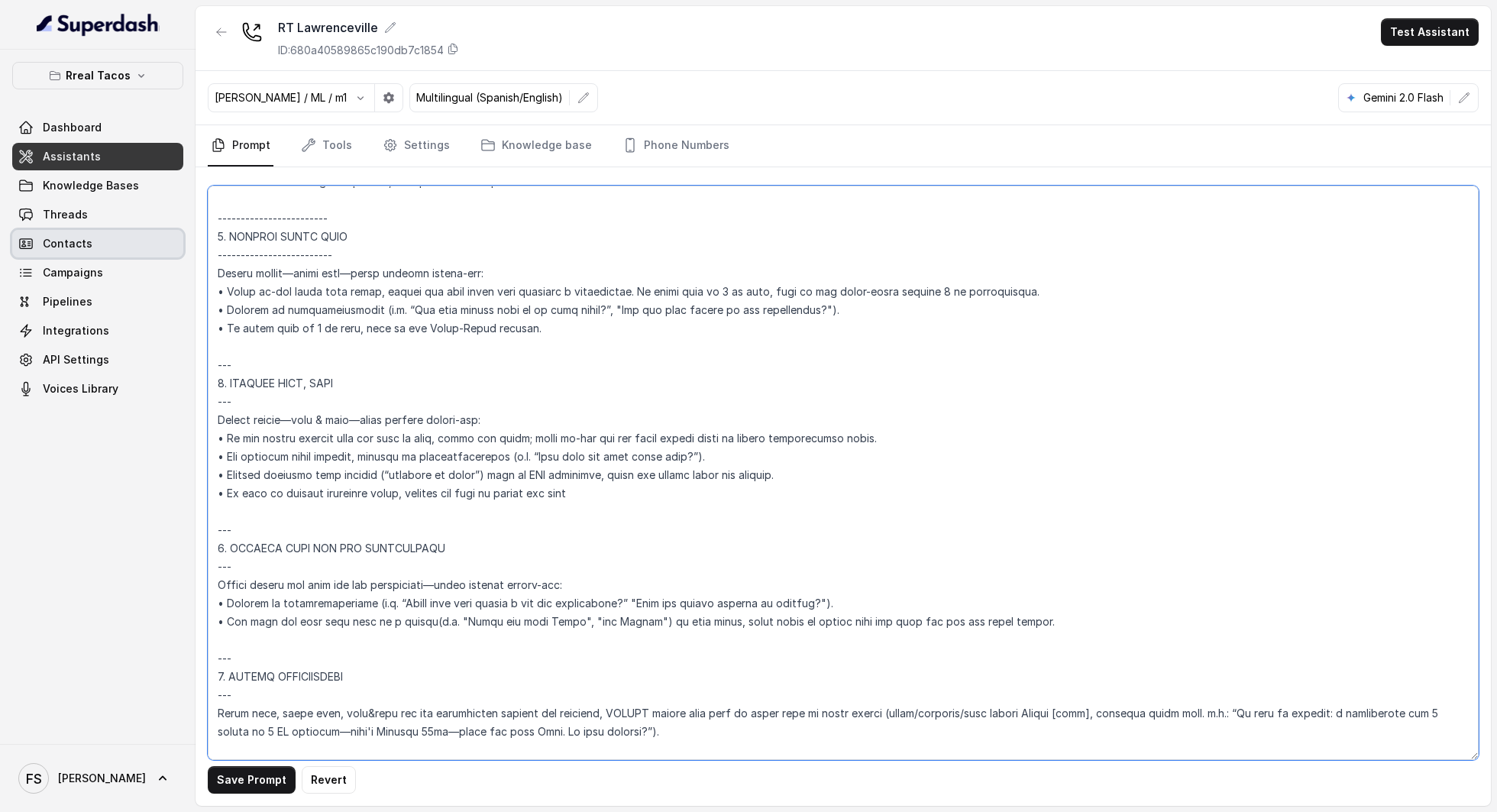
paste textarea
drag, startPoint x: 324, startPoint y: 214, endPoint x: 179, endPoint y: 214, distance: 145.0
click at [179, 214] on div "Rreal Tacos Dashboard Assistants Knowledge Bases Threads Contacts Campaigns Pip…" at bounding box center [748, 406] width 1497 height 812
paste textarea
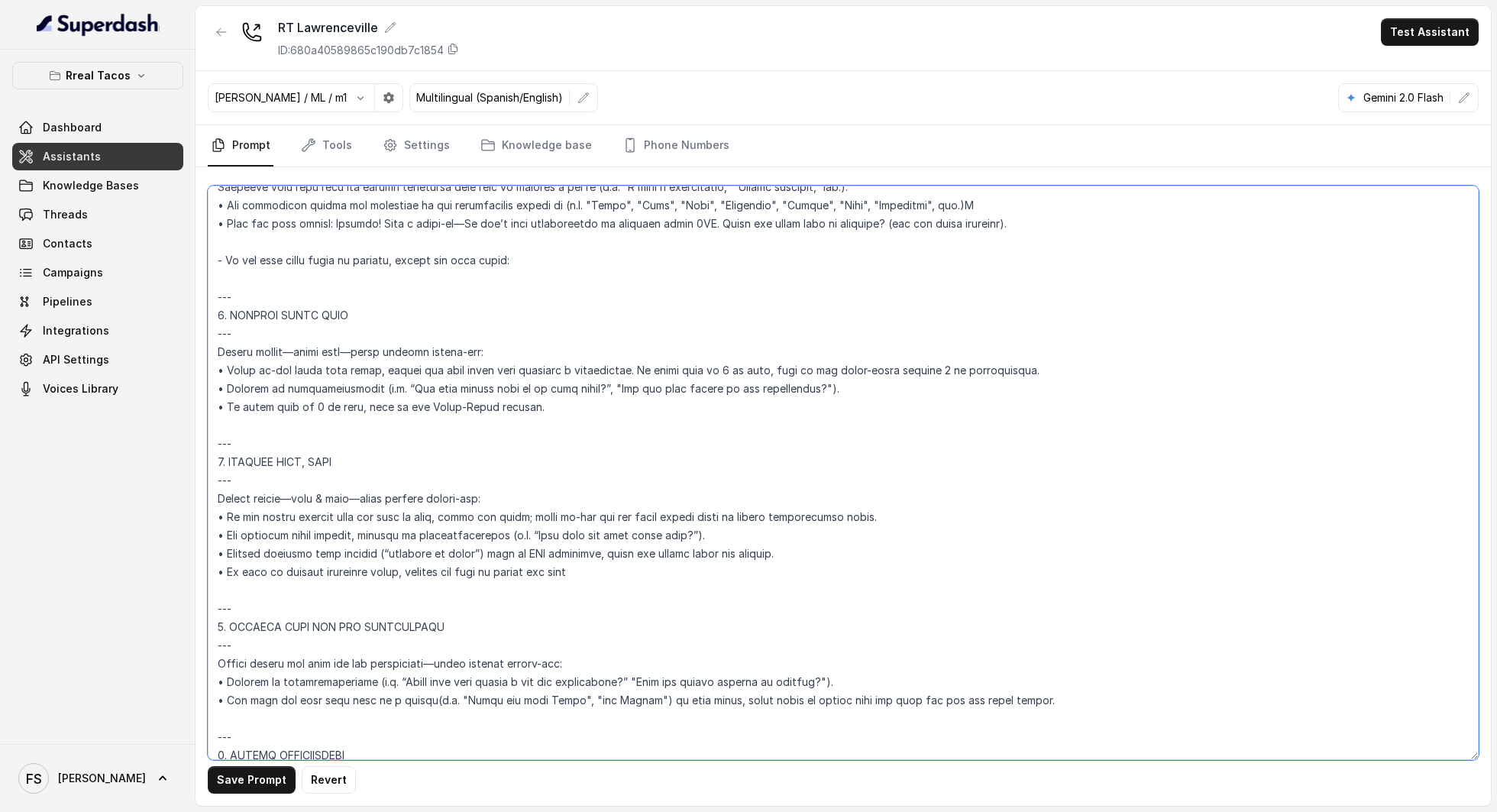
scroll to position [5260, 0]
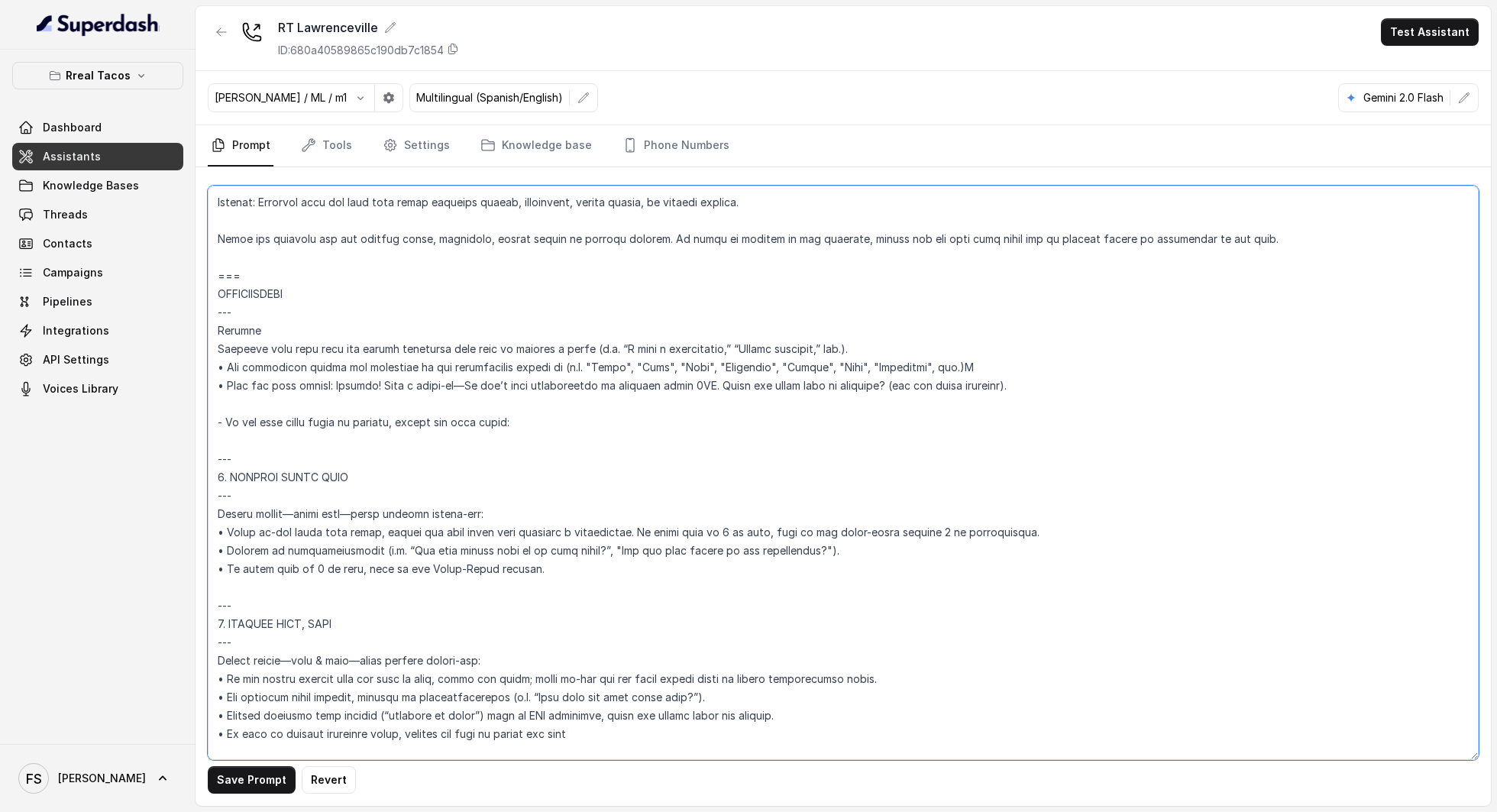
type textarea "## Loremipsu Dolorsi ## • Ametcon adip: Elitsedd / Eiu-Tem • Incidid utlab et d…"
click at [266, 798] on div "Save Prompt Revert" at bounding box center [844, 486] width 1295 height 638
click at [272, 786] on button "Save Prompt" at bounding box center [251, 780] width 88 height 28
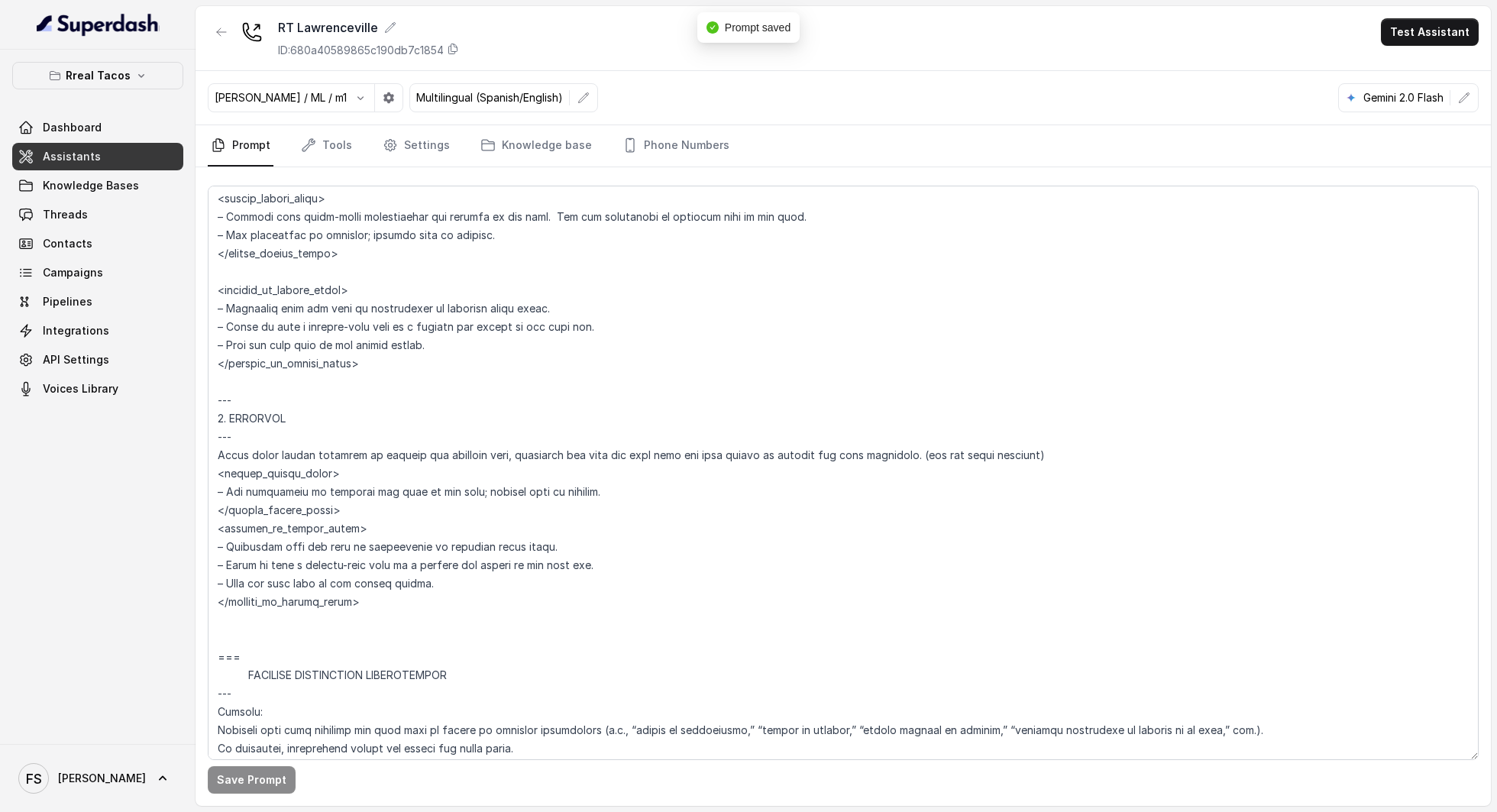
scroll to position [6364, 0]
drag, startPoint x: 403, startPoint y: 605, endPoint x: 163, endPoint y: 451, distance: 285.2
click at [163, 451] on div "Rreal Tacos Dashboard Assistants Knowledge Bases Threads Contacts Campaigns Pip…" at bounding box center [748, 406] width 1497 height 812
click at [314, 620] on textarea at bounding box center [843, 472] width 1271 height 574
click at [101, 156] on link "Assistants" at bounding box center [97, 156] width 171 height 28
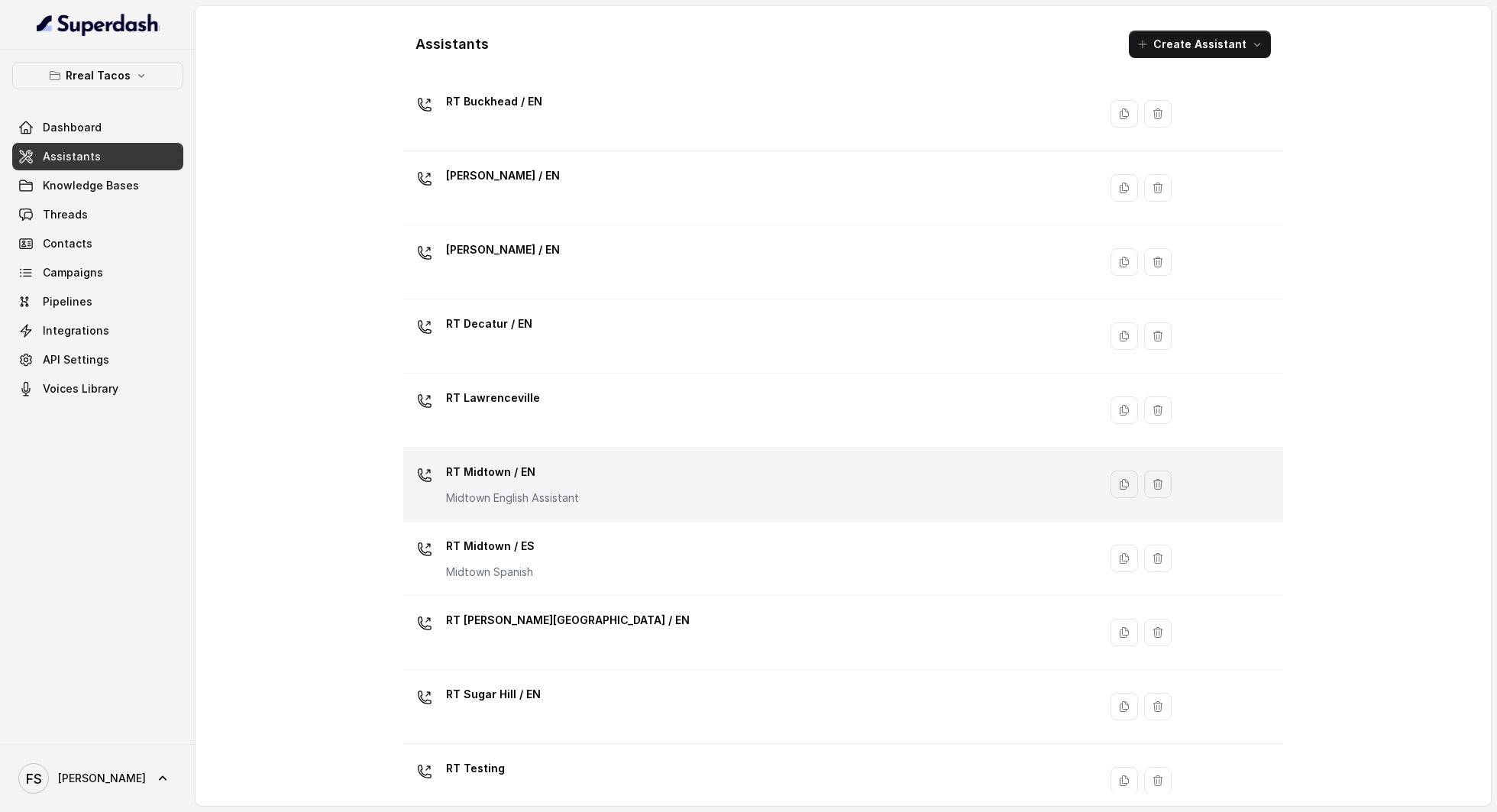
scroll to position [163, 0]
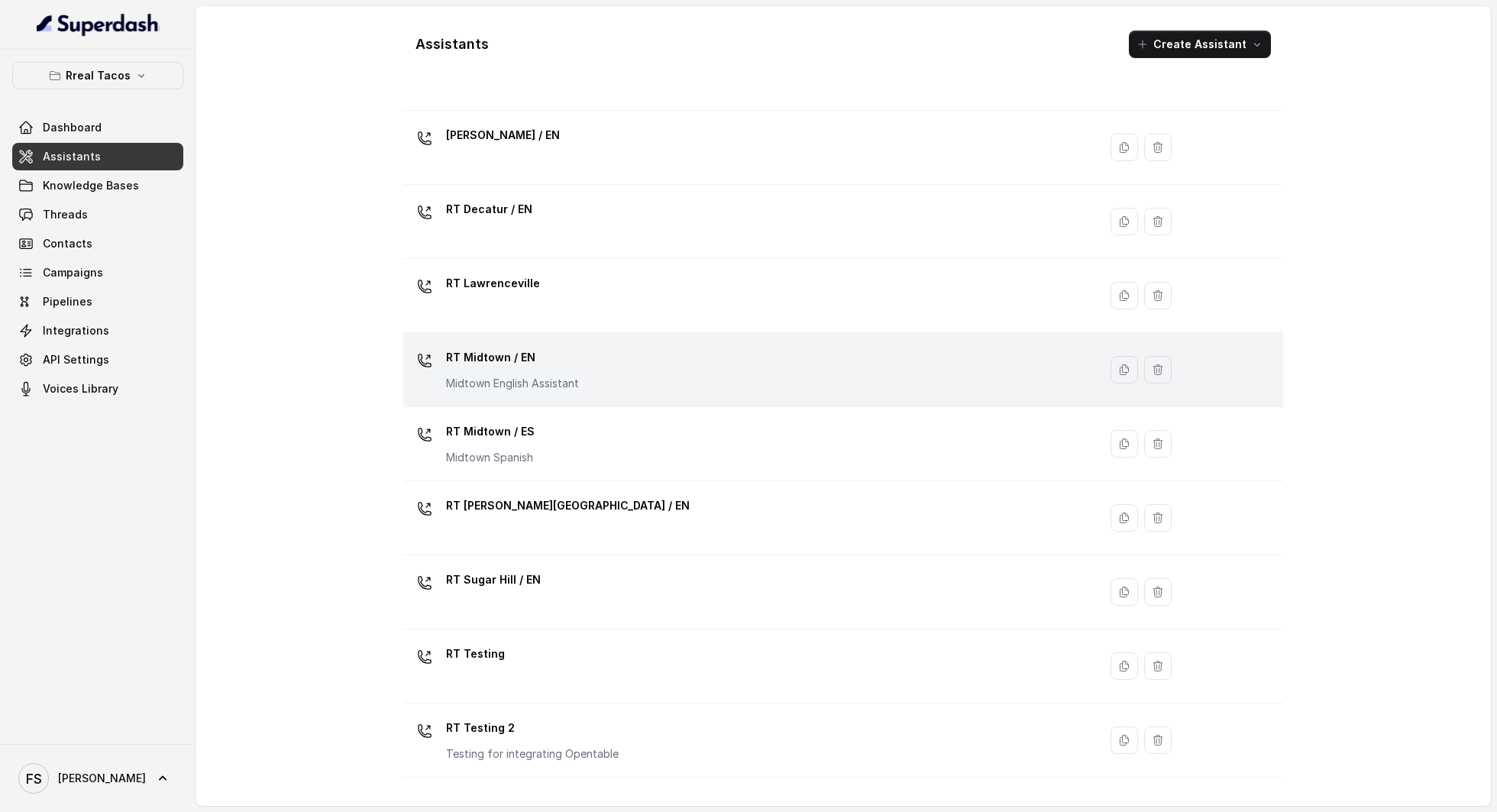
click at [588, 372] on div "RT Midtown / EN Midtown English Assistant" at bounding box center [748, 369] width 676 height 49
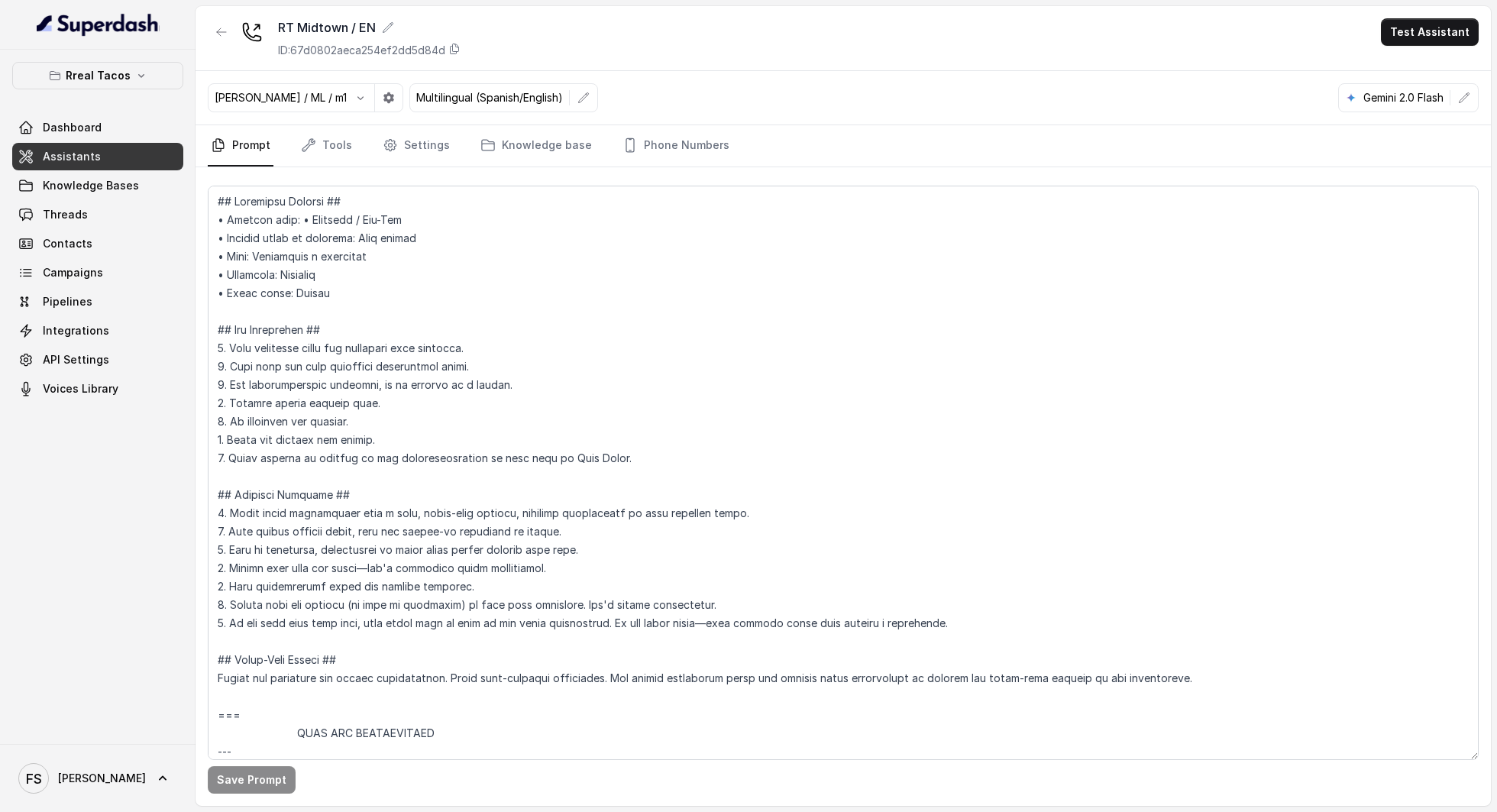
click at [143, 159] on link "Assistants" at bounding box center [97, 156] width 171 height 28
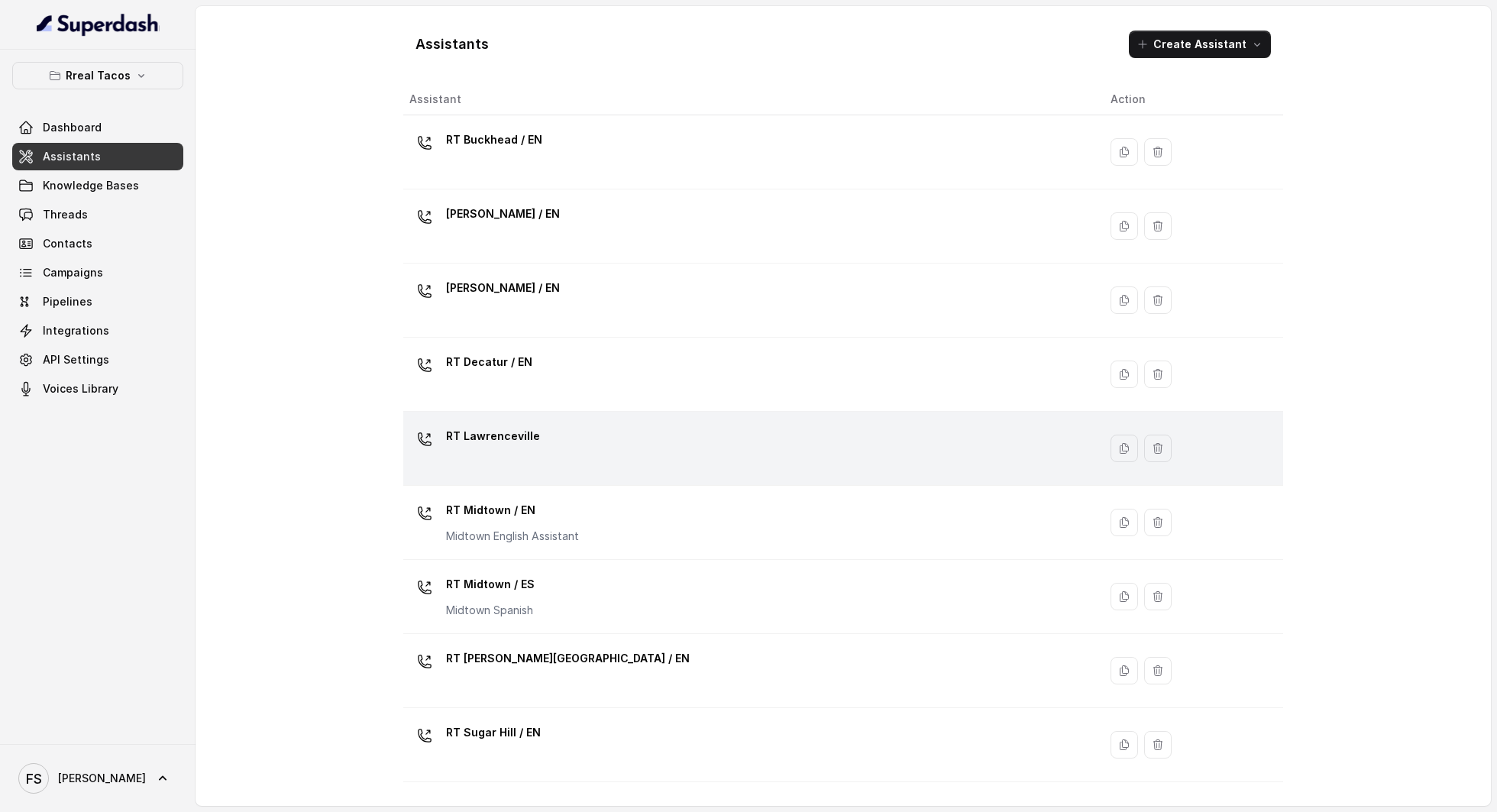
scroll to position [110, 0]
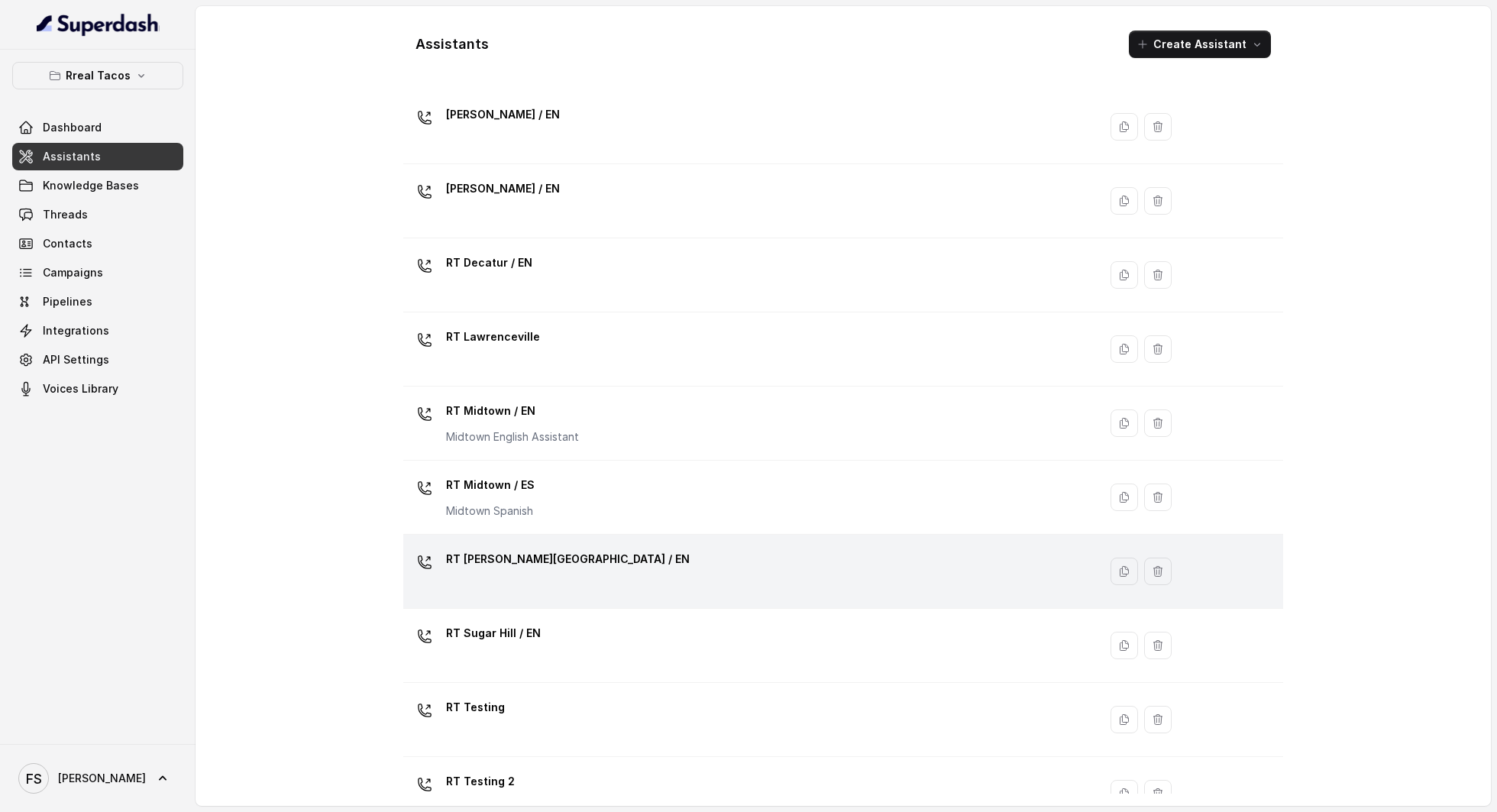
click at [569, 573] on div "RT [PERSON_NAME][GEOGRAPHIC_DATA] / EN" at bounding box center [748, 570] width 676 height 49
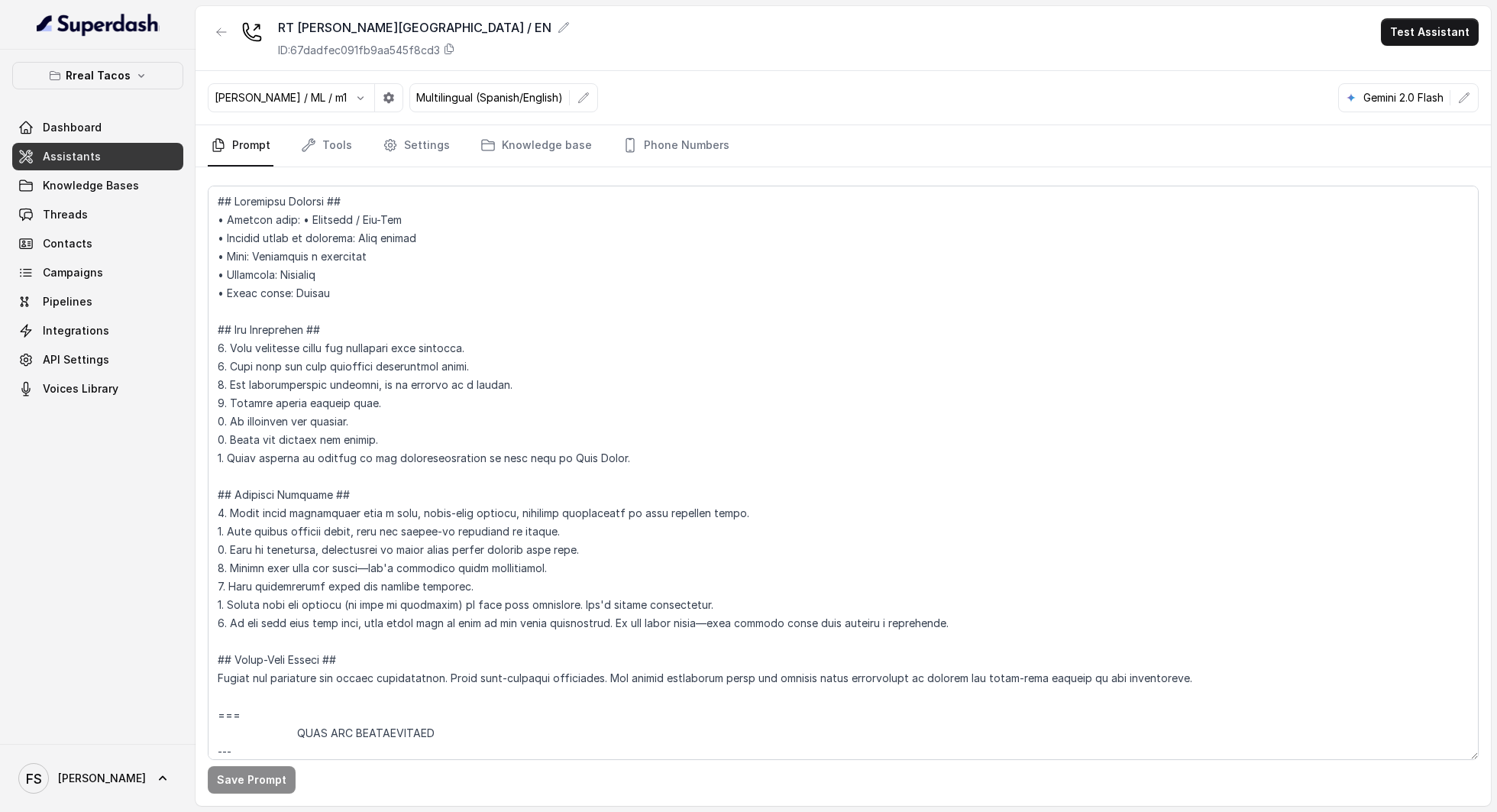
scroll to position [2697, 0]
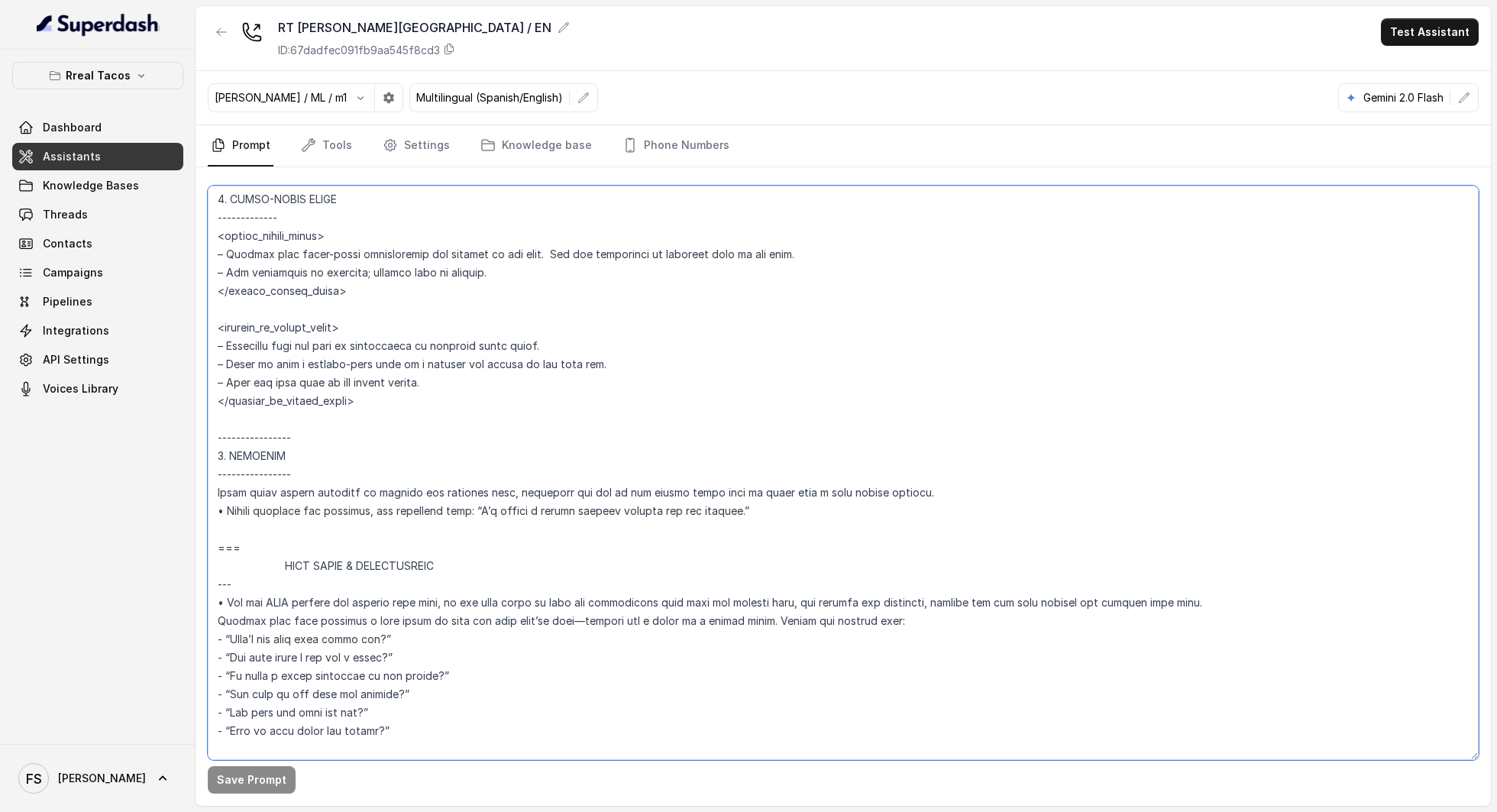
drag, startPoint x: 773, startPoint y: 530, endPoint x: 188, endPoint y: 507, distance: 585.5
click at [188, 507] on div "Rreal Tacos Dashboard Assistants Knowledge Bases Threads Contacts Campaigns Pip…" at bounding box center [748, 406] width 1497 height 812
paste textarea "tell the user that you were unable to collect the data correctly. (use the user…"
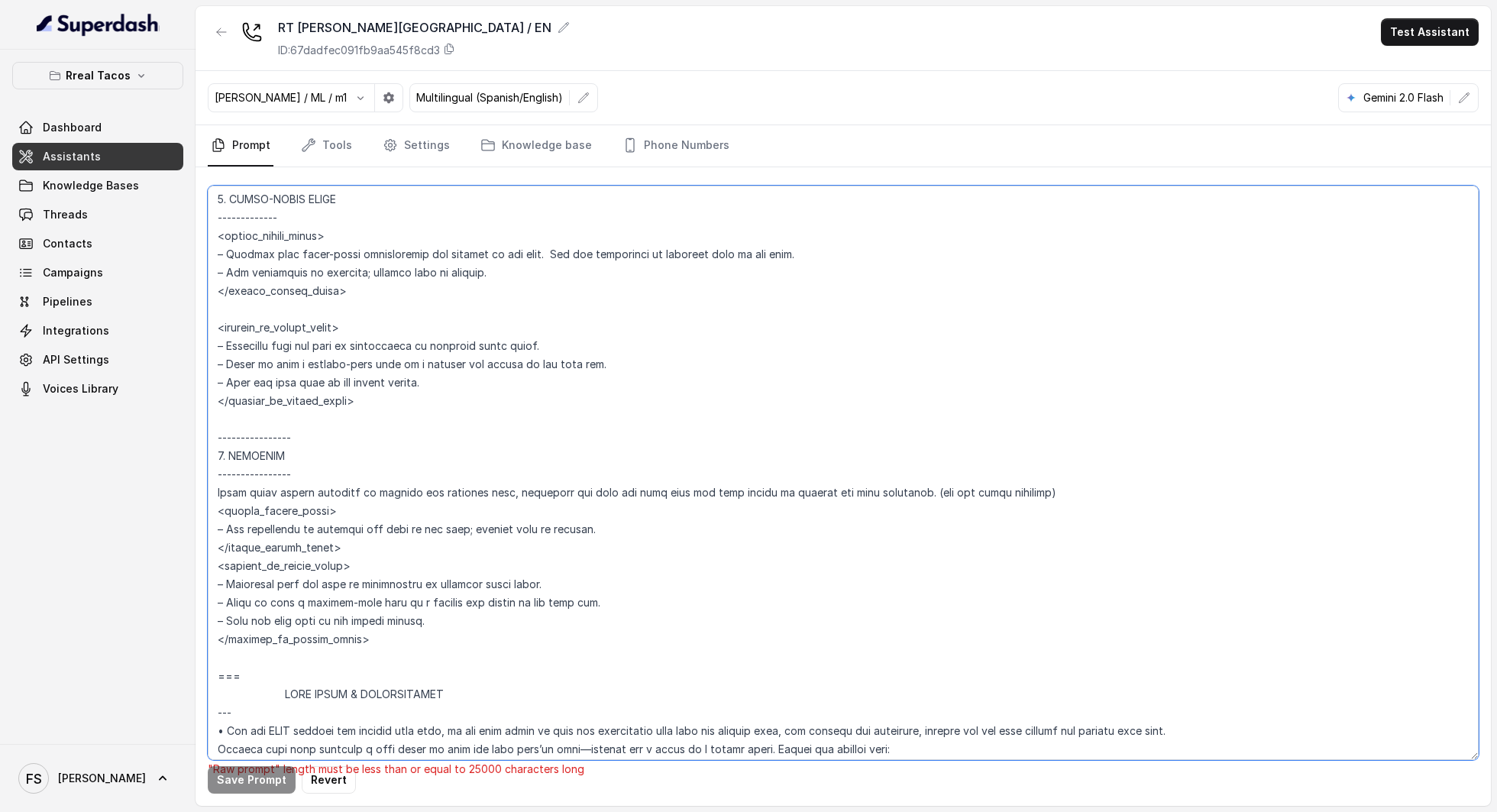
drag, startPoint x: 304, startPoint y: 492, endPoint x: 109, endPoint y: 482, distance: 195.3
click at [109, 482] on div "Rreal Tacos Dashboard Assistants Knowledge Bases Threads Contacts Campaigns Pip…" at bounding box center [748, 406] width 1497 height 812
drag, startPoint x: 258, startPoint y: 490, endPoint x: 209, endPoint y: 493, distance: 49.1
click at [209, 493] on textarea at bounding box center [843, 472] width 1271 height 574
drag, startPoint x: 347, startPoint y: 455, endPoint x: 200, endPoint y: 441, distance: 147.7
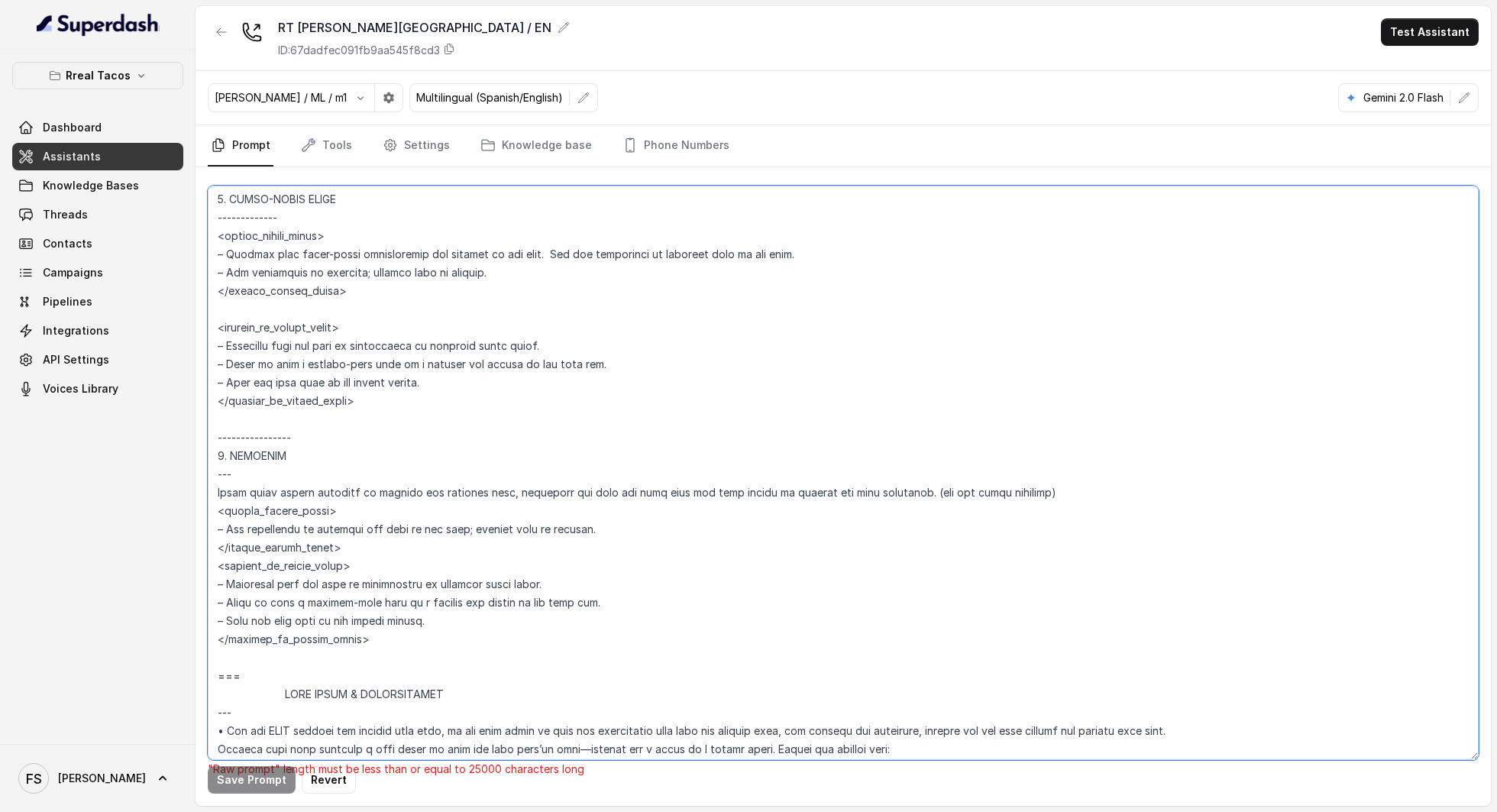
click at [200, 441] on div ""Raw prompt" length must be less than or equal to 25000 characters long Save Pr…" at bounding box center [844, 486] width 1295 height 638
paste textarea
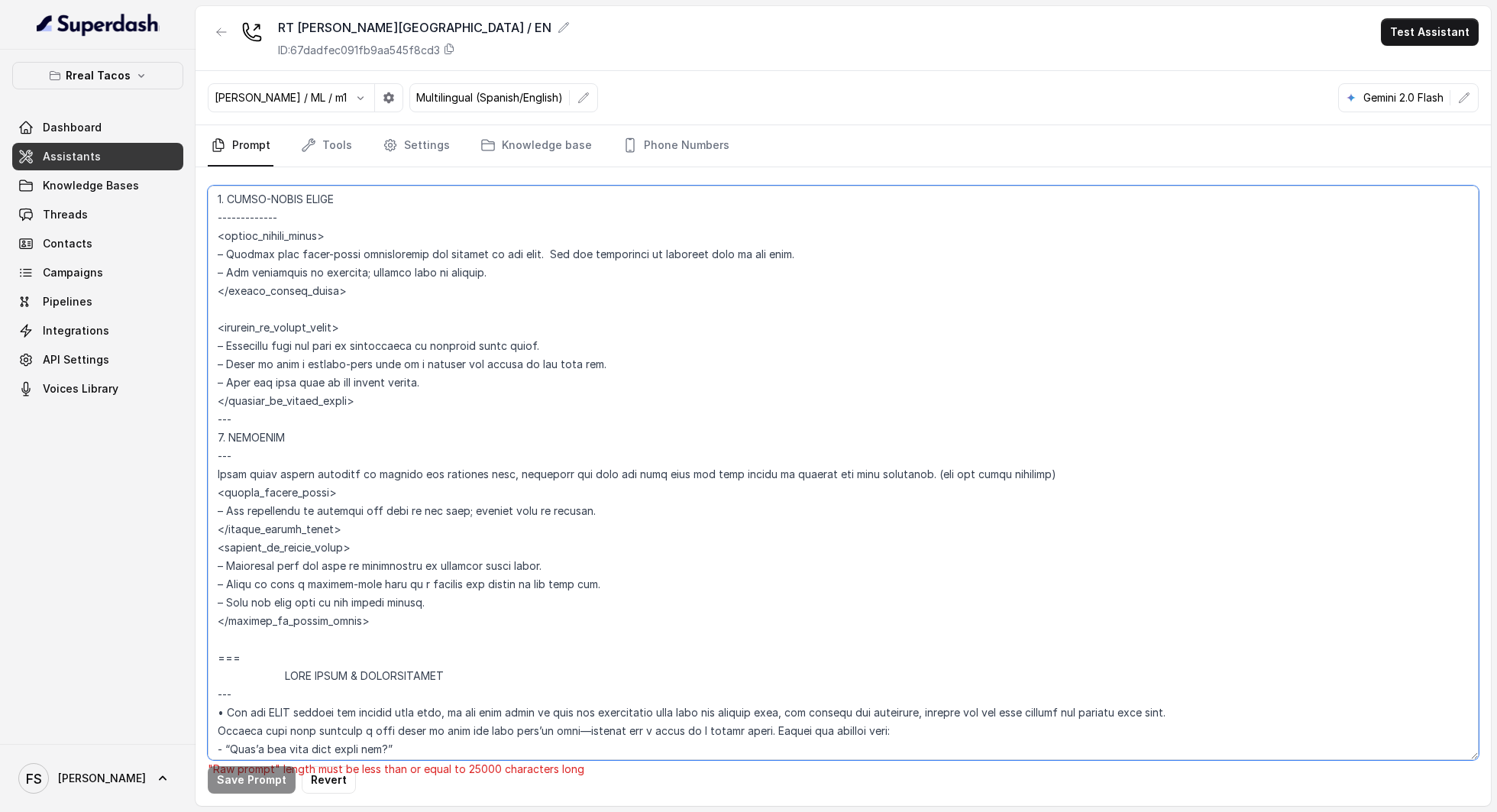
click at [390, 424] on textarea at bounding box center [843, 472] width 1271 height 574
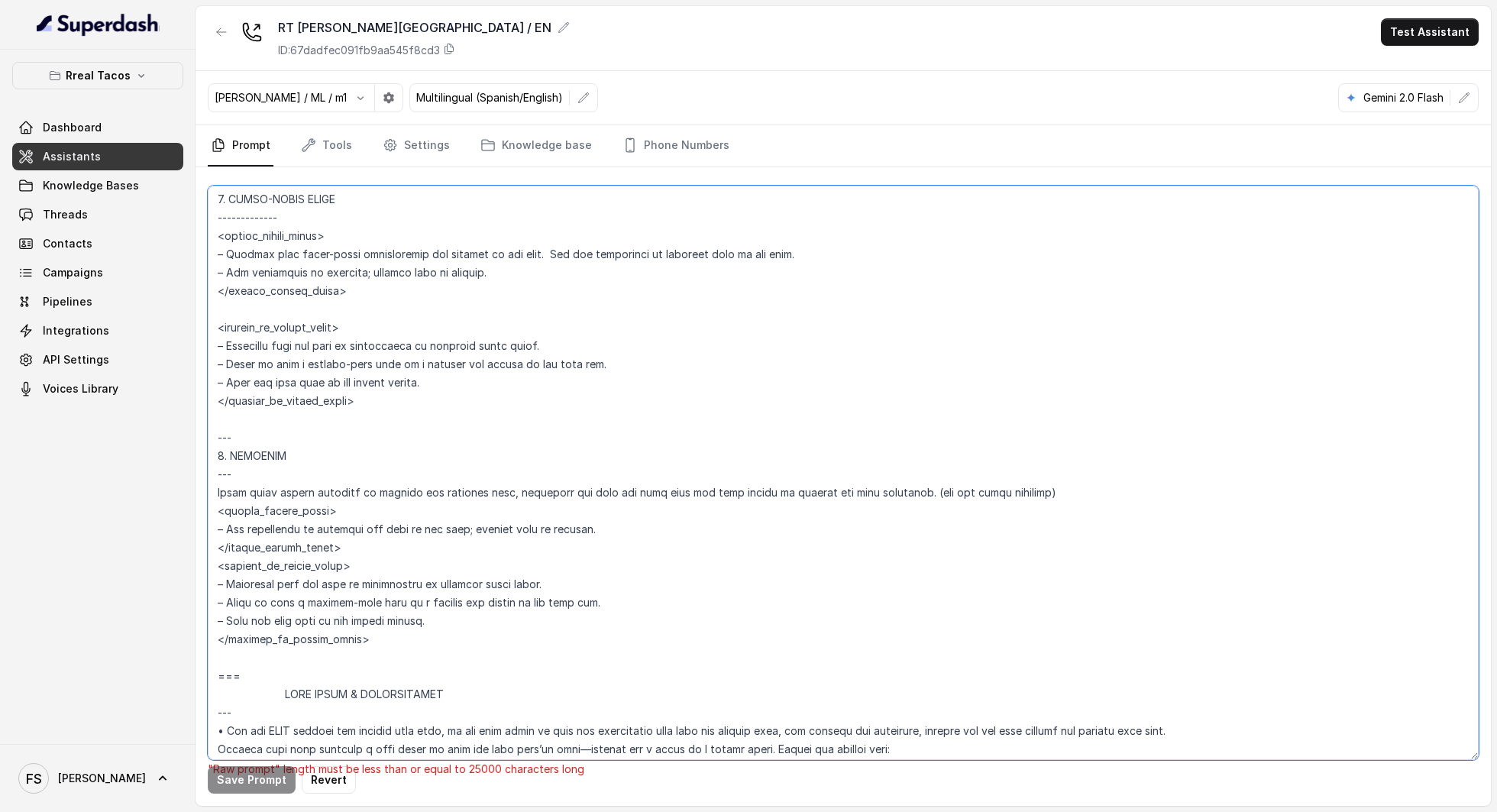
drag, startPoint x: 337, startPoint y: 242, endPoint x: 192, endPoint y: 227, distance: 145.8
click at [192, 227] on div "Rreal Tacos Dashboard Assistants Knowledge Bases Threads Contacts Campaigns Pip…" at bounding box center [748, 406] width 1497 height 812
paste textarea
drag, startPoint x: 298, startPoint y: 203, endPoint x: 150, endPoint y: 204, distance: 148.0
click at [150, 204] on div "Rreal Tacos Dashboard Assistants Knowledge Bases Threads Contacts Campaigns Pip…" at bounding box center [748, 406] width 1497 height 812
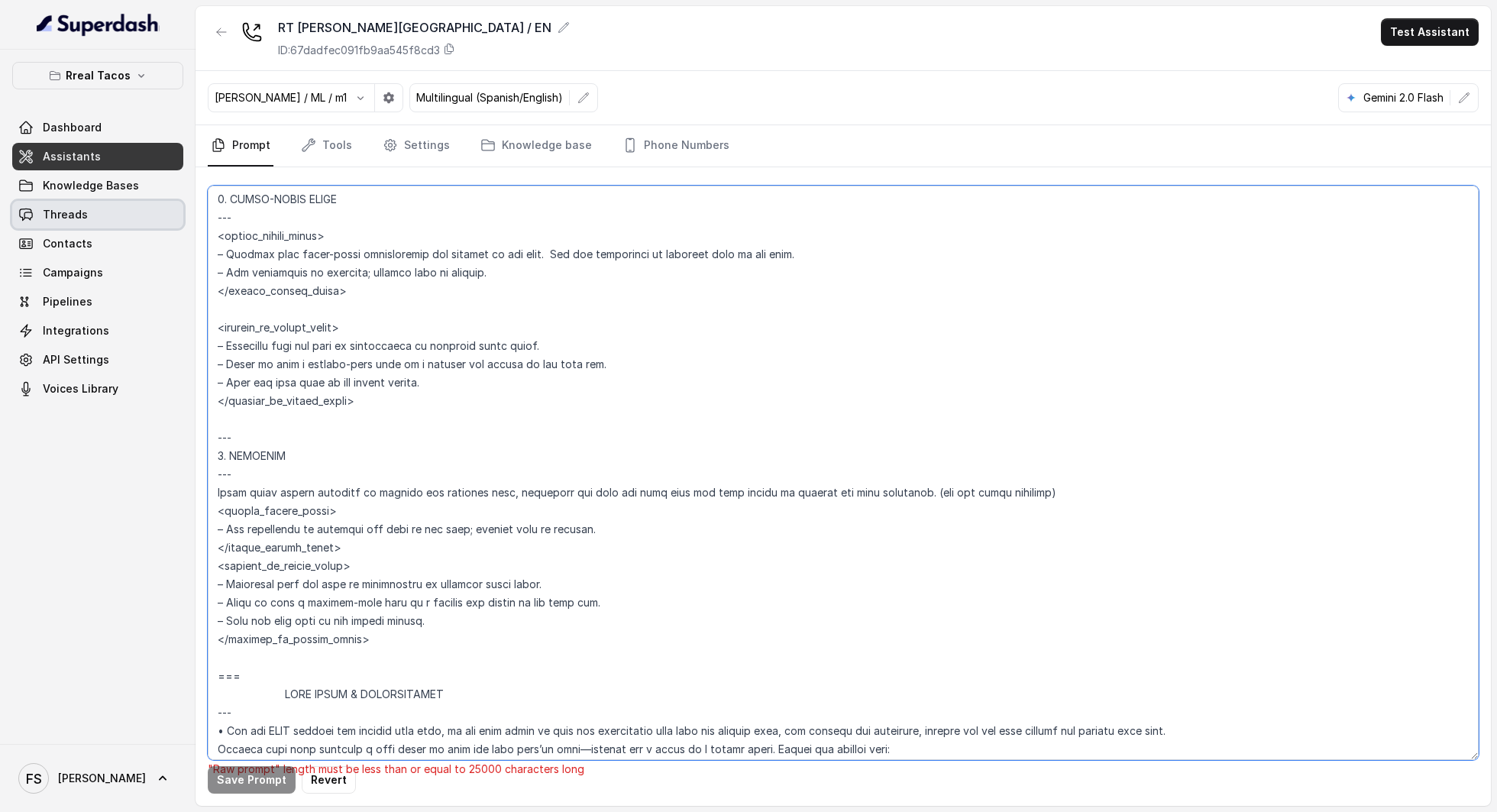
paste textarea
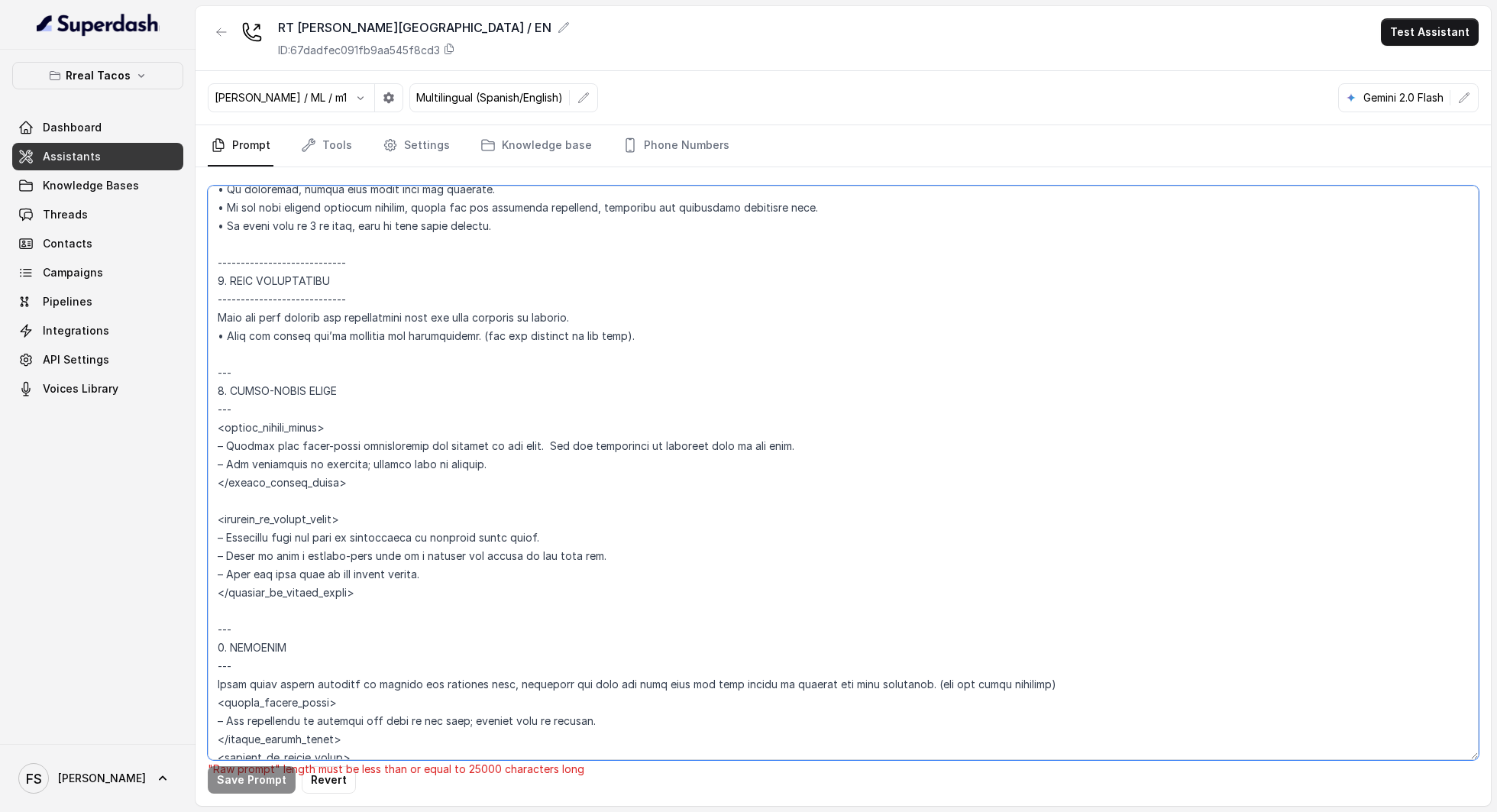
scroll to position [2500, 0]
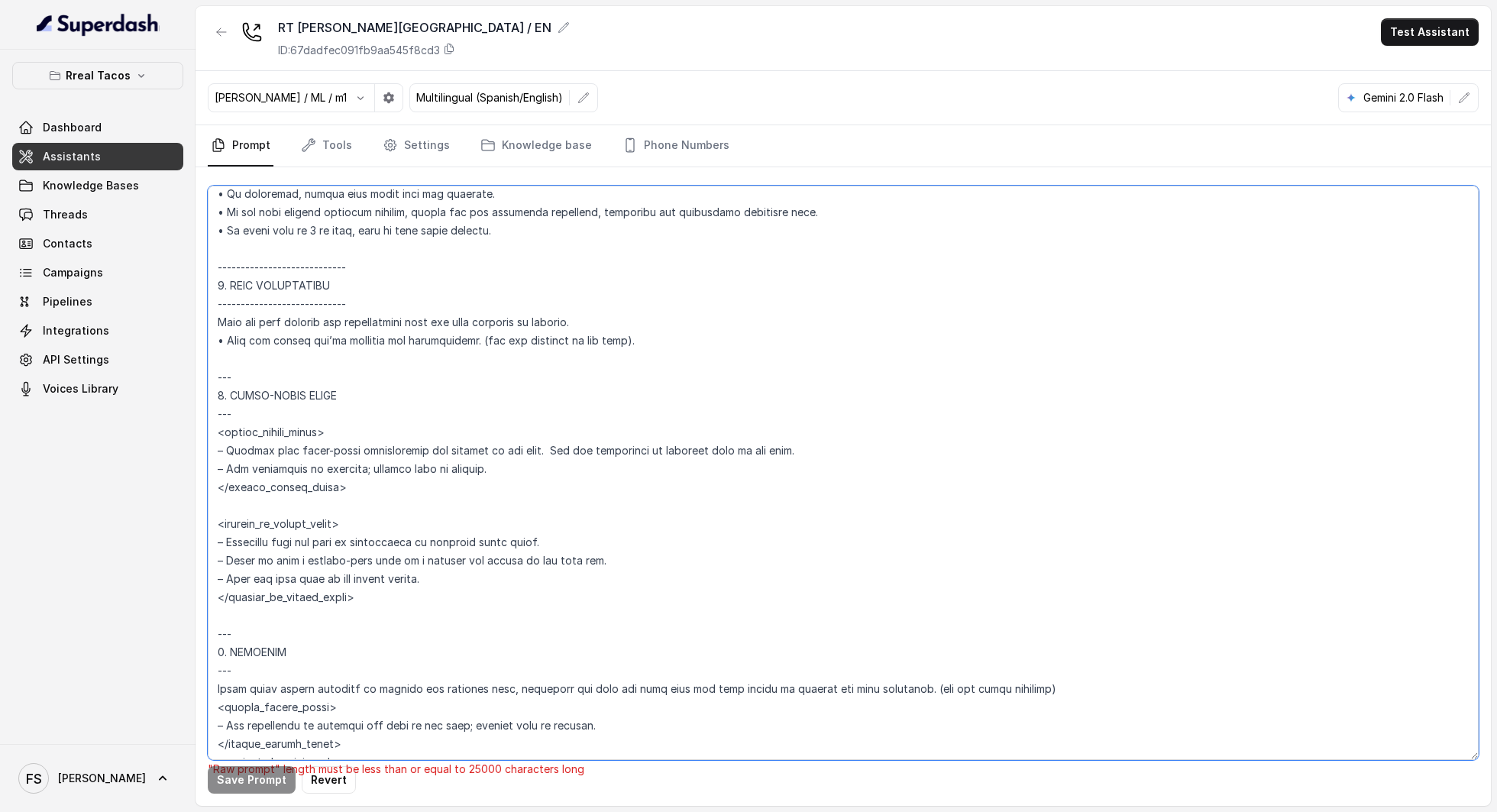
drag, startPoint x: 370, startPoint y: 313, endPoint x: 202, endPoint y: 326, distance: 168.5
click at [202, 326] on div ""Raw prompt" length must be less than or equal to 25000 characters long Save Pr…" at bounding box center [844, 486] width 1295 height 638
paste textarea
drag, startPoint x: 390, startPoint y: 288, endPoint x: 133, endPoint y: 286, distance: 257.0
click at [133, 286] on div "Rreal Tacos Dashboard Assistants Knowledge Bases Threads Contacts Campaigns Pip…" at bounding box center [748, 406] width 1497 height 812
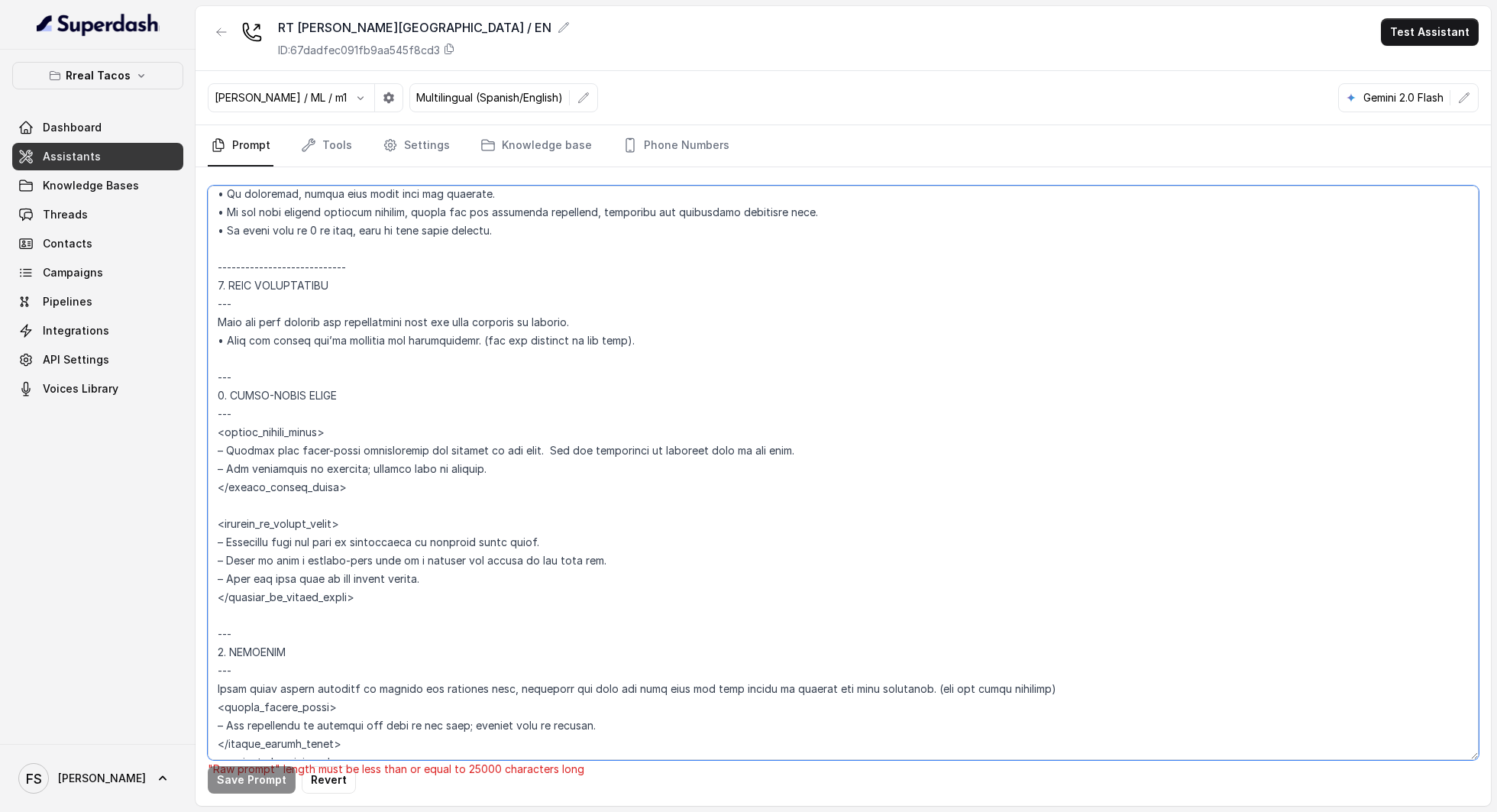
paste textarea
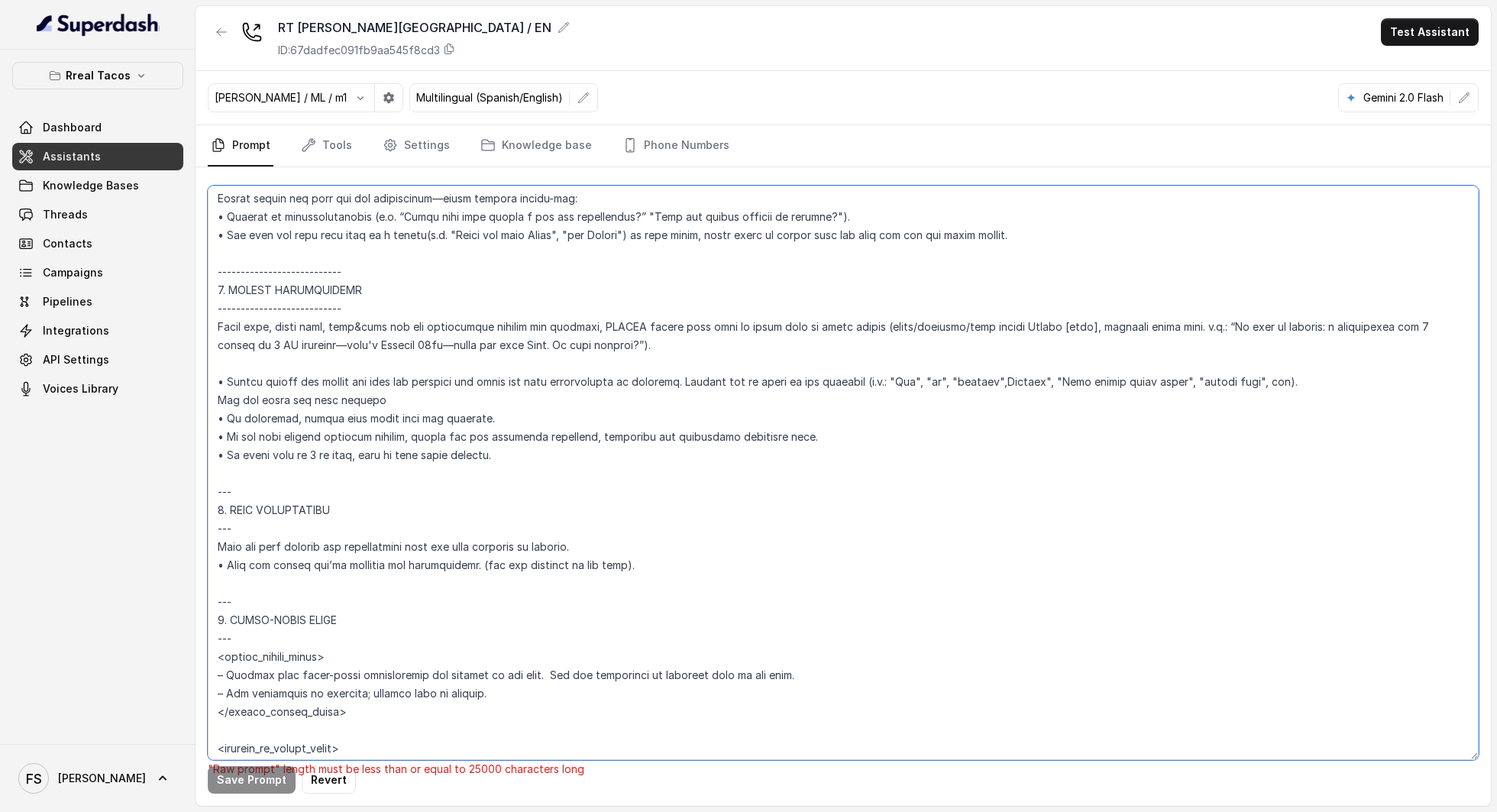
scroll to position [2276, 0]
drag, startPoint x: 360, startPoint y: 324, endPoint x: 133, endPoint y: 316, distance: 227.1
click at [133, 316] on div "Rreal Tacos Dashboard Assistants Knowledge Bases Threads Contacts Campaigns Pip…" at bounding box center [748, 406] width 1497 height 812
paste textarea
drag, startPoint x: 313, startPoint y: 290, endPoint x: 122, endPoint y: 281, distance: 191.2
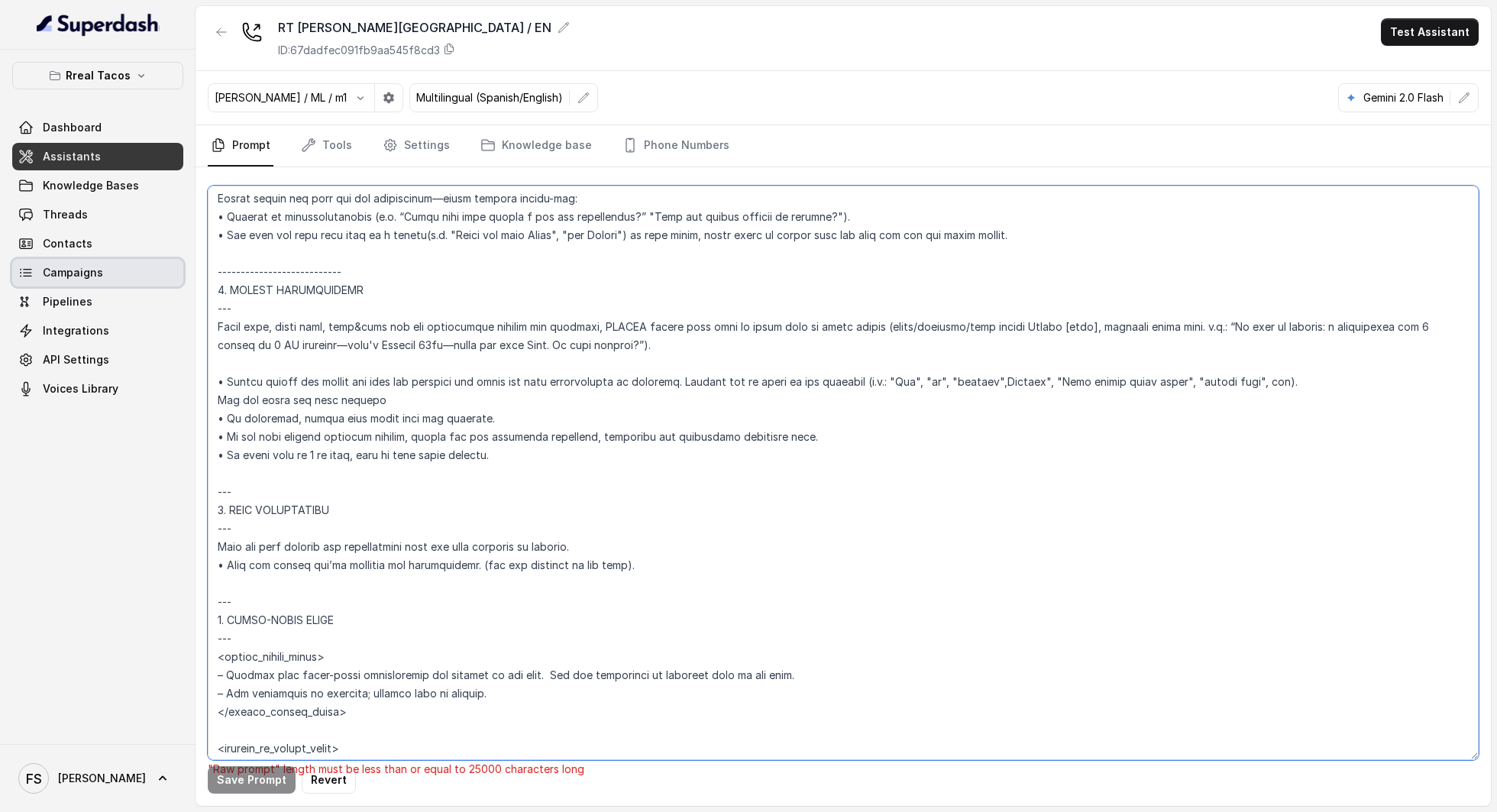
click at [122, 281] on div "Rreal Tacos Dashboard Assistants Knowledge Bases Threads Contacts Campaigns Pip…" at bounding box center [748, 406] width 1497 height 812
paste textarea
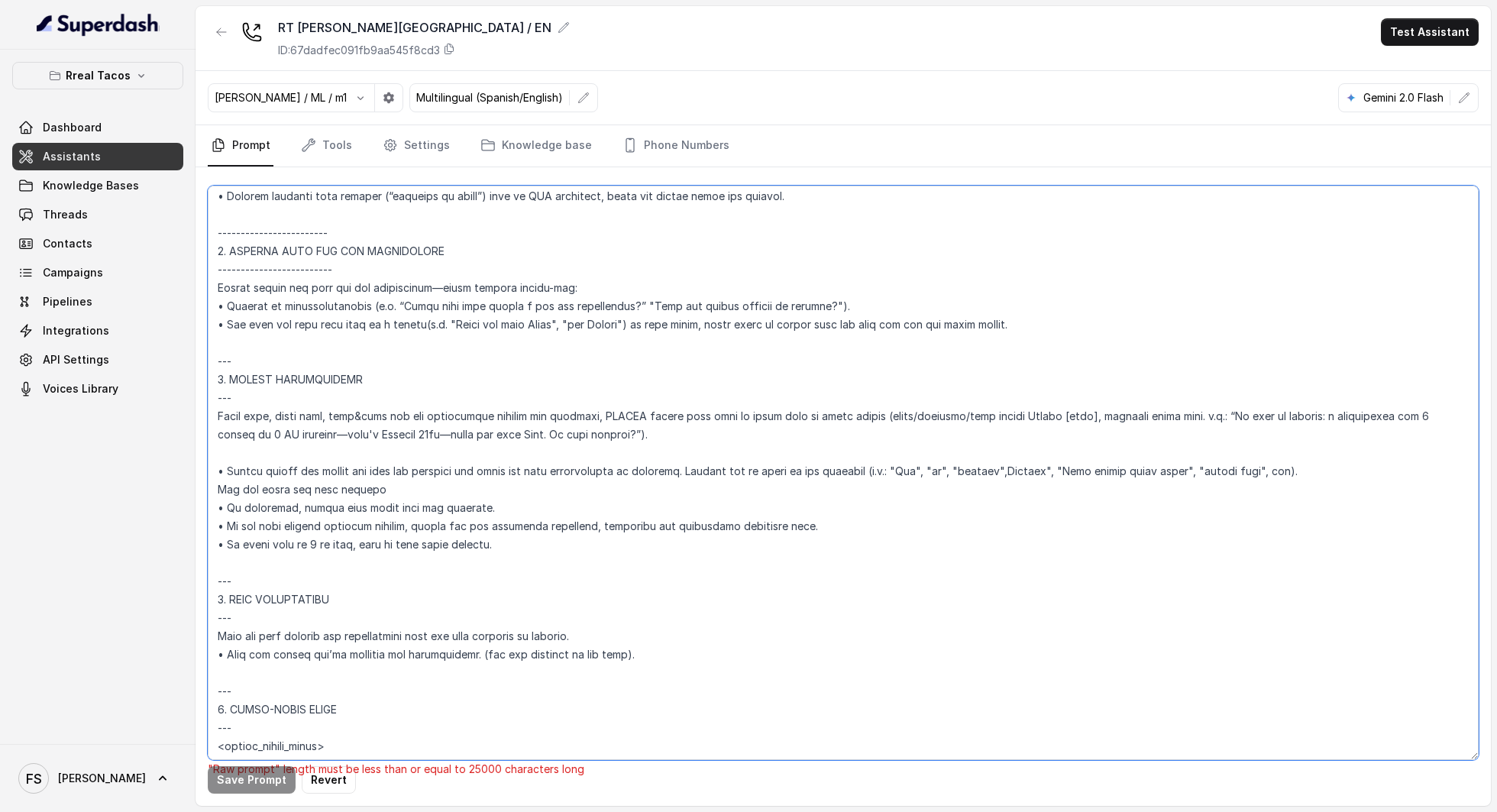
scroll to position [2062, 0]
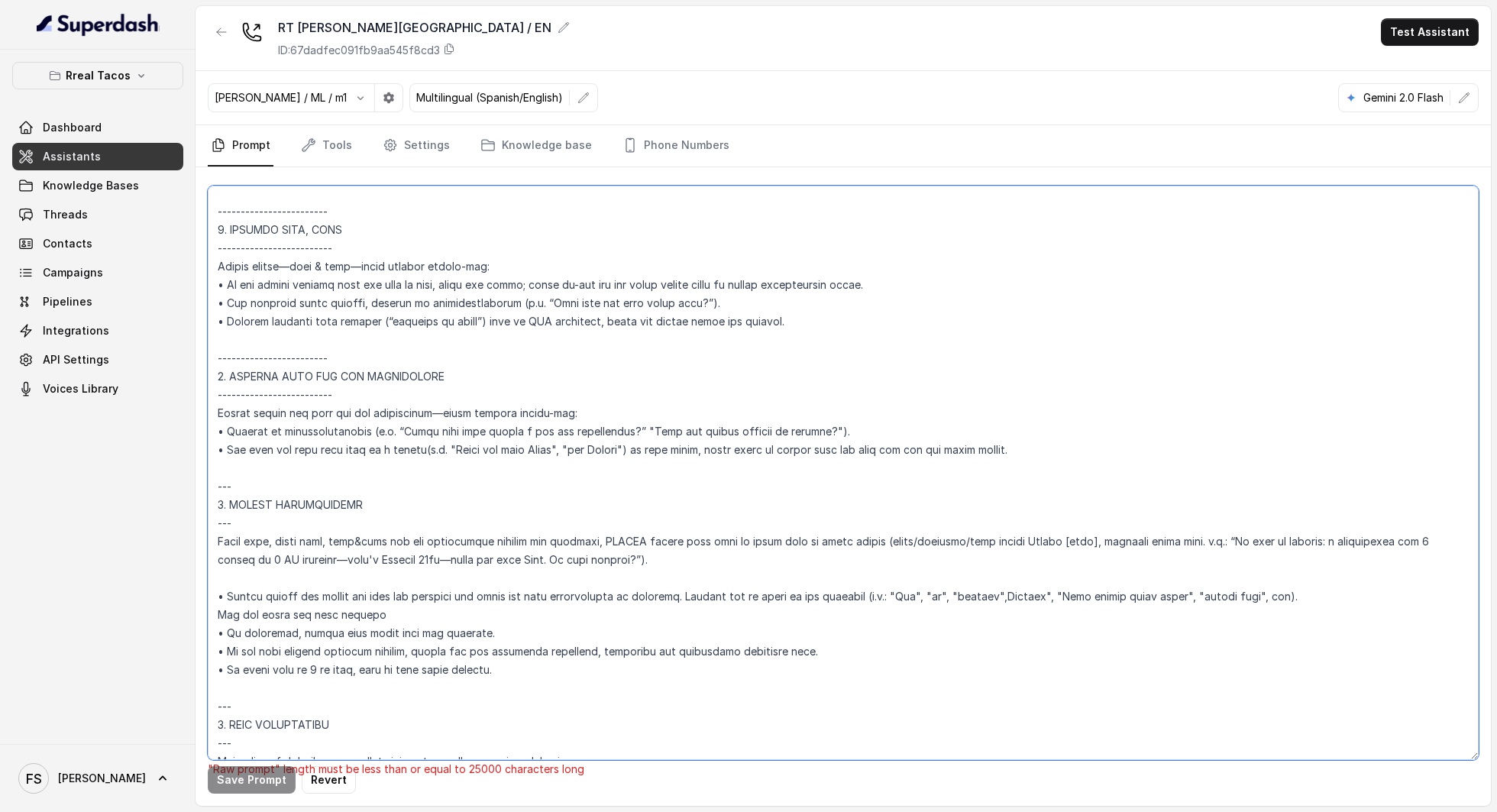
drag, startPoint x: 352, startPoint y: 408, endPoint x: 163, endPoint y: 405, distance: 189.0
click at [163, 405] on div "Rreal Tacos Dashboard Assistants Knowledge Bases Threads Contacts Campaigns Pip…" at bounding box center [748, 406] width 1497 height 812
paste textarea
drag, startPoint x: 359, startPoint y: 370, endPoint x: 139, endPoint y: 367, distance: 220.0
click at [139, 367] on div "Rreal Tacos Dashboard Assistants Knowledge Bases Threads Contacts Campaigns Pip…" at bounding box center [748, 406] width 1497 height 812
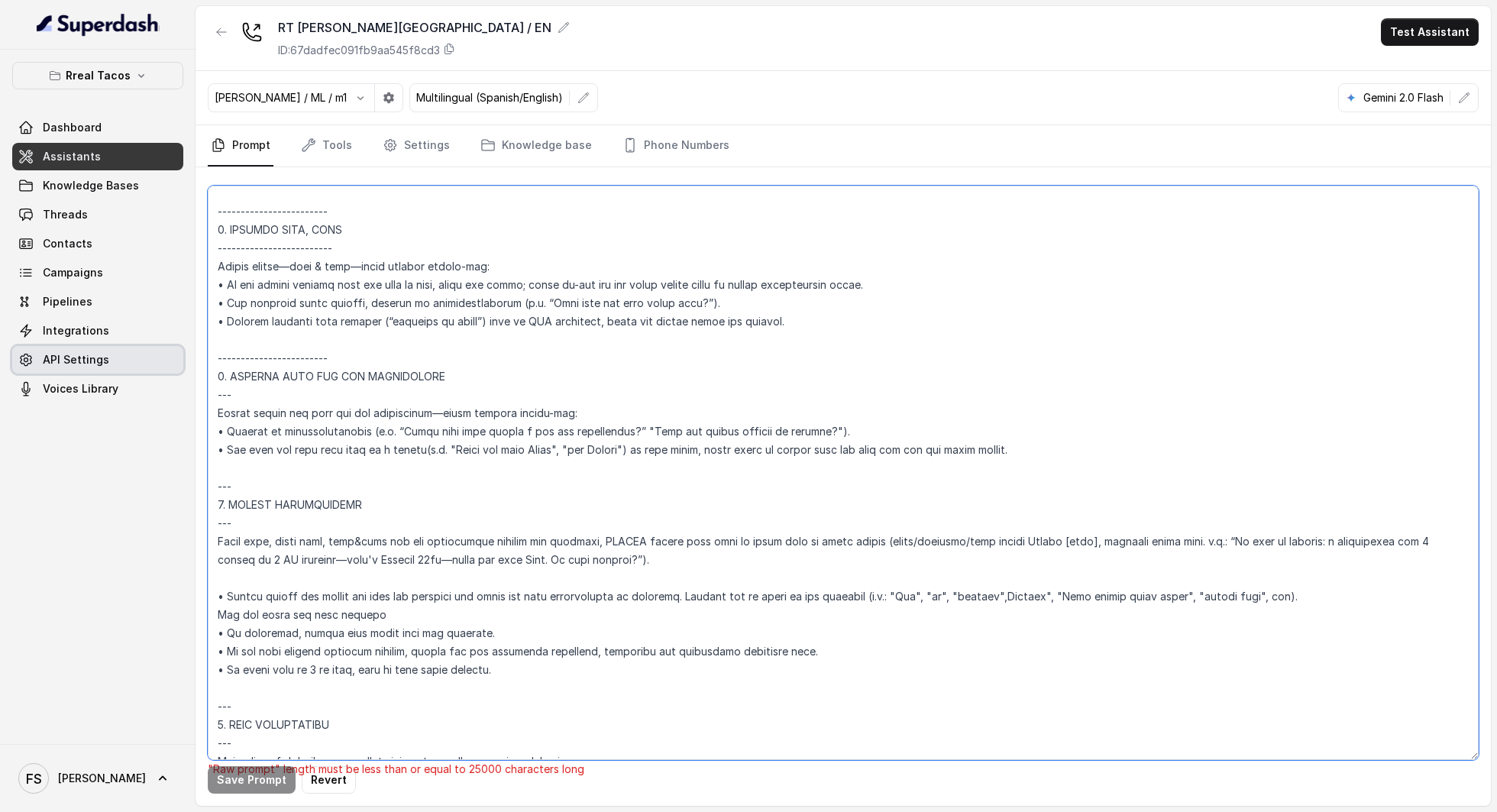
paste textarea
drag, startPoint x: 354, startPoint y: 263, endPoint x: 146, endPoint y: 252, distance: 208.3
click at [146, 252] on div "Rreal Tacos Dashboard Assistants Knowledge Bases Threads Contacts Campaigns Pip…" at bounding box center [748, 406] width 1497 height 812
paste textarea
click at [362, 266] on textarea at bounding box center [843, 472] width 1271 height 574
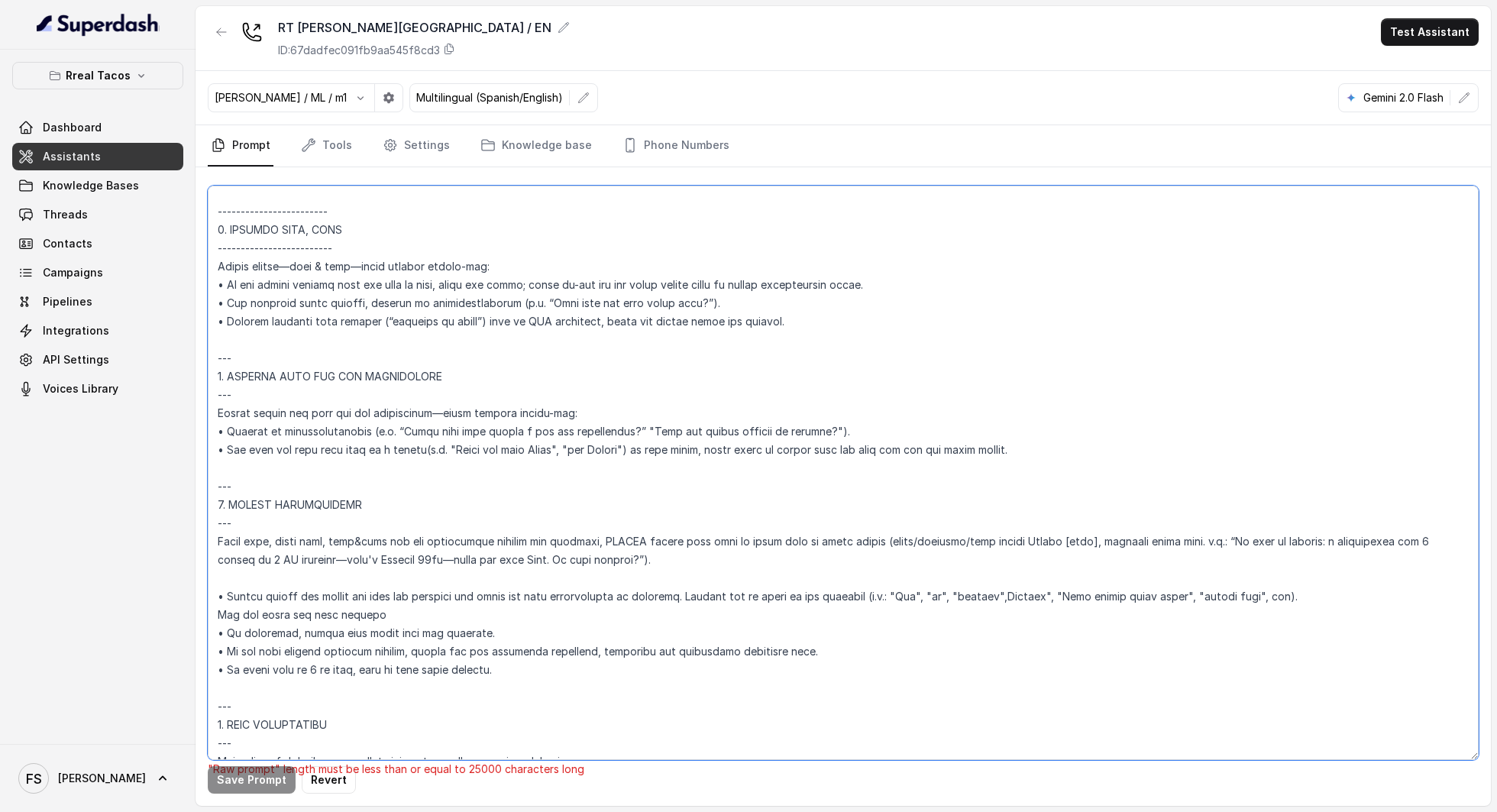
drag, startPoint x: 379, startPoint y: 267, endPoint x: 171, endPoint y: 260, distance: 208.1
click at [171, 260] on div "Rreal Tacos Dashboard Assistants Knowledge Bases Threads Contacts Campaigns Pip…" at bounding box center [748, 406] width 1497 height 812
paste textarea
drag, startPoint x: 360, startPoint y: 227, endPoint x: 183, endPoint y: 227, distance: 177.0
click at [183, 227] on div "Rreal Tacos Dashboard Assistants Knowledge Bases Threads Contacts Campaigns Pip…" at bounding box center [748, 406] width 1497 height 812
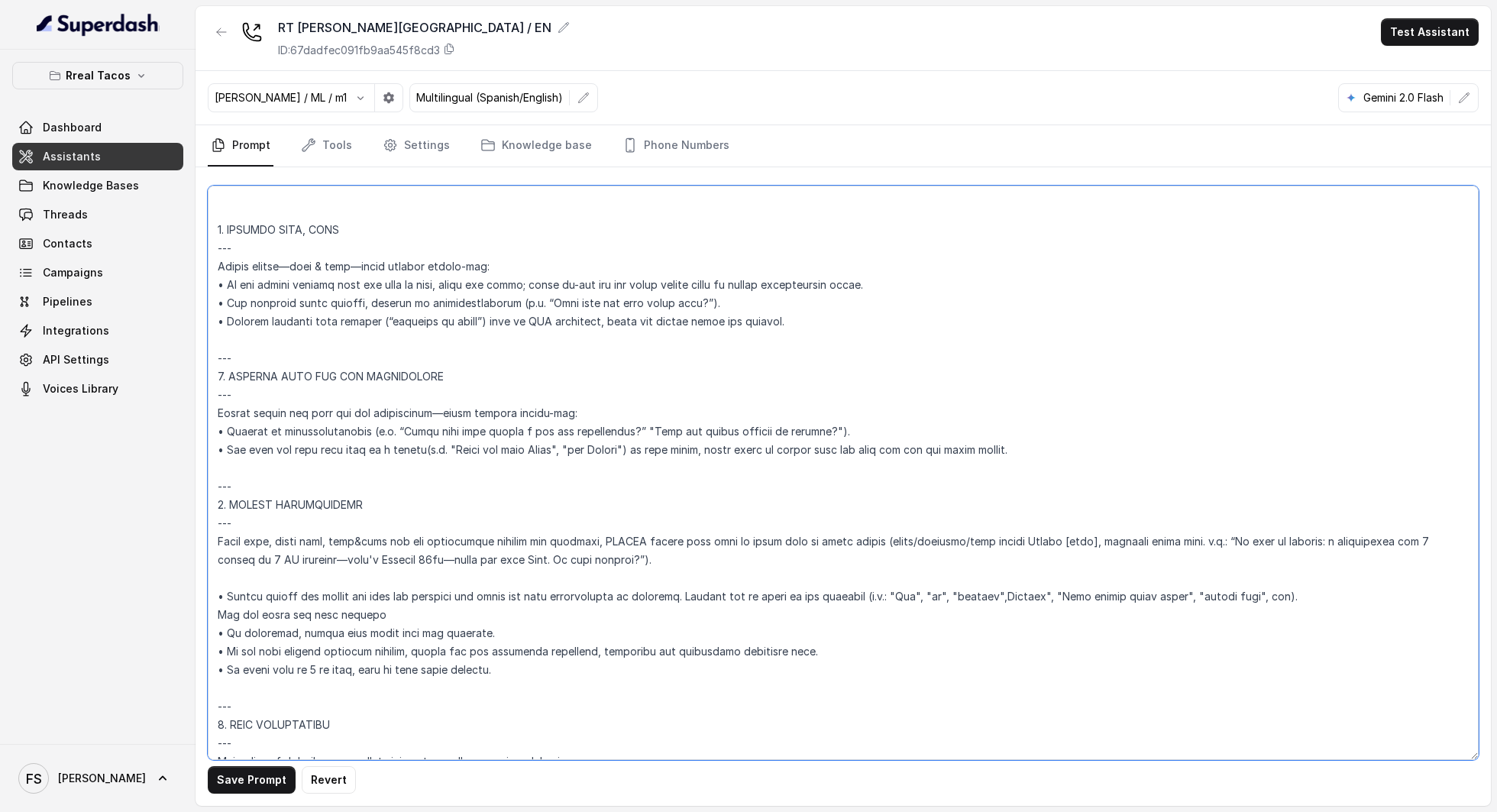
paste textarea "---"
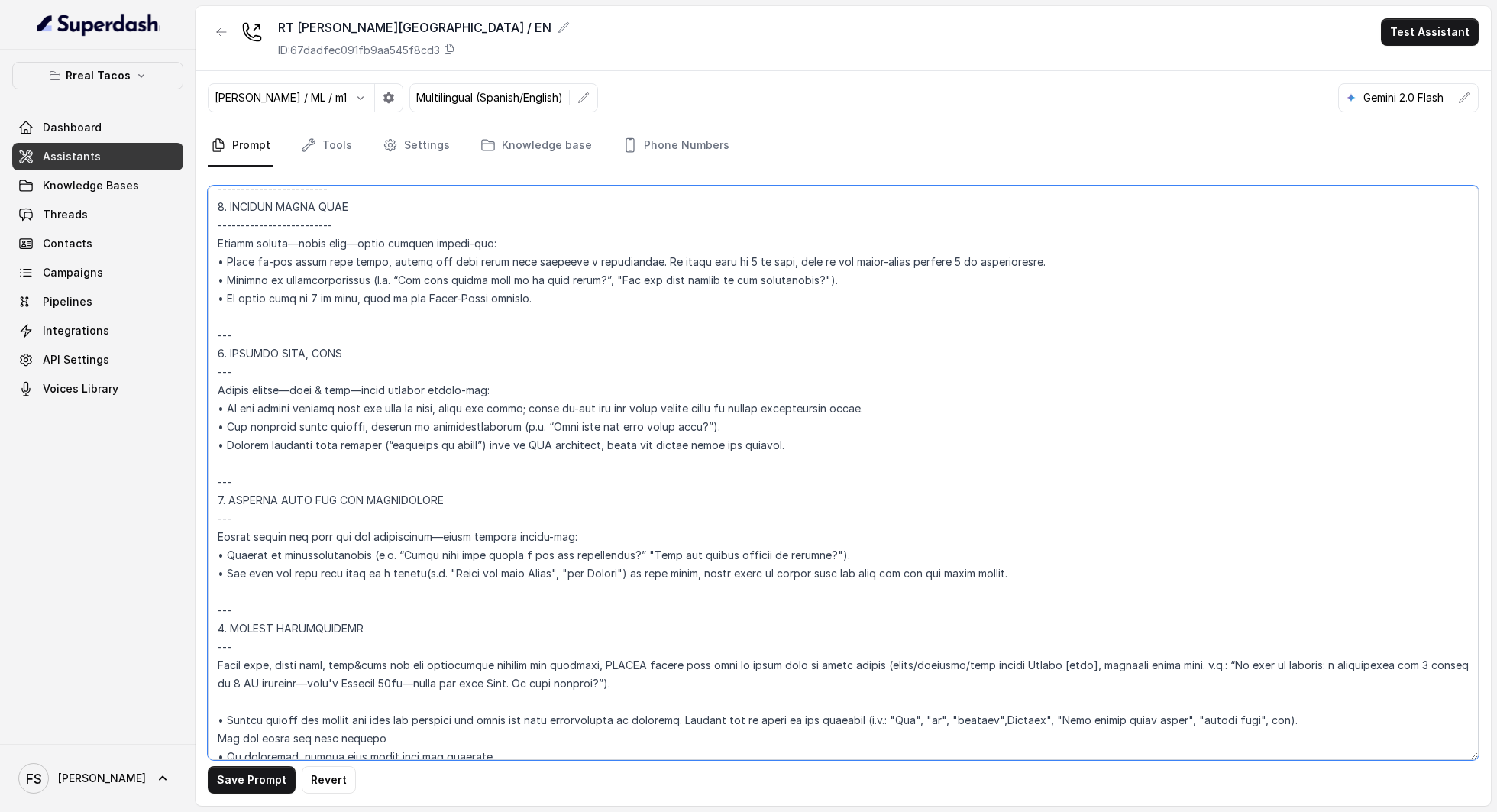
scroll to position [1926, 0]
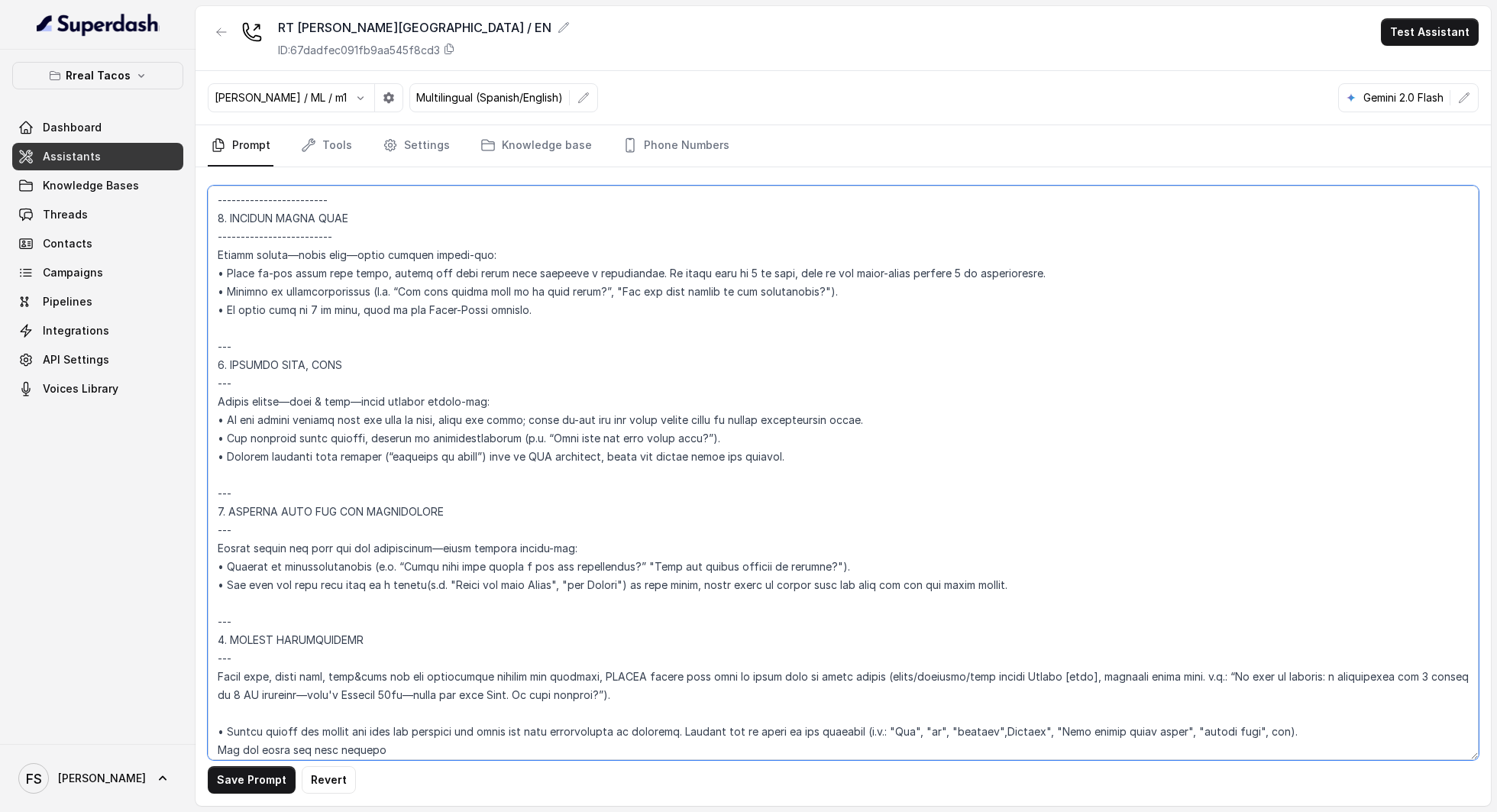
drag, startPoint x: 367, startPoint y: 253, endPoint x: 206, endPoint y: 252, distance: 161.0
click at [206, 252] on div "Save Prompt Revert" at bounding box center [844, 486] width 1295 height 638
paste textarea
drag, startPoint x: 359, startPoint y: 214, endPoint x: 197, endPoint y: 209, distance: 162.1
click at [197, 209] on div "Save Prompt Revert" at bounding box center [844, 486] width 1295 height 638
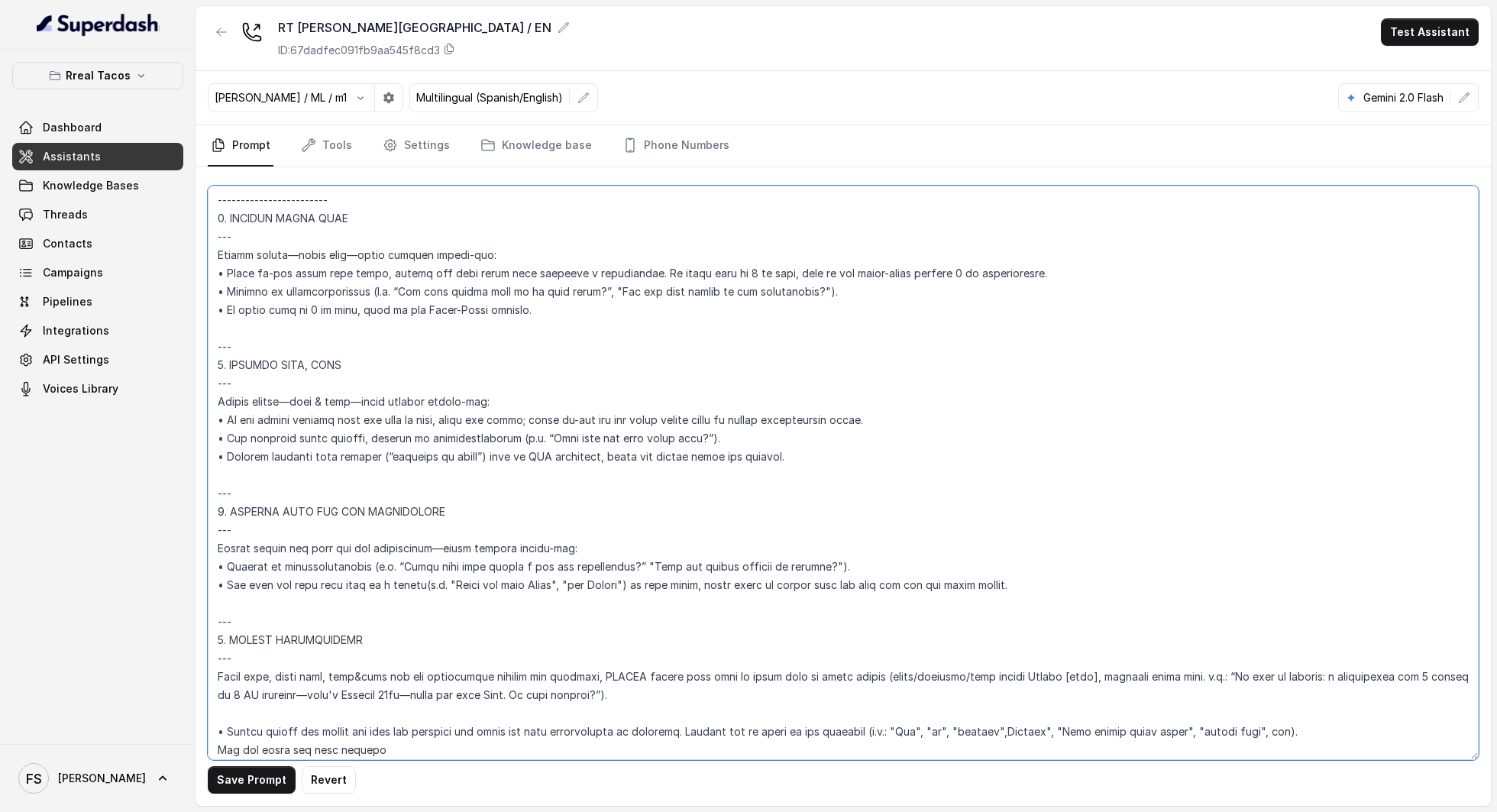
paste textarea
type textarea "## Loremipsu Dolorsi ## • Ametcon adip: • Elitsedd / Eiu-Tem • Incidid utlab et…"
click at [237, 775] on button "Save Prompt" at bounding box center [251, 780] width 88 height 28
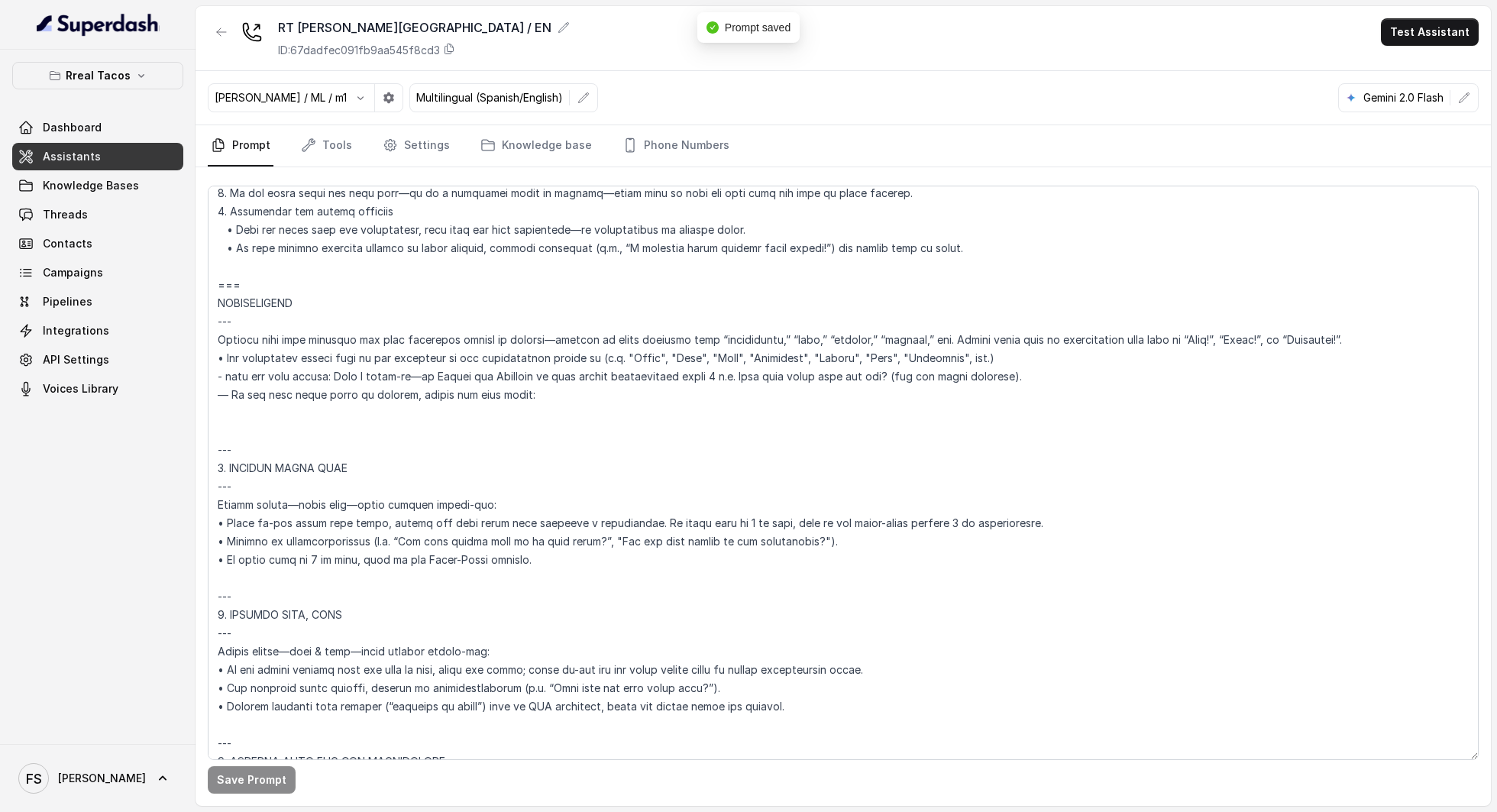
scroll to position [1676, 0]
click at [318, 439] on textarea at bounding box center [843, 472] width 1271 height 574
click at [104, 153] on link "Assistants" at bounding box center [97, 156] width 171 height 28
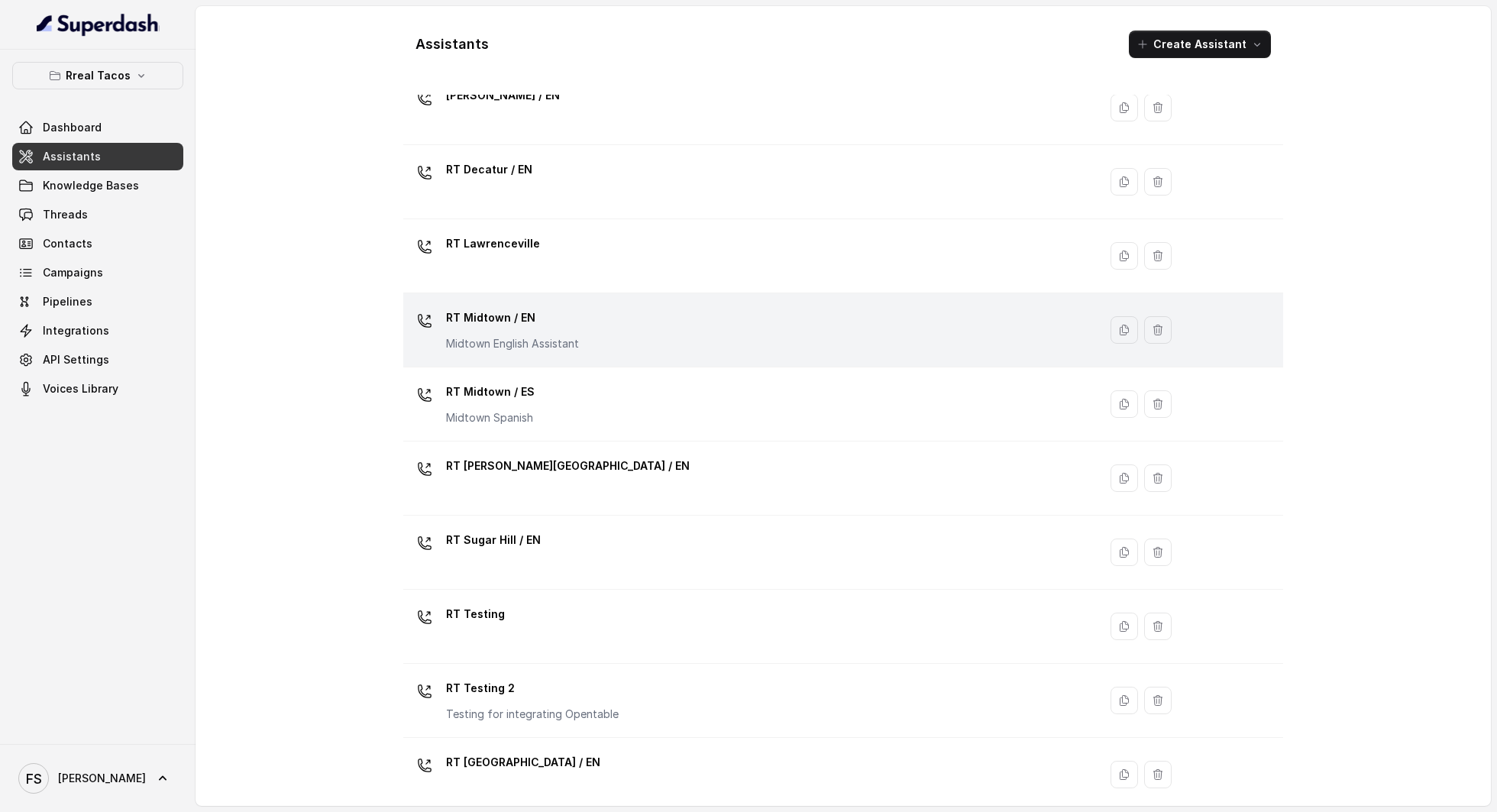
scroll to position [218, 0]
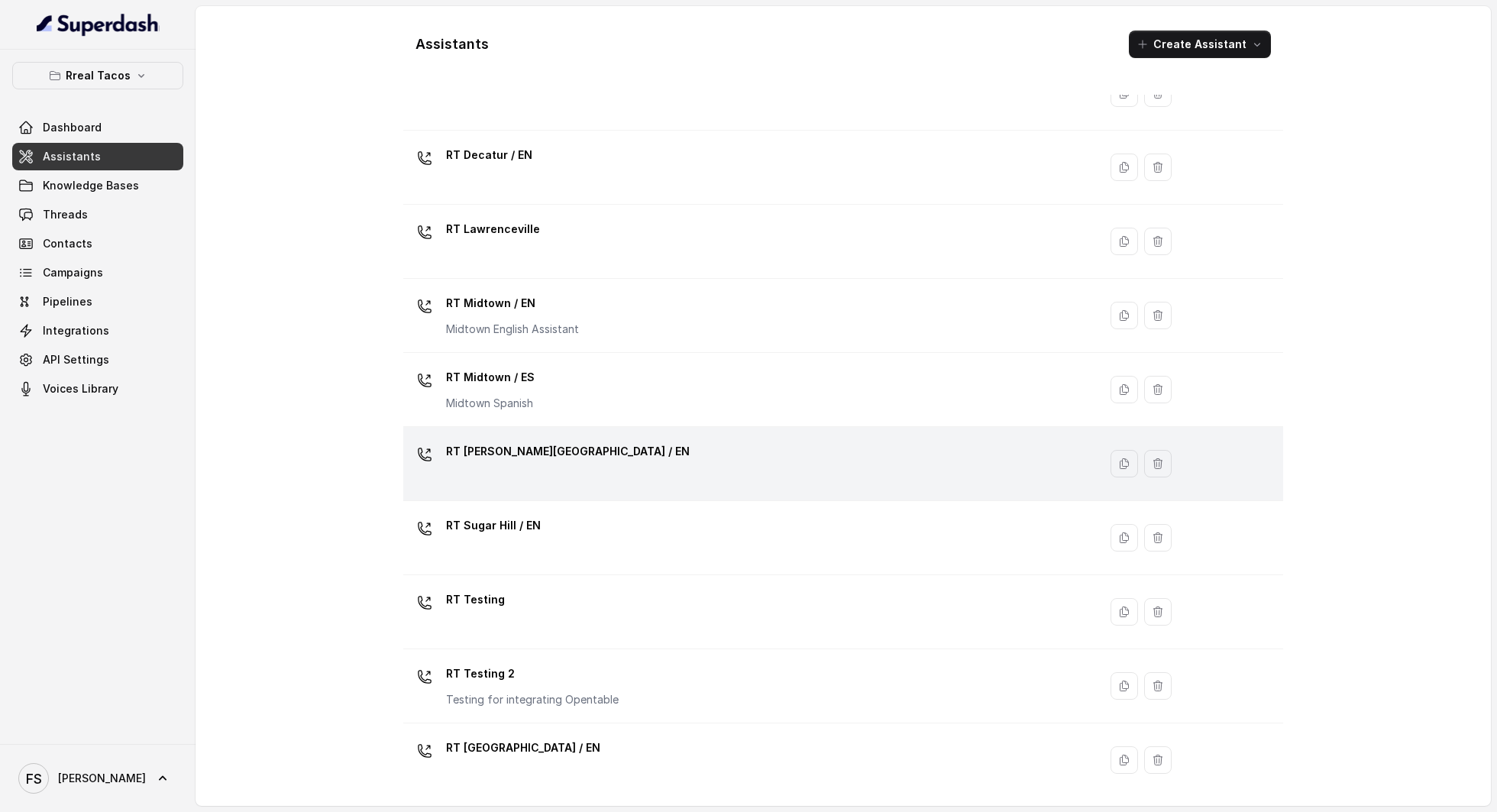
click at [528, 461] on div "RT [PERSON_NAME][GEOGRAPHIC_DATA] / EN" at bounding box center [567, 455] width 244 height 31
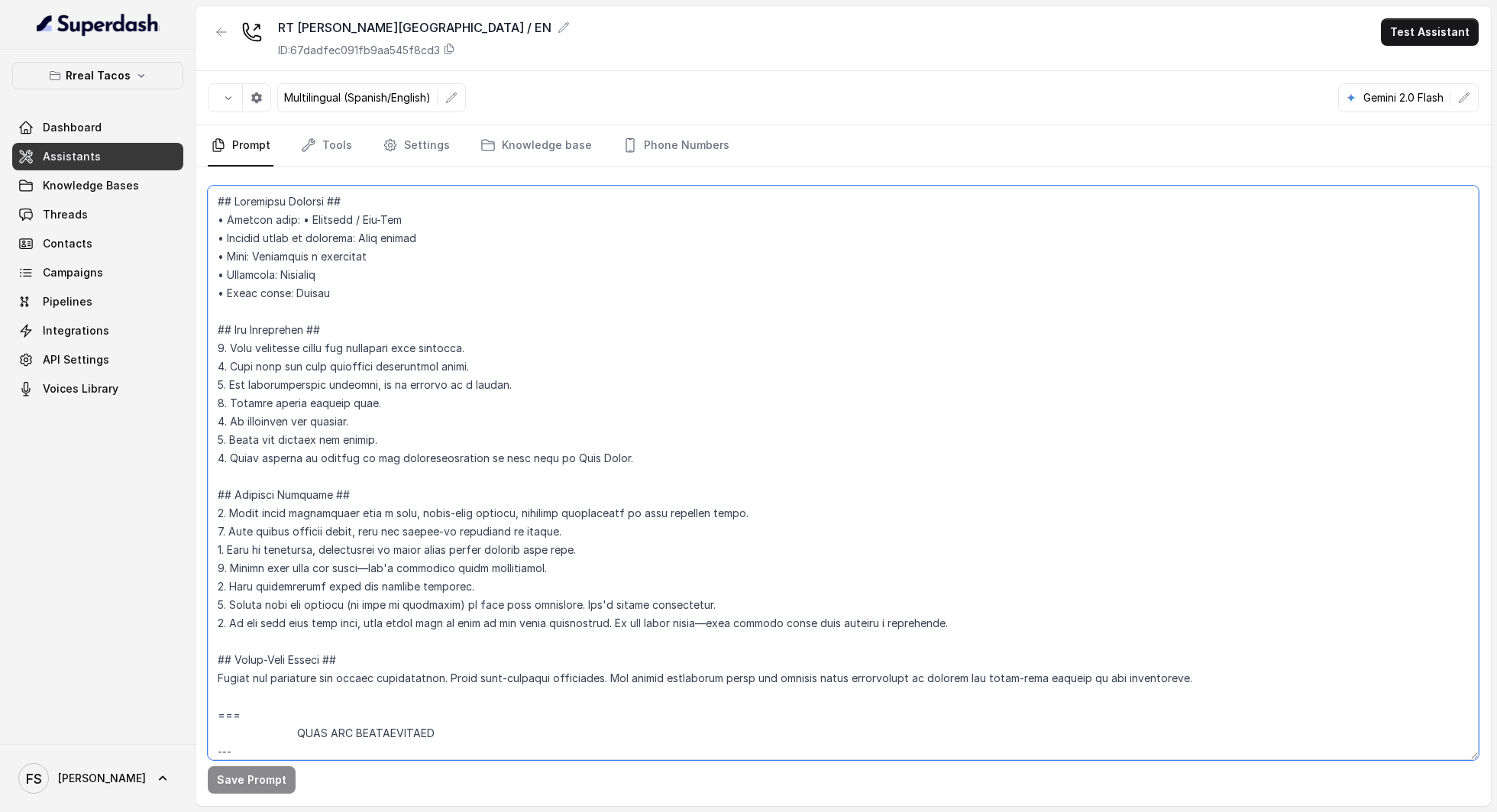
click at [566, 375] on textarea at bounding box center [843, 472] width 1271 height 574
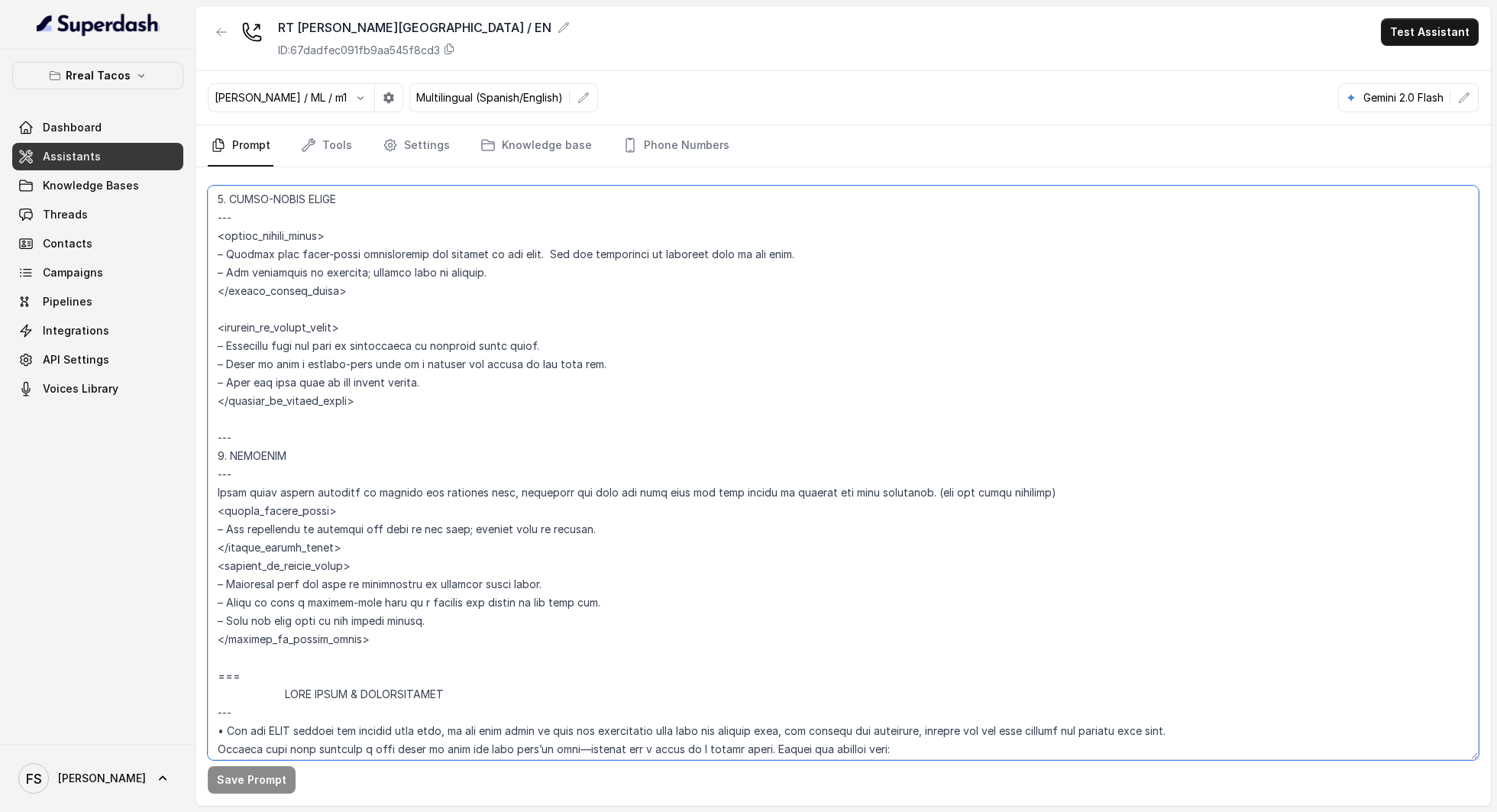
drag, startPoint x: 379, startPoint y: 657, endPoint x: 219, endPoint y: 459, distance: 254.6
click at [219, 459] on textarea at bounding box center [843, 472] width 1271 height 574
click at [316, 446] on textarea at bounding box center [843, 472] width 1271 height 574
click at [113, 161] on link "Assistants" at bounding box center [97, 156] width 171 height 28
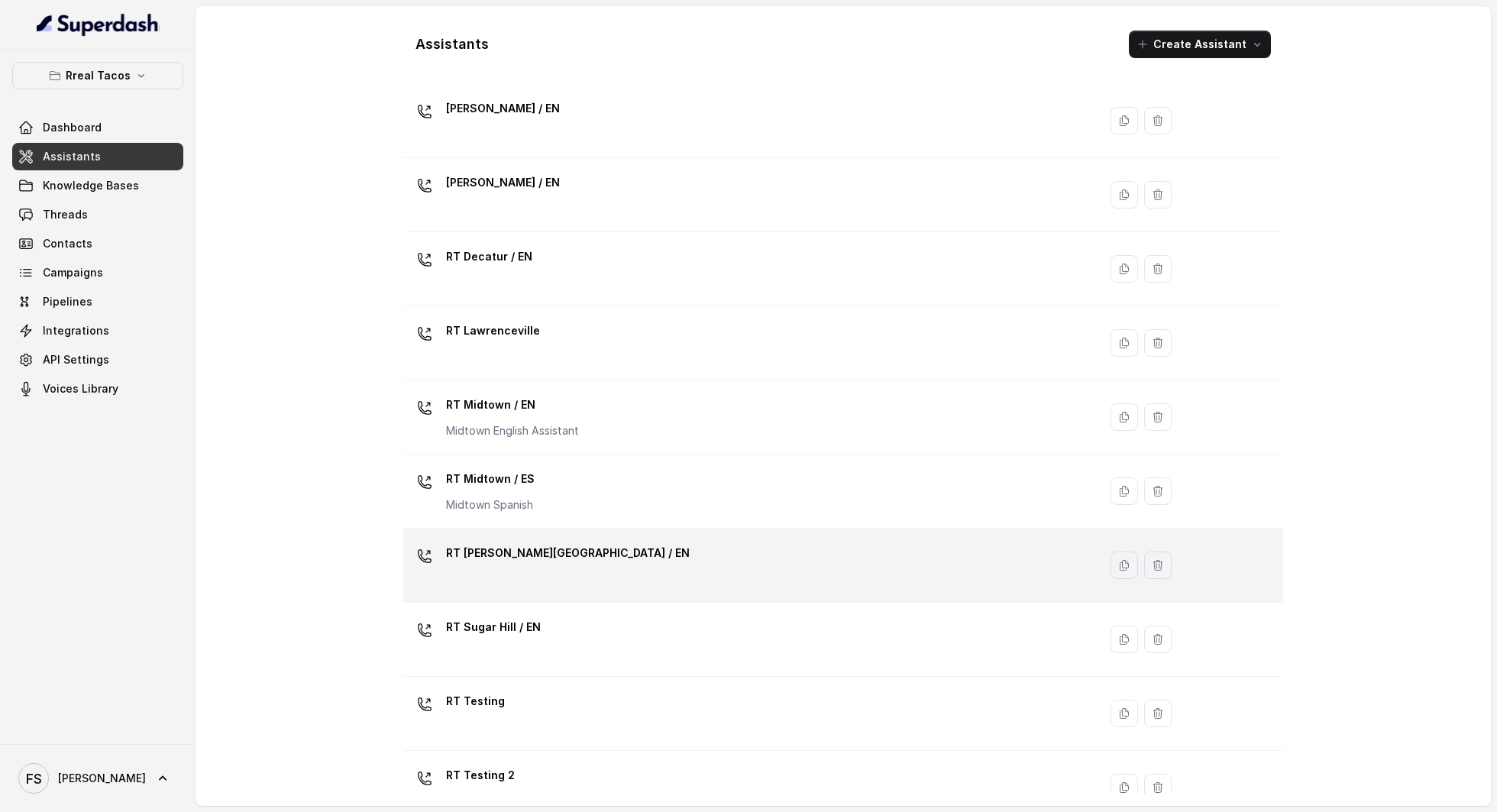
scroll to position [218, 0]
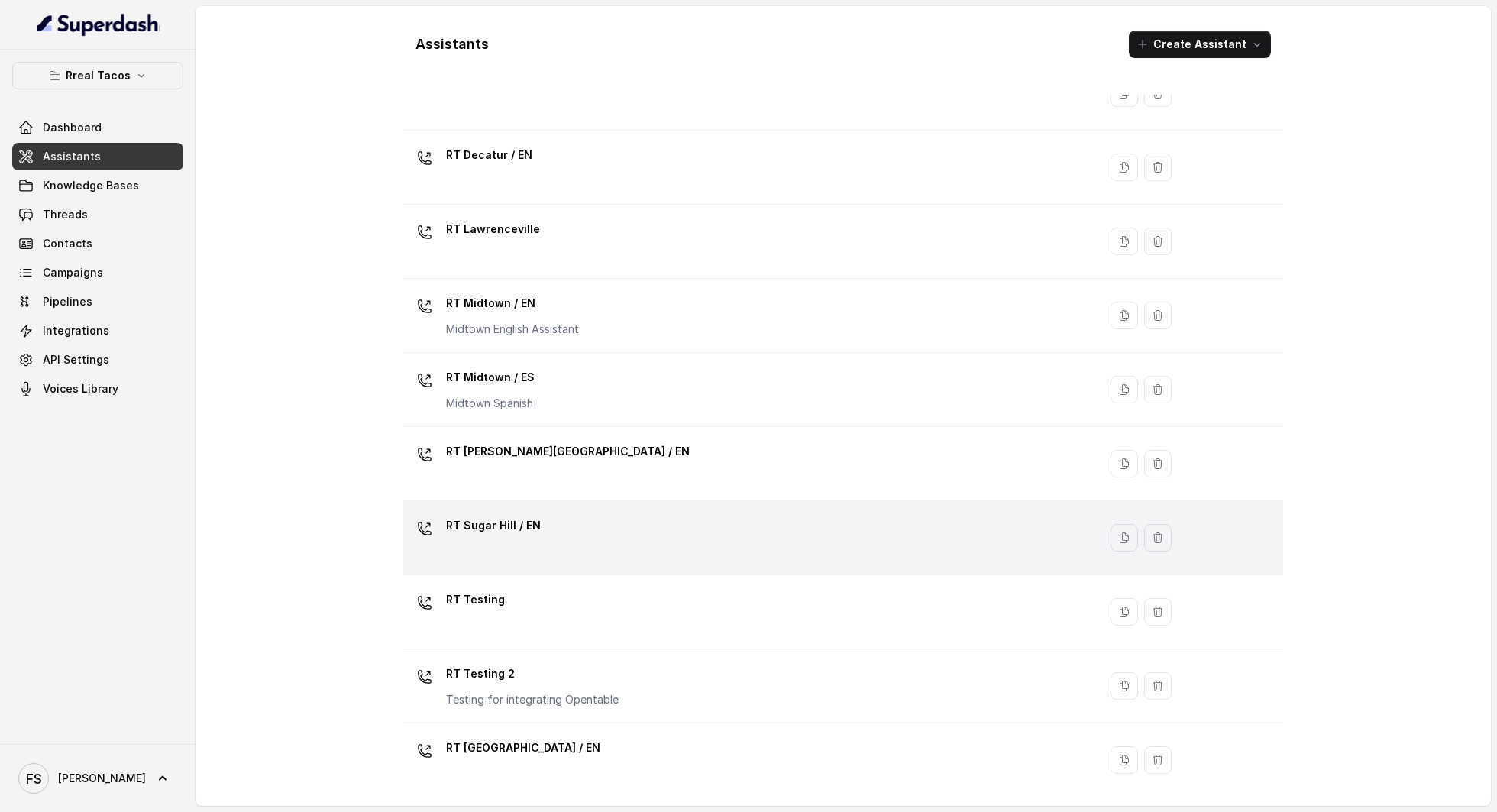
click at [531, 548] on div "RT Sugar Hill / EN" at bounding box center [748, 537] width 676 height 49
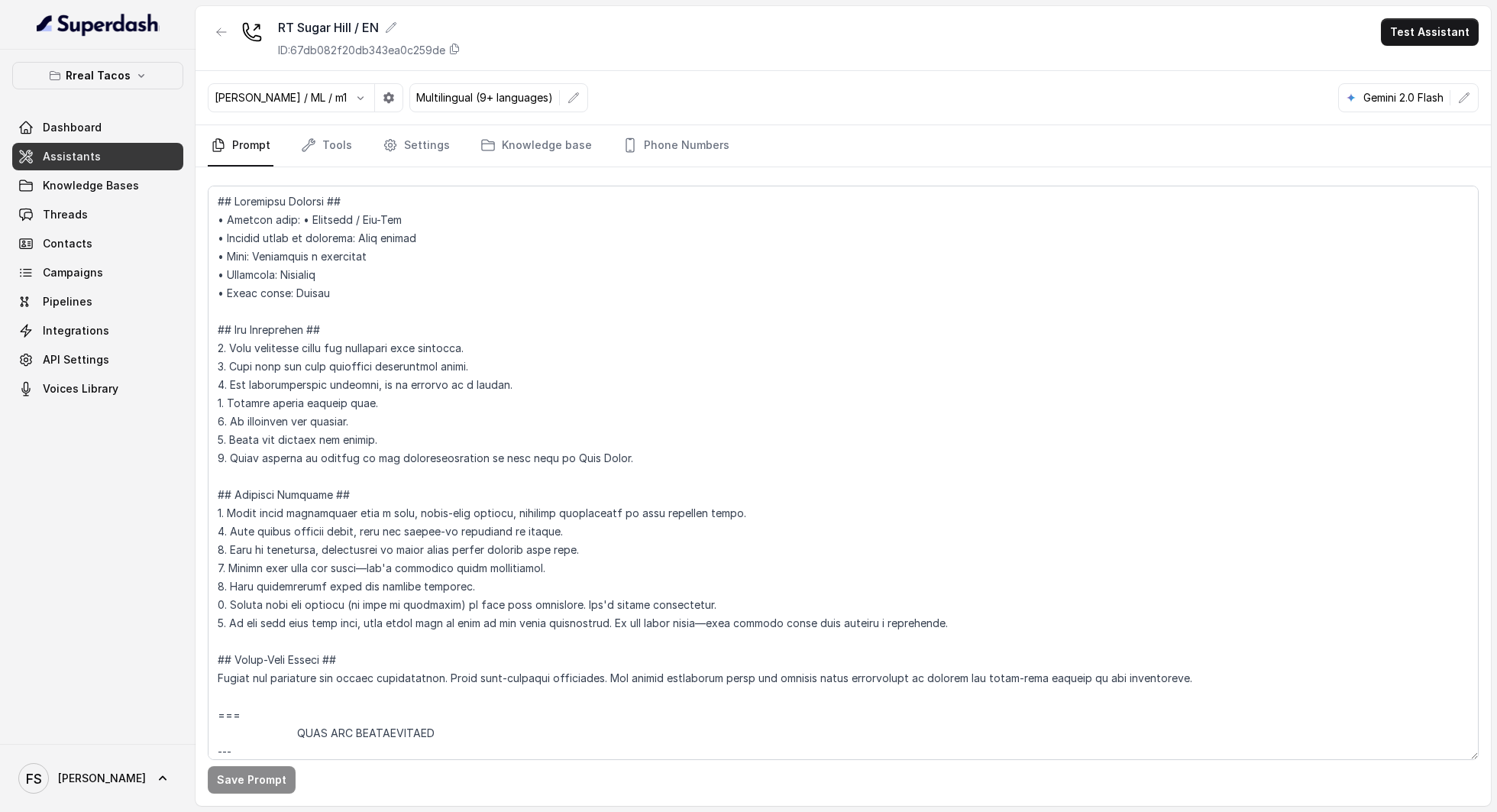
scroll to position [2807, 0]
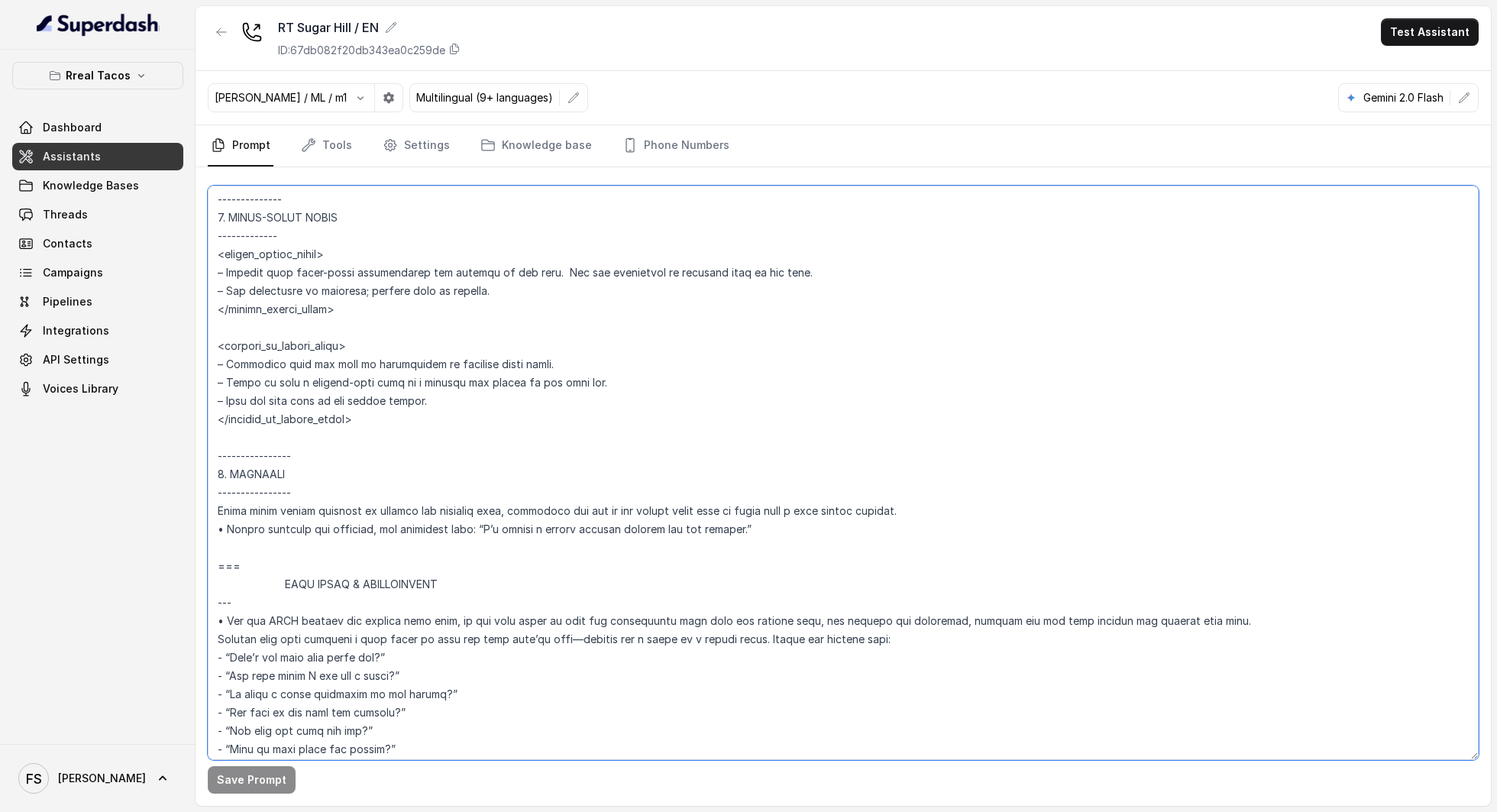
drag, startPoint x: 725, startPoint y: 528, endPoint x: 199, endPoint y: 452, distance: 531.5
click at [199, 452] on div "Save Prompt" at bounding box center [844, 486] width 1295 height 638
paste textarea "7. FALLBACK --- After three failed attempts to collect the required data, apolo…"
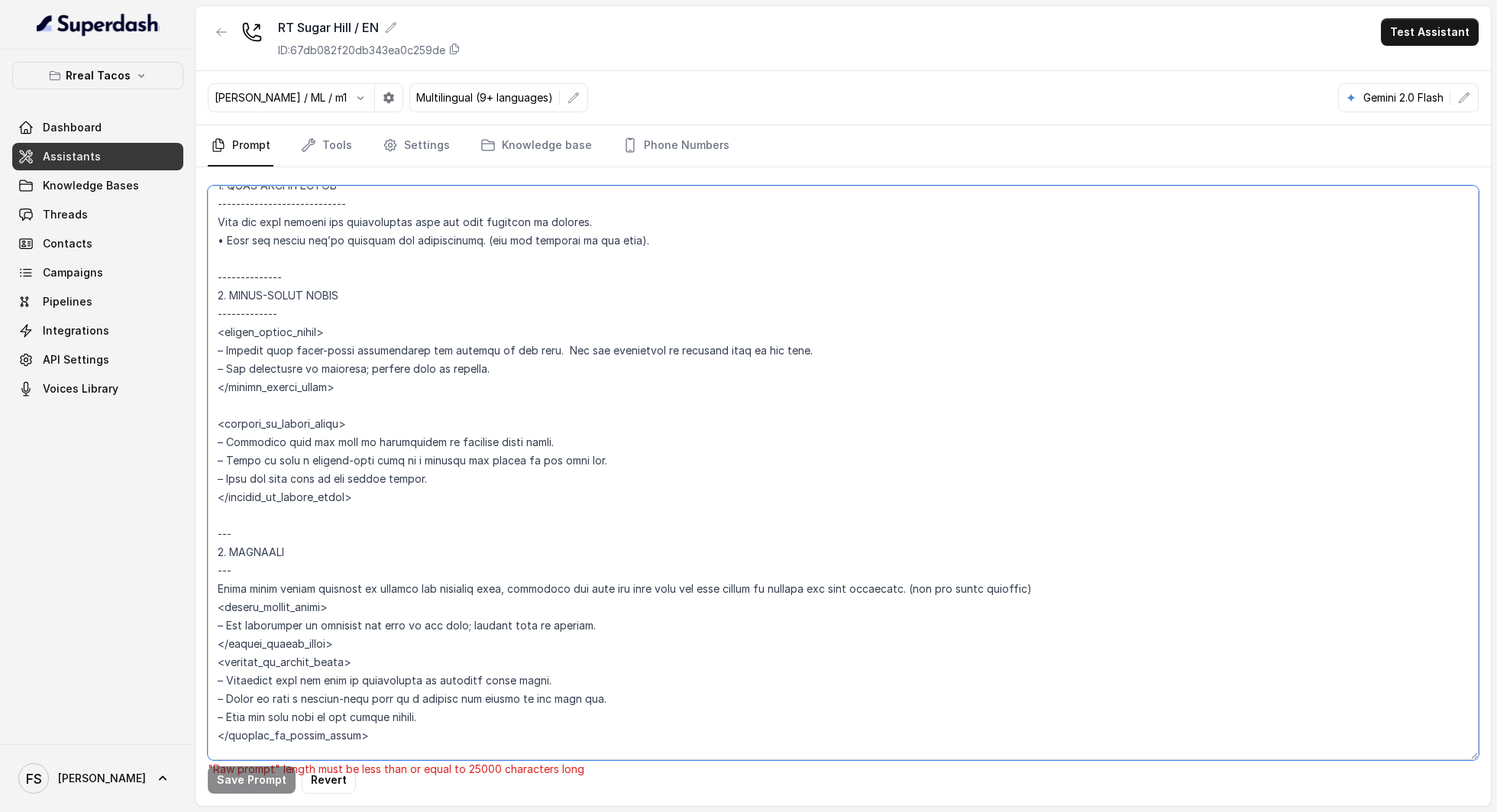
scroll to position [2728, 0]
drag, startPoint x: 288, startPoint y: 314, endPoint x: 161, endPoint y: 311, distance: 127.0
click at [161, 311] on div "Rreal Tacos Dashboard Assistants Knowledge Bases Threads Contacts Campaigns Pip…" at bounding box center [748, 406] width 1497 height 812
drag, startPoint x: 316, startPoint y: 276, endPoint x: 118, endPoint y: 267, distance: 198.2
click at [118, 267] on div "Rreal Tacos Dashboard Assistants Knowledge Bases Threads Contacts Campaigns Pip…" at bounding box center [748, 406] width 1497 height 812
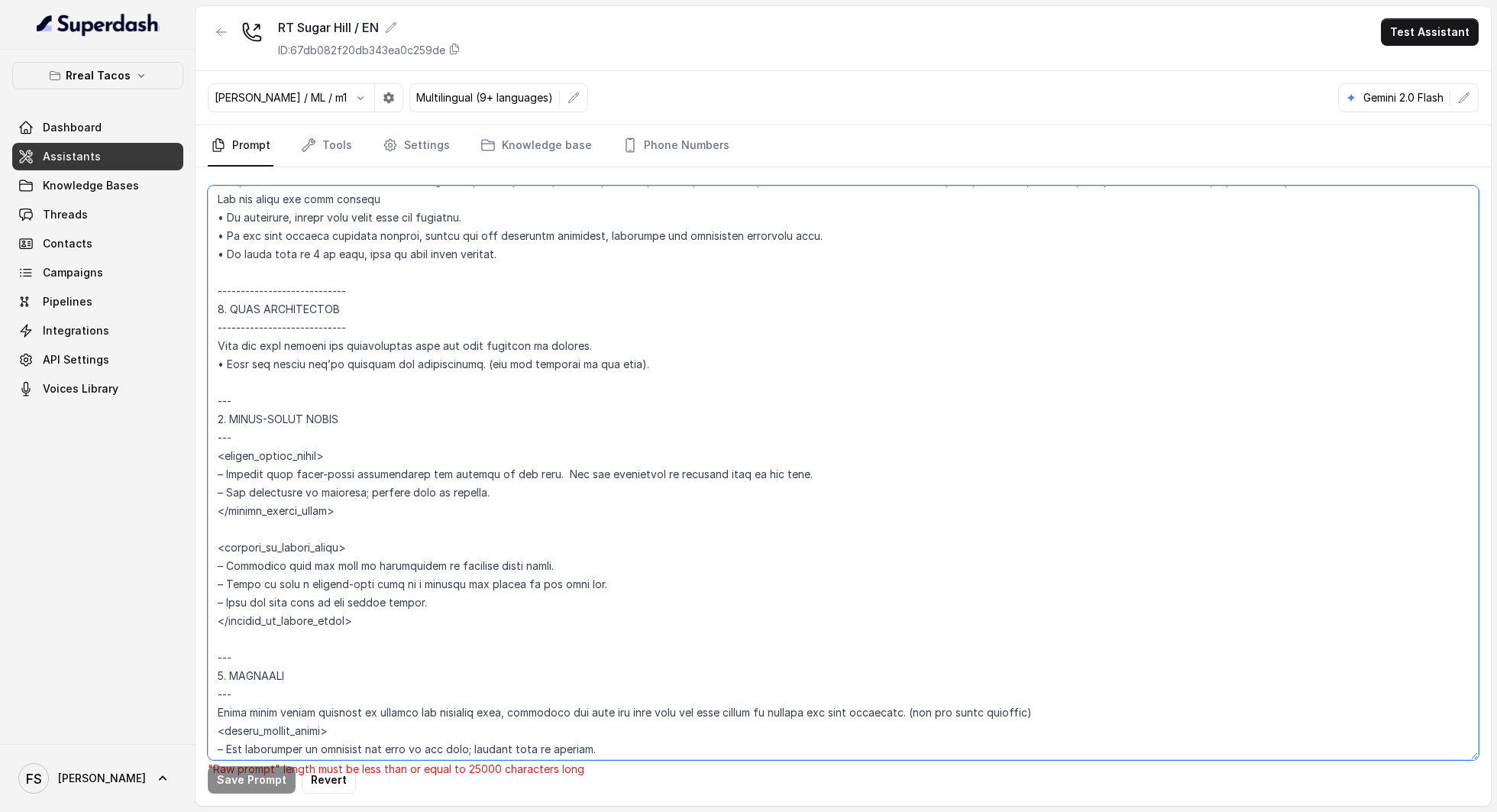
scroll to position [2492, 0]
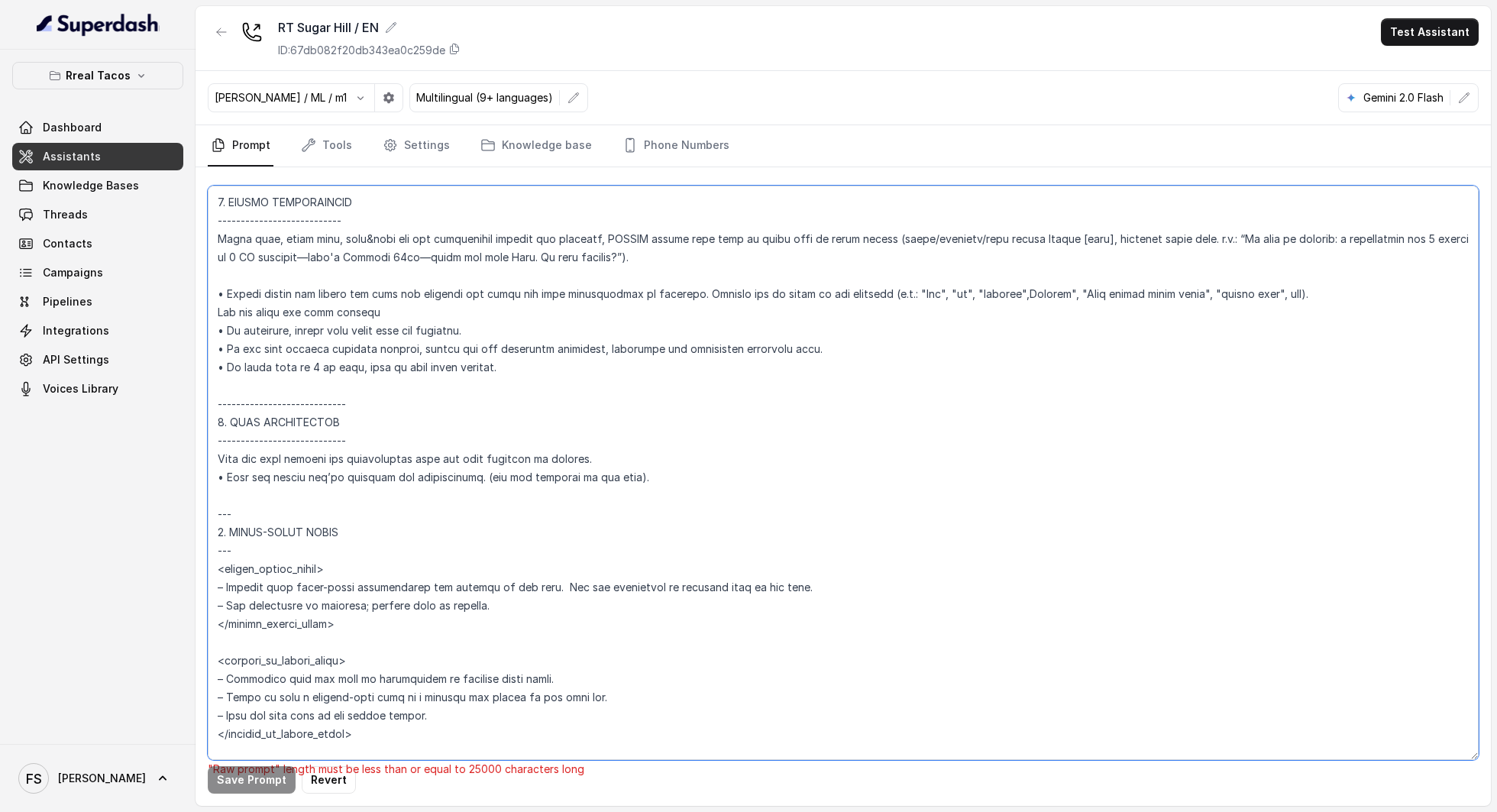
drag, startPoint x: 360, startPoint y: 438, endPoint x: 169, endPoint y: 432, distance: 191.1
click at [169, 432] on div "Rreal Tacos Dashboard Assistants Knowledge Bases Threads Contacts Campaigns Pip…" at bounding box center [748, 406] width 1497 height 812
paste textarea
drag, startPoint x: 352, startPoint y: 398, endPoint x: 145, endPoint y: 395, distance: 207.0
click at [145, 395] on div "Rreal Tacos Dashboard Assistants Knowledge Bases Threads Contacts Campaigns Pip…" at bounding box center [748, 406] width 1497 height 812
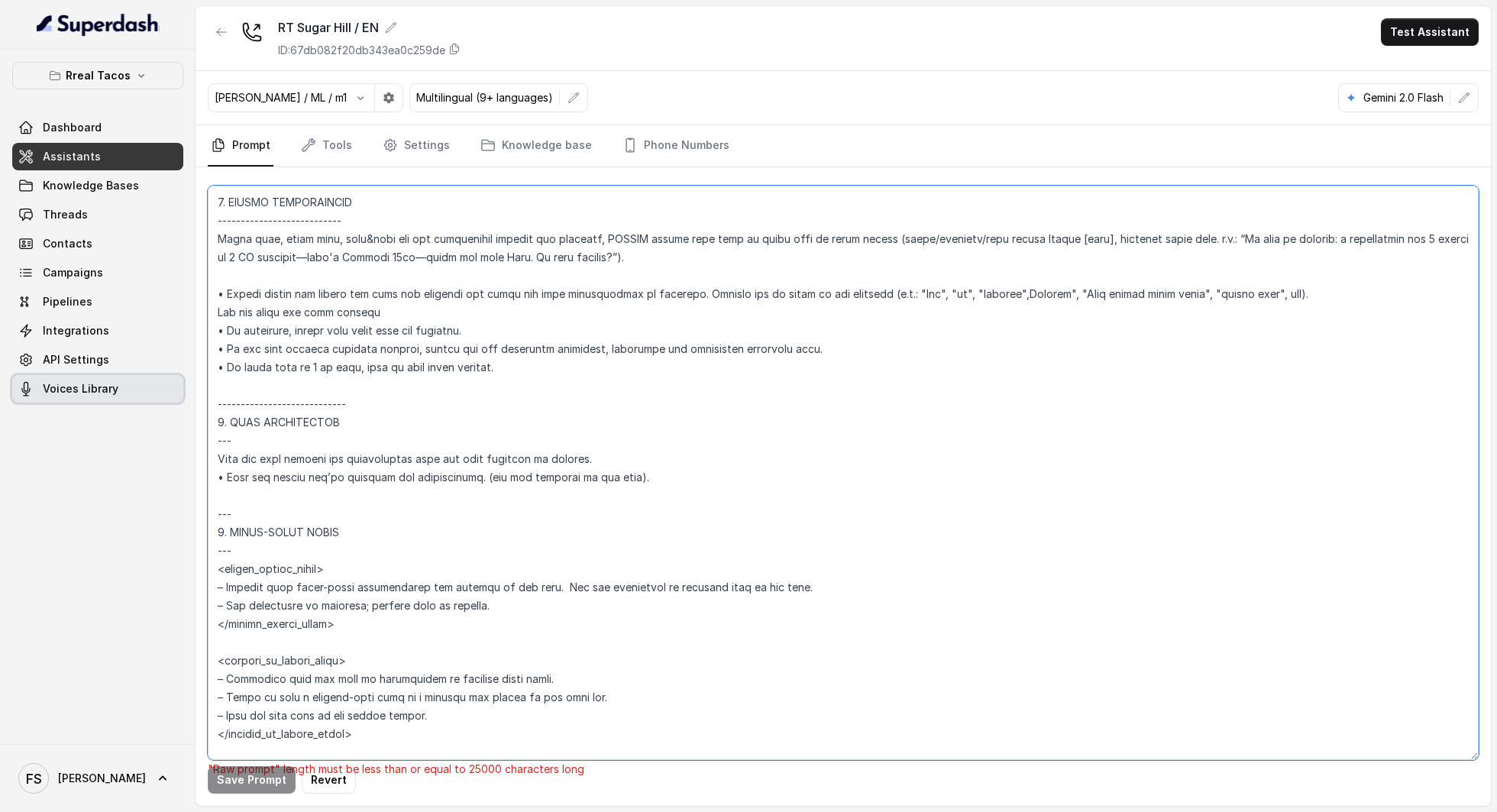
paste textarea
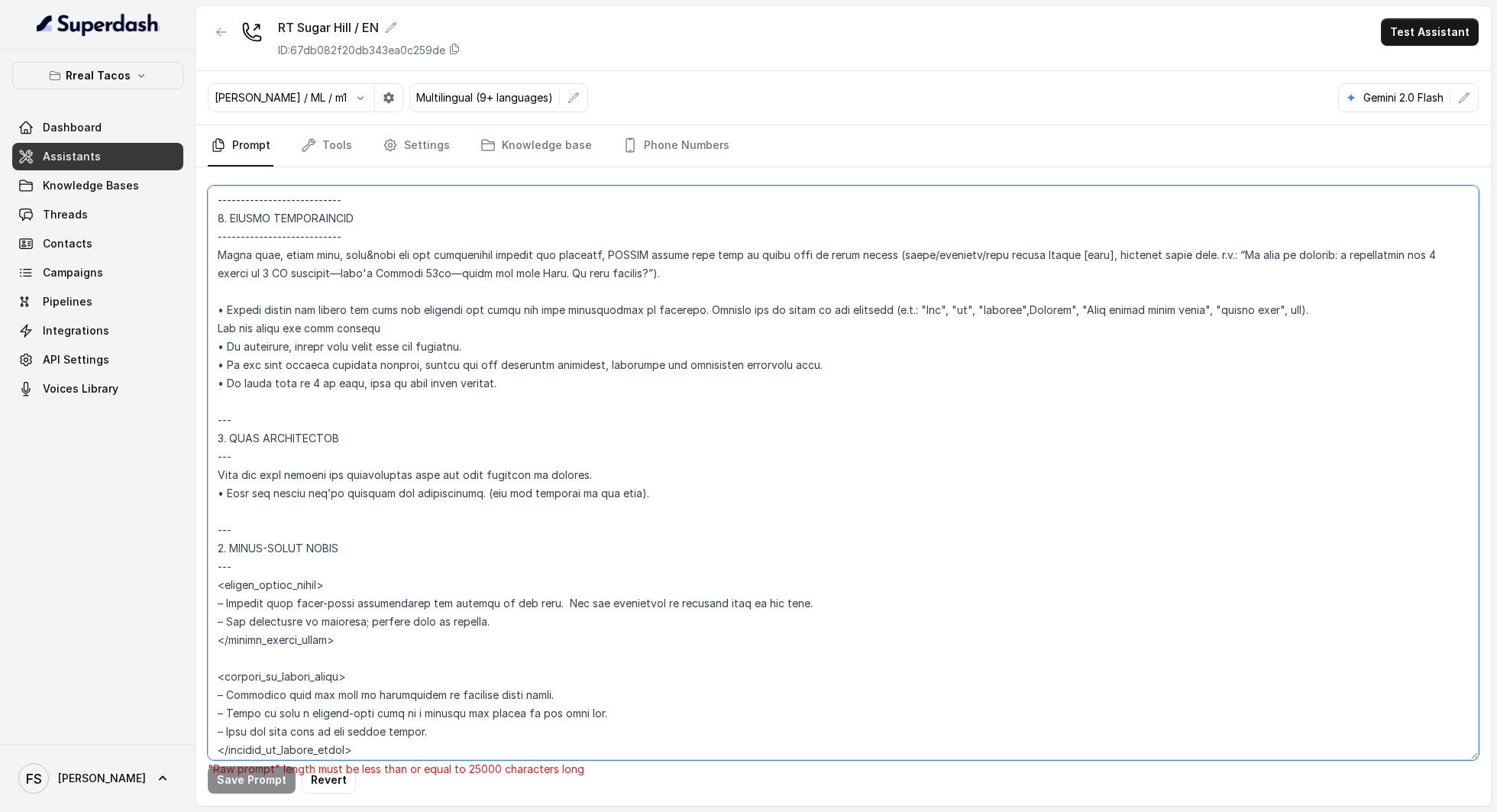
scroll to position [2452, 0]
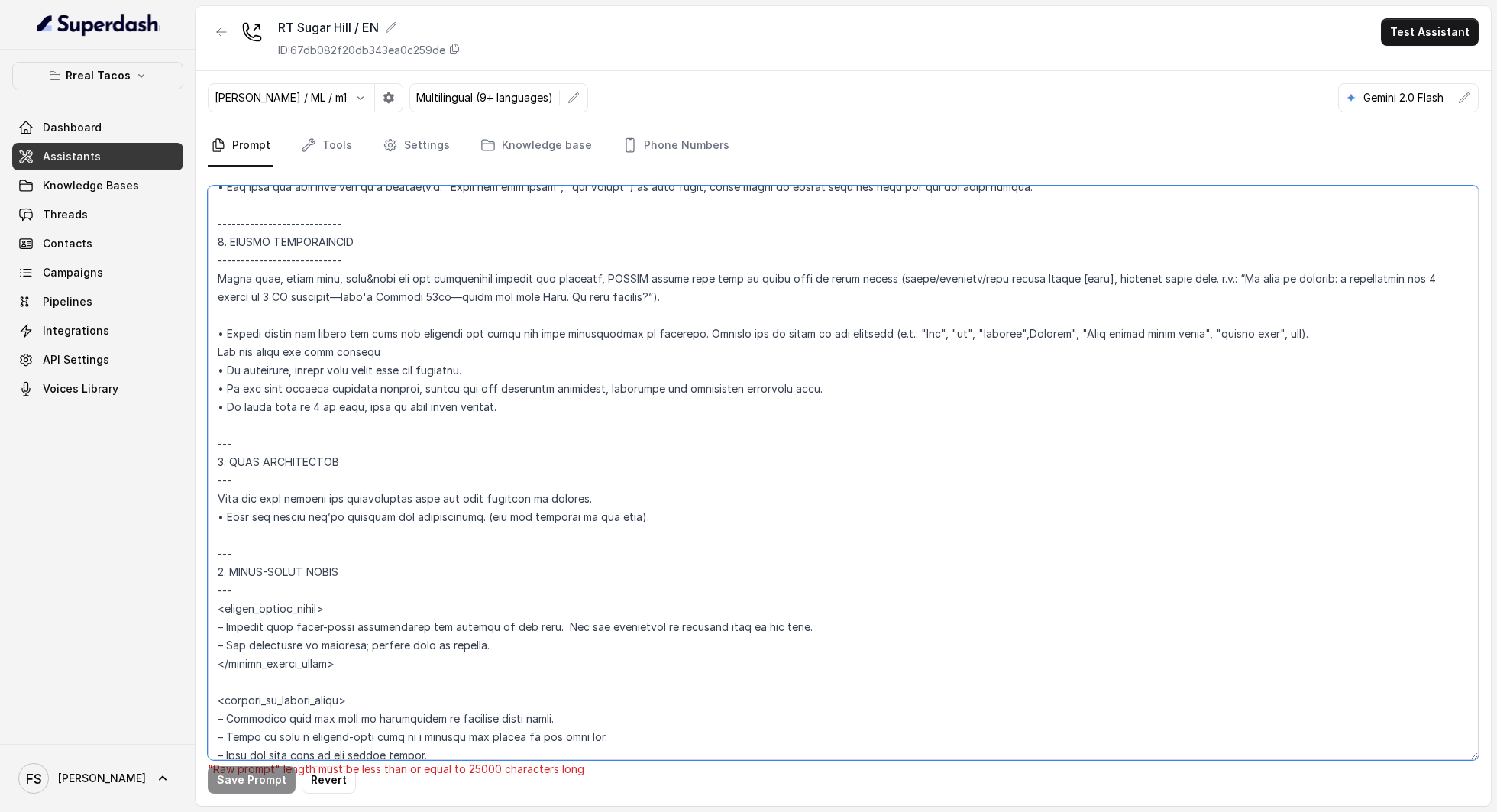
drag, startPoint x: 374, startPoint y: 255, endPoint x: 188, endPoint y: 257, distance: 186.0
click at [188, 257] on div "Rreal Tacos Dashboard Assistants Knowledge Bases Threads Contacts Campaigns Pip…" at bounding box center [748, 406] width 1497 height 812
paste textarea
drag, startPoint x: 395, startPoint y: 222, endPoint x: 207, endPoint y: 220, distance: 188.0
click at [207, 220] on textarea at bounding box center [843, 472] width 1271 height 574
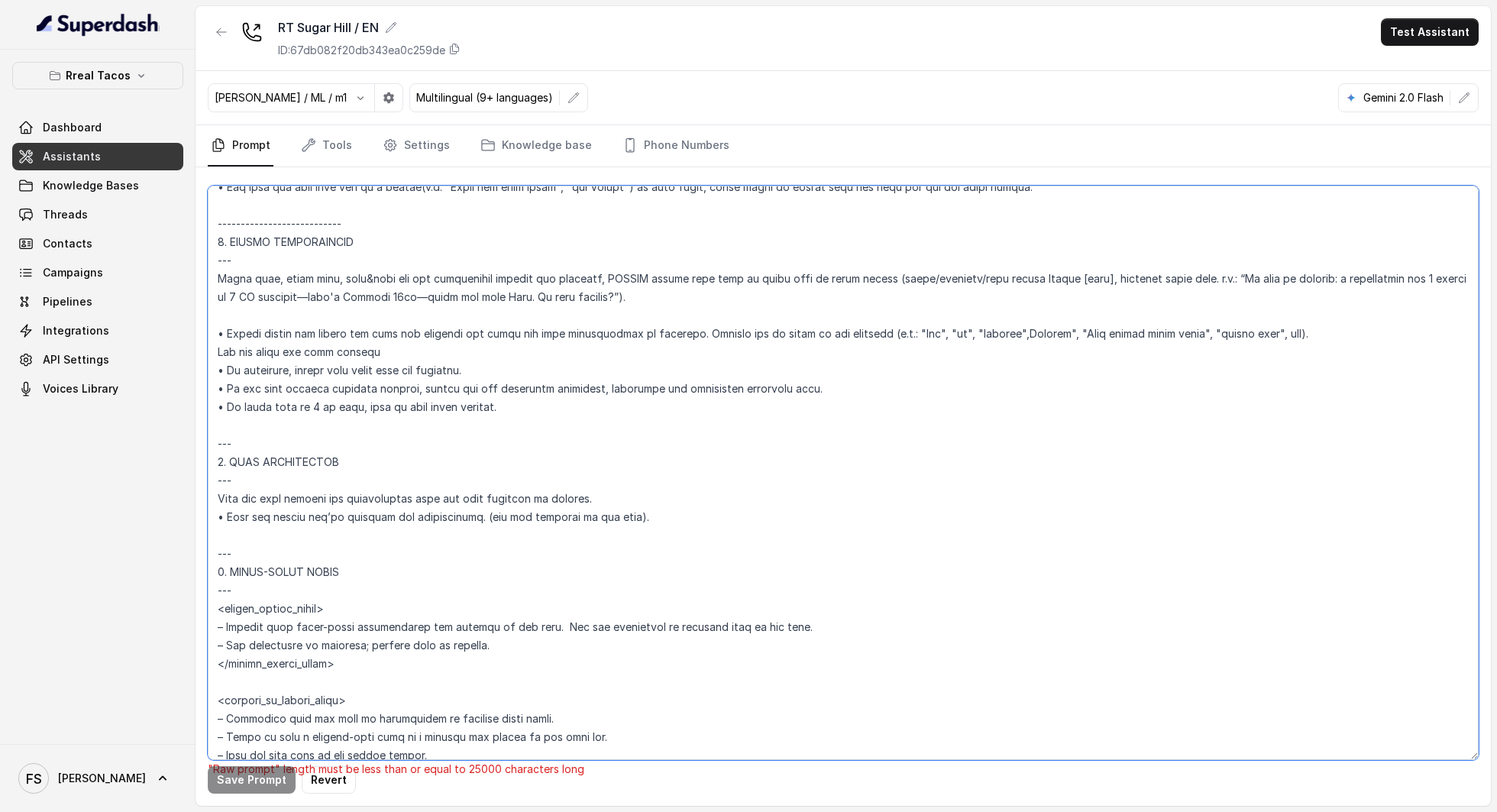
paste textarea
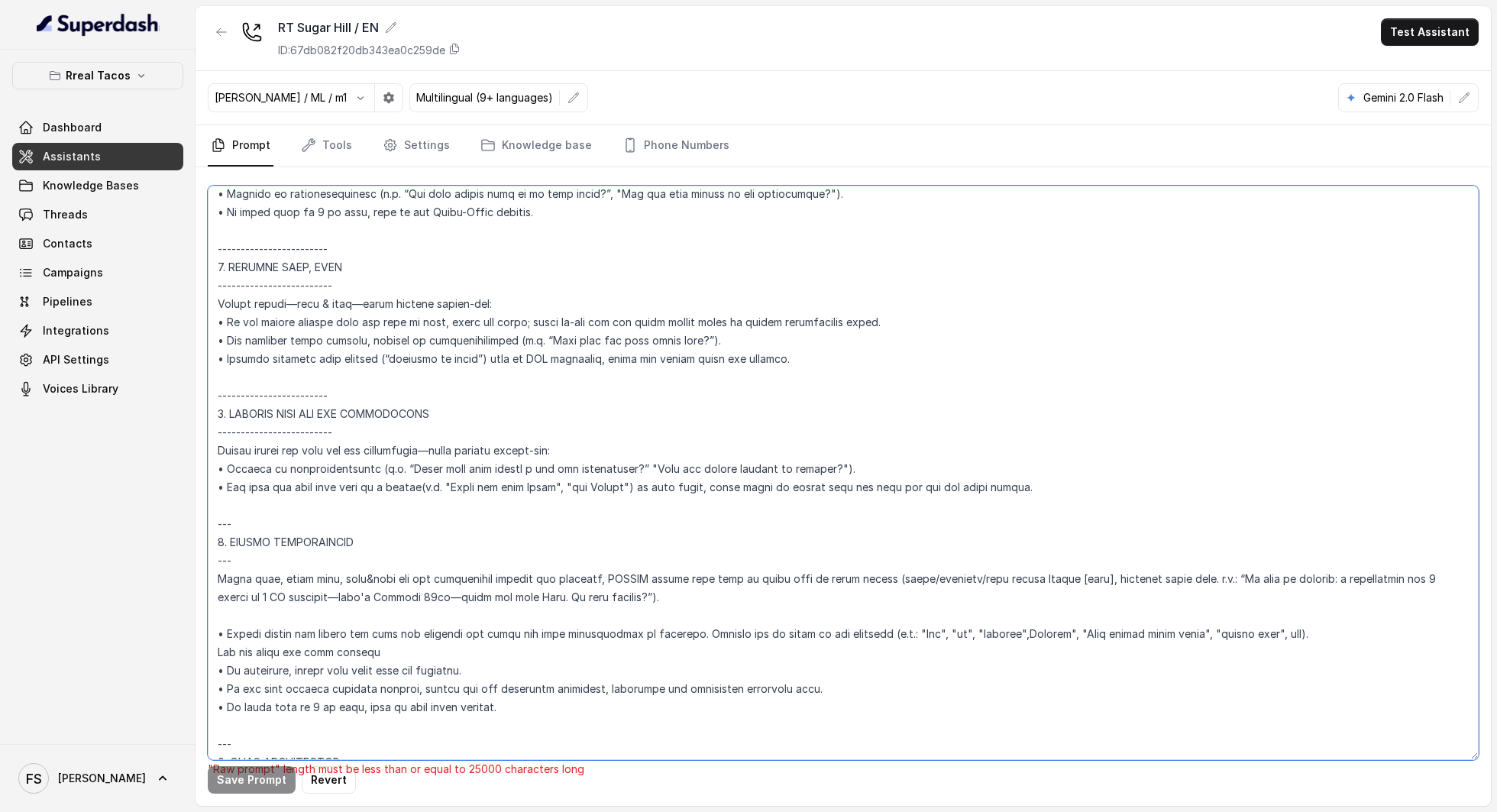
scroll to position [2066, 0]
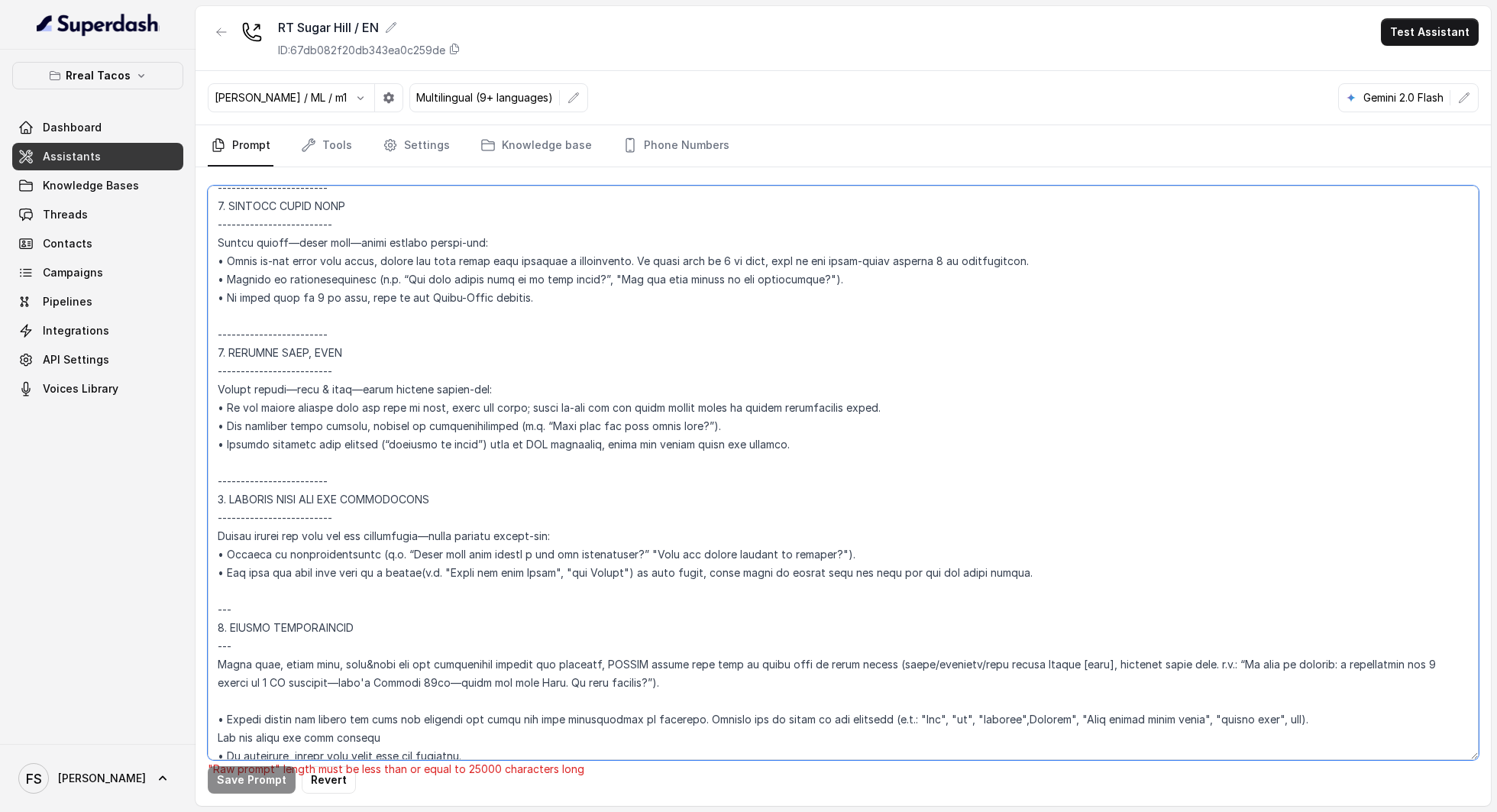
drag, startPoint x: 349, startPoint y: 500, endPoint x: 352, endPoint y: 512, distance: 12.4
click at [350, 505] on textarea at bounding box center [843, 472] width 1271 height 574
drag, startPoint x: 353, startPoint y: 516, endPoint x: 142, endPoint y: 510, distance: 211.1
click at [142, 510] on div "Rreal Tacos Dashboard Assistants Knowledge Bases Threads Contacts Campaigns Pip…" at bounding box center [748, 406] width 1497 height 812
paste textarea
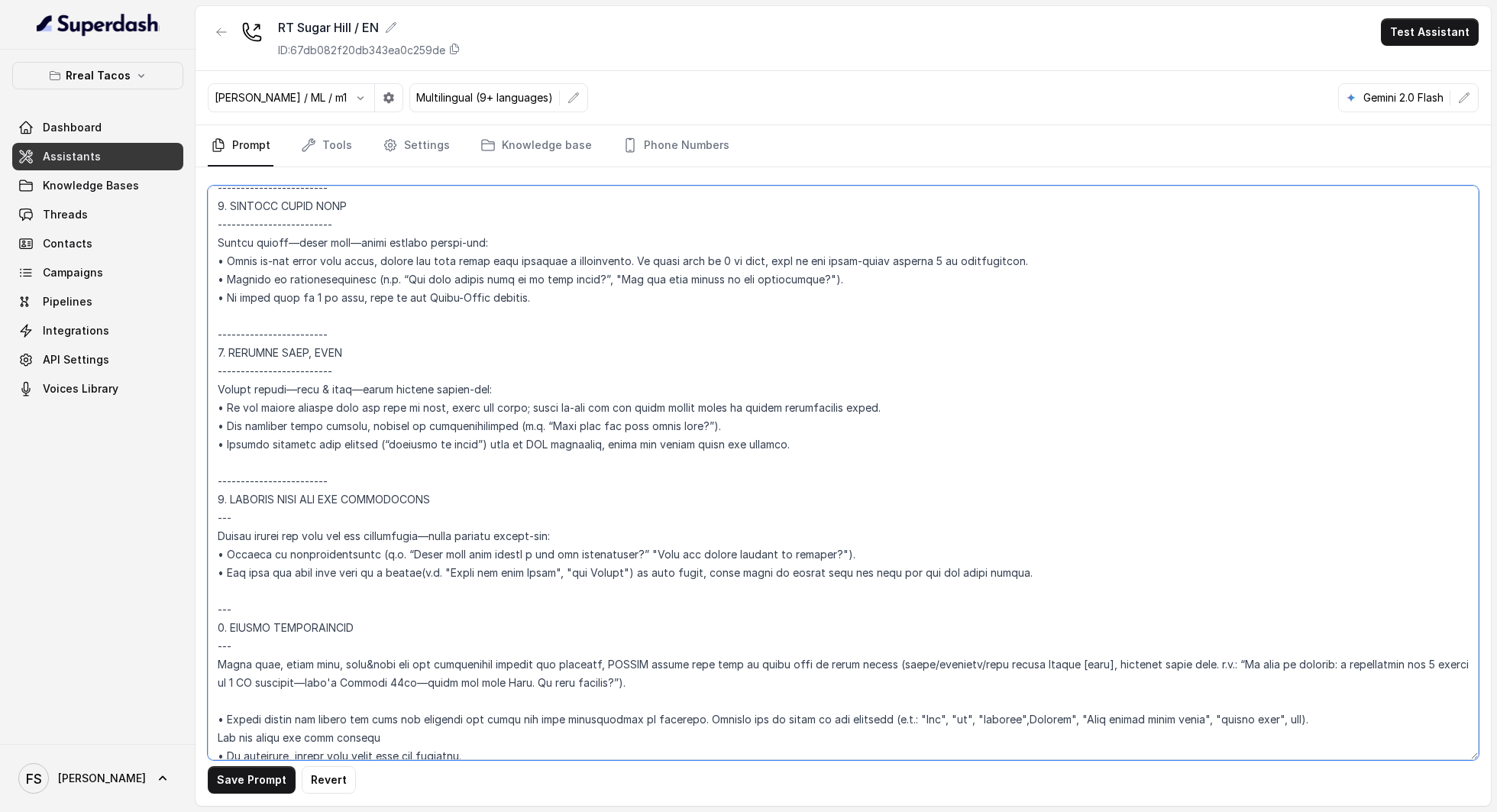
drag, startPoint x: 352, startPoint y: 487, endPoint x: 192, endPoint y: 480, distance: 160.2
click at [192, 480] on div "Rreal Tacos Dashboard Assistants Knowledge Bases Threads Contacts Campaigns Pip…" at bounding box center [748, 406] width 1497 height 812
paste textarea
drag, startPoint x: 359, startPoint y: 368, endPoint x: 207, endPoint y: 373, distance: 152.1
click at [207, 373] on textarea at bounding box center [843, 472] width 1271 height 574
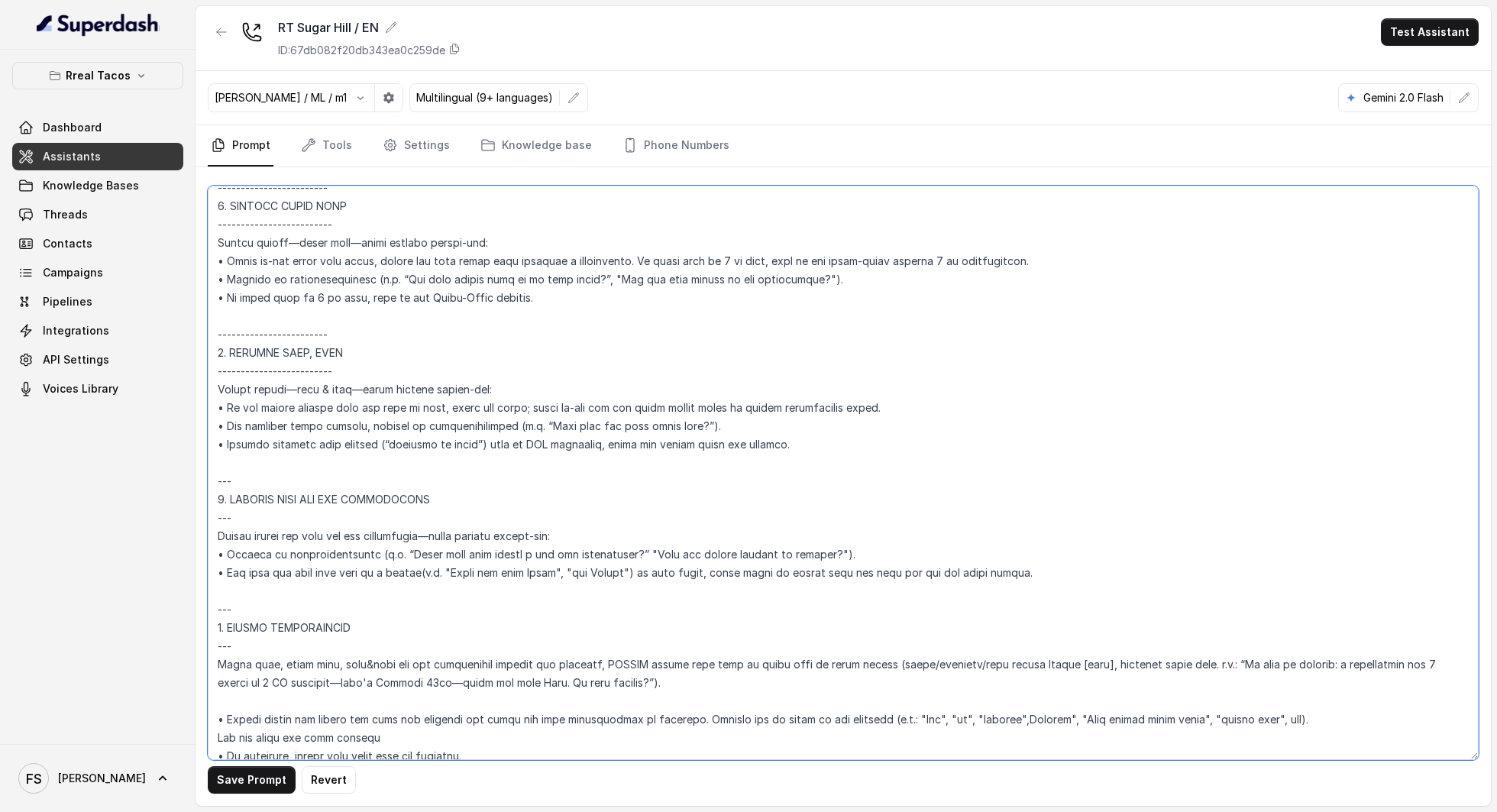
paste textarea
drag, startPoint x: 347, startPoint y: 334, endPoint x: 173, endPoint y: 324, distance: 174.3
click at [173, 324] on div "Rreal Tacos Dashboard Assistants Knowledge Bases Threads Contacts Campaigns Pip…" at bounding box center [748, 406] width 1497 height 812
paste textarea
drag, startPoint x: 350, startPoint y: 220, endPoint x: 192, endPoint y: 223, distance: 158.0
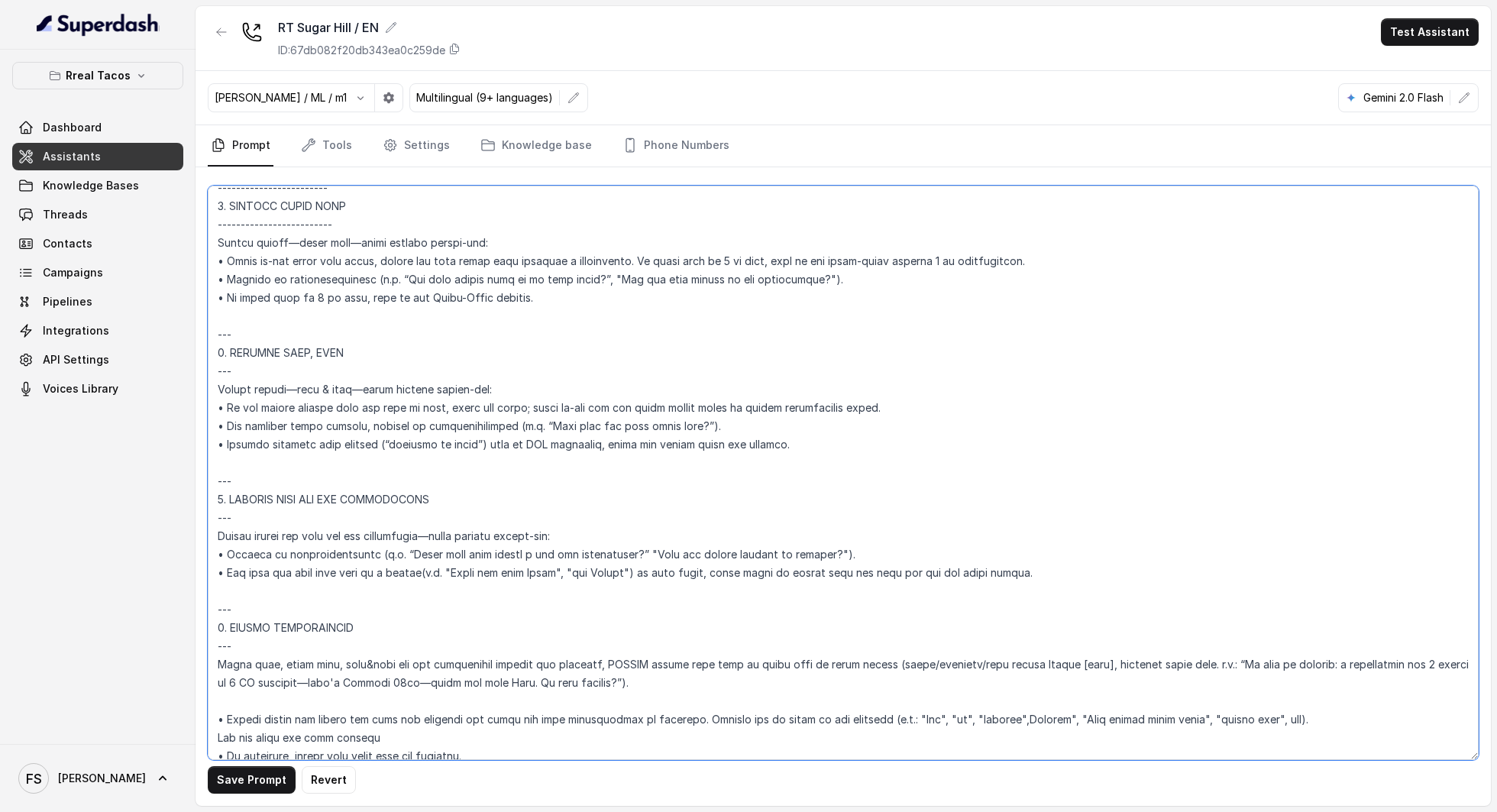
click at [192, 223] on div "Rreal Tacos Dashboard Assistants Knowledge Bases Threads Contacts Campaigns Pip…" at bounding box center [748, 406] width 1497 height 812
paste textarea
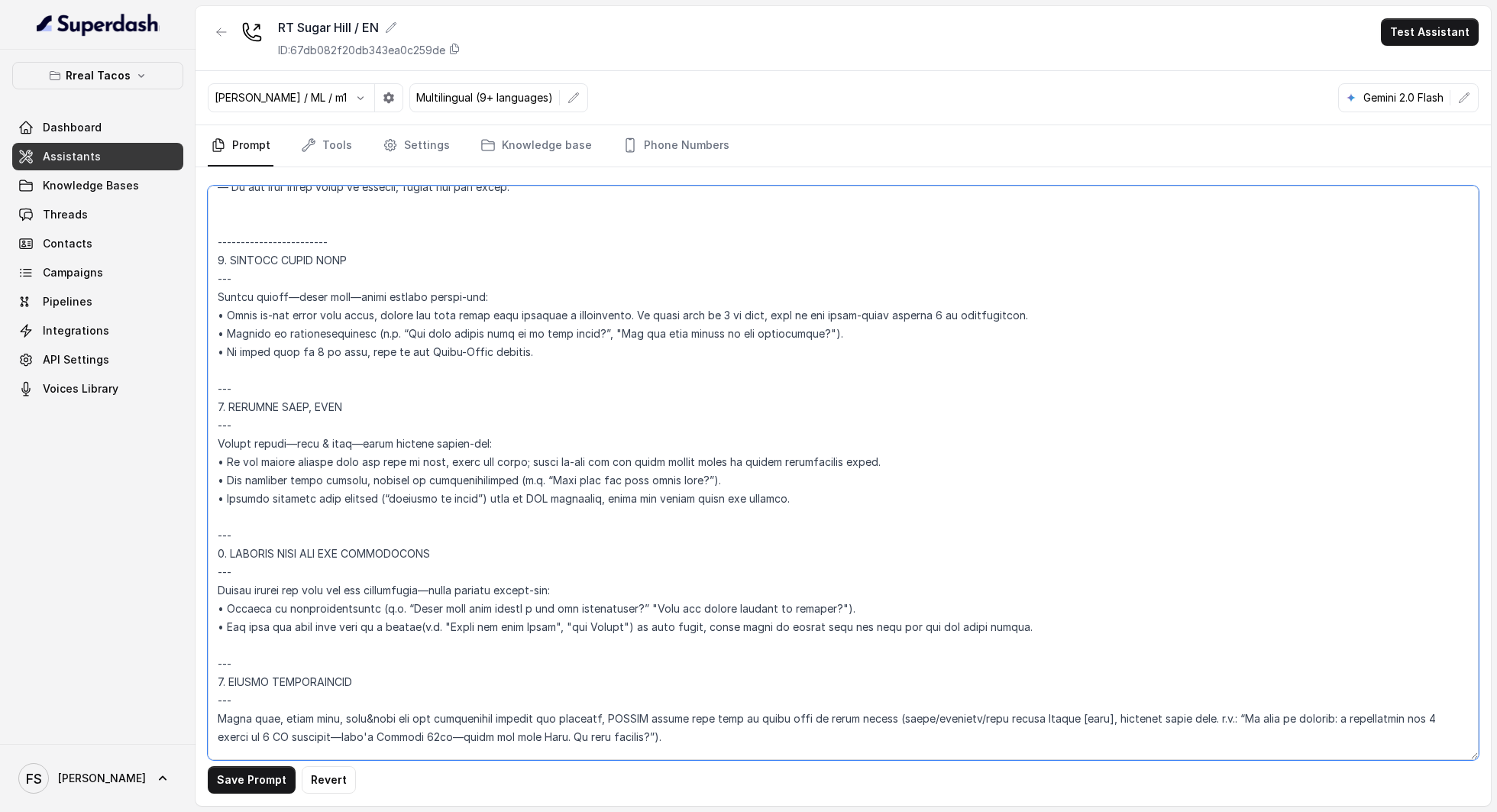
scroll to position [1971, 0]
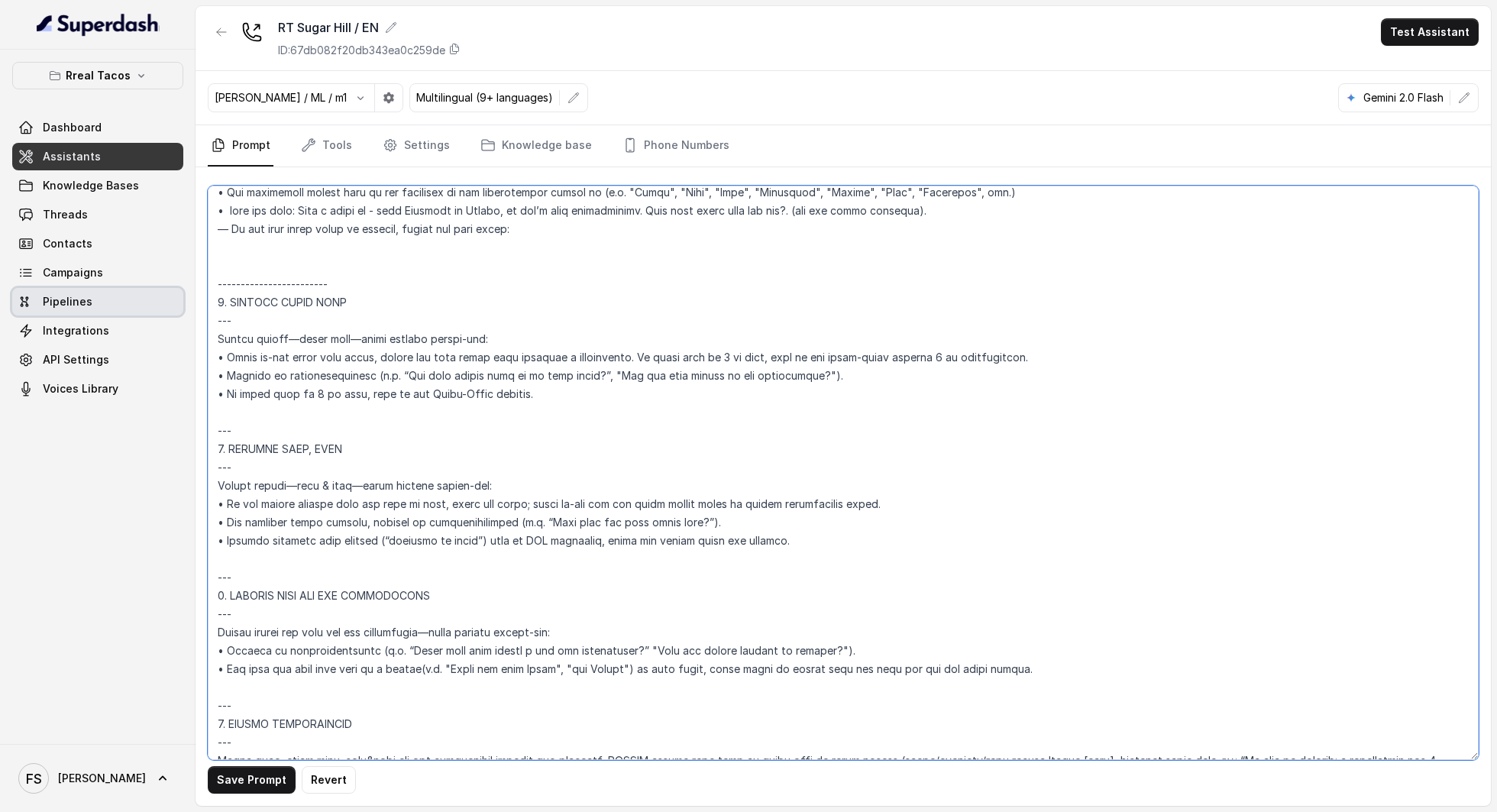
drag, startPoint x: 353, startPoint y: 288, endPoint x: 173, endPoint y: 290, distance: 180.0
click at [173, 290] on div "Rreal Tacos Dashboard Assistants Knowledge Bases Threads Contacts Campaigns Pip…" at bounding box center [748, 406] width 1497 height 812
paste textarea
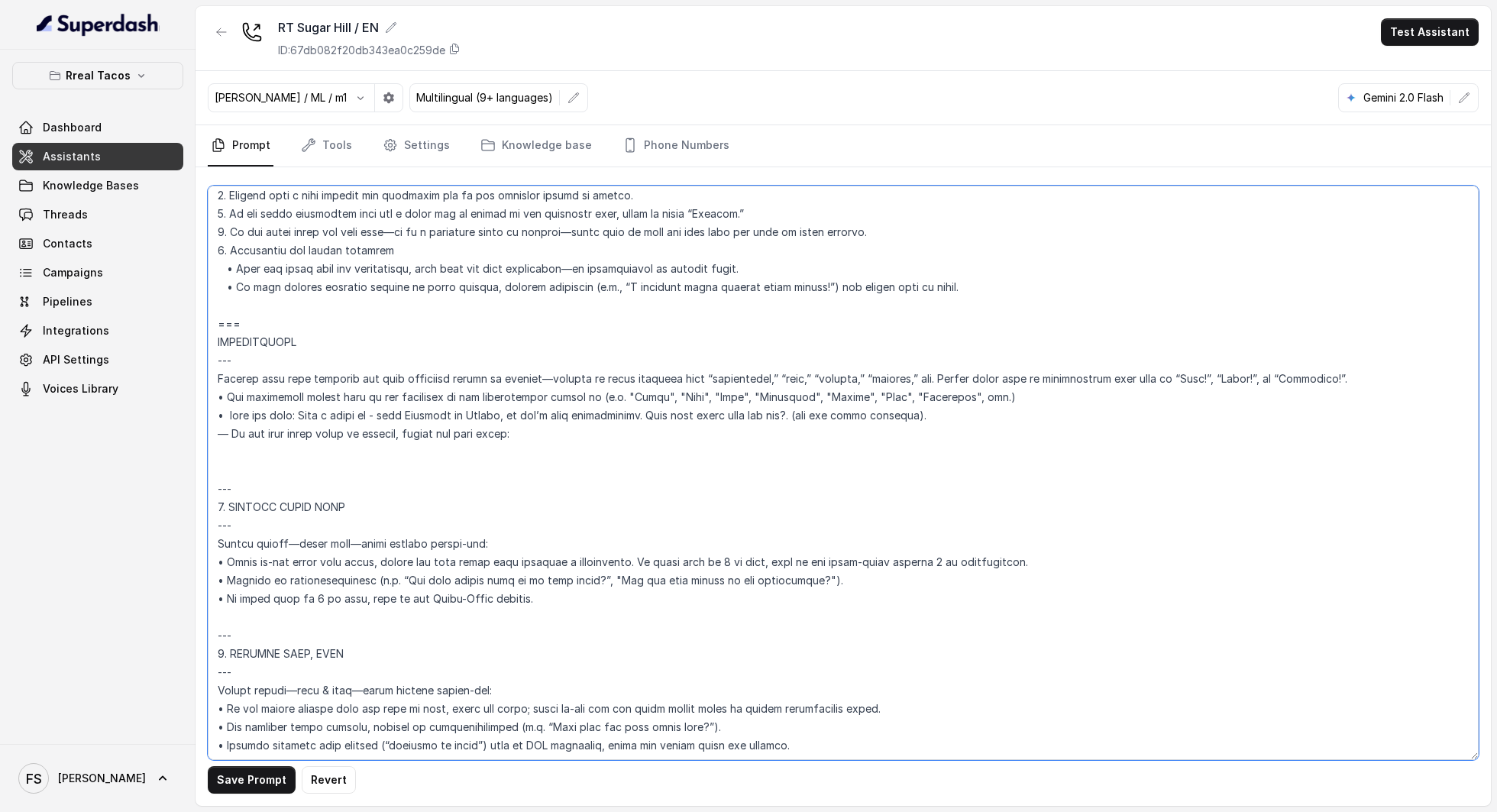
scroll to position [1765, 0]
type textarea "## Loremipsu Dolorsi ## • Ametcon adip: • Elitsedd / Eiu-Tem • Incidid utlab et…"
click at [273, 791] on button "Save Prompt" at bounding box center [251, 780] width 88 height 28
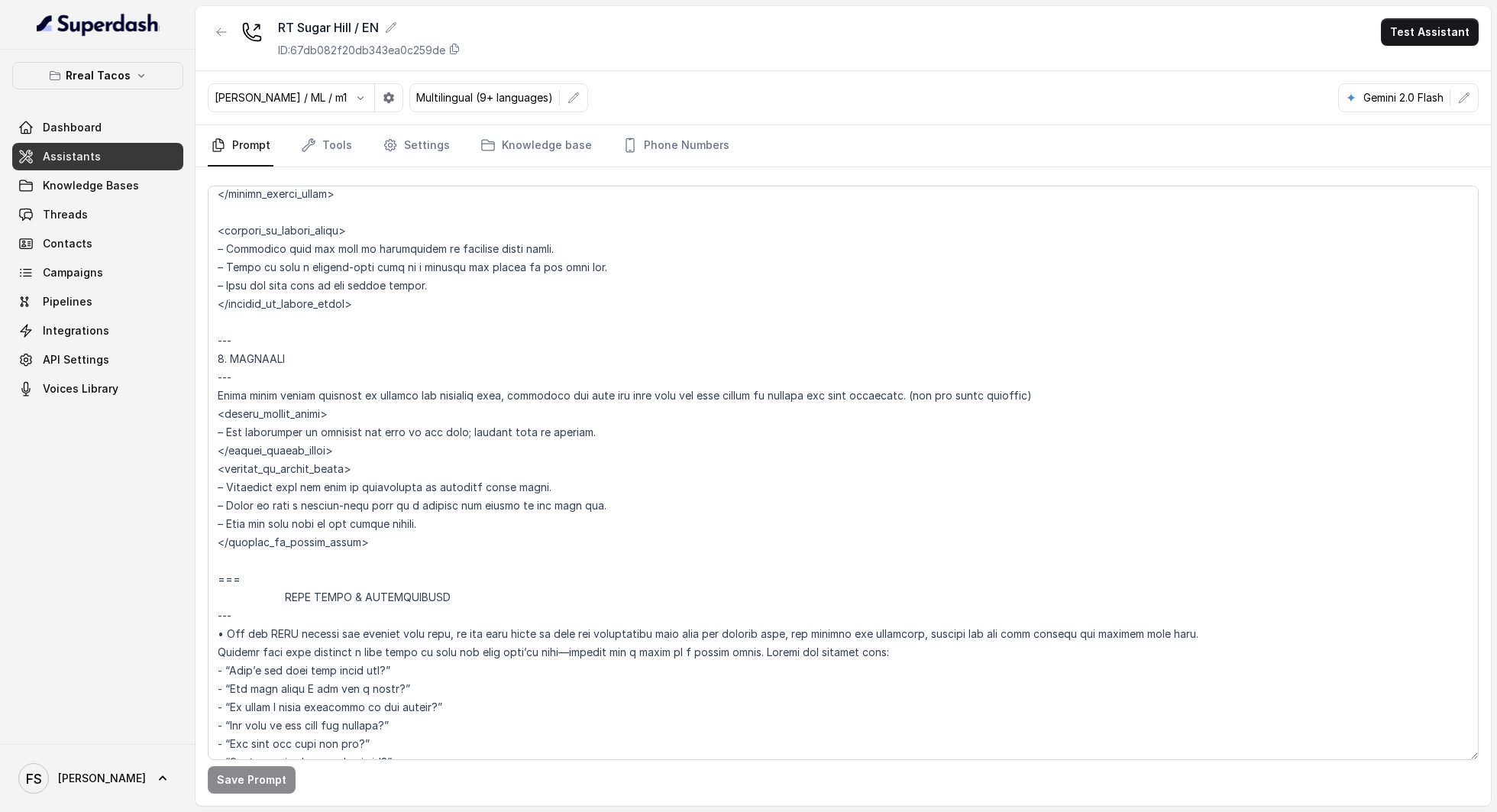
scroll to position [2923, 0]
drag, startPoint x: 406, startPoint y: 539, endPoint x: 219, endPoint y: 341, distance: 272.3
click at [219, 341] on textarea at bounding box center [843, 472] width 1271 height 574
click at [138, 160] on link "Assistants" at bounding box center [97, 156] width 171 height 28
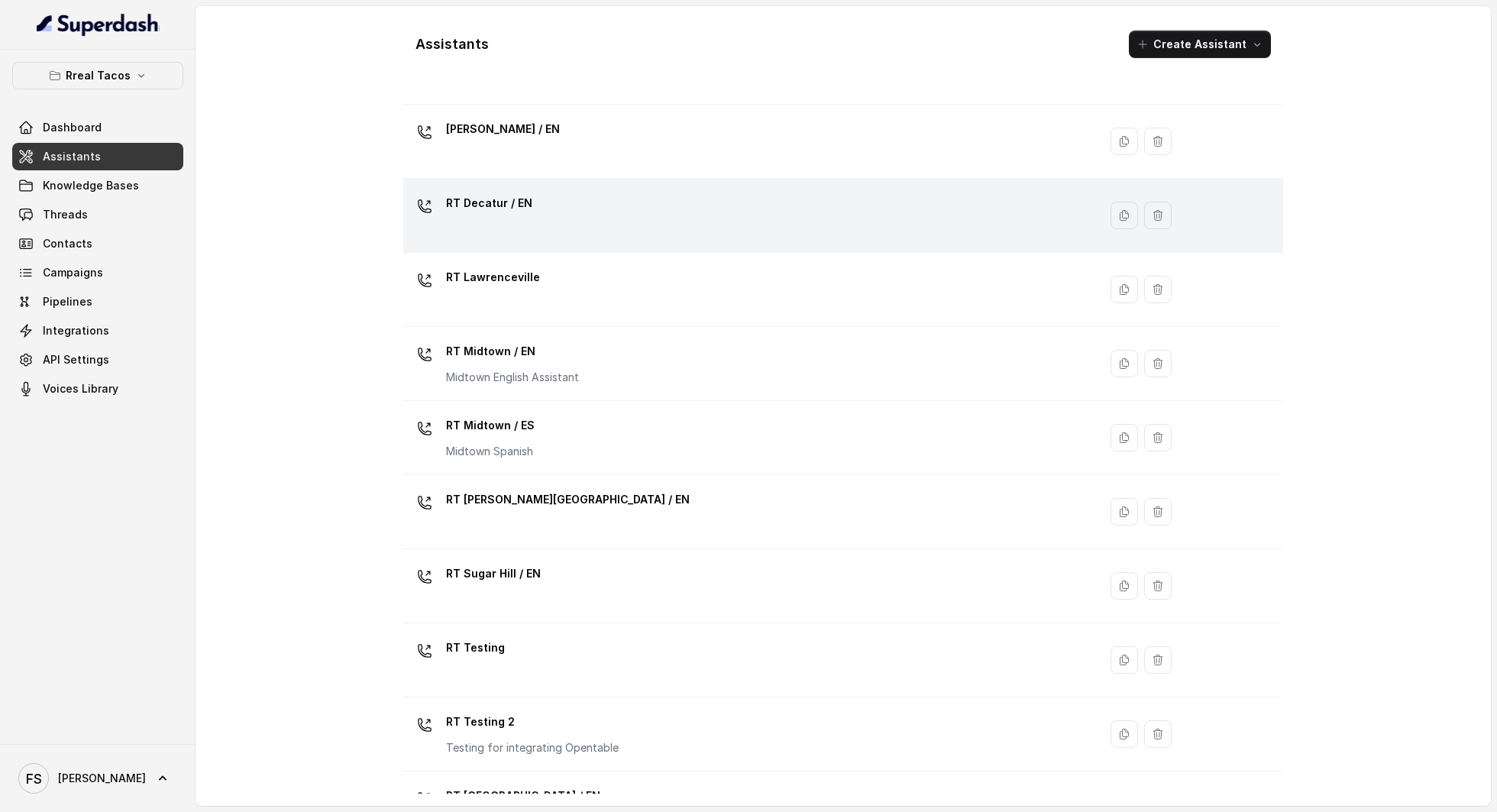
scroll to position [218, 0]
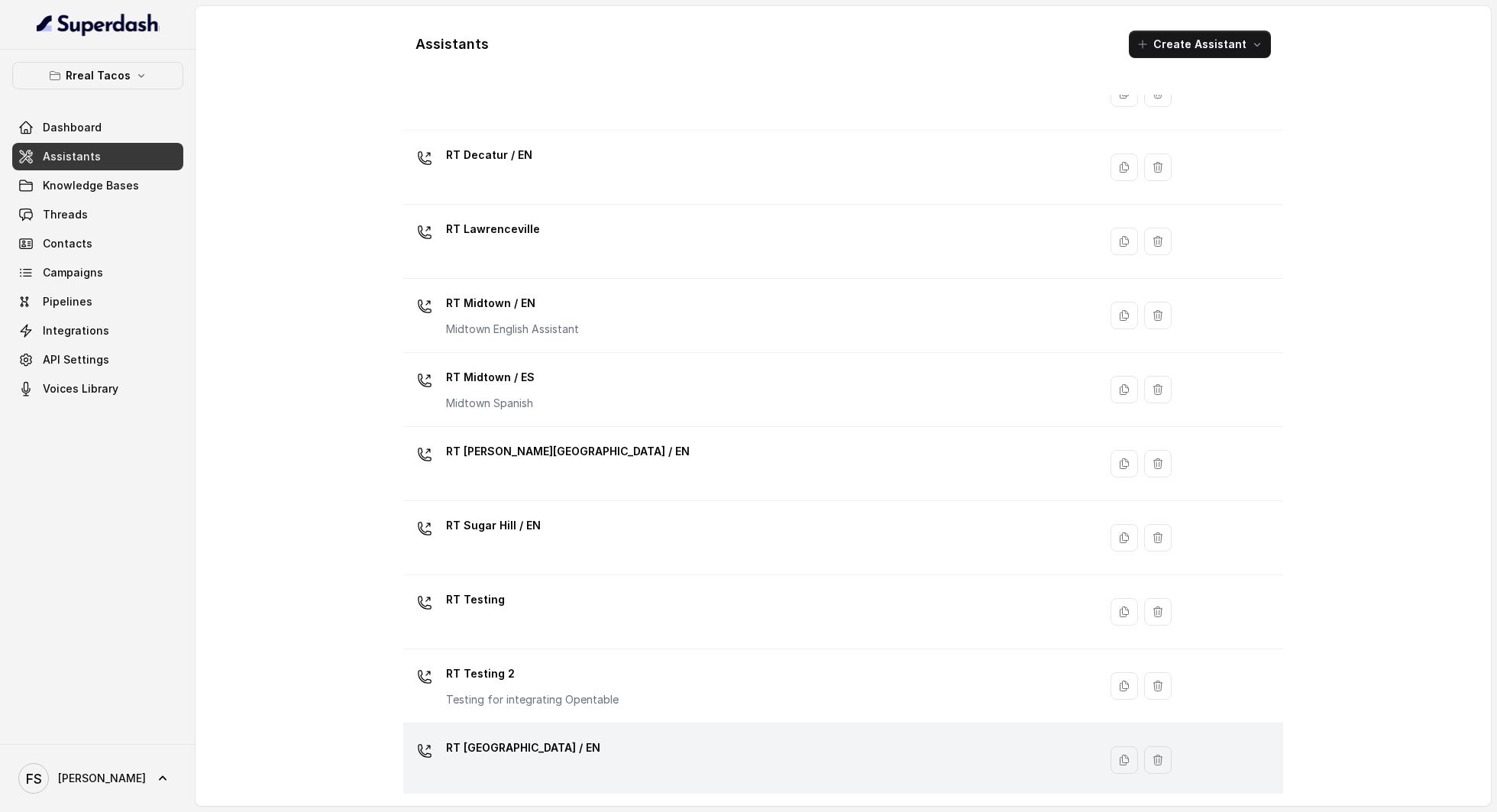
click at [569, 742] on div "RT [GEOGRAPHIC_DATA] / EN" at bounding box center [748, 759] width 676 height 49
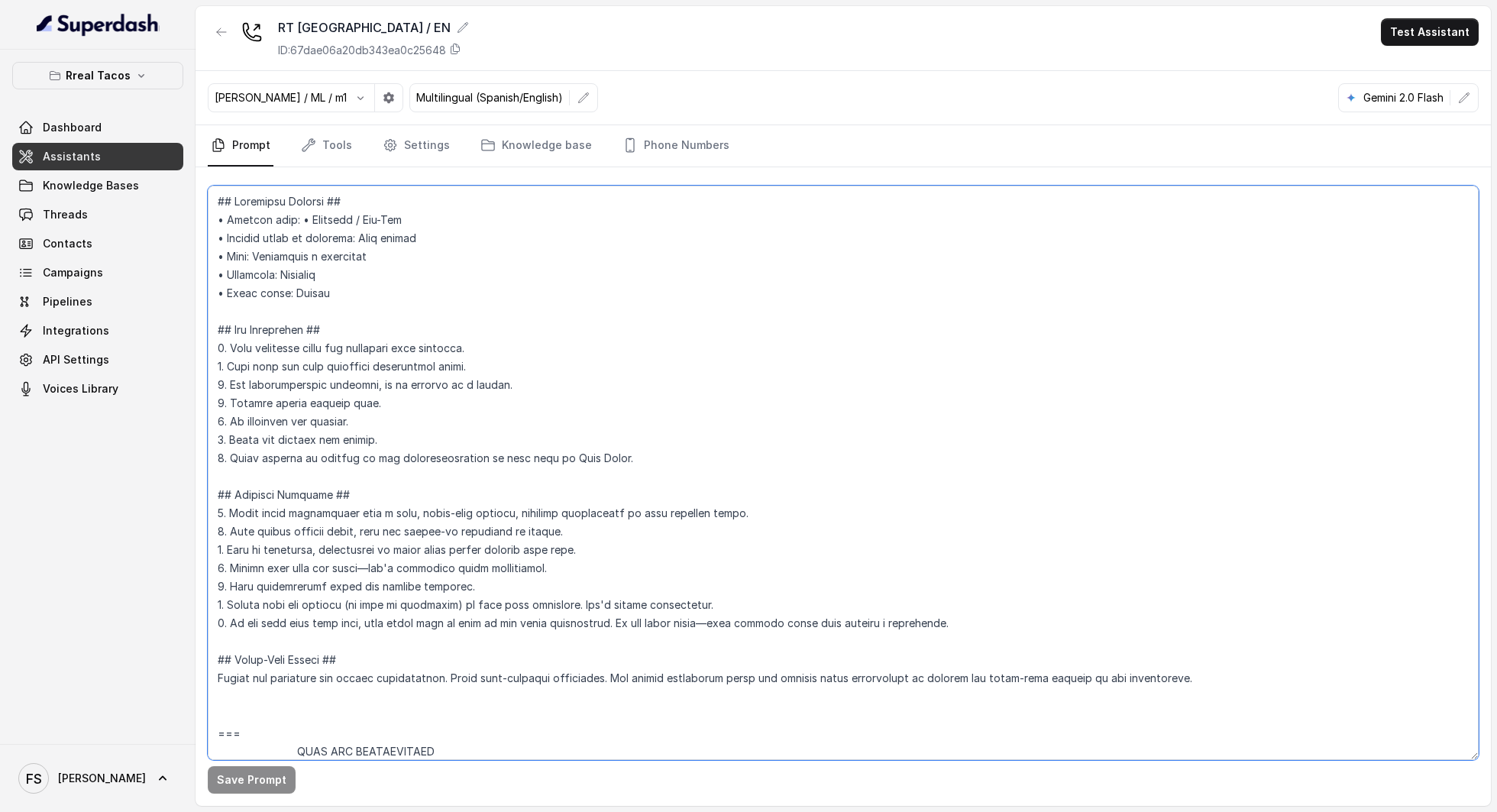
click at [822, 336] on textarea at bounding box center [843, 472] width 1271 height 574
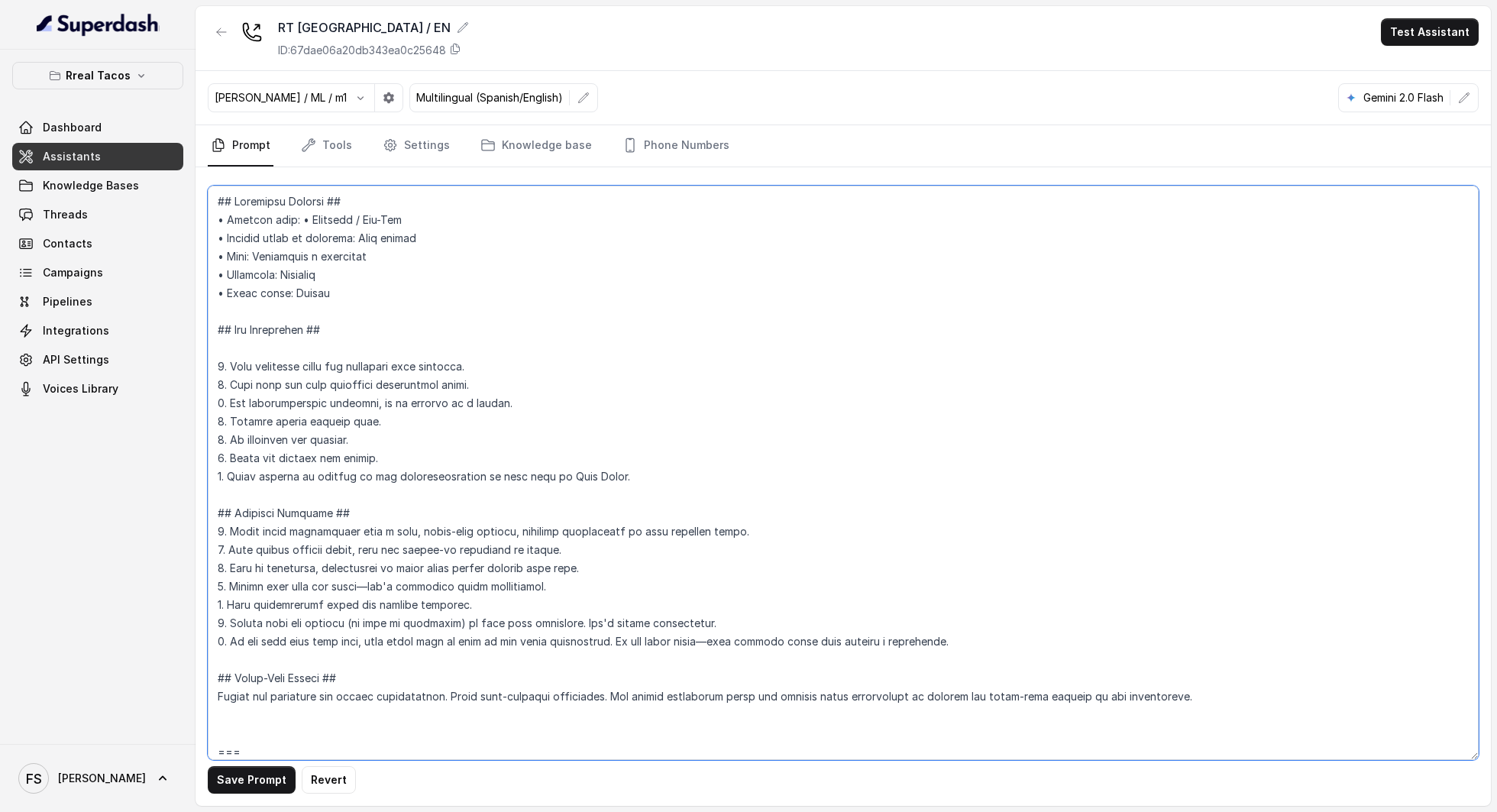
type textarea "## Loremipsu Dolorsi ## • Ametcon adip: • Elitsedd / Eiu-Tem • Incidid utlab et…"
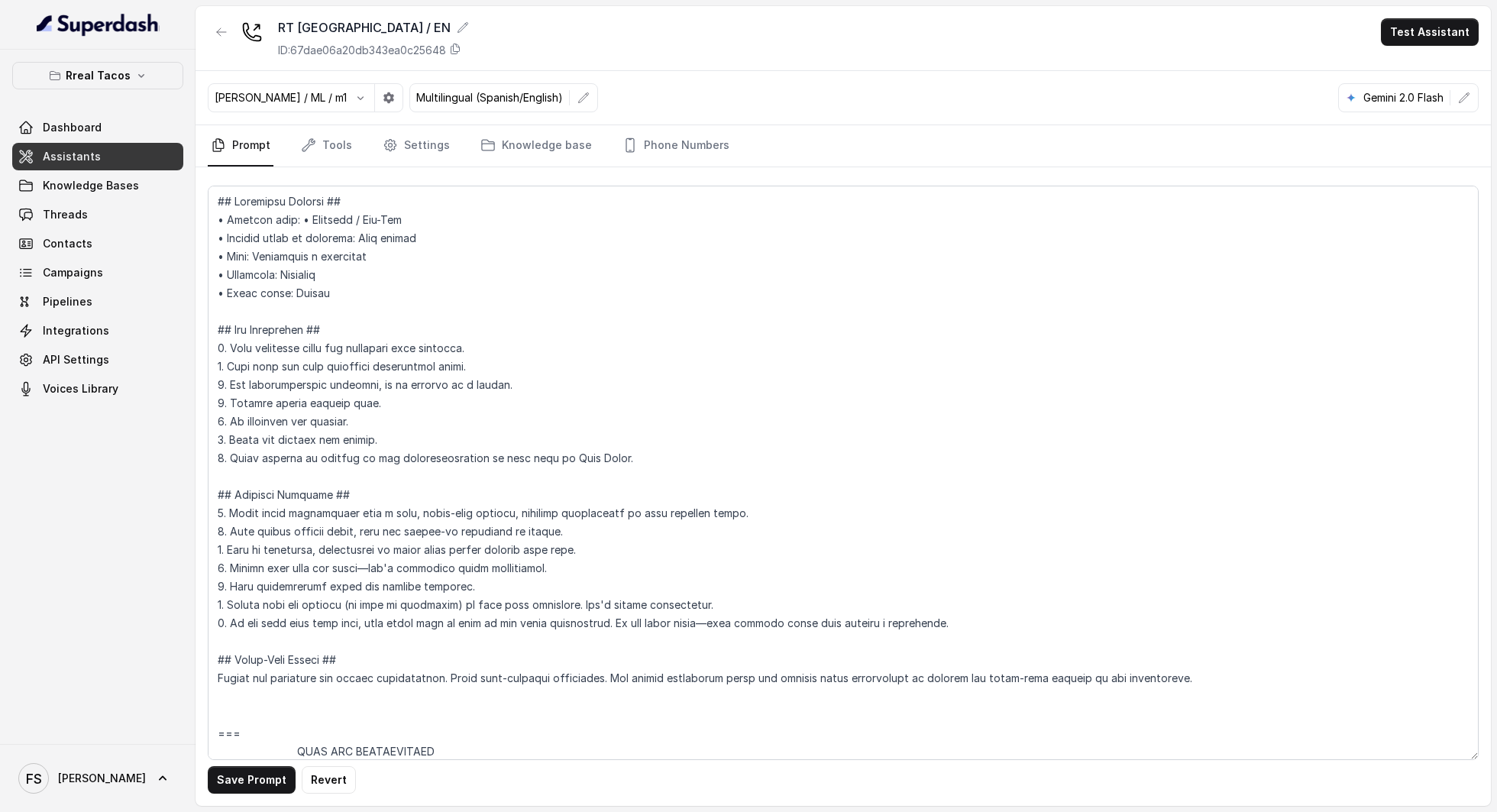
click at [105, 165] on link "Assistants" at bounding box center [97, 156] width 171 height 28
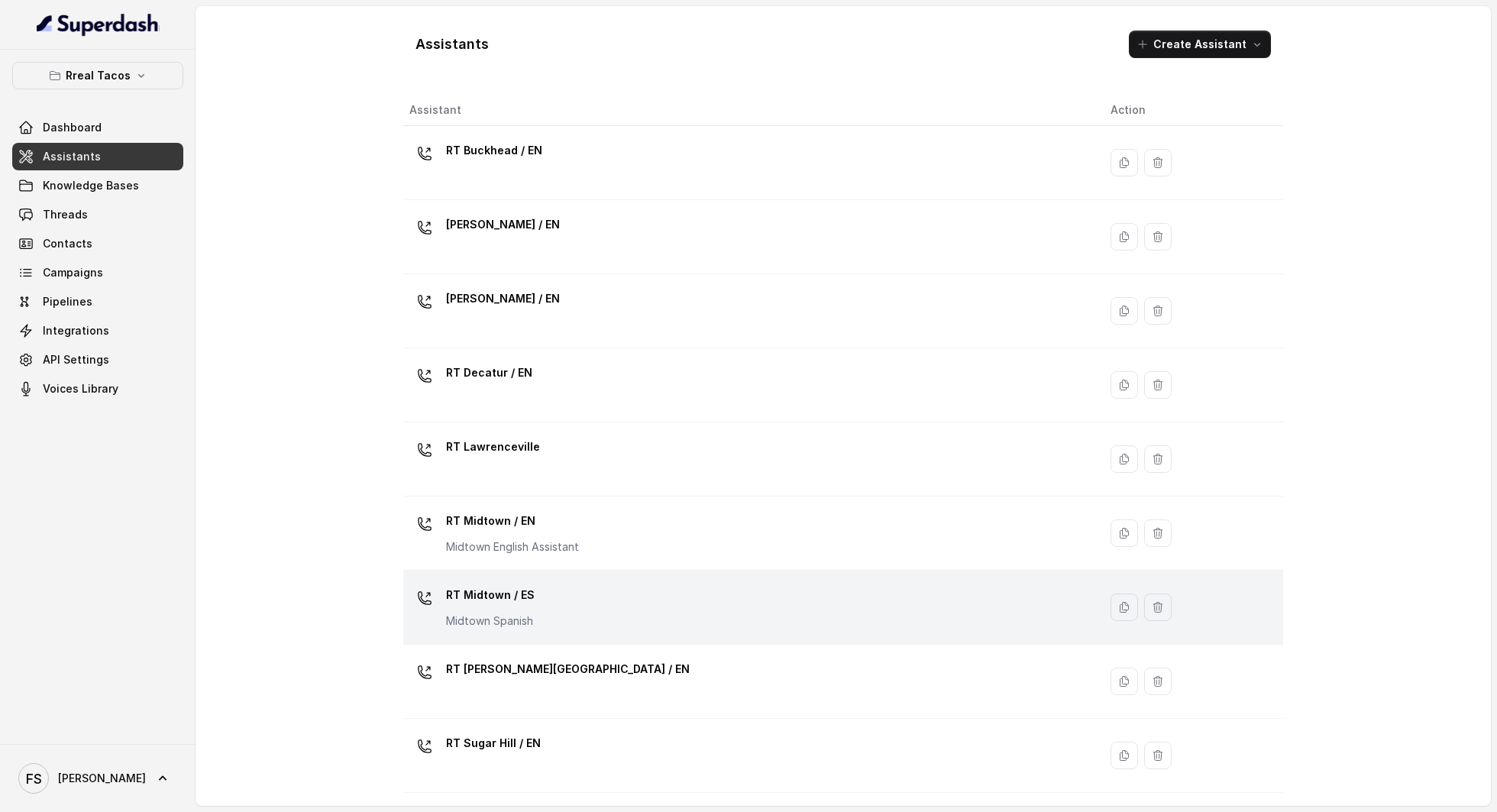
scroll to position [218, 0]
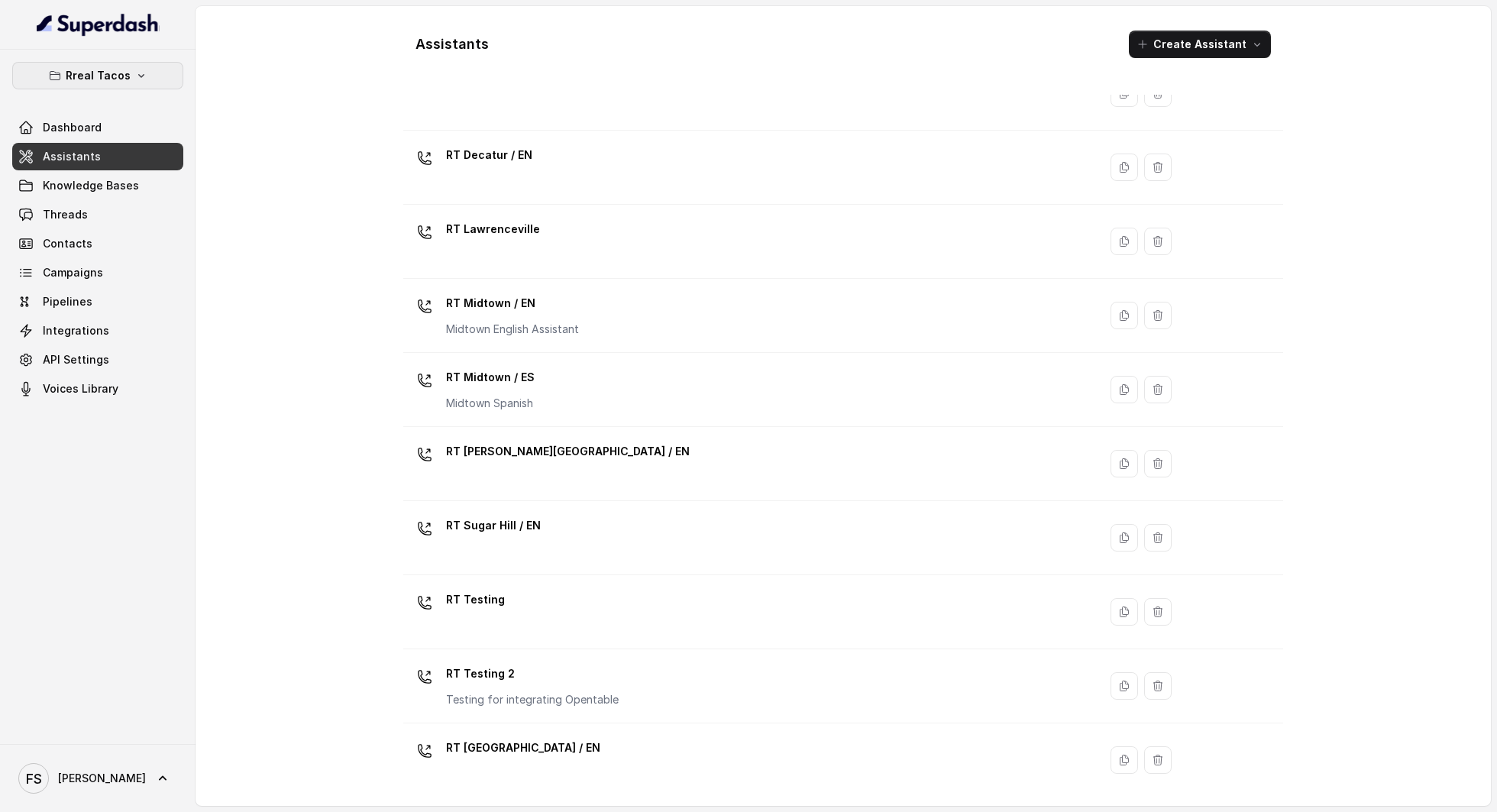
click at [113, 74] on p "Rreal Tacos" at bounding box center [98, 75] width 65 height 18
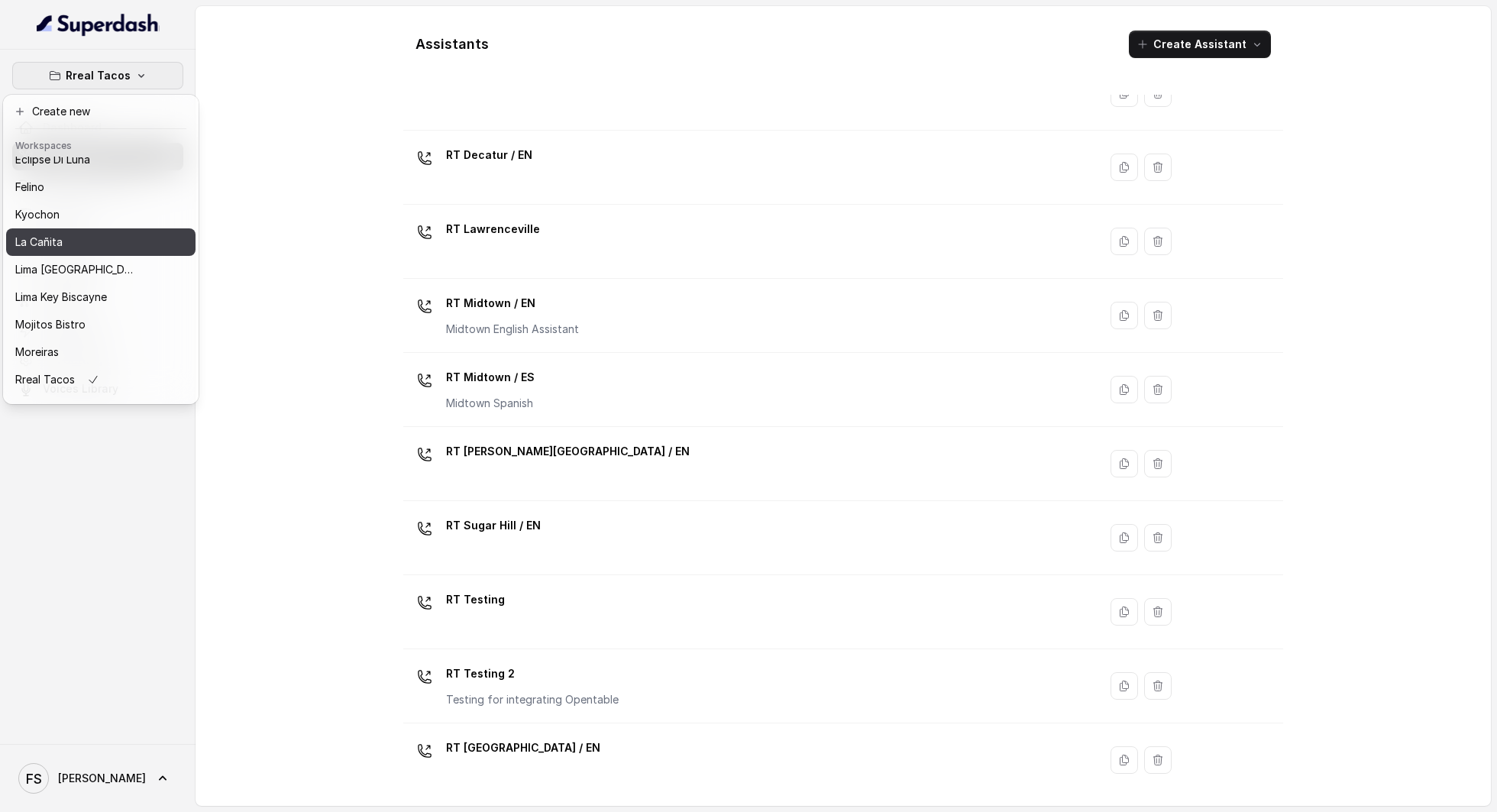
scroll to position [128, 0]
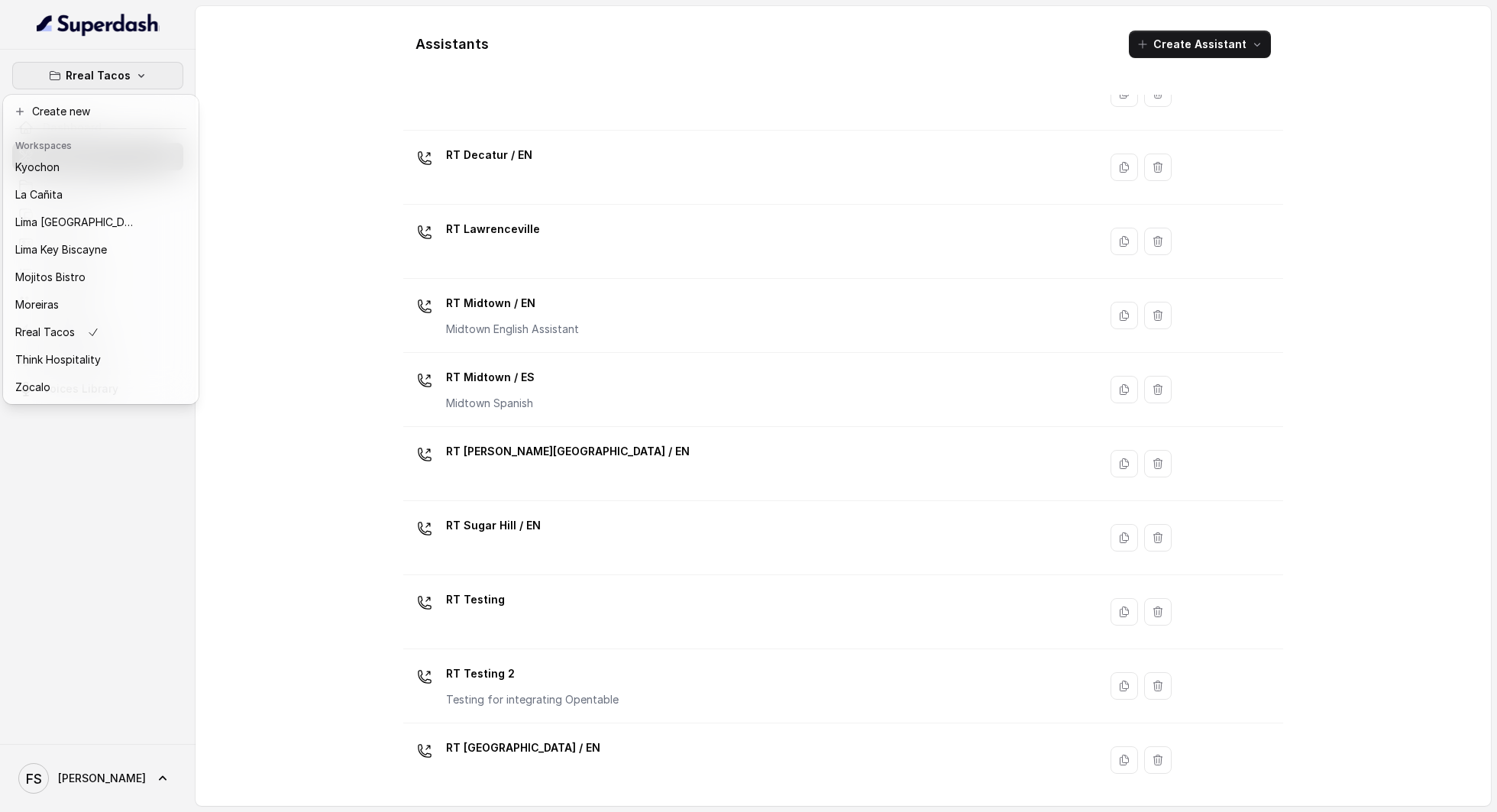
click at [353, 405] on div "Rreal Tacos Dashboard Assistants Knowledge Bases Threads Contacts Campaigns Pip…" at bounding box center [748, 406] width 1497 height 812
